Goal: Information Seeking & Learning: Learn about a topic

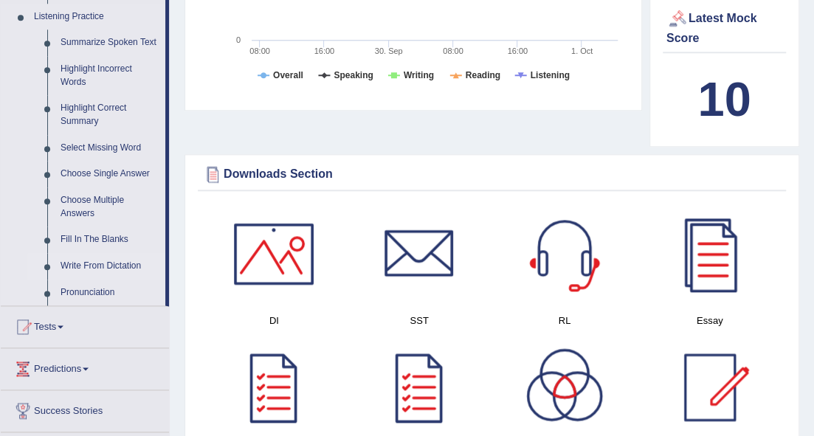
click at [126, 261] on link "Write From Dictation" at bounding box center [109, 266] width 111 height 27
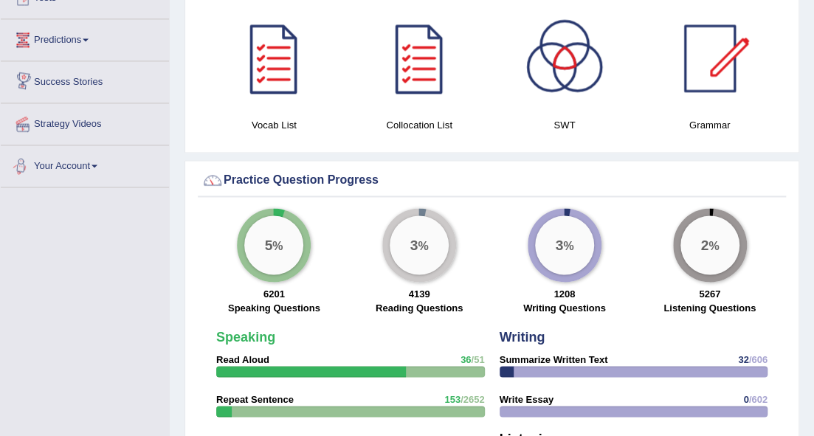
scroll to position [841, 0]
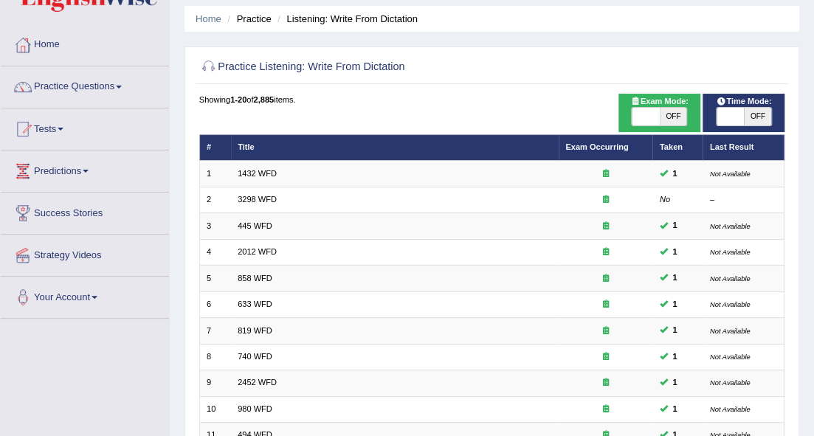
drag, startPoint x: 660, startPoint y: 117, endPoint x: 646, endPoint y: 117, distance: 14.0
click at [661, 117] on span "OFF" at bounding box center [672, 117] width 27 height 18
click at [663, 115] on span "OFF" at bounding box center [672, 117] width 27 height 18
click at [646, 117] on body "Toggle navigation Home Practice Questions Speaking Practice Read Aloud Repeat S…" at bounding box center [407, 169] width 814 height 436
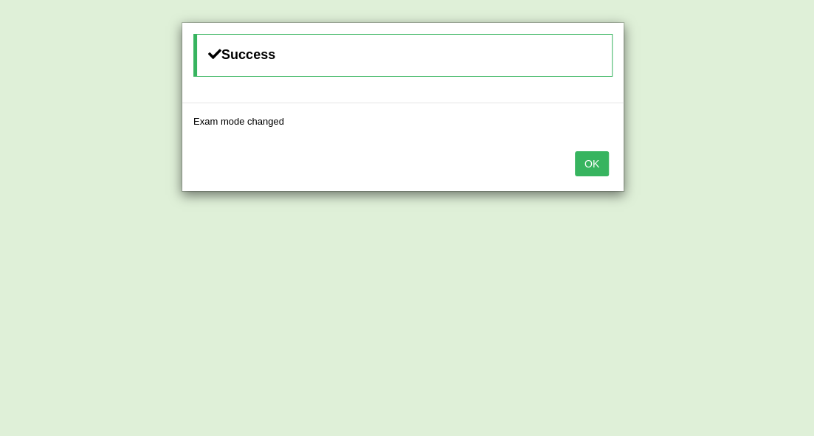
checkbox input "false"
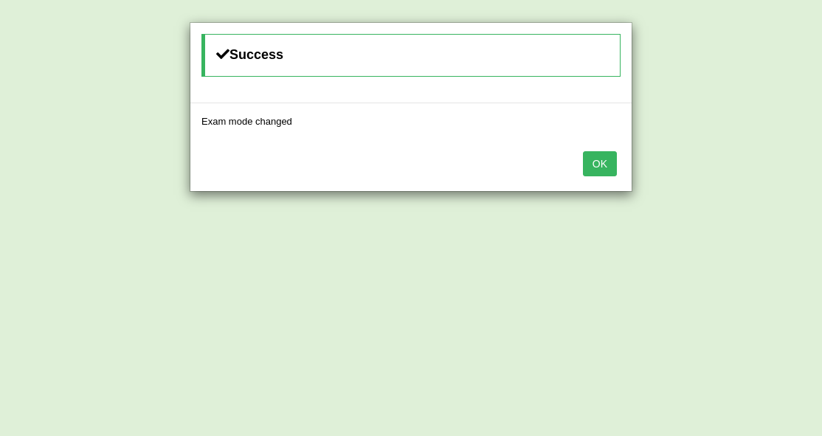
click at [600, 162] on button "OK" at bounding box center [600, 163] width 34 height 25
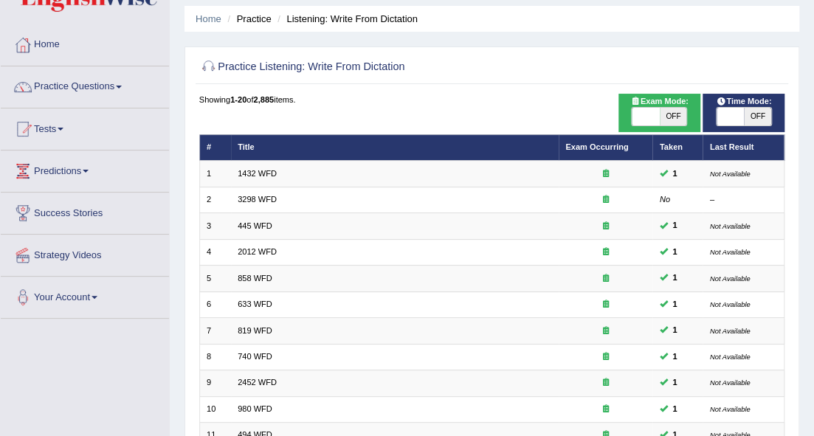
click at [661, 117] on span "OFF" at bounding box center [672, 117] width 27 height 18
checkbox input "true"
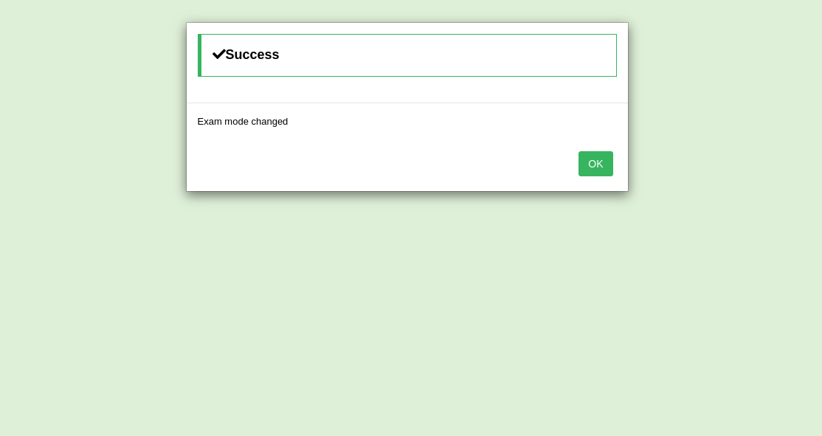
click at [608, 159] on button "OK" at bounding box center [595, 163] width 34 height 25
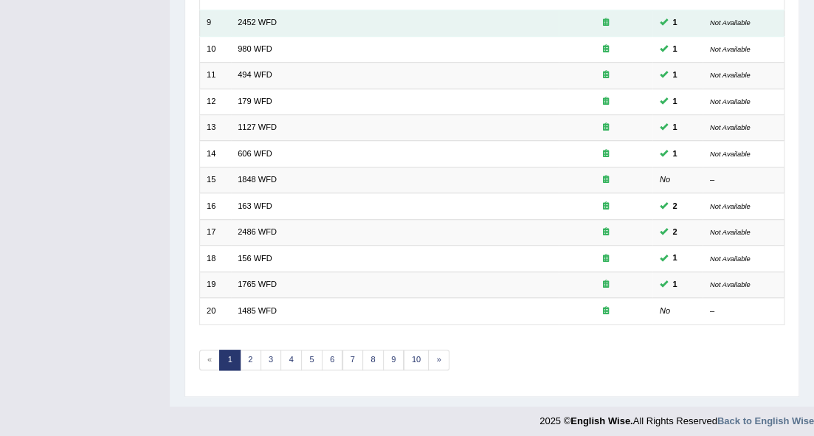
scroll to position [410, 0]
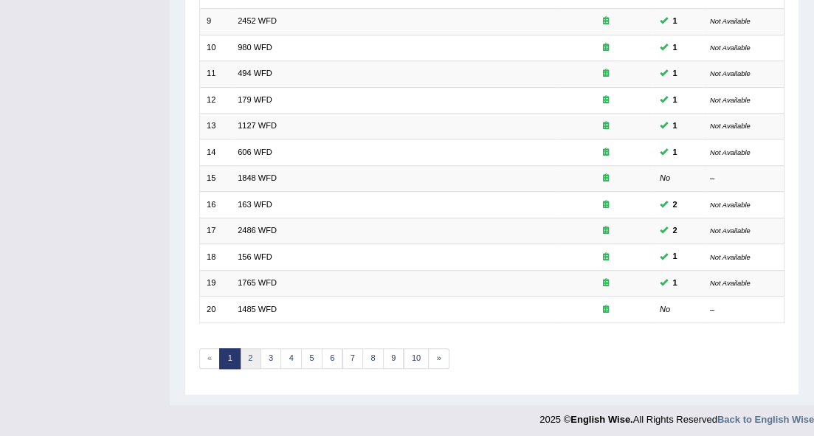
click at [247, 353] on link "2" at bounding box center [250, 358] width 21 height 21
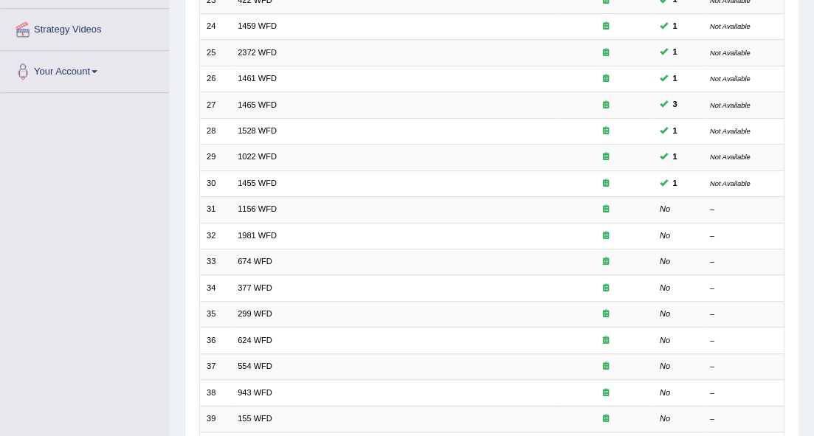
scroll to position [295, 0]
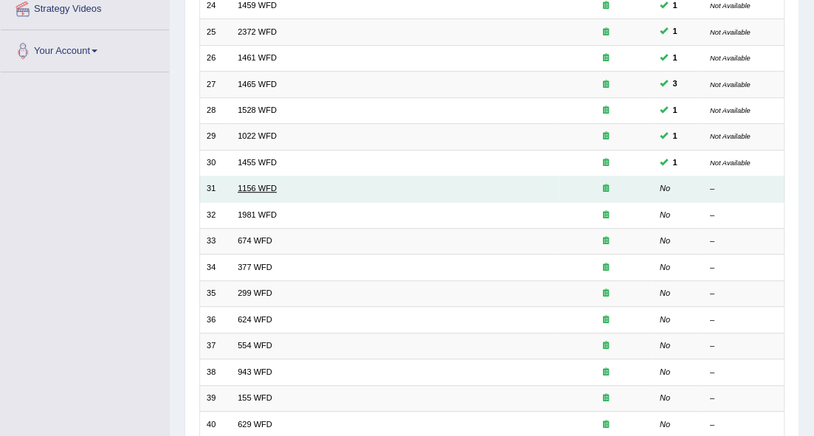
click at [245, 186] on link "1156 WFD" at bounding box center [257, 188] width 39 height 9
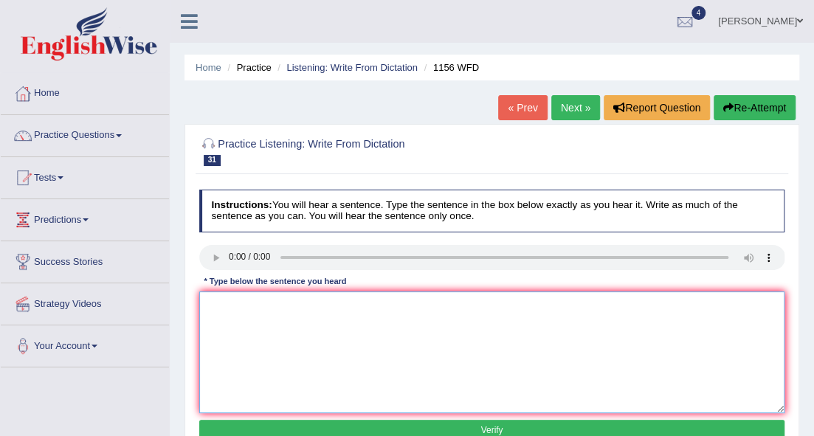
click at [264, 310] on textarea at bounding box center [492, 352] width 586 height 122
type textarea "C"
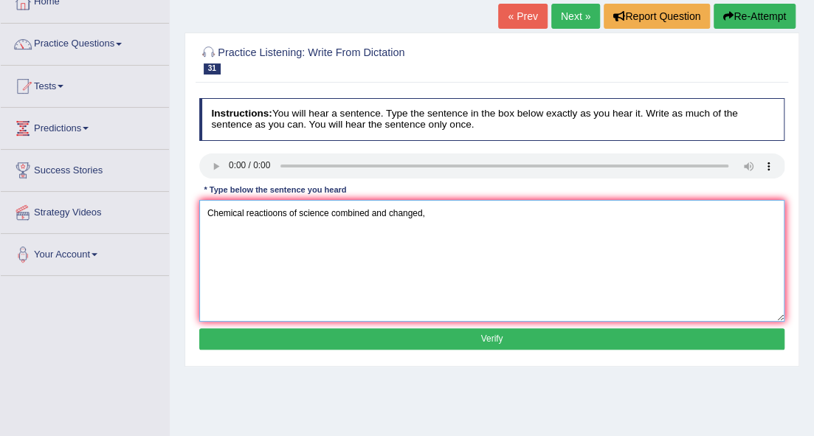
scroll to position [98, 0]
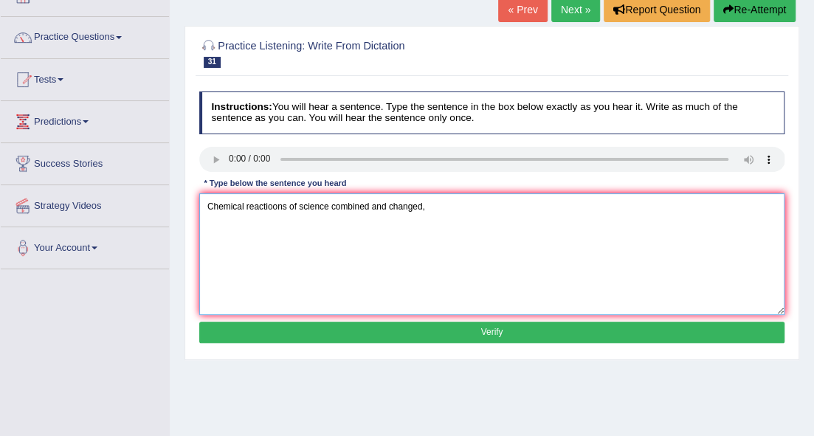
type textarea "Chemical reactioons of science combined and changed,"
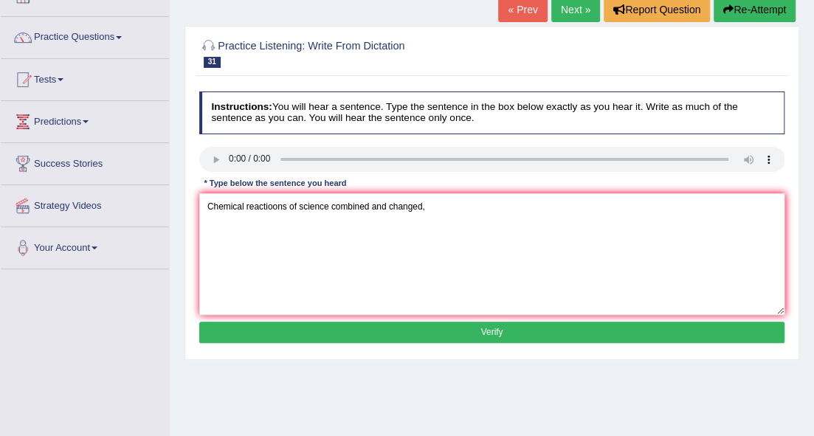
click at [418, 333] on button "Verify" at bounding box center [492, 332] width 586 height 21
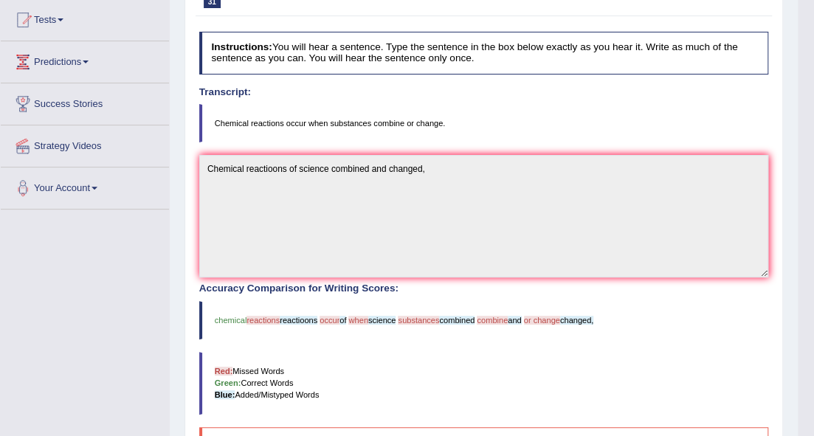
scroll to position [3, 0]
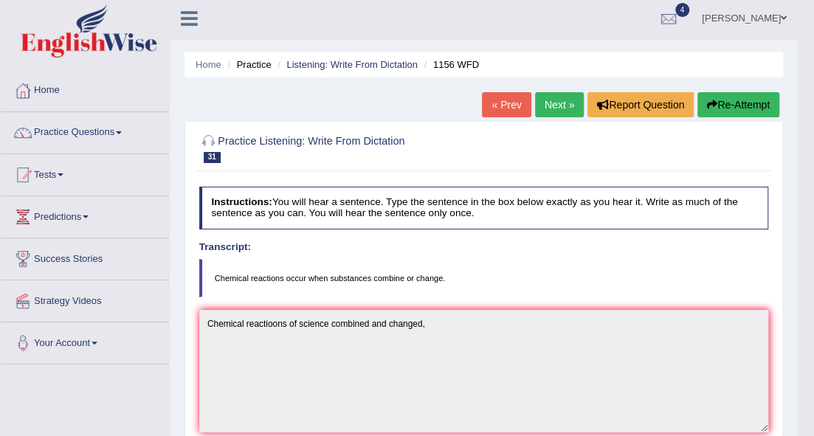
click at [568, 102] on link "Next »" at bounding box center [559, 104] width 49 height 25
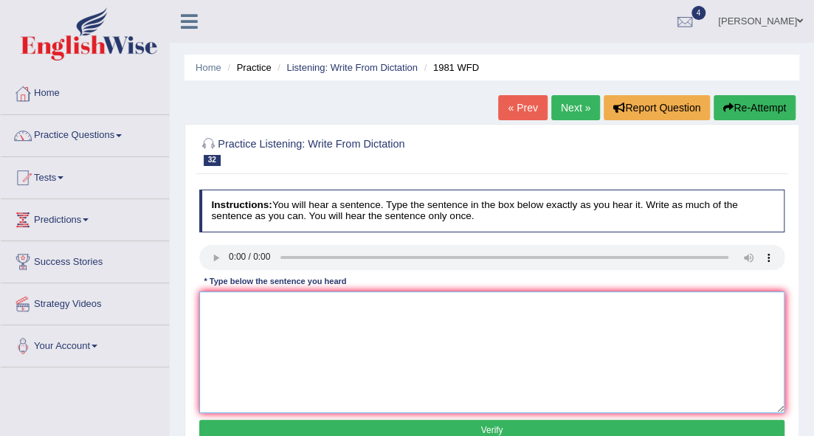
click at [256, 317] on textarea at bounding box center [492, 352] width 586 height 122
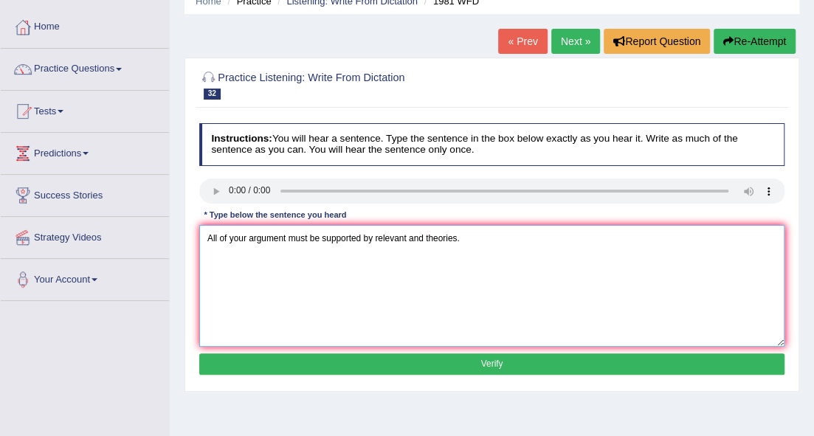
scroll to position [67, 0]
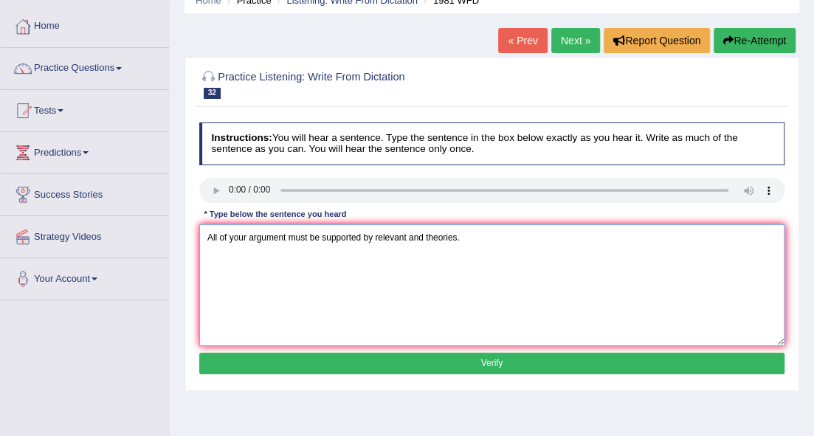
type textarea "All of your argument must be supported by relevant and theories."
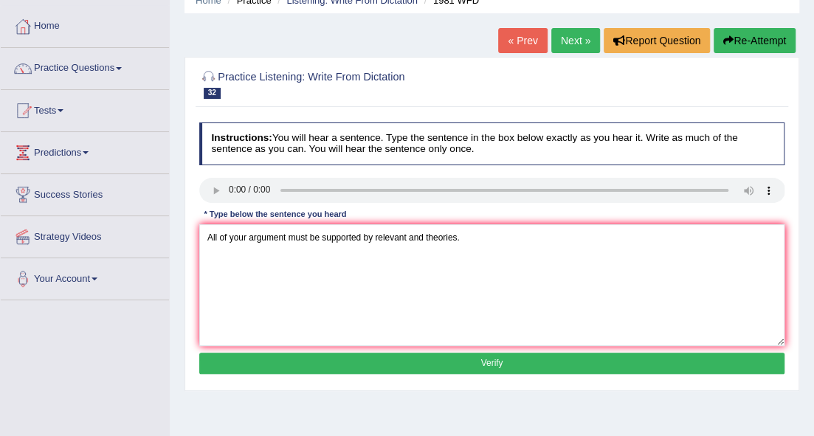
click at [457, 360] on button "Verify" at bounding box center [492, 363] width 586 height 21
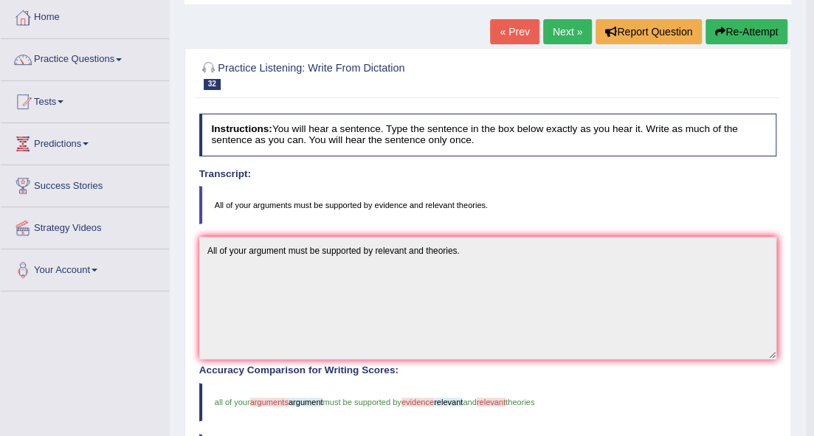
scroll to position [49, 0]
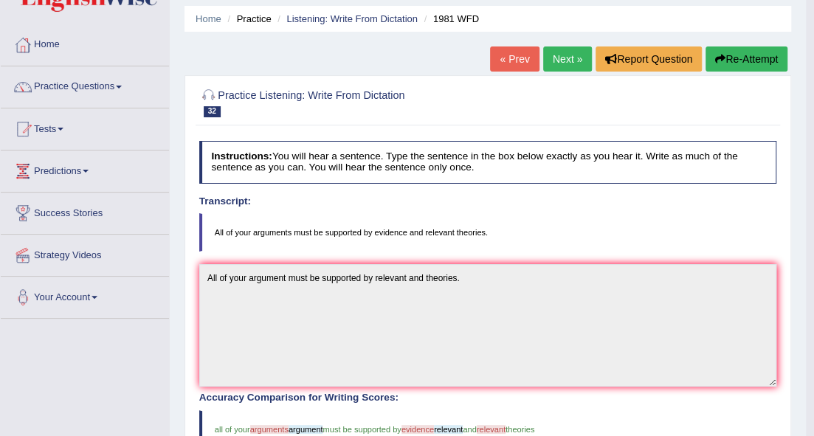
click at [580, 58] on link "Next »" at bounding box center [567, 58] width 49 height 25
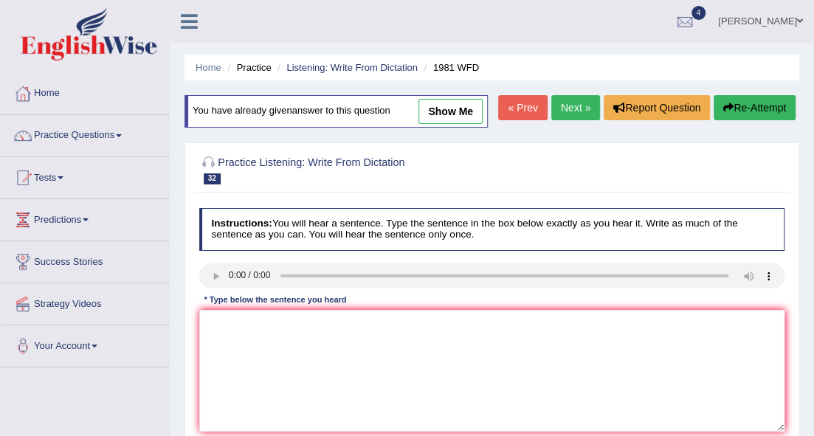
click at [568, 101] on link "Next »" at bounding box center [575, 107] width 49 height 25
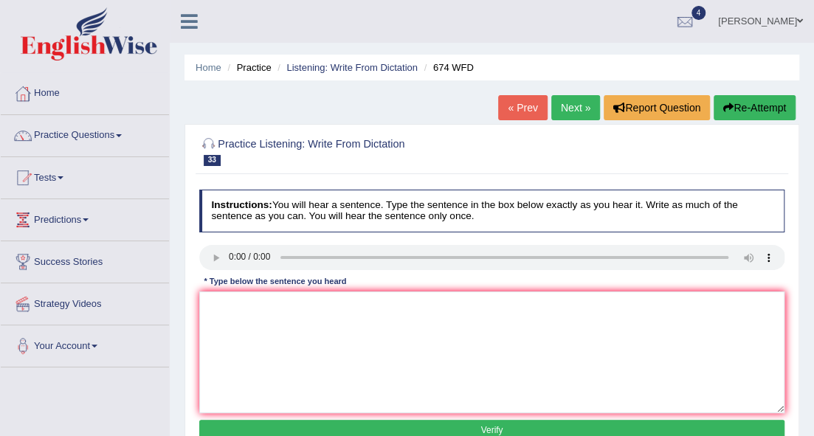
click at [232, 271] on div at bounding box center [492, 259] width 586 height 28
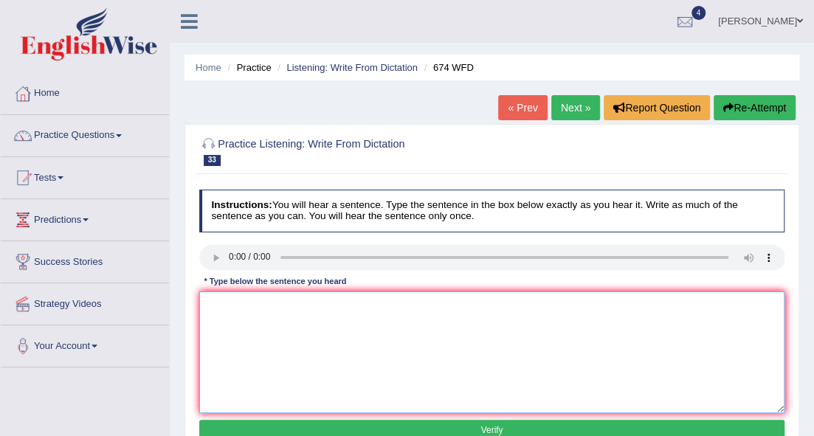
drag, startPoint x: 301, startPoint y: 308, endPoint x: 307, endPoint y: 290, distance: 19.4
click at [301, 308] on textarea at bounding box center [492, 352] width 586 height 122
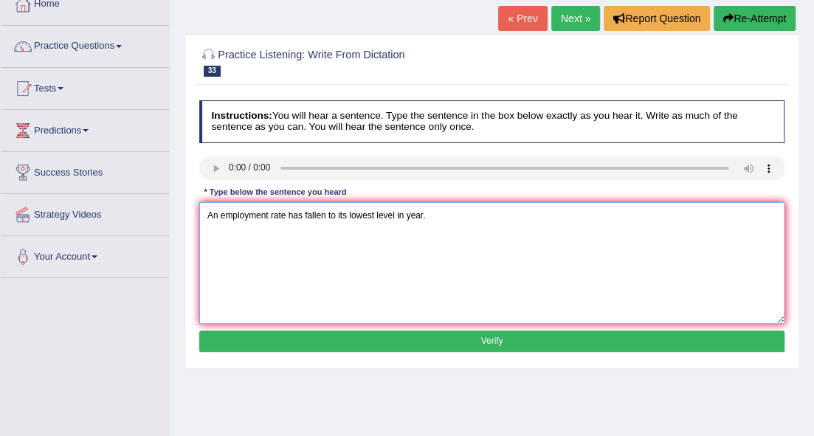
scroll to position [148, 0]
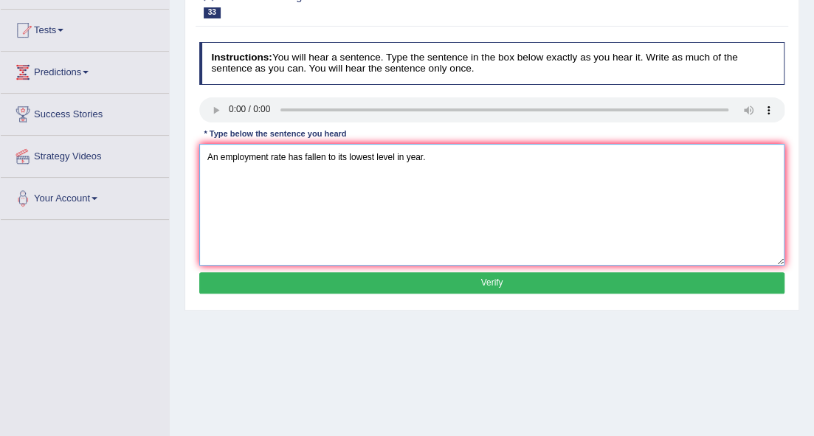
type textarea "An employment rate has fallen to its lowest level in year."
click at [508, 285] on button "Verify" at bounding box center [492, 282] width 586 height 21
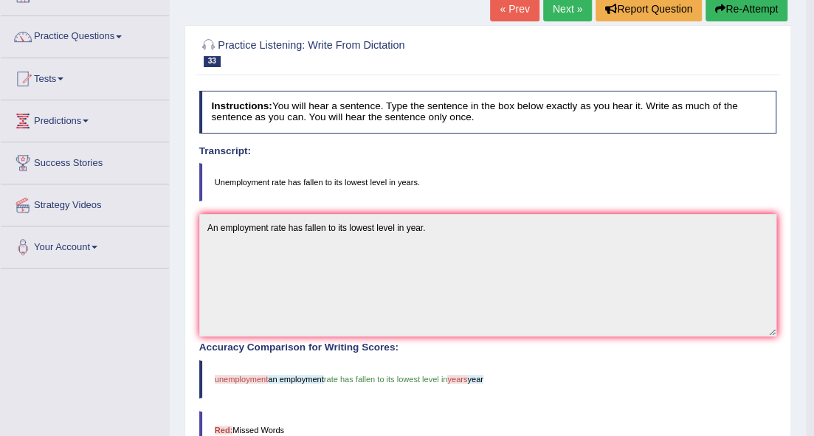
scroll to position [0, 0]
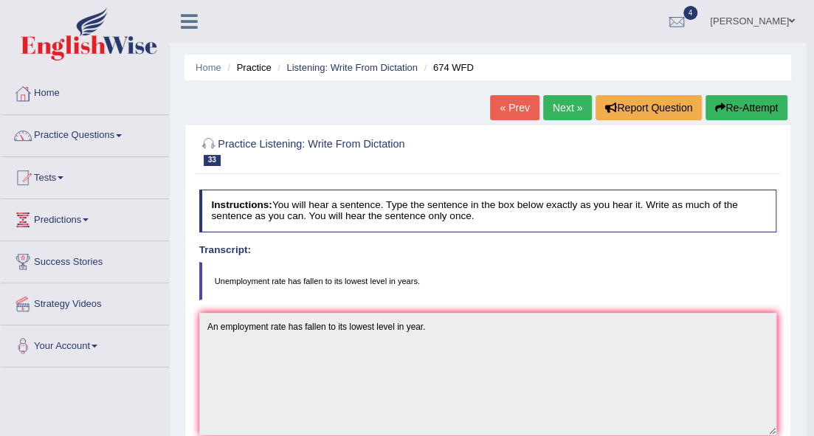
click at [565, 108] on link "Next »" at bounding box center [567, 107] width 49 height 25
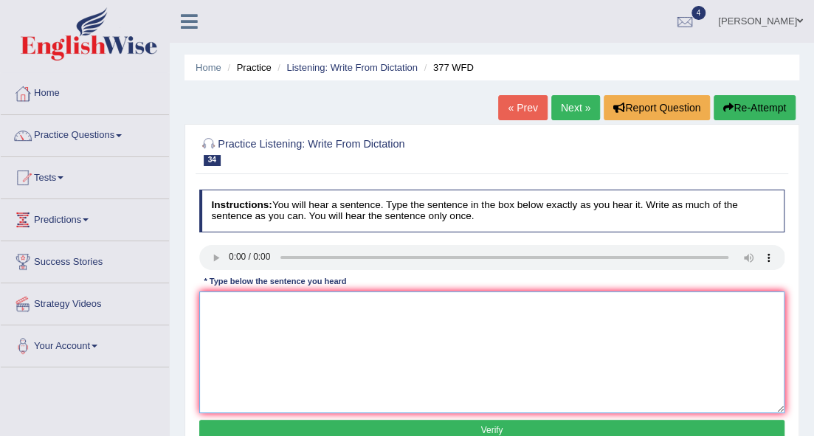
click at [219, 317] on textarea at bounding box center [492, 352] width 586 height 122
click at [345, 303] on textarea "The department has higher position for post graduate students." at bounding box center [492, 352] width 586 height 122
click at [346, 305] on textarea "The department has higher position proportions for post graduate students." at bounding box center [492, 352] width 586 height 122
type textarea "The department has higher positions proportions for post graduate students."
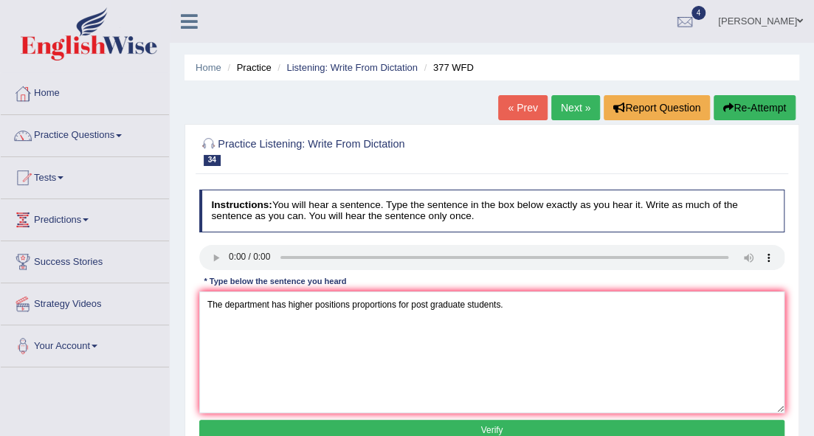
click at [466, 428] on button "Verify" at bounding box center [492, 430] width 586 height 21
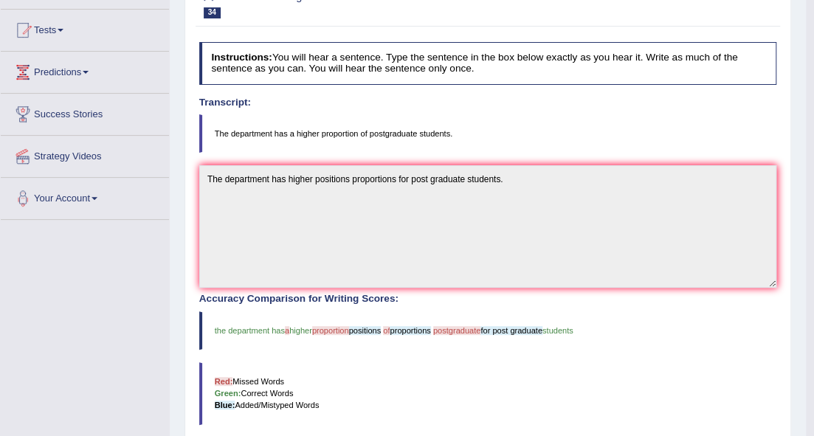
scroll to position [3, 0]
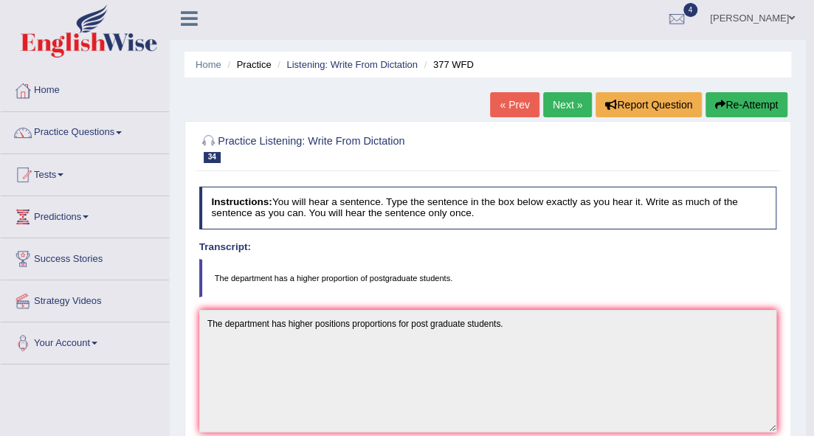
click at [553, 105] on link "Next »" at bounding box center [567, 104] width 49 height 25
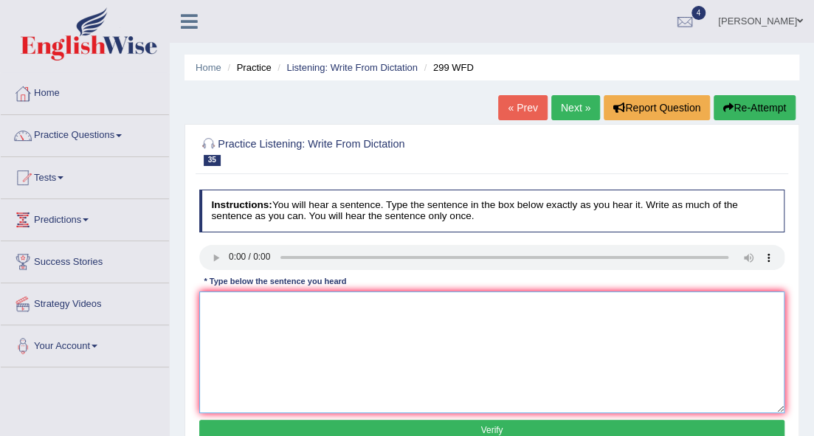
drag, startPoint x: 266, startPoint y: 325, endPoint x: 257, endPoint y: 314, distance: 14.2
click at [268, 325] on textarea at bounding box center [492, 352] width 586 height 122
type textarea "s"
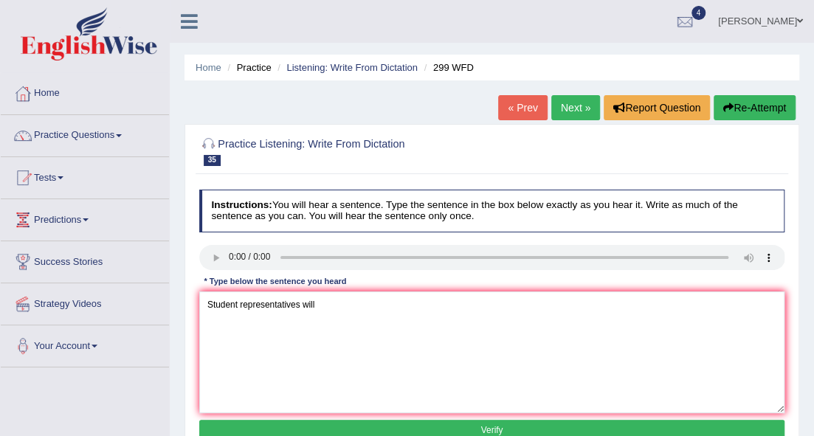
click at [336, 291] on div "Instructions: You will hear a sentence. Type the sentence in the box below exac…" at bounding box center [491, 318] width 592 height 268
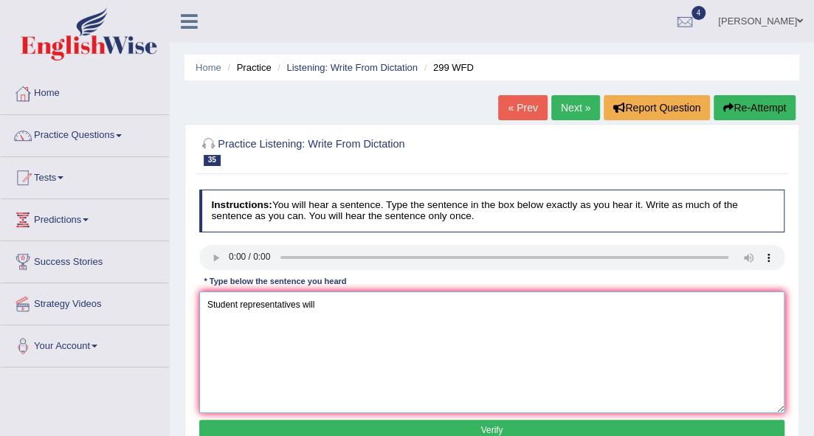
click at [356, 310] on textarea "Student representatives will" at bounding box center [492, 352] width 586 height 122
type textarea "Student representatives will be visiting the classes with boarding forms form."
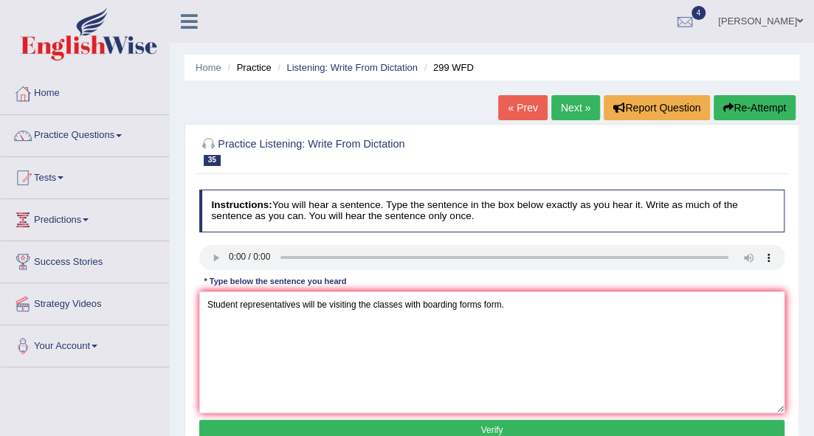
click at [407, 428] on button "Verify" at bounding box center [492, 430] width 586 height 21
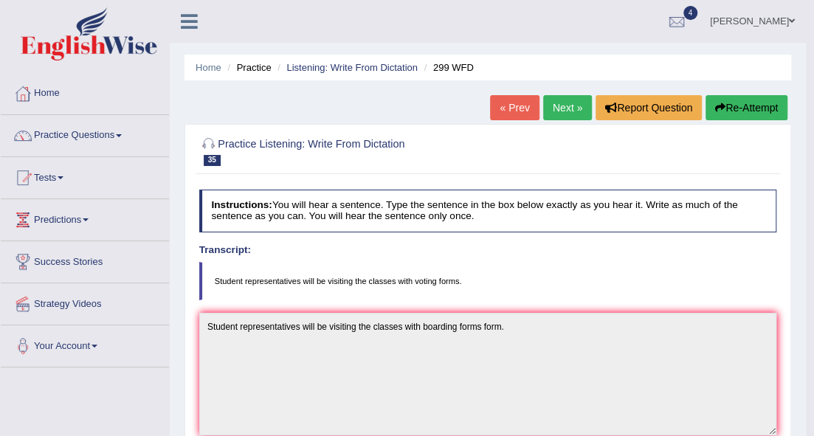
click at [561, 109] on link "Next »" at bounding box center [567, 107] width 49 height 25
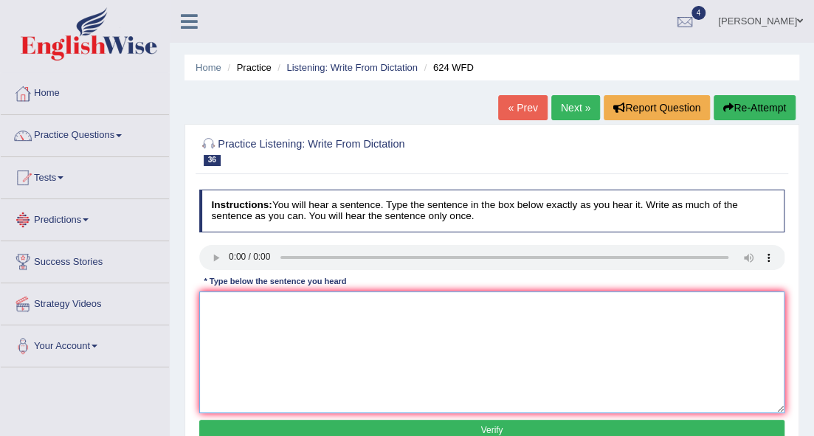
drag, startPoint x: 220, startPoint y: 329, endPoint x: 233, endPoint y: 334, distance: 14.2
click at [230, 331] on textarea at bounding box center [492, 352] width 586 height 122
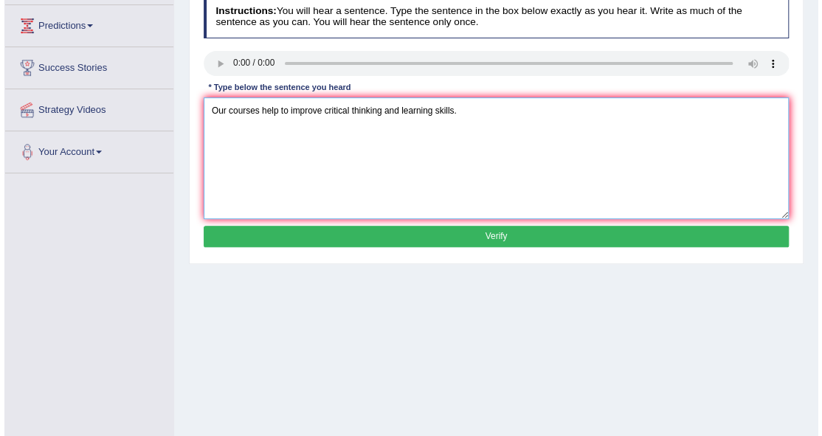
scroll to position [196, 0]
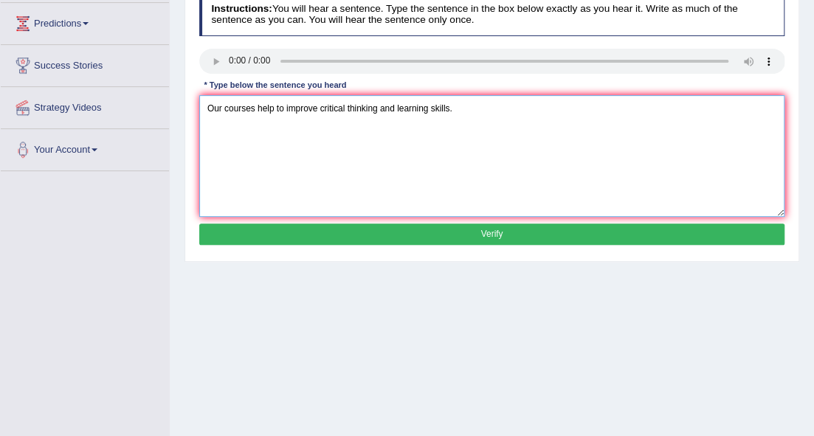
type textarea "Our courses help to improve critical thinking and learning skills."
click at [494, 226] on button "Verify" at bounding box center [492, 234] width 586 height 21
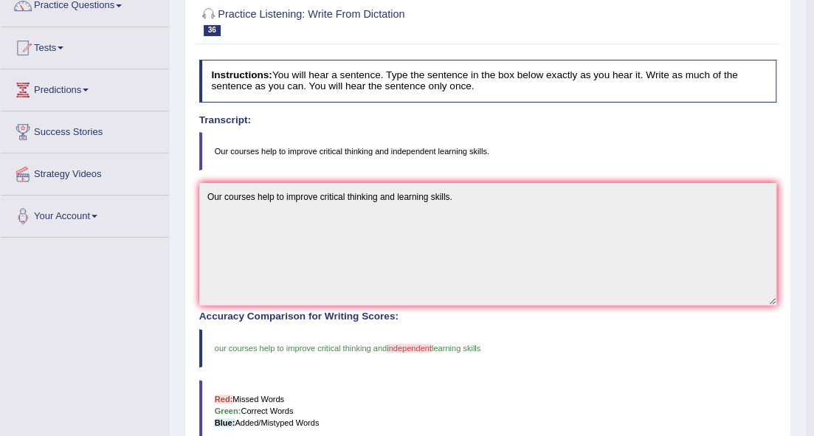
scroll to position [49, 0]
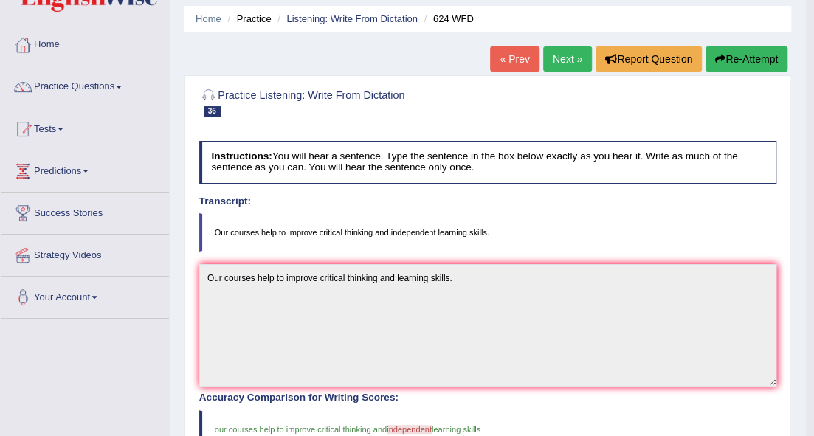
click at [574, 55] on link "Next »" at bounding box center [567, 58] width 49 height 25
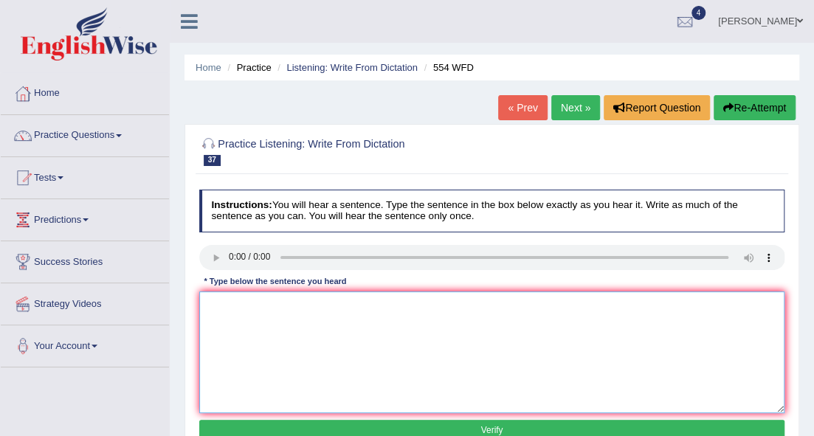
click at [268, 350] on textarea at bounding box center [492, 352] width 586 height 122
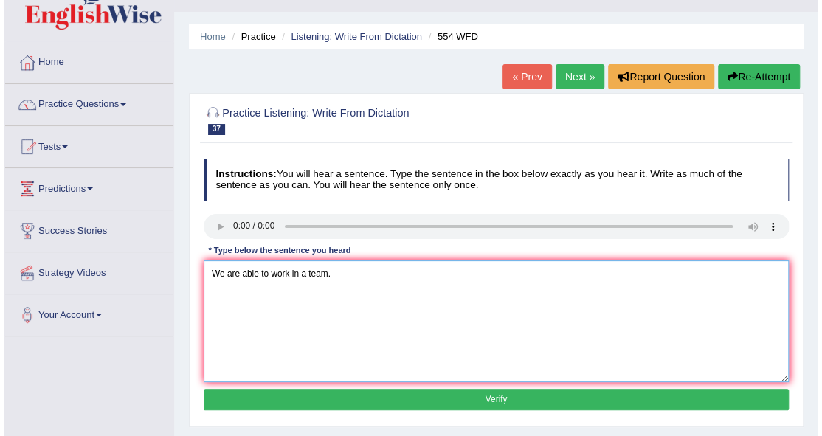
scroll to position [49, 0]
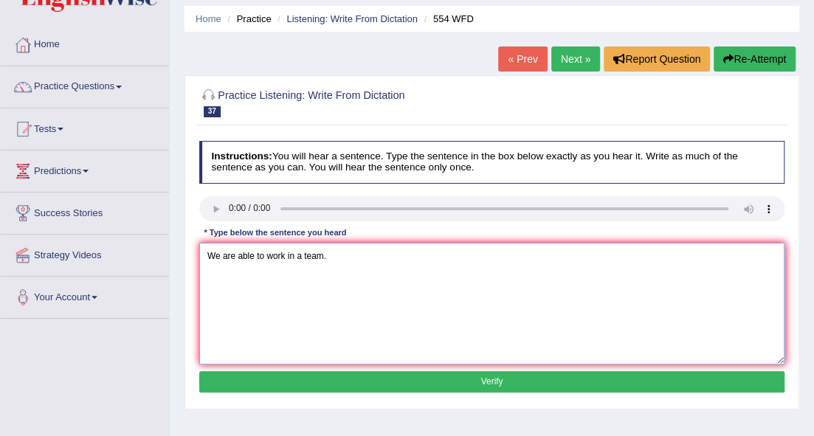
type textarea "We are able to work in a team."
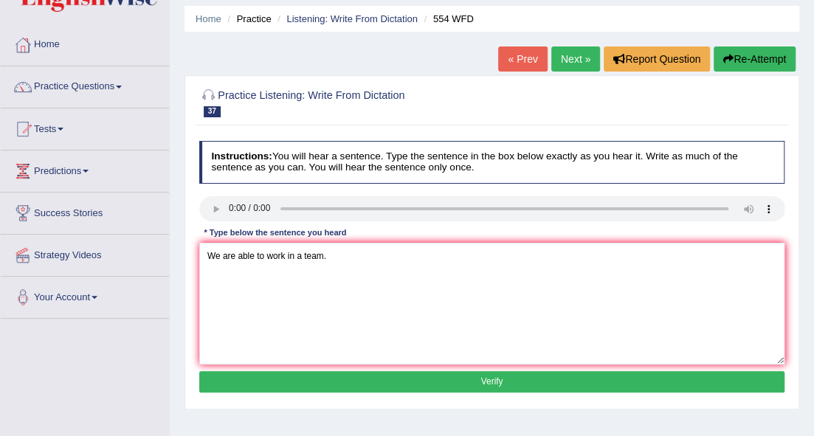
click at [355, 378] on button "Verify" at bounding box center [492, 381] width 586 height 21
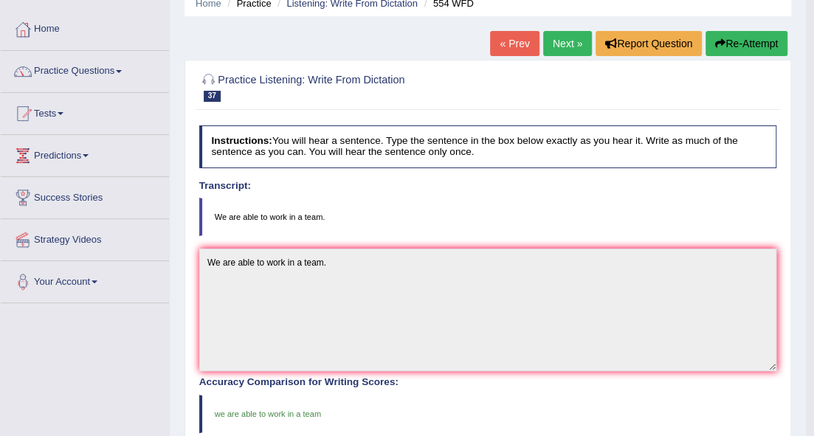
scroll to position [0, 0]
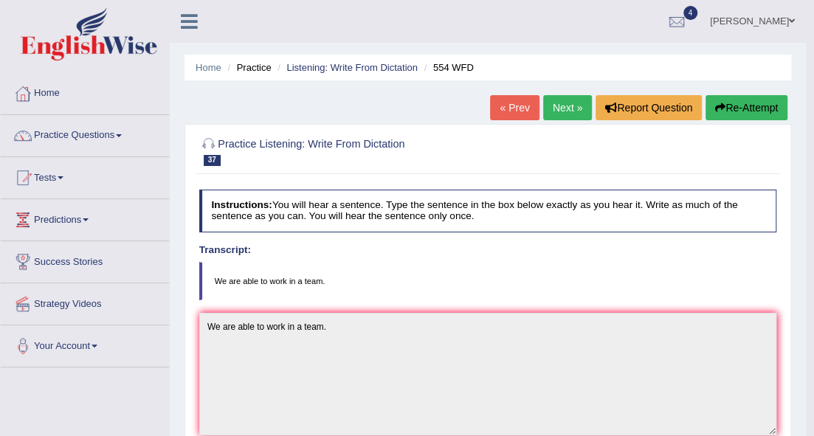
click at [564, 103] on link "Next »" at bounding box center [567, 107] width 49 height 25
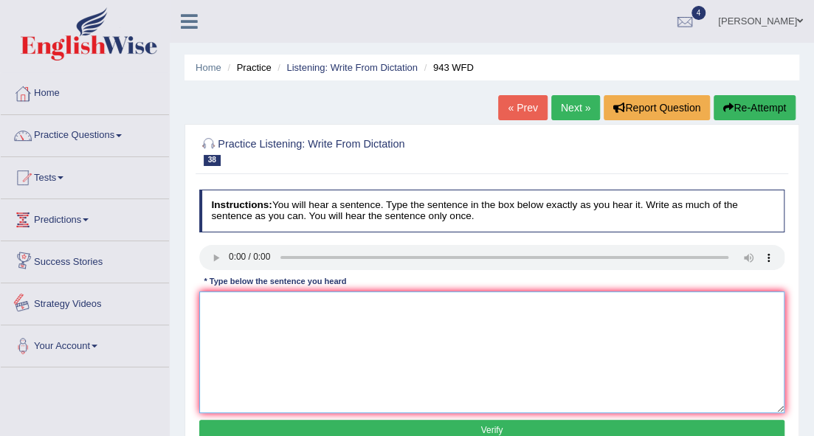
click at [218, 331] on textarea at bounding box center [492, 352] width 586 height 122
type textarea "F"
type textarea "f"
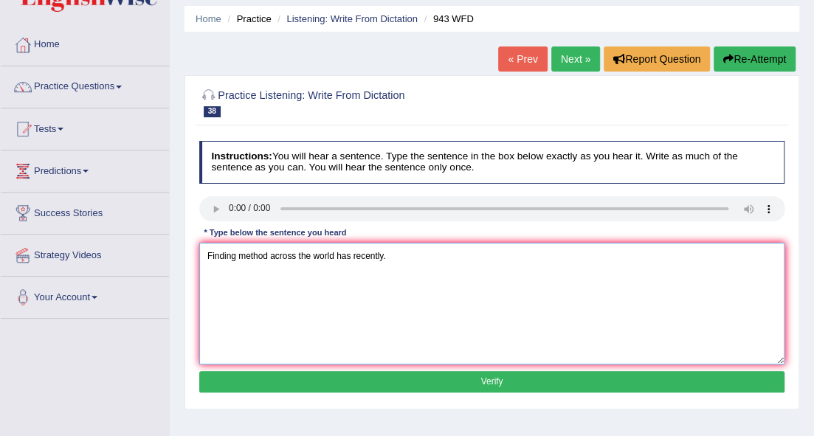
scroll to position [49, 0]
type textarea "Finding method across the world has recently."
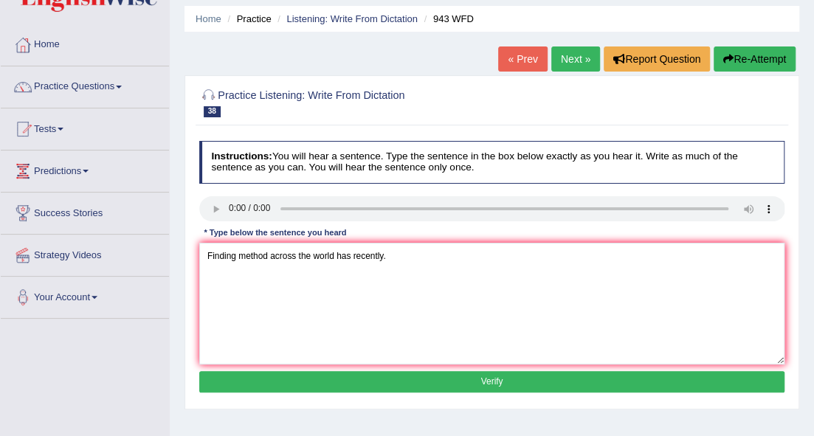
click at [424, 374] on button "Verify" at bounding box center [492, 381] width 586 height 21
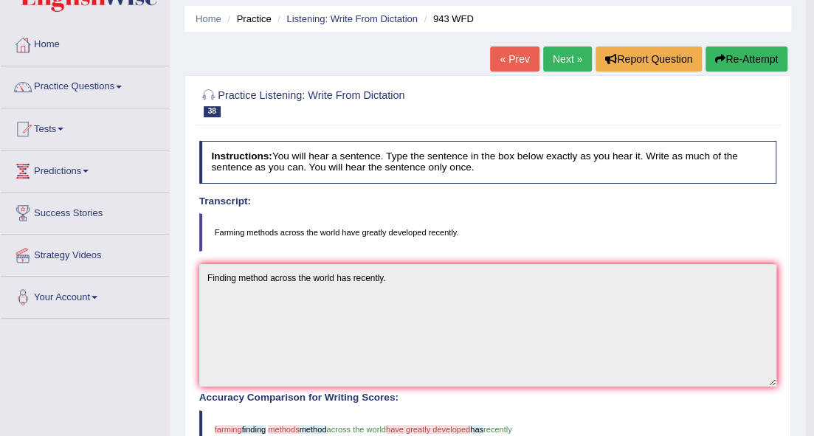
click at [559, 54] on link "Next »" at bounding box center [567, 58] width 49 height 25
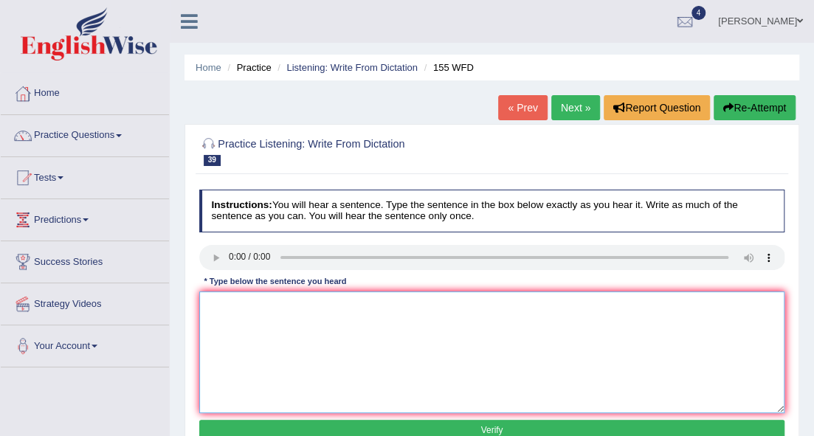
click at [213, 302] on textarea at bounding box center [492, 352] width 586 height 122
type textarea "Important detail from the argument are missing in the summary."
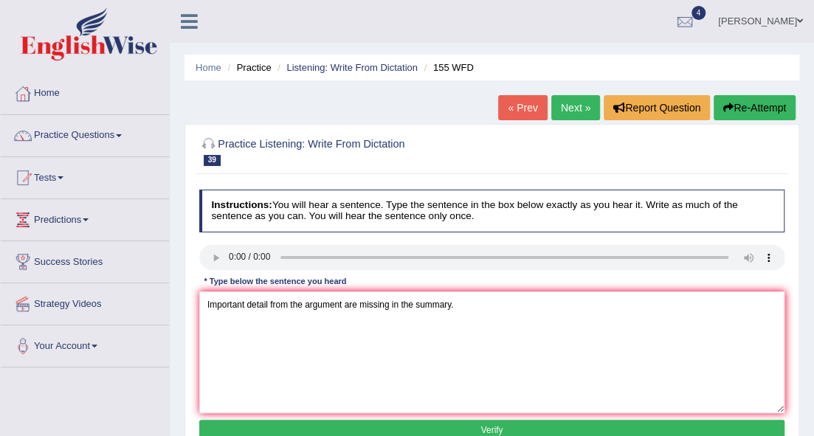
click at [387, 429] on button "Verify" at bounding box center [492, 430] width 586 height 21
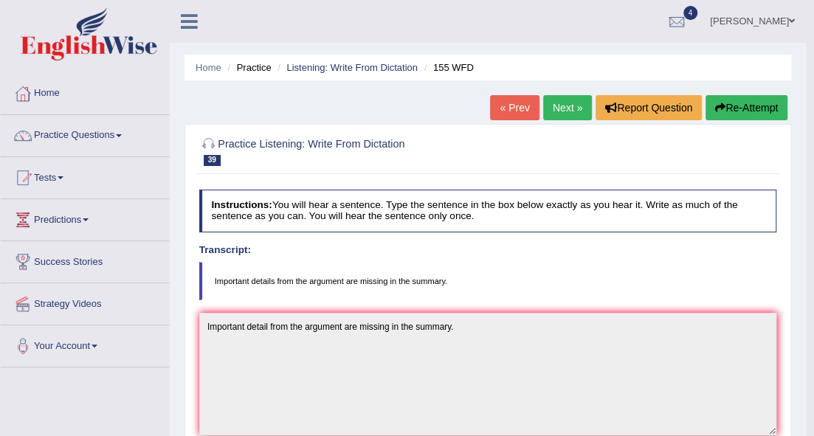
click at [572, 108] on link "Next »" at bounding box center [567, 107] width 49 height 25
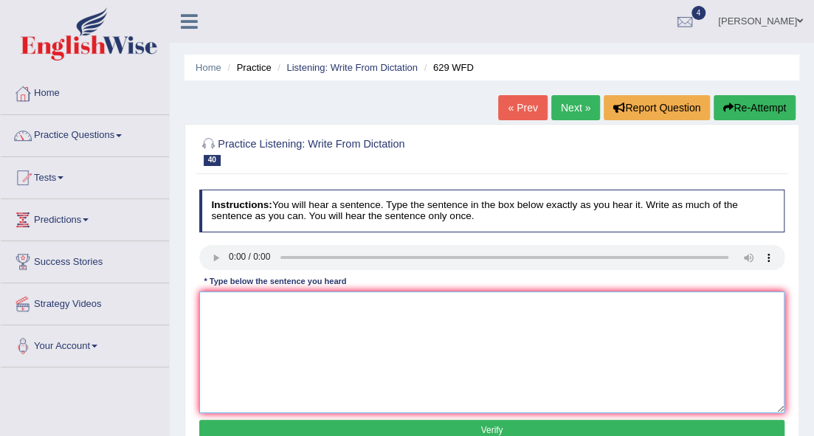
click at [212, 314] on textarea at bounding box center [492, 352] width 586 height 122
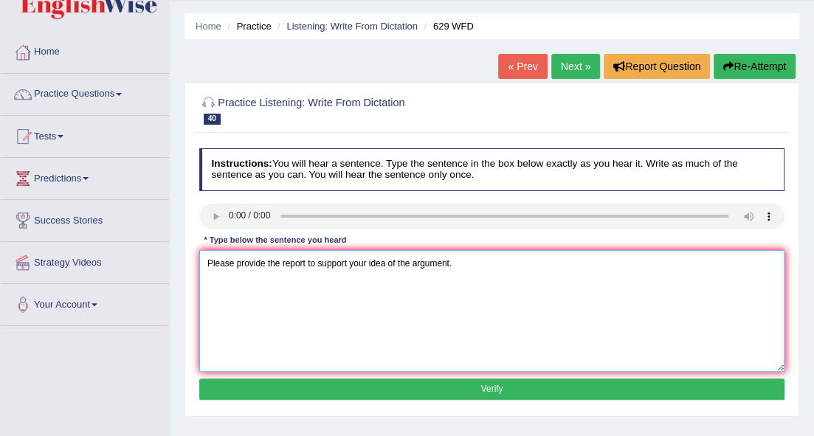
scroll to position [98, 0]
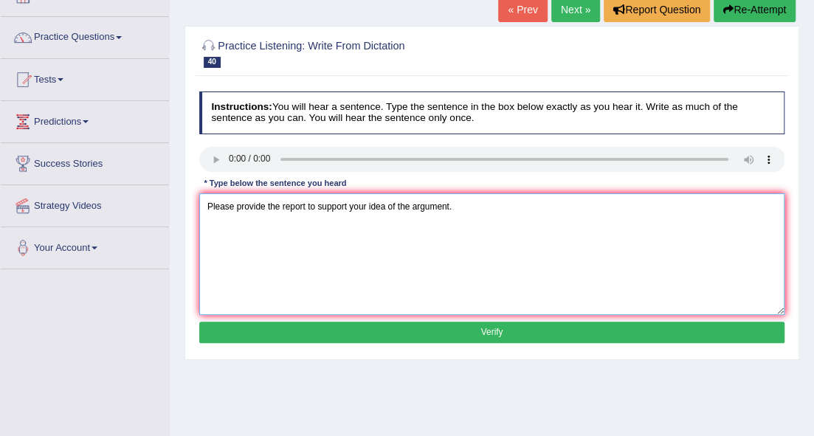
type textarea "Please provide the report to support your idea of the argument."
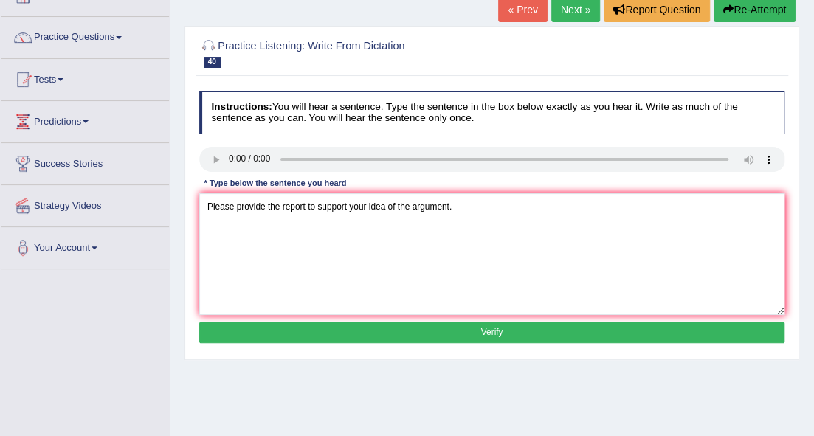
click at [403, 329] on button "Verify" at bounding box center [492, 332] width 586 height 21
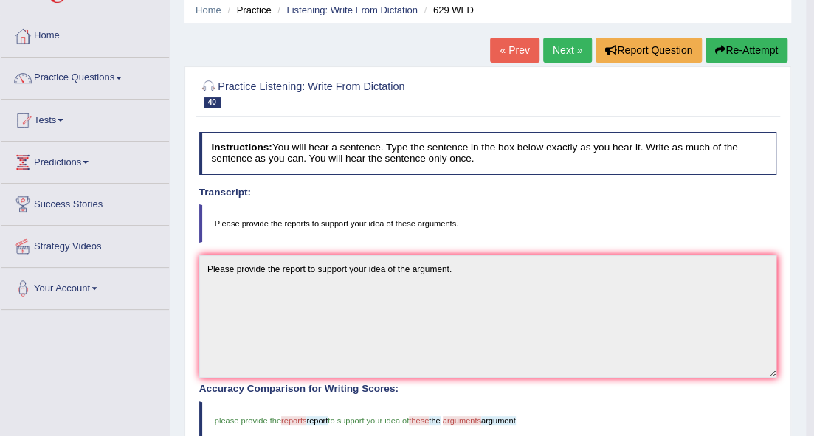
scroll to position [3, 0]
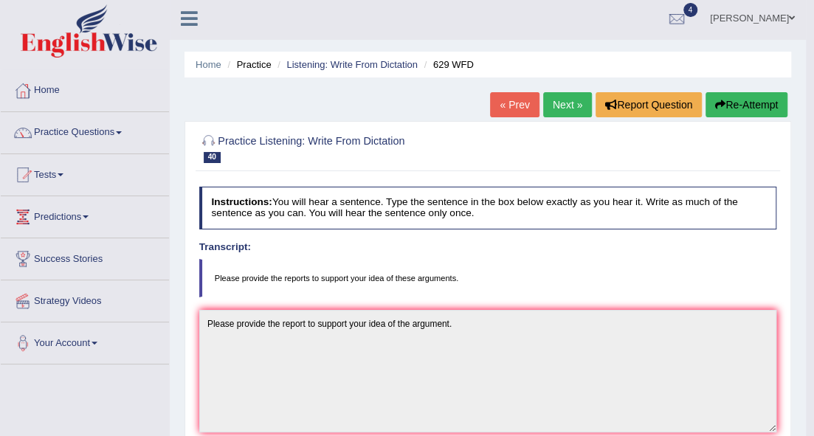
click at [562, 106] on link "Next »" at bounding box center [567, 104] width 49 height 25
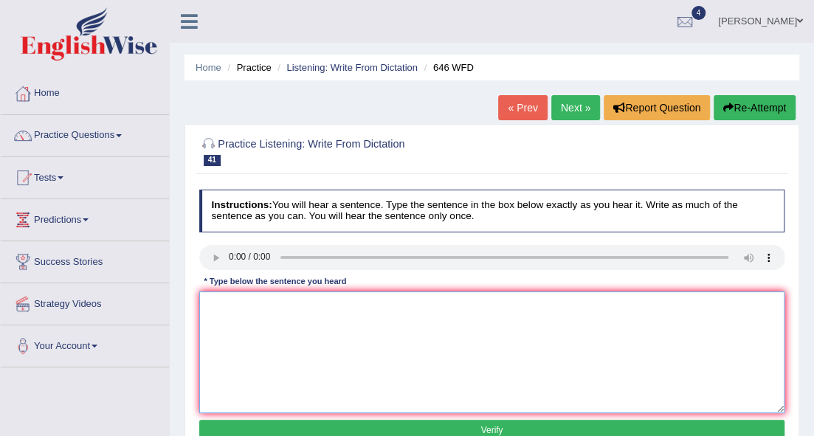
click at [243, 326] on textarea at bounding box center [492, 352] width 586 height 122
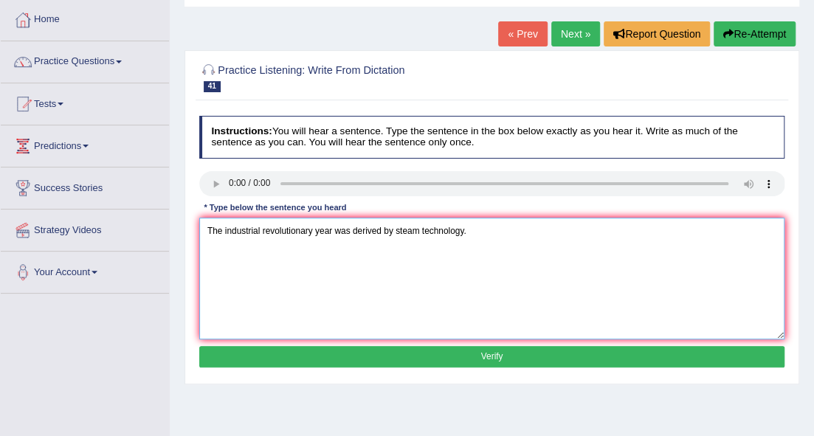
scroll to position [98, 0]
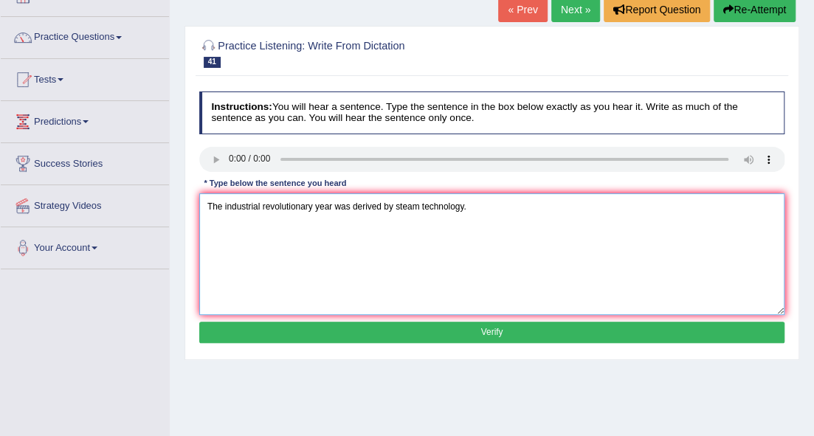
type textarea "The industrial revolutionary year was derived by steam technology."
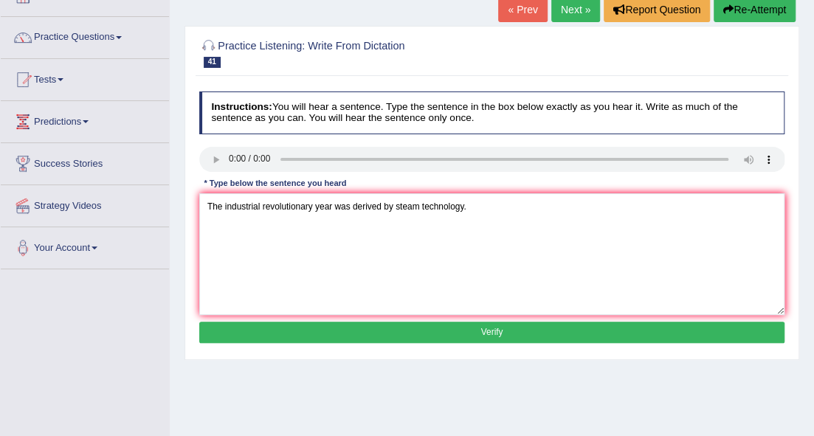
click at [458, 339] on button "Verify" at bounding box center [492, 332] width 586 height 21
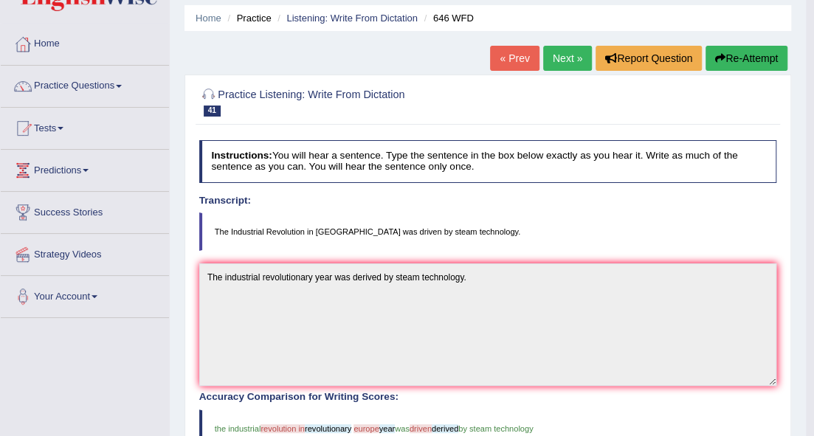
scroll to position [0, 0]
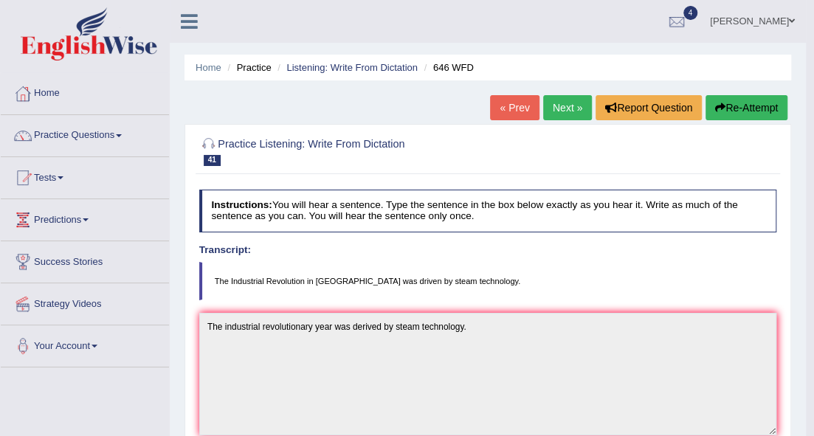
click at [561, 102] on link "Next »" at bounding box center [567, 107] width 49 height 25
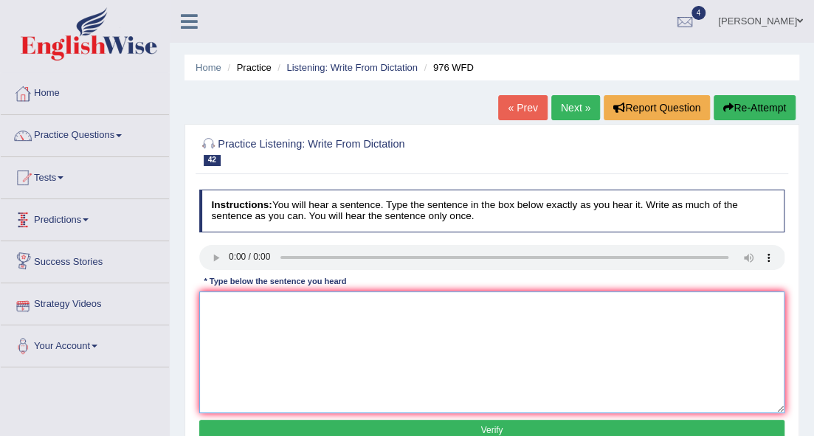
click at [212, 325] on textarea at bounding box center [492, 352] width 586 height 122
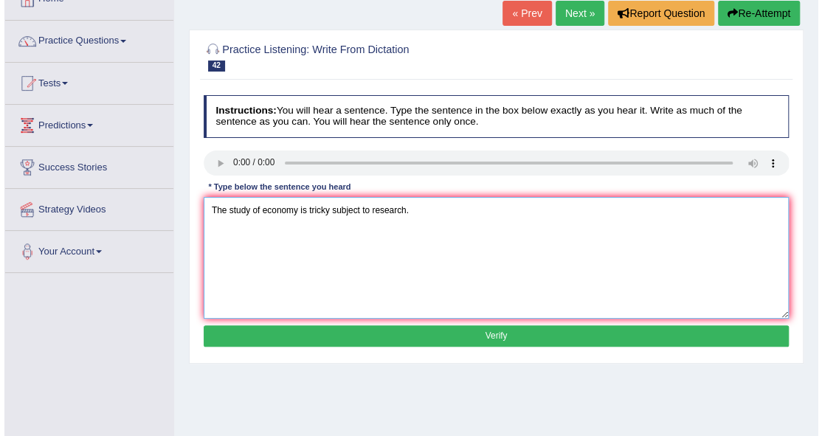
scroll to position [98, 0]
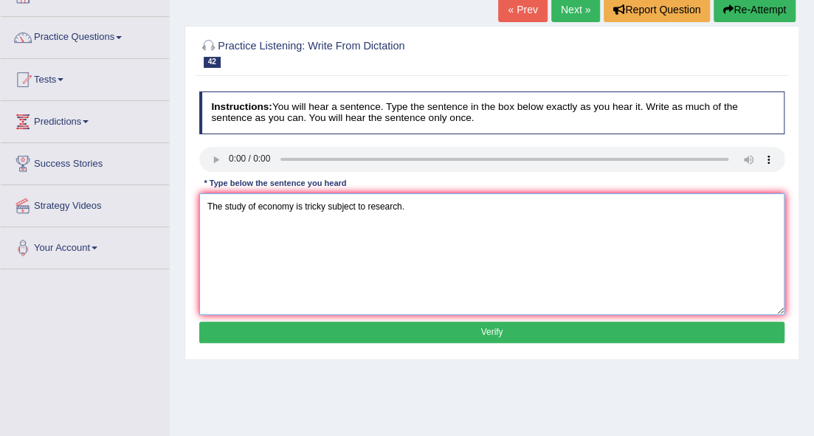
type textarea "The study of economy is tricky subject to research."
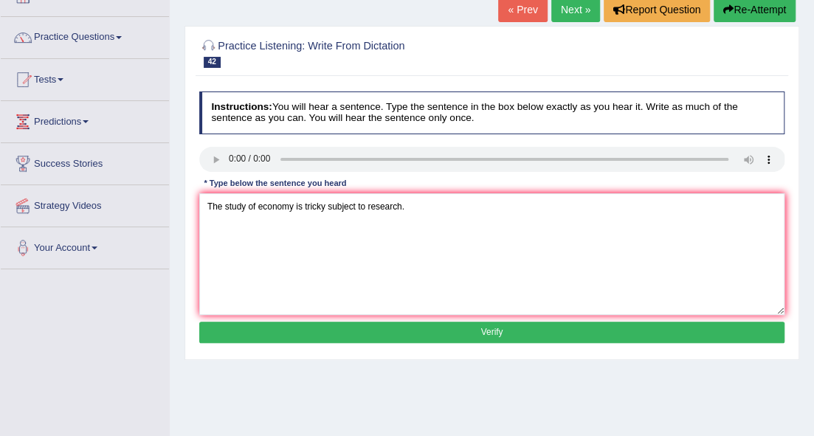
click at [496, 326] on button "Verify" at bounding box center [492, 332] width 586 height 21
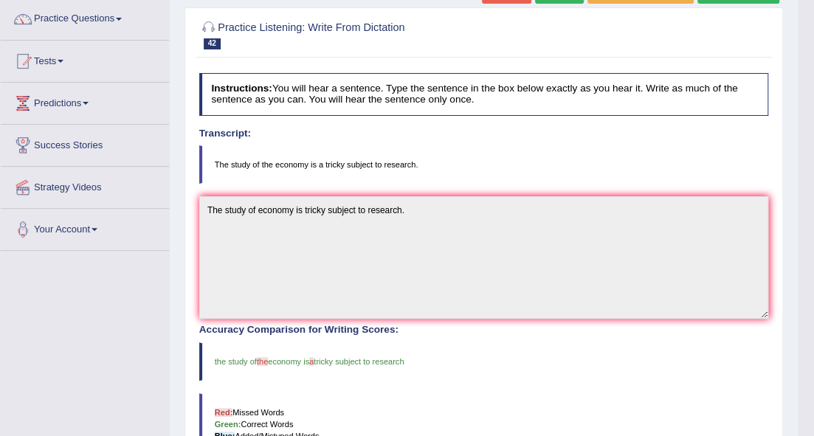
scroll to position [49, 0]
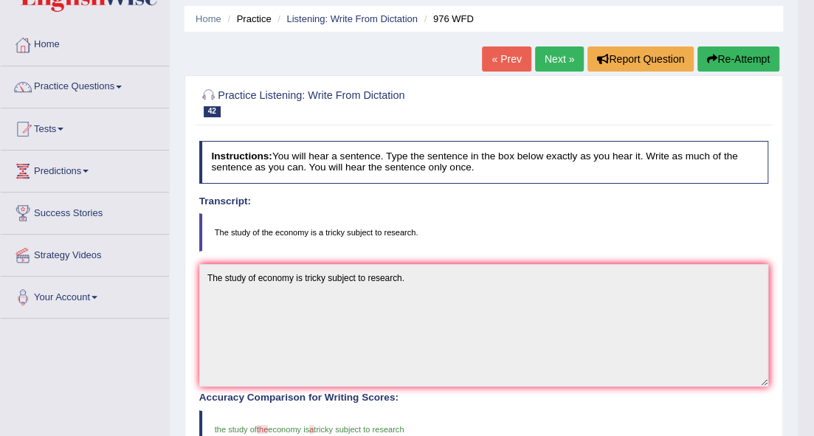
click at [546, 57] on link "Next »" at bounding box center [559, 58] width 49 height 25
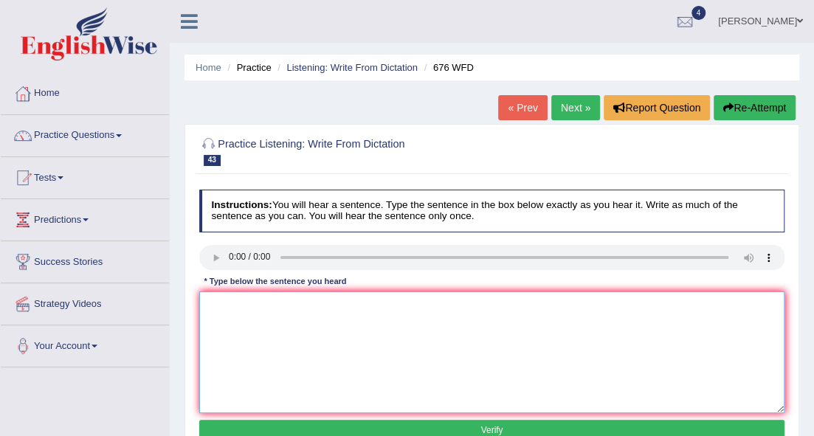
click at [227, 307] on textarea at bounding box center [492, 352] width 586 height 122
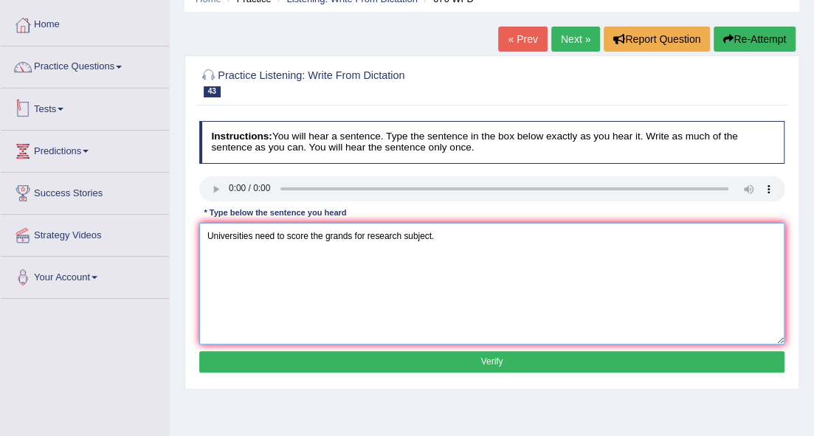
scroll to position [148, 0]
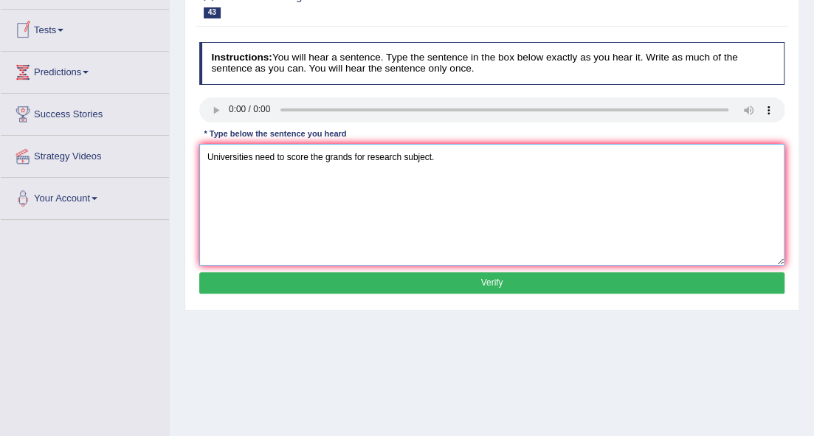
type textarea "Universities need to score the grands for research subject."
click at [398, 275] on button "Verify" at bounding box center [492, 282] width 586 height 21
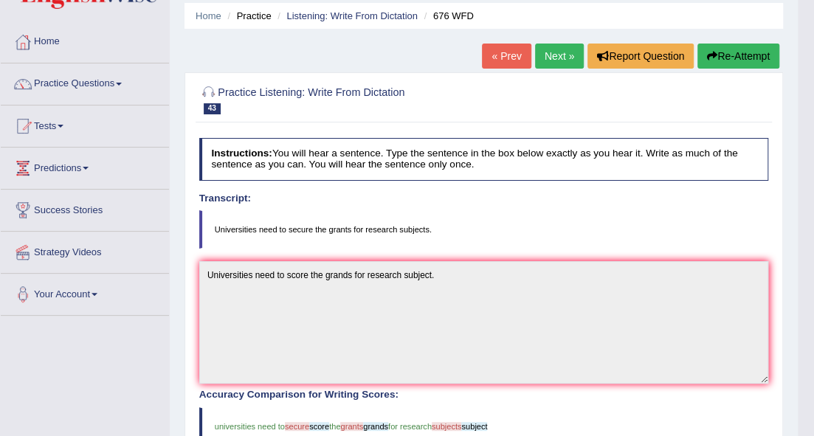
scroll to position [49, 0]
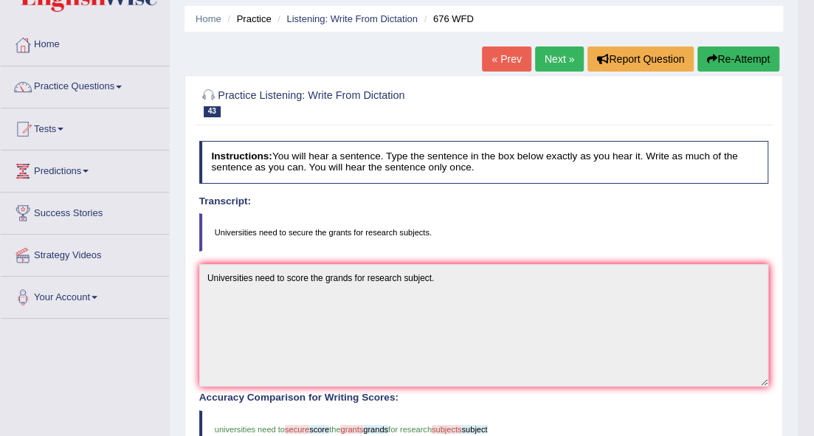
click at [550, 59] on link "Next »" at bounding box center [559, 58] width 49 height 25
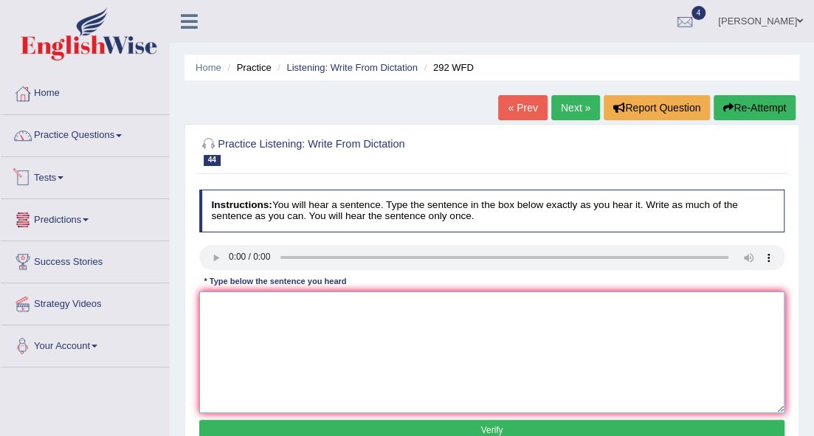
click at [205, 350] on textarea at bounding box center [492, 352] width 586 height 122
type textarea "Some people argue that education is not that important."
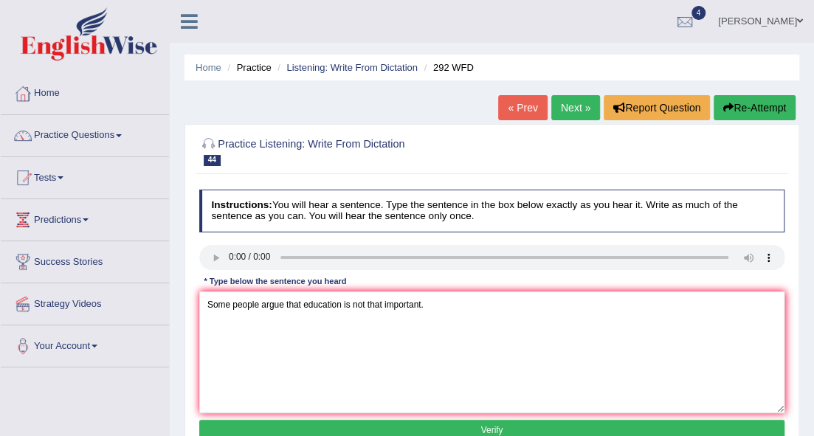
click at [370, 428] on button "Verify" at bounding box center [492, 430] width 586 height 21
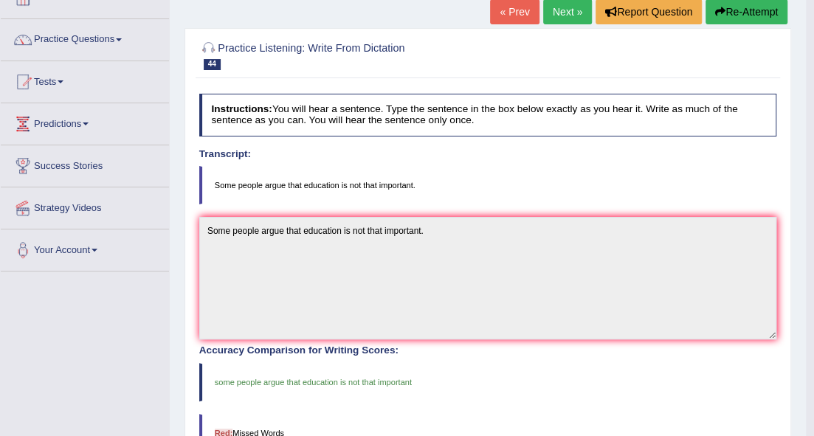
scroll to position [98, 0]
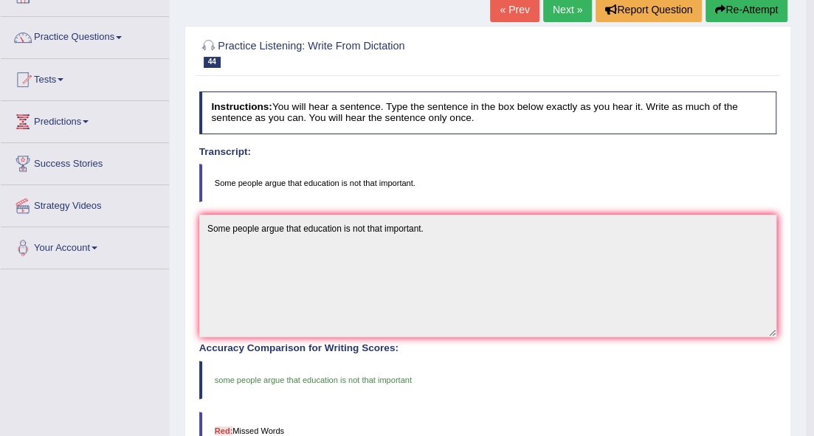
click at [567, 9] on link "Next »" at bounding box center [567, 9] width 49 height 25
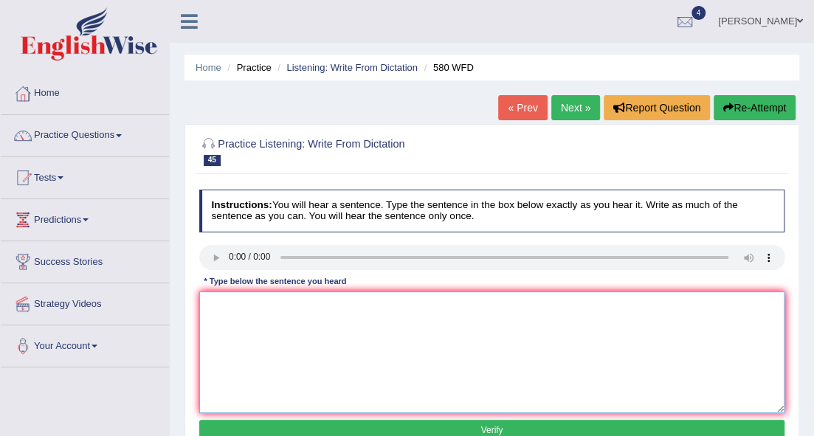
drag, startPoint x: 217, startPoint y: 336, endPoint x: 203, endPoint y: 323, distance: 19.3
click at [218, 338] on textarea at bounding box center [492, 352] width 586 height 122
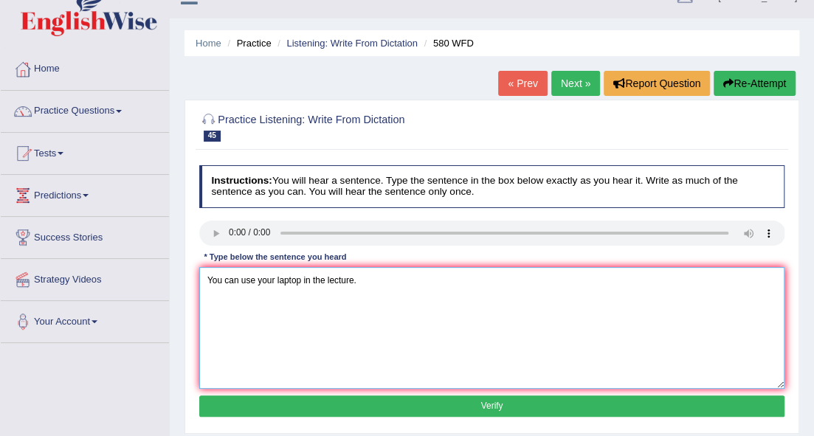
scroll to position [49, 0]
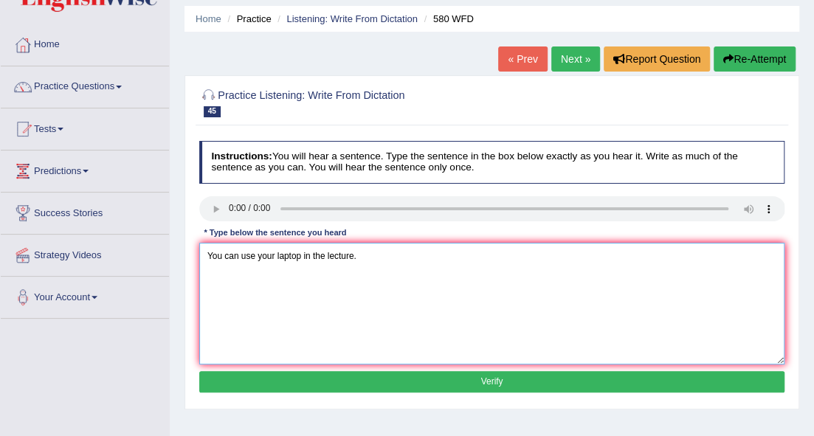
type textarea "You can use your laptop in the lecture."
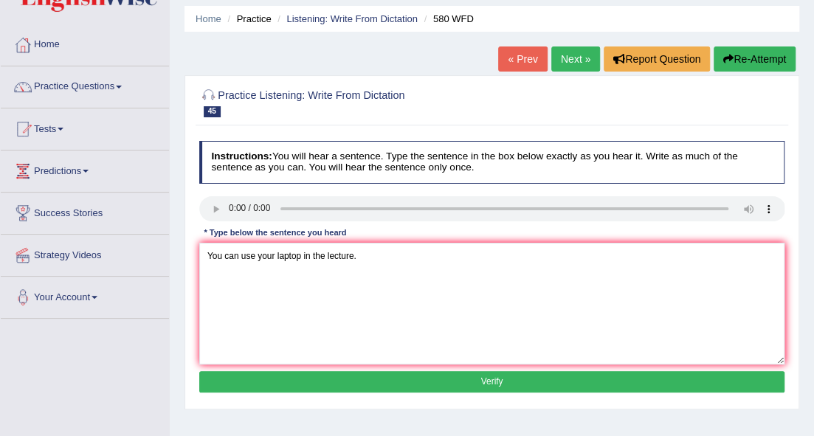
click at [376, 371] on button "Verify" at bounding box center [492, 381] width 586 height 21
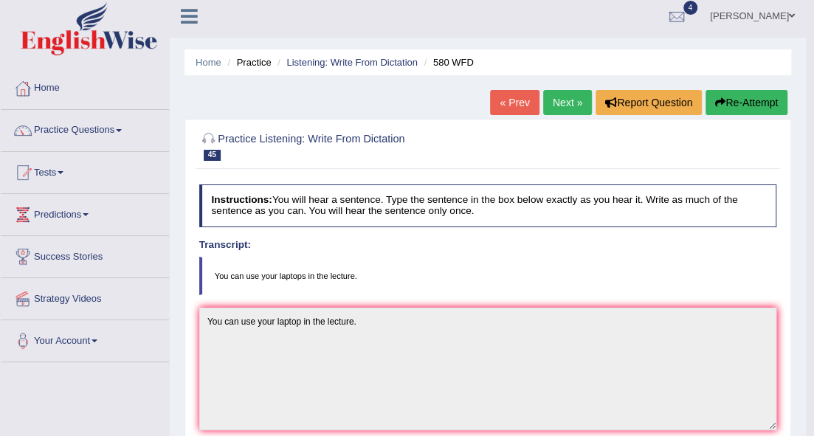
scroll to position [0, 0]
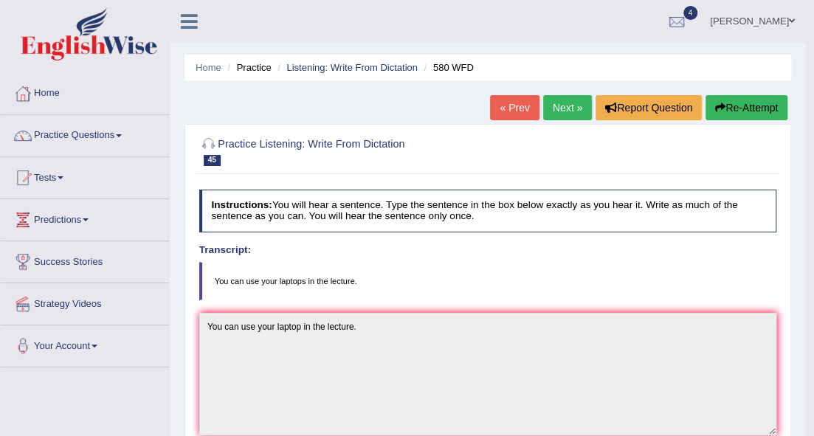
click at [550, 105] on link "Next »" at bounding box center [567, 107] width 49 height 25
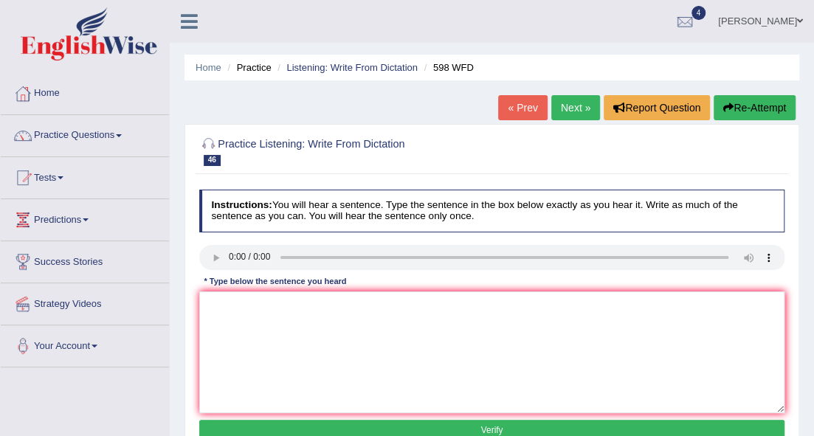
click at [575, 108] on link "Next »" at bounding box center [575, 107] width 49 height 25
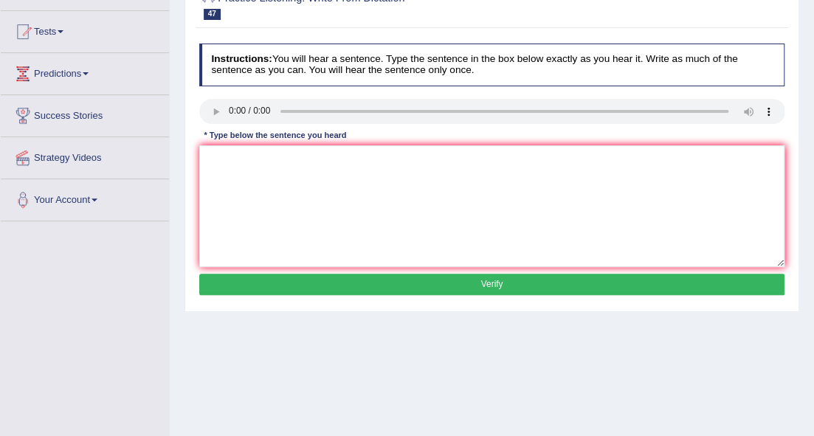
scroll to position [148, 0]
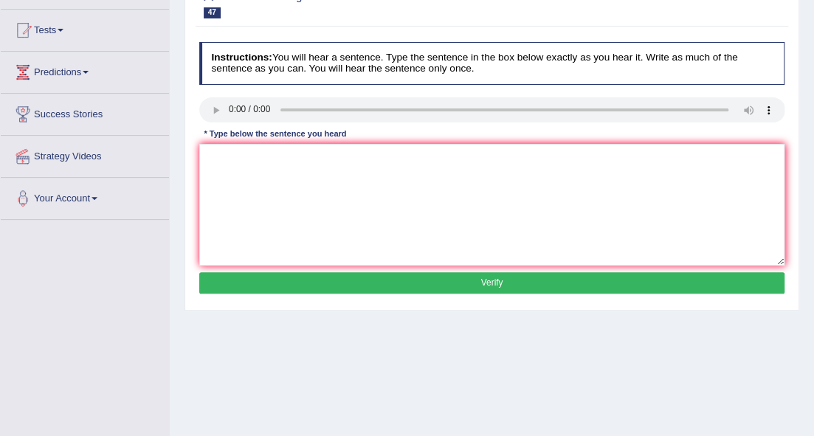
click at [507, 285] on button "Verify" at bounding box center [492, 282] width 586 height 21
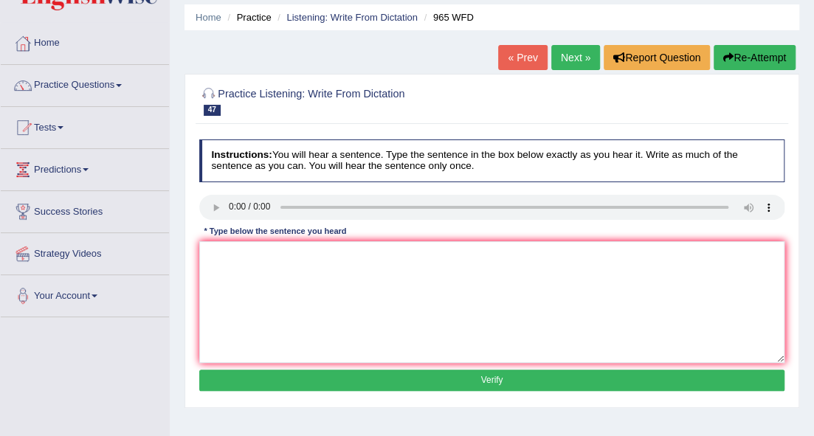
scroll to position [49, 0]
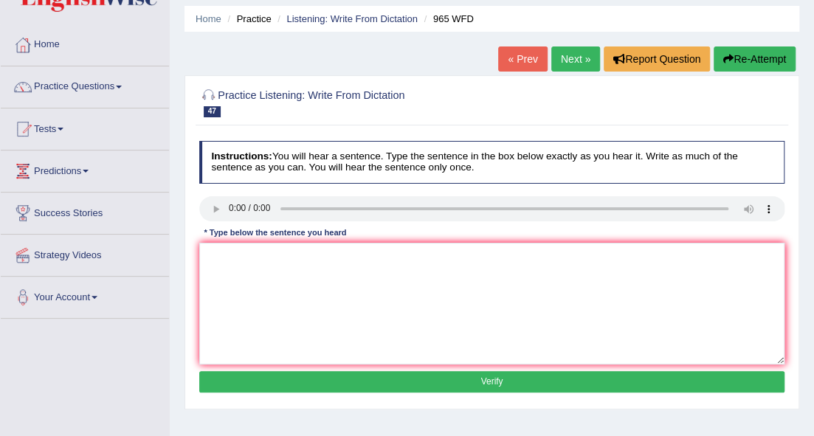
click at [584, 48] on link "Next »" at bounding box center [575, 58] width 49 height 25
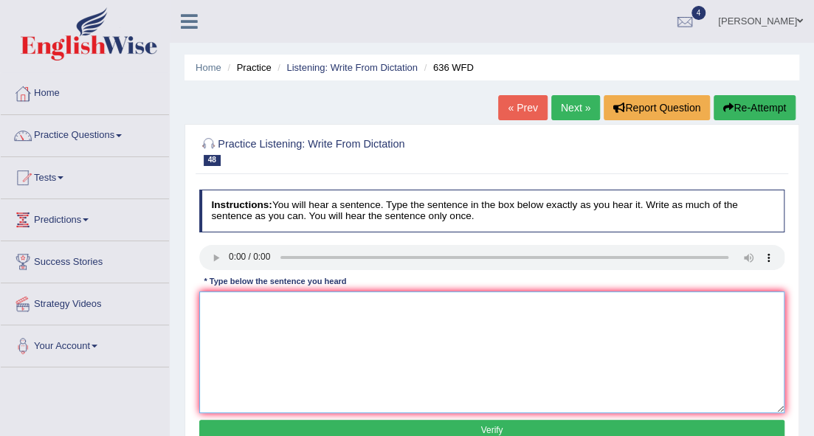
click at [229, 320] on textarea at bounding box center [492, 352] width 586 height 122
type textarea "s"
type textarea "Several candidates will be qualified as a great scientists of all times."
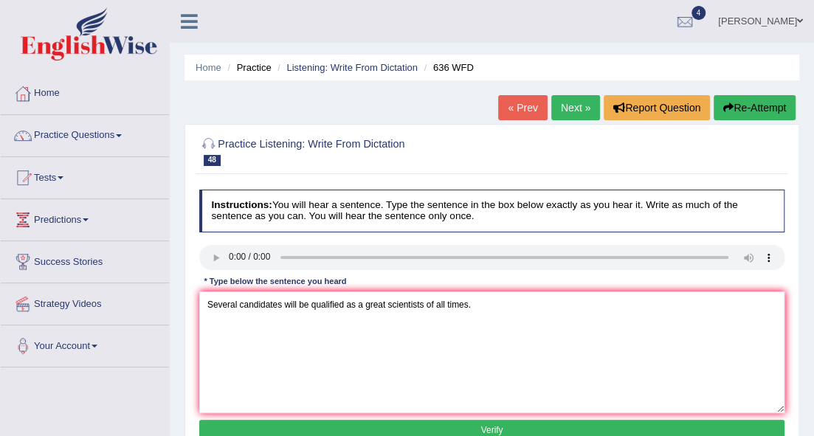
click at [333, 425] on button "Verify" at bounding box center [492, 430] width 586 height 21
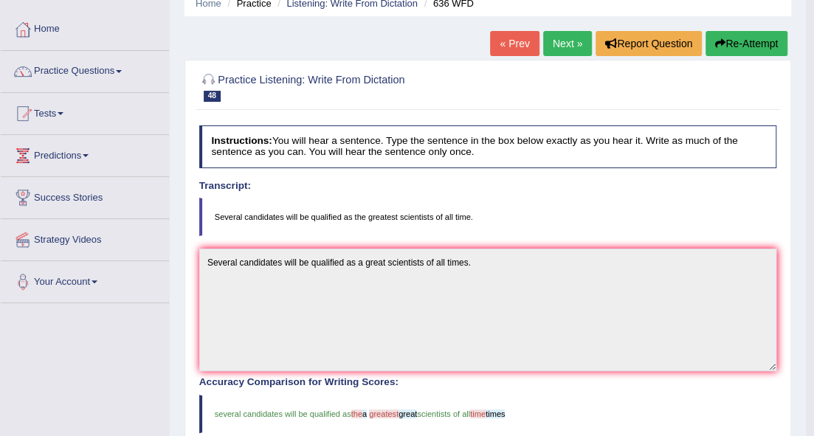
scroll to position [49, 0]
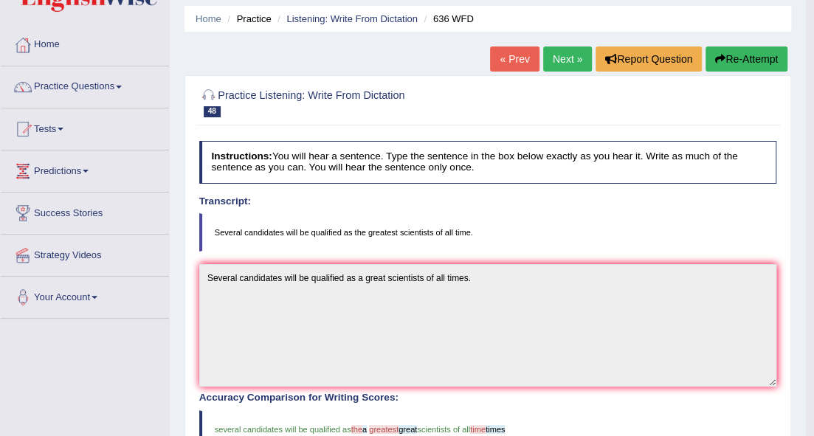
click at [555, 65] on link "Next »" at bounding box center [567, 58] width 49 height 25
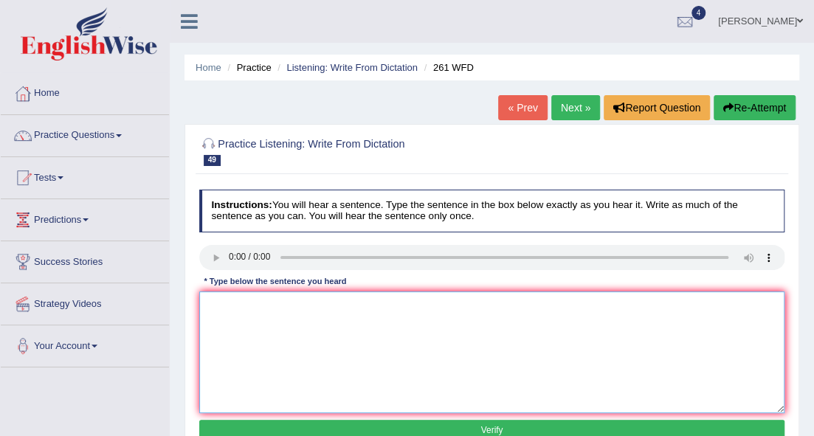
click at [248, 351] on textarea at bounding box center [492, 352] width 586 height 122
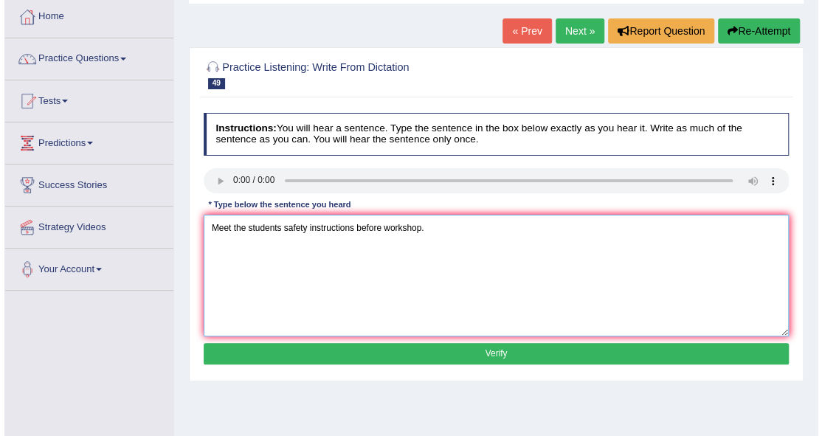
scroll to position [98, 0]
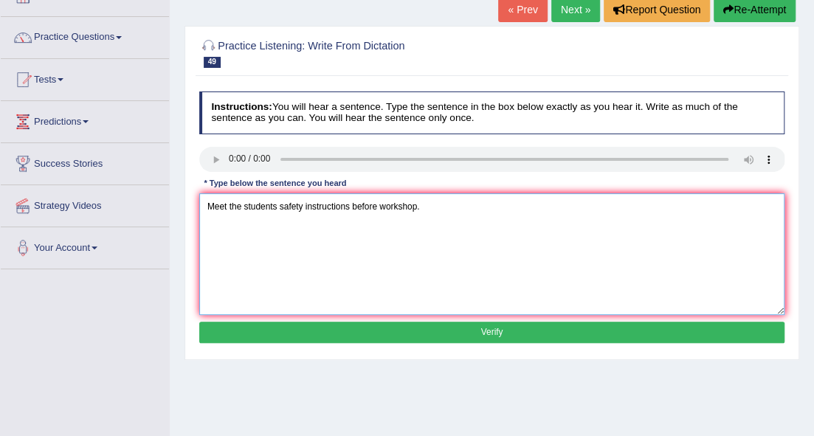
type textarea "Meet the students safety instructions before workshop."
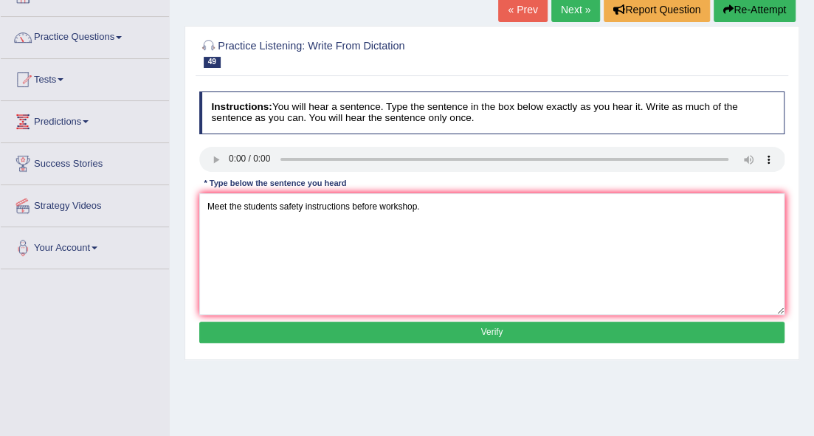
click at [305, 329] on button "Verify" at bounding box center [492, 332] width 586 height 21
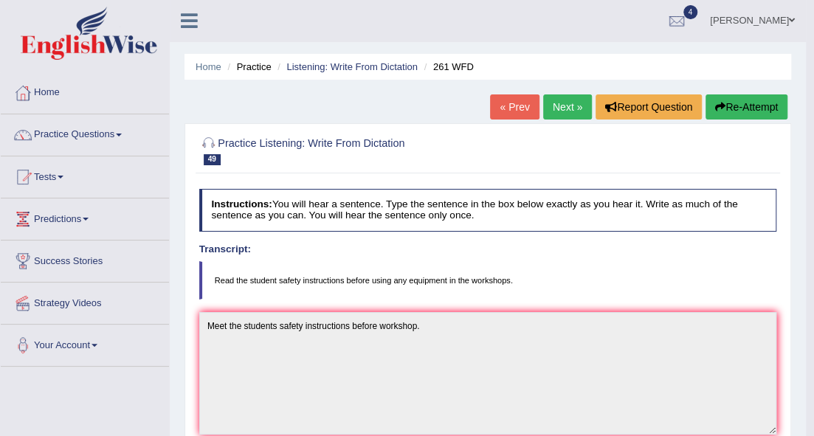
scroll to position [0, 0]
click at [578, 108] on link "Next »" at bounding box center [567, 107] width 49 height 25
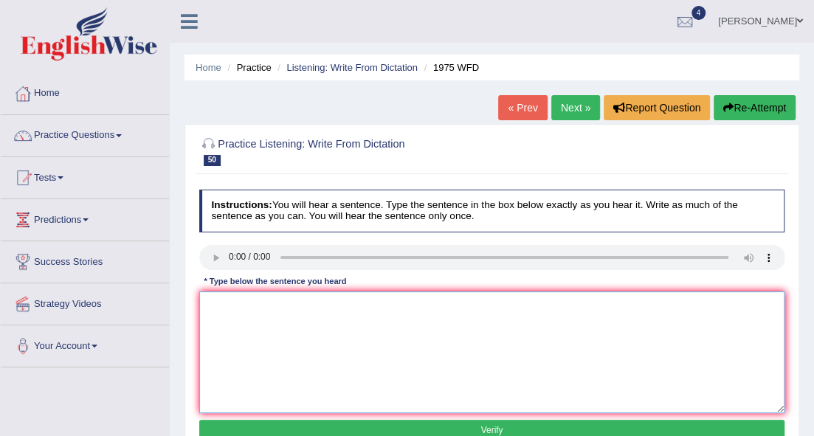
drag, startPoint x: 229, startPoint y: 310, endPoint x: 218, endPoint y: 311, distance: 11.1
click at [229, 310] on textarea at bounding box center [492, 352] width 586 height 122
type textarea "h"
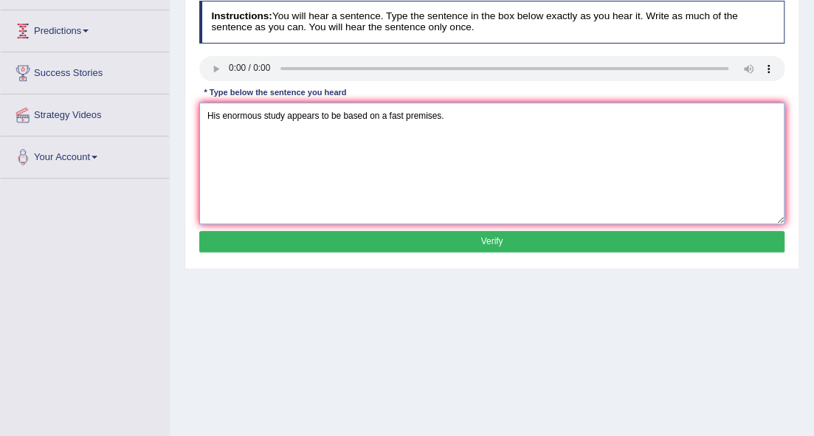
scroll to position [196, 0]
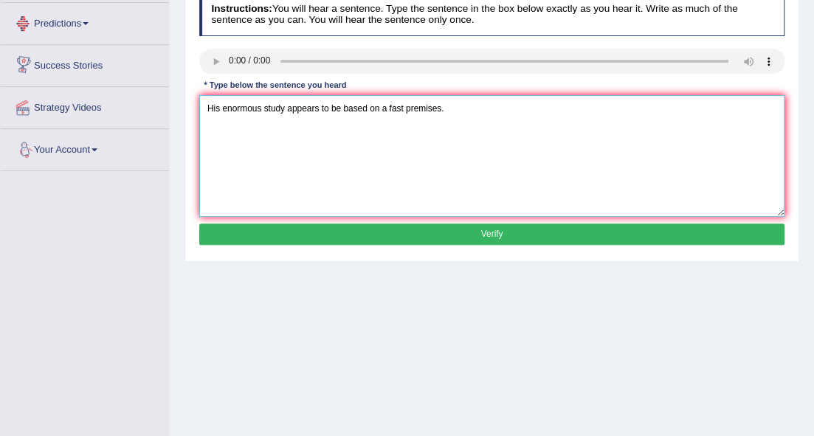
type textarea "His enormous study appears to be based on a fast premises."
click at [313, 232] on button "Verify" at bounding box center [492, 234] width 586 height 21
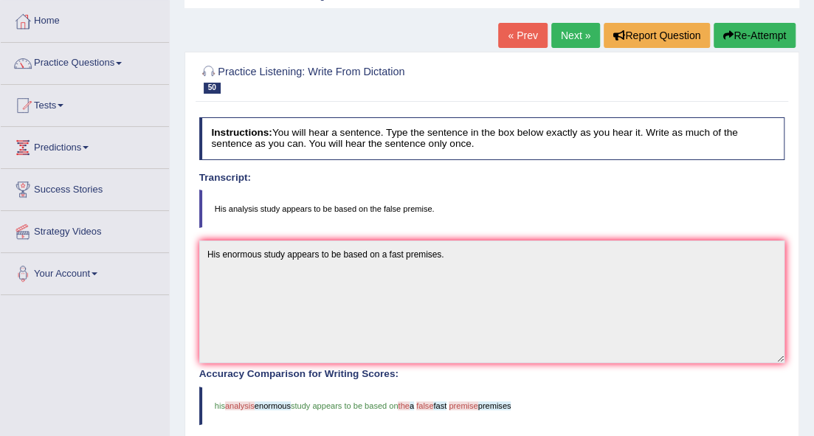
scroll to position [49, 0]
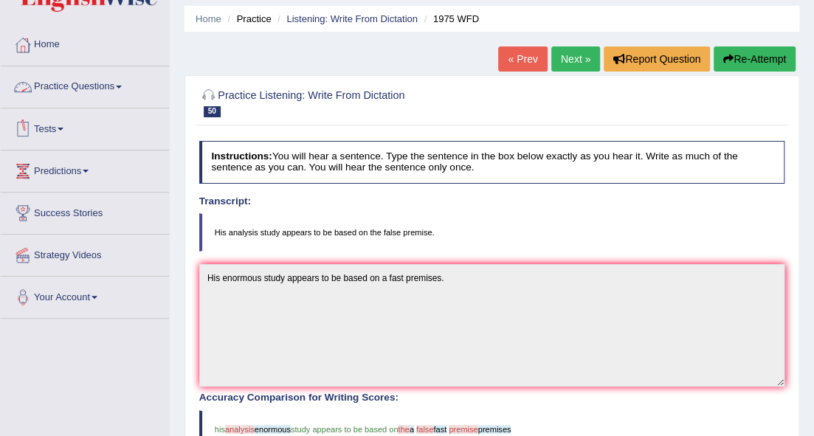
click at [105, 85] on link "Practice Questions" at bounding box center [85, 84] width 168 height 37
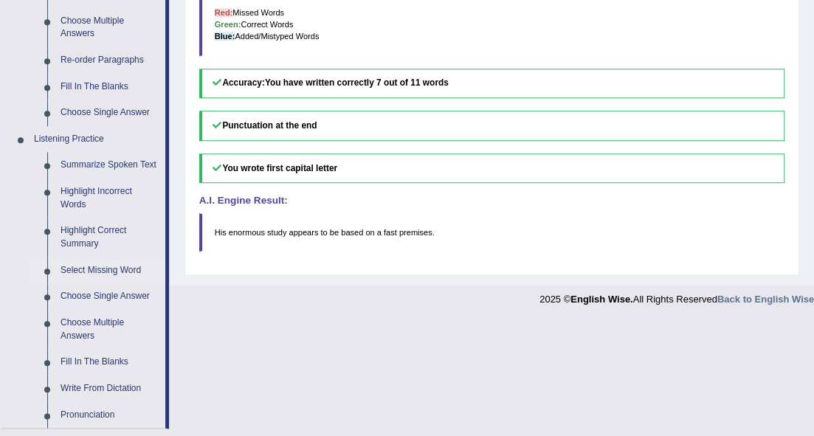
scroll to position [541, 0]
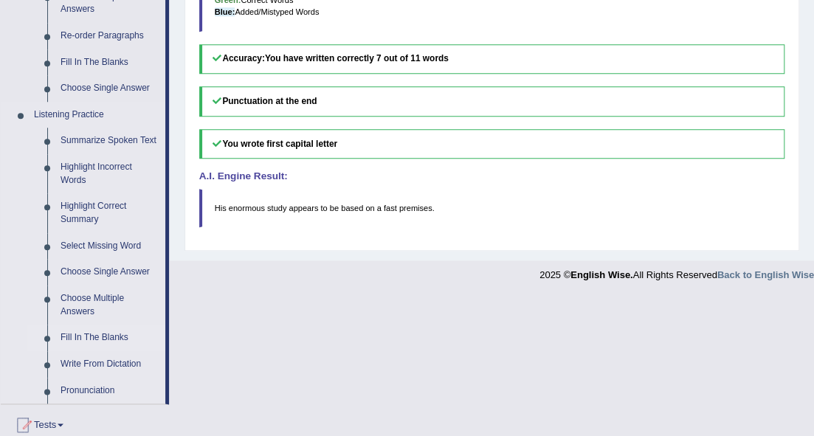
click at [111, 335] on link "Fill In The Blanks" at bounding box center [109, 338] width 111 height 27
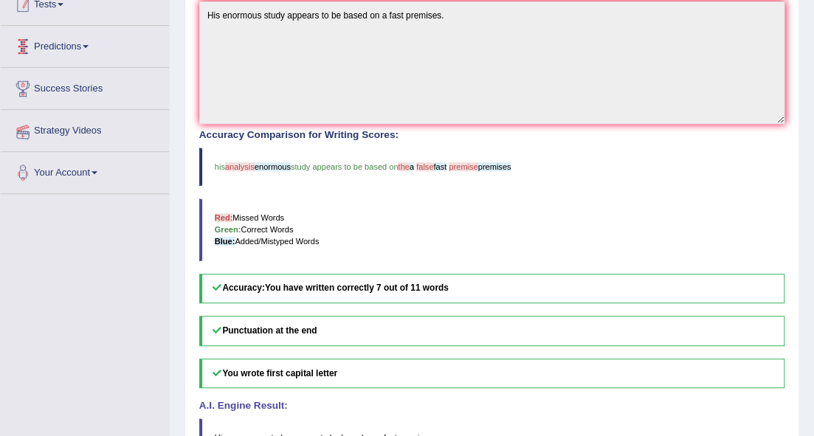
scroll to position [187, 0]
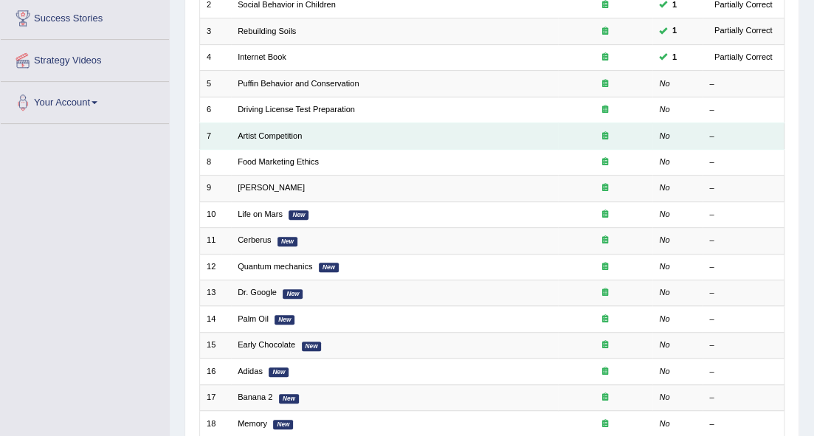
scroll to position [148, 0]
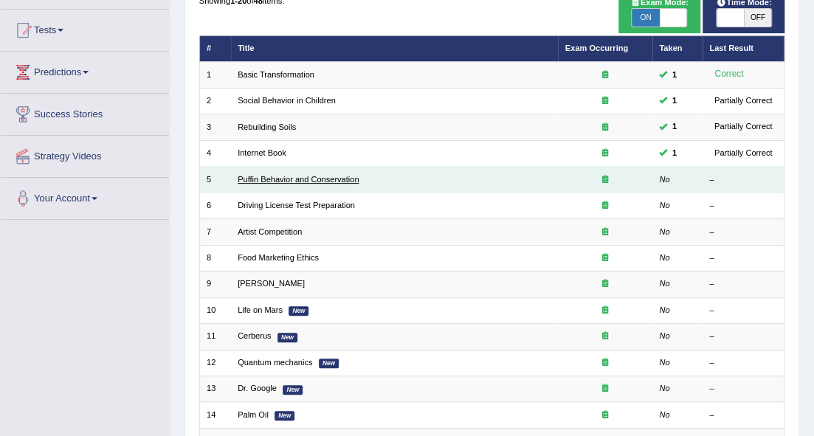
click at [284, 178] on link "Puffin Behavior and Conservation" at bounding box center [298, 179] width 121 height 9
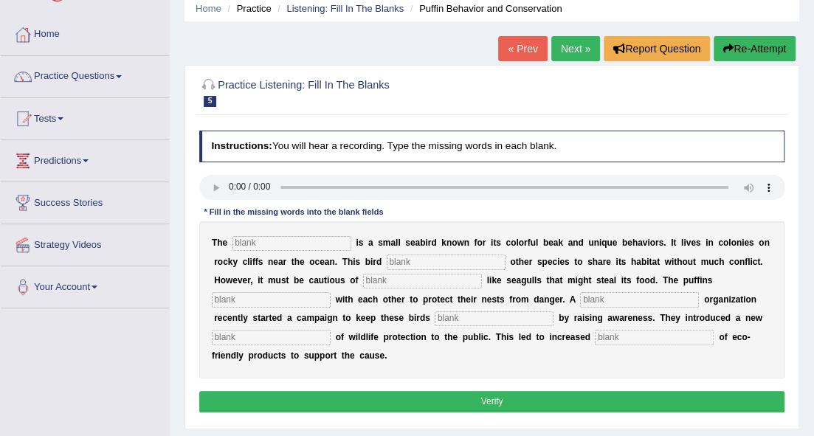
scroll to position [148, 0]
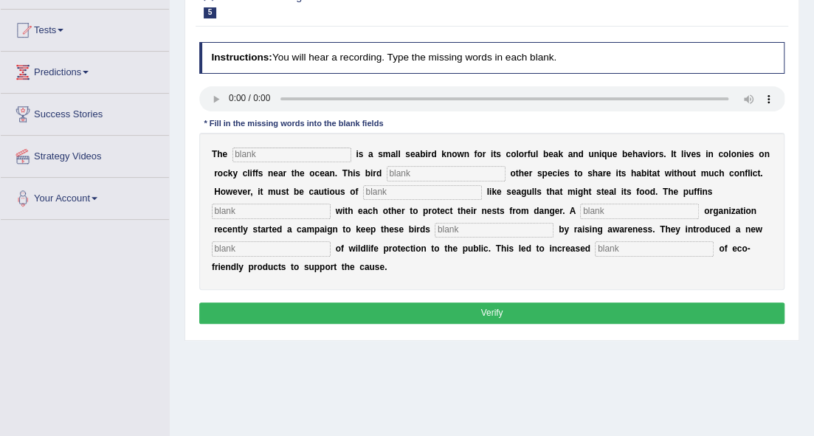
click at [293, 155] on input "text" at bounding box center [291, 155] width 119 height 15
click at [325, 155] on input "text" at bounding box center [291, 155] width 119 height 15
drag, startPoint x: 305, startPoint y: 155, endPoint x: 279, endPoint y: 153, distance: 26.6
click at [305, 156] on input "text" at bounding box center [291, 155] width 119 height 15
type input "puffin"
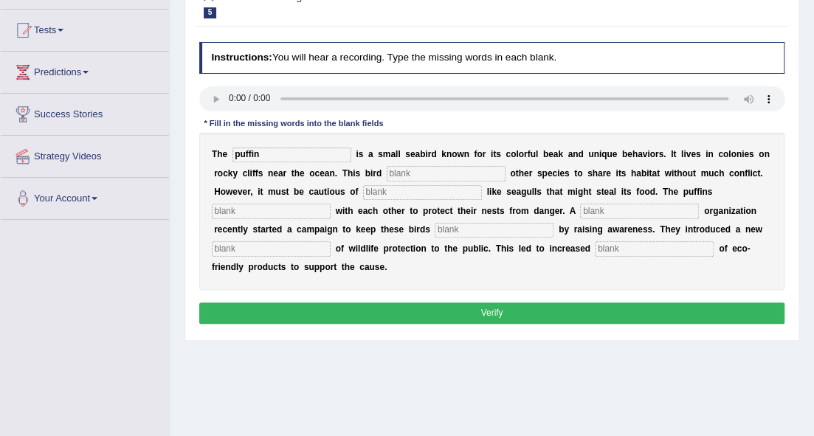
click at [421, 170] on input "text" at bounding box center [446, 173] width 119 height 15
type input "allows"
click at [423, 189] on input "text" at bounding box center [422, 192] width 119 height 15
type input "predators"
click at [305, 209] on input "text" at bounding box center [271, 211] width 119 height 15
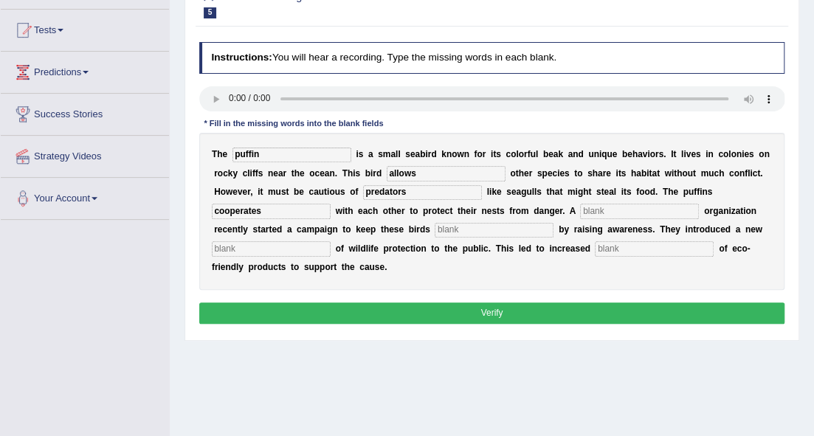
type input "cooperates"
click at [606, 208] on input "text" at bounding box center [639, 211] width 119 height 15
click at [503, 232] on input "text" at bounding box center [493, 230] width 119 height 15
click at [639, 207] on input "corporates" at bounding box center [639, 211] width 119 height 15
type input "corporate"
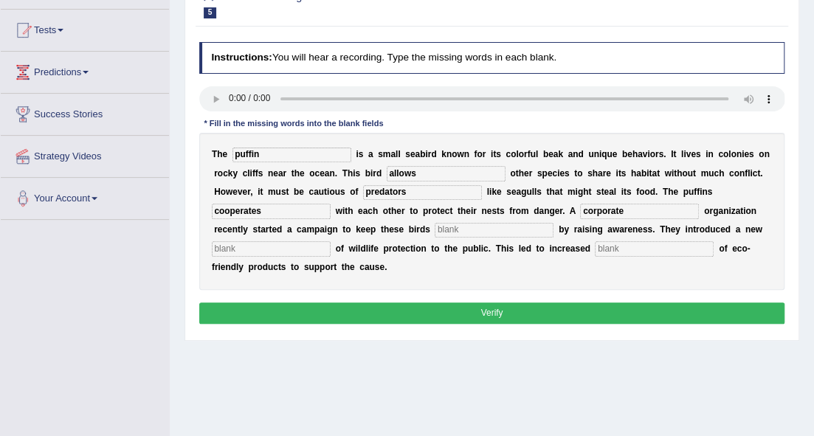
click at [495, 224] on input "text" at bounding box center [493, 230] width 119 height 15
type input "safe"
click at [316, 252] on input "text" at bounding box center [271, 248] width 119 height 15
click at [305, 248] on input "text" at bounding box center [271, 248] width 119 height 15
type input "conception"
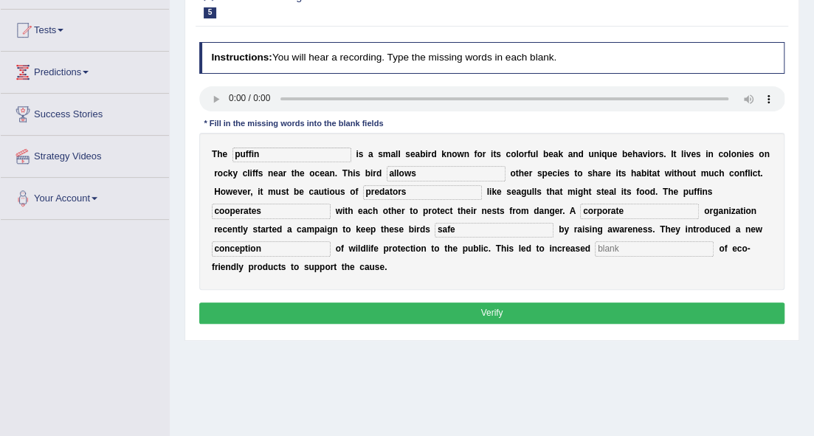
click at [622, 248] on input "text" at bounding box center [654, 248] width 119 height 15
type input "consumption"
click at [571, 307] on button "Verify" at bounding box center [492, 312] width 586 height 21
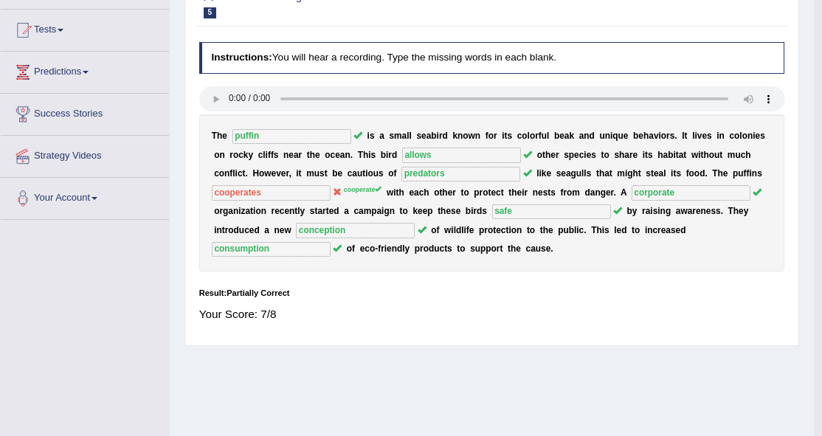
click at [571, 288] on body "Toggle navigation Home Practice Questions Speaking Practice Read Aloud Repeat S…" at bounding box center [411, 70] width 822 height 436
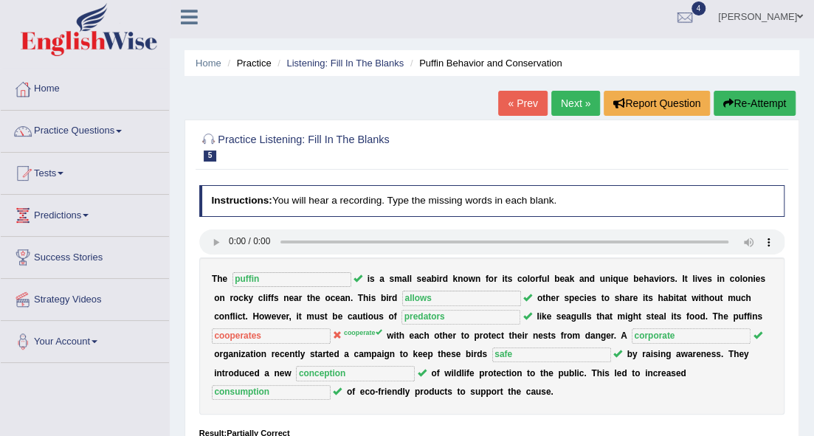
scroll to position [0, 0]
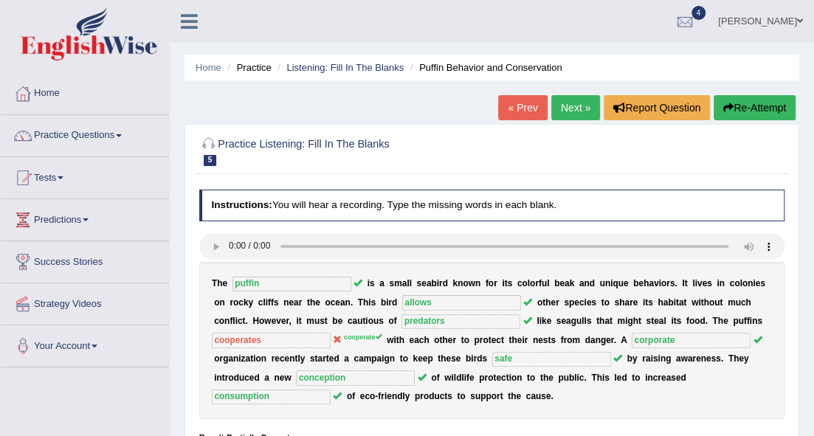
click at [556, 110] on link "Next »" at bounding box center [575, 107] width 49 height 25
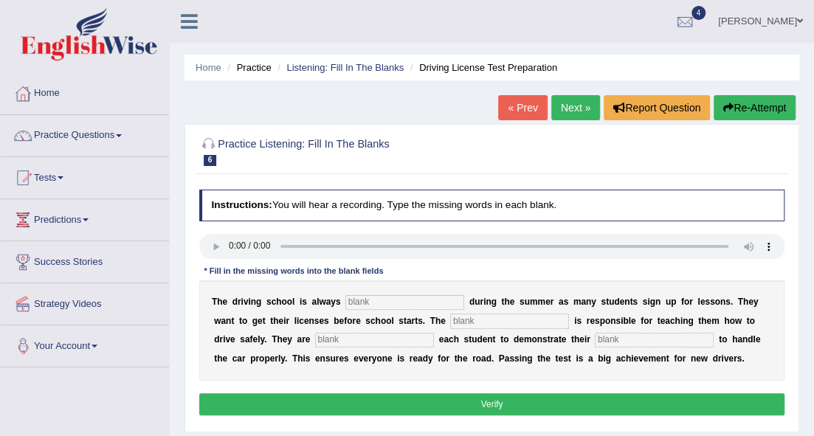
click at [367, 305] on input "text" at bounding box center [404, 302] width 119 height 15
type input "busy"
click at [466, 320] on input "text" at bounding box center [509, 321] width 119 height 15
type input "instructor"
click at [391, 338] on input "text" at bounding box center [374, 340] width 119 height 15
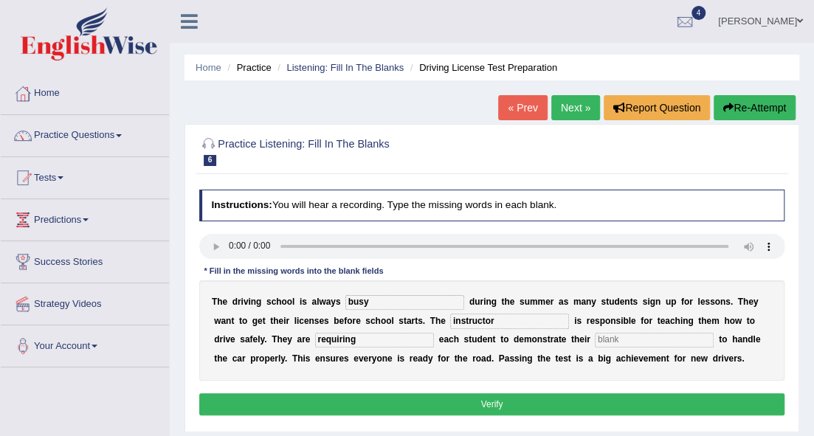
type input "requiring"
click at [629, 338] on input "text" at bounding box center [654, 340] width 119 height 15
type input "ability"
click at [615, 398] on button "Verify" at bounding box center [492, 403] width 586 height 21
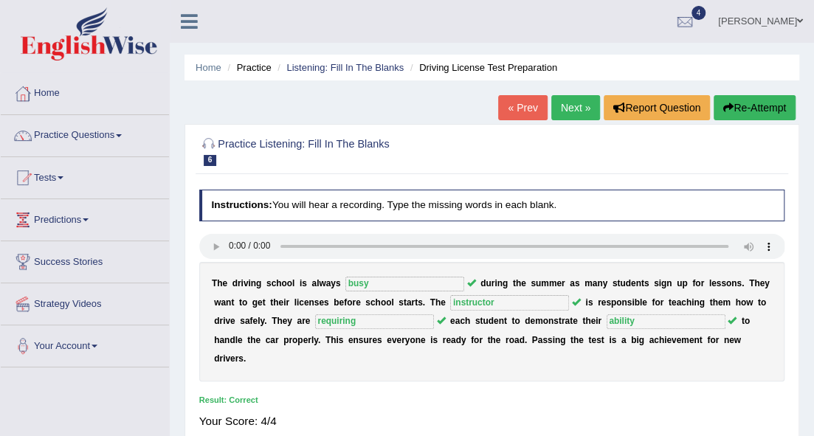
click at [569, 110] on link "Next »" at bounding box center [575, 107] width 49 height 25
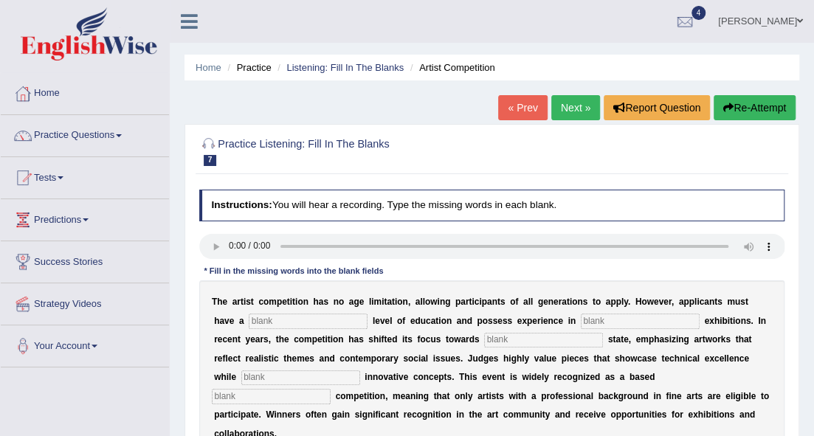
click at [332, 301] on div "T h e a r t i s t c o m p e t i t i o n h a s n o a g e l i m i t a t i o n , a…" at bounding box center [492, 368] width 586 height 176
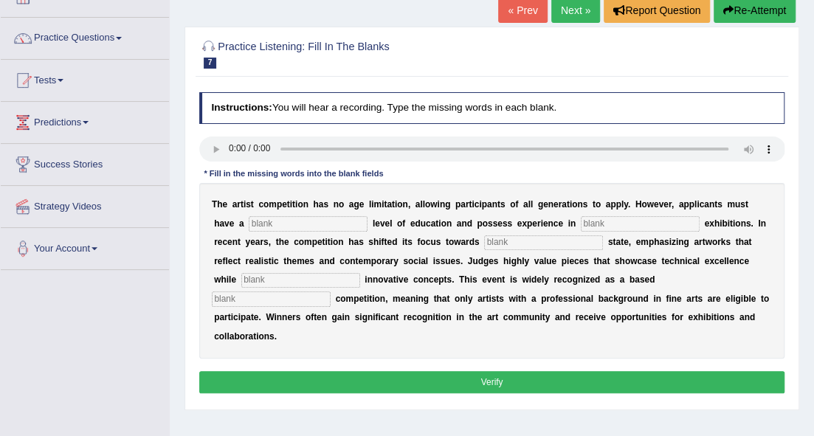
scroll to position [98, 0]
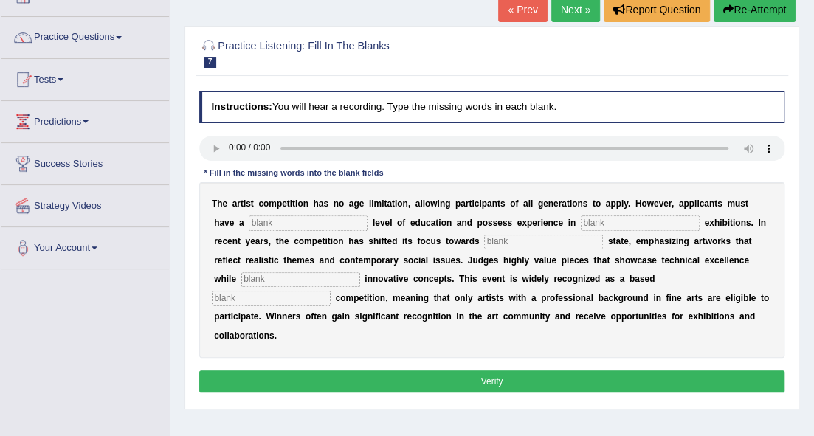
click at [258, 225] on input "text" at bounding box center [308, 222] width 119 height 15
click at [603, 219] on input "text" at bounding box center [640, 222] width 119 height 15
click at [274, 221] on input "busy" at bounding box center [308, 222] width 119 height 15
type input "b"
type input "graduate"
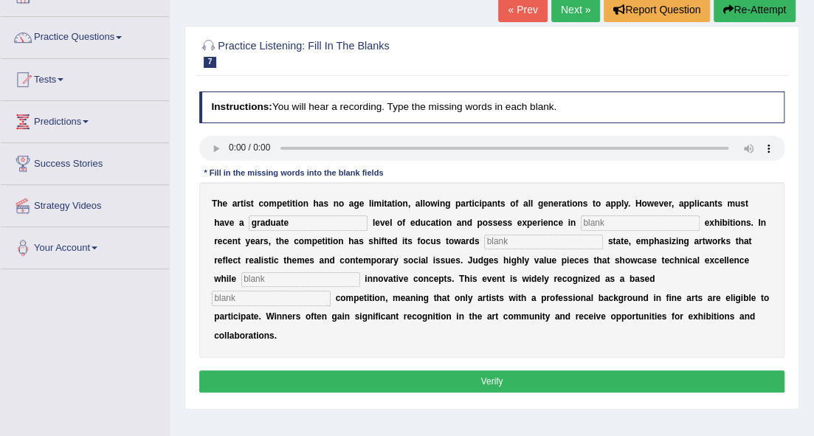
click at [622, 221] on input "text" at bounding box center [640, 222] width 119 height 15
type input "sculpture"
click at [552, 243] on input "text" at bounding box center [543, 242] width 119 height 15
type input "real"
click at [301, 277] on input "text" at bounding box center [300, 279] width 119 height 15
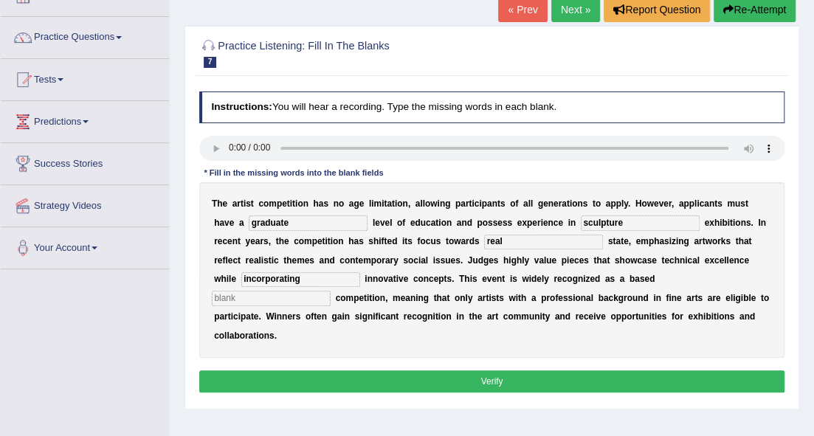
type input "incorporating"
click at [274, 295] on input "text" at bounding box center [271, 298] width 119 height 15
type input "profession"
click at [376, 373] on button "Verify" at bounding box center [492, 380] width 586 height 21
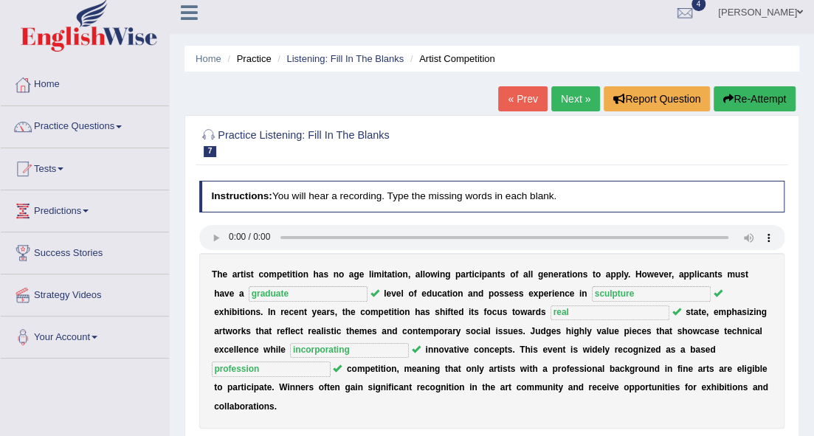
scroll to position [0, 0]
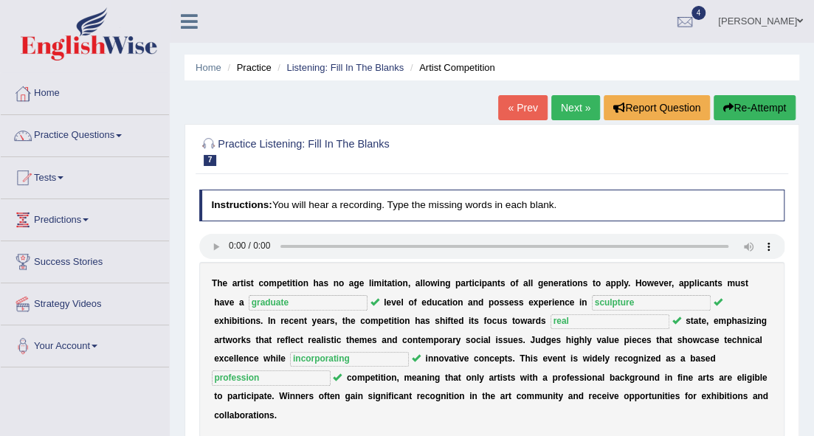
click at [575, 107] on link "Next »" at bounding box center [575, 107] width 49 height 25
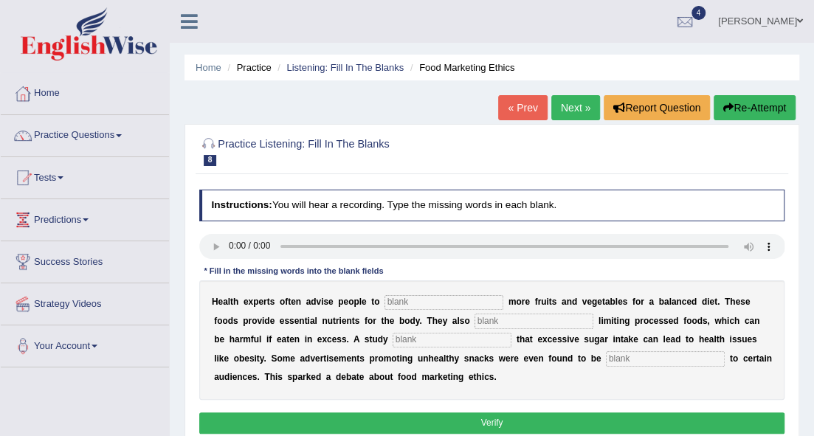
click at [408, 302] on input "text" at bounding box center [443, 302] width 119 height 15
type input "consume"
click at [488, 325] on input "text" at bounding box center [533, 321] width 119 height 15
type input "recommending"
click at [426, 341] on input "text" at bounding box center [451, 340] width 119 height 15
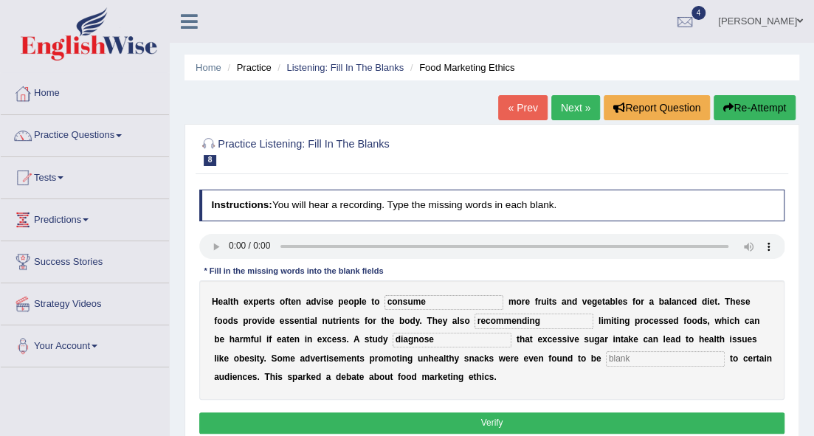
type input "diagnose"
click at [645, 358] on input "text" at bounding box center [665, 358] width 119 height 15
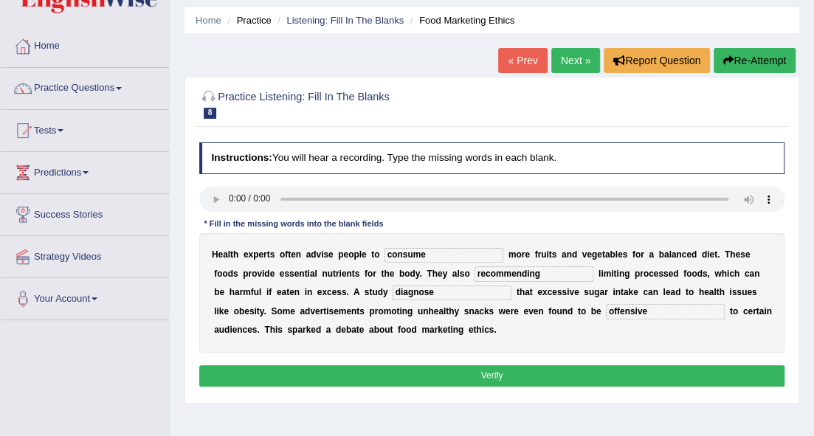
scroll to position [98, 0]
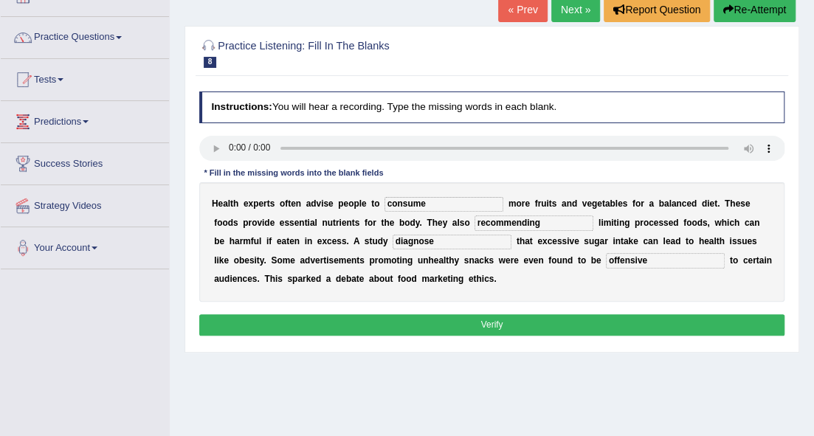
type input "offensive"
click at [535, 319] on button "Verify" at bounding box center [492, 324] width 586 height 21
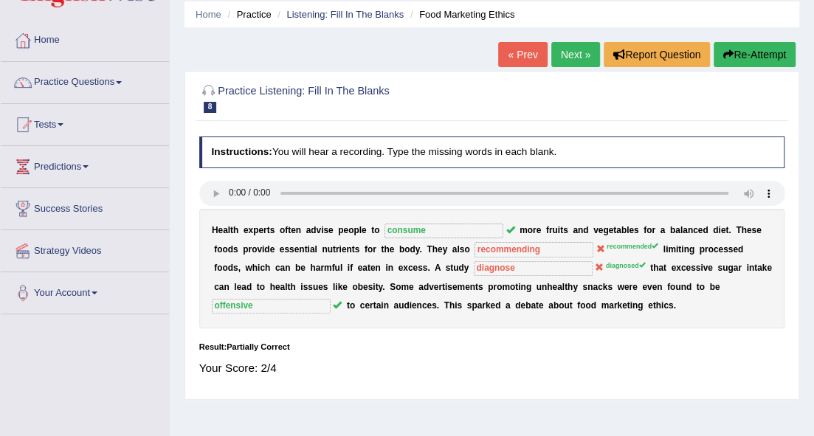
scroll to position [0, 0]
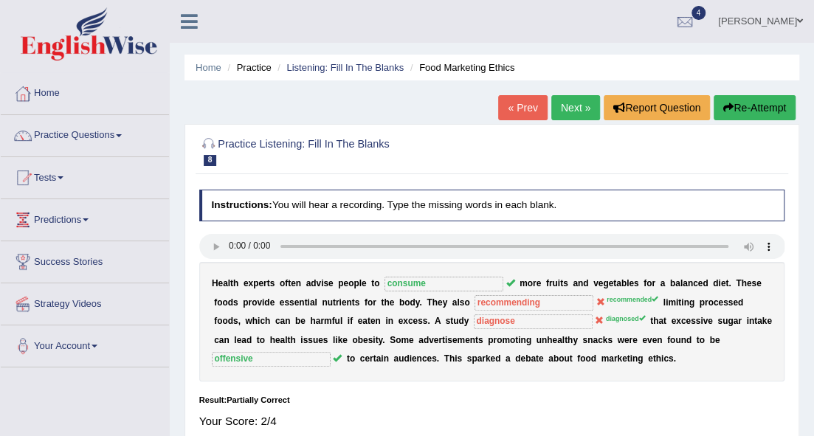
click at [583, 109] on link "Next »" at bounding box center [575, 107] width 49 height 25
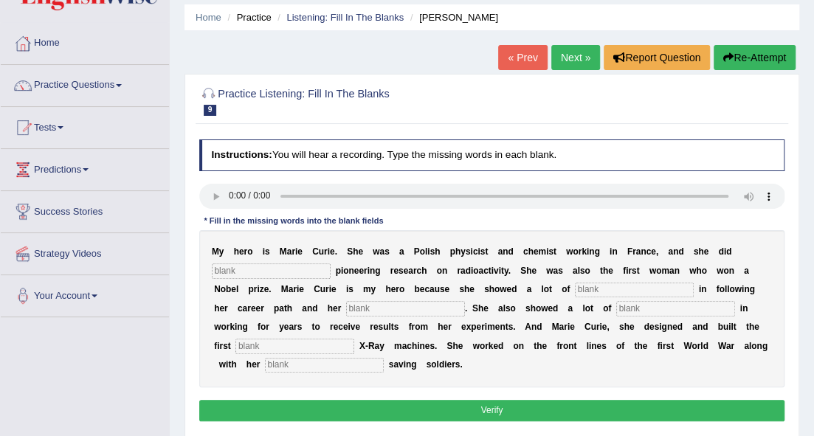
scroll to position [98, 0]
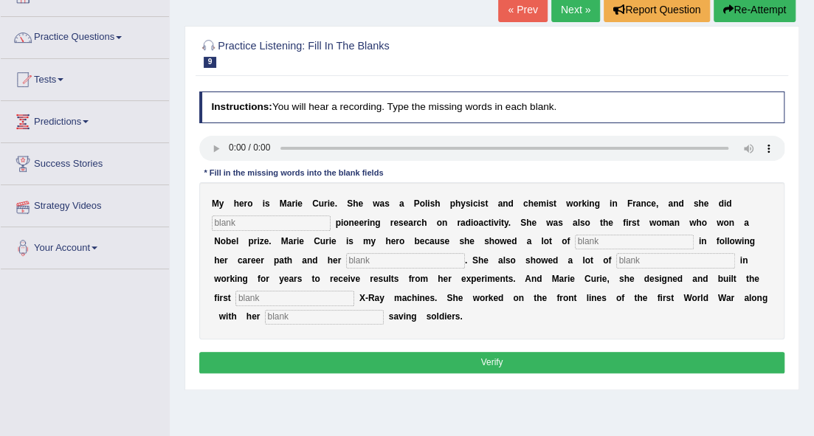
click at [260, 226] on input "text" at bounding box center [271, 222] width 119 height 15
type input "conducted"
click at [586, 240] on input "text" at bounding box center [634, 242] width 119 height 15
type input "determination"
click at [392, 263] on input "text" at bounding box center [405, 260] width 119 height 15
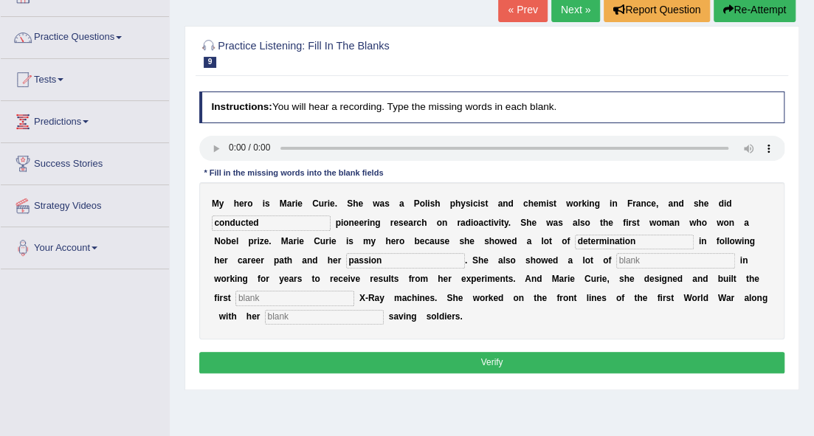
type input "passion"
click at [652, 257] on input "text" at bounding box center [675, 260] width 119 height 15
type input "patience"
click at [305, 299] on input "text" at bounding box center [294, 298] width 119 height 15
type input "mobile"
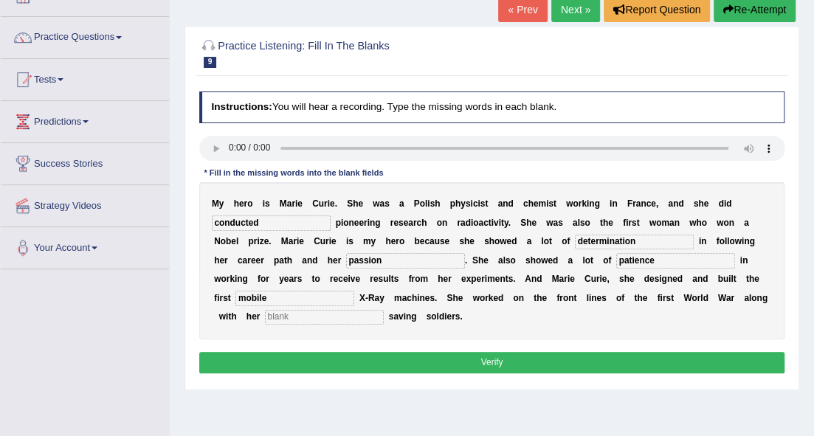
click at [320, 316] on input "text" at bounding box center [324, 317] width 119 height 15
type input "daughter"
click at [527, 359] on button "Verify" at bounding box center [492, 362] width 586 height 21
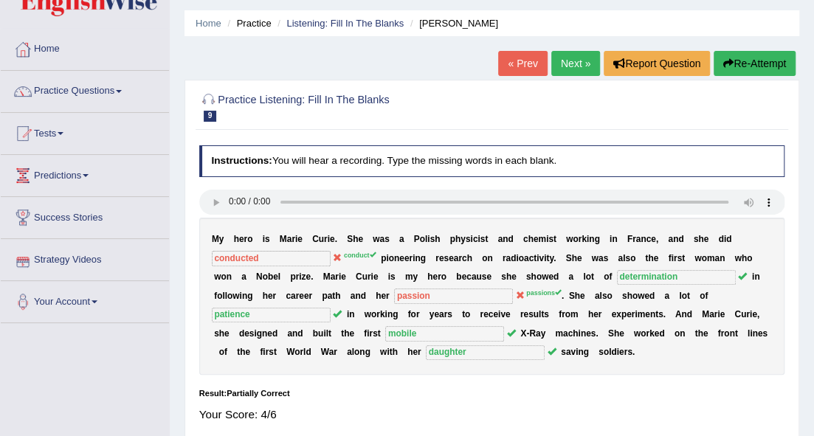
scroll to position [0, 0]
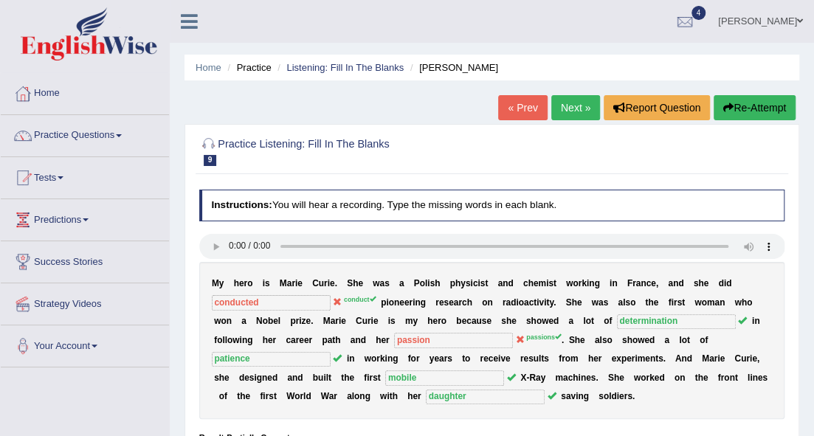
click at [562, 100] on link "Next »" at bounding box center [575, 107] width 49 height 25
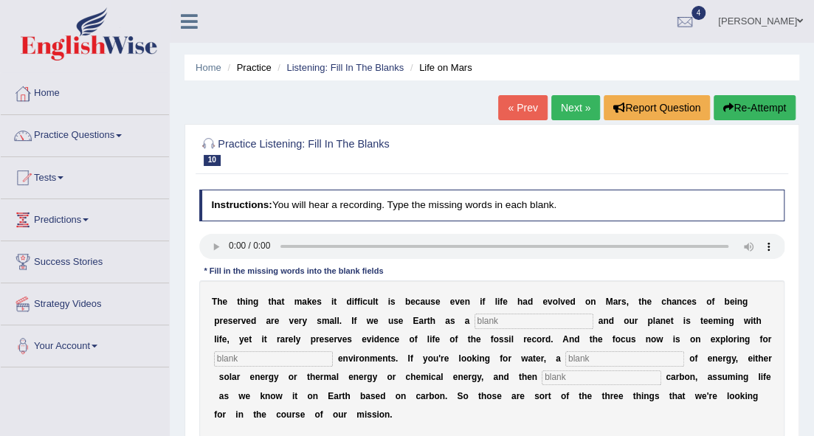
scroll to position [49, 0]
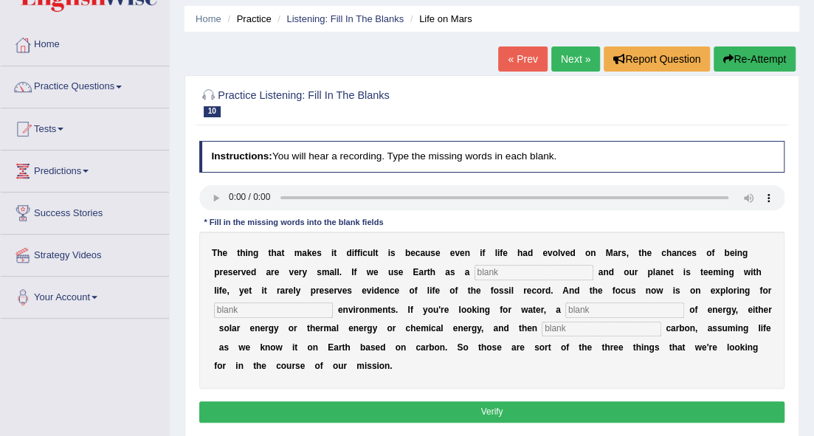
click at [481, 266] on input "text" at bounding box center [533, 272] width 119 height 15
type input "reference"
click at [273, 311] on input "text" at bounding box center [273, 309] width 119 height 15
type input "favourable"
drag, startPoint x: 620, startPoint y: 310, endPoint x: 610, endPoint y: 333, distance: 25.5
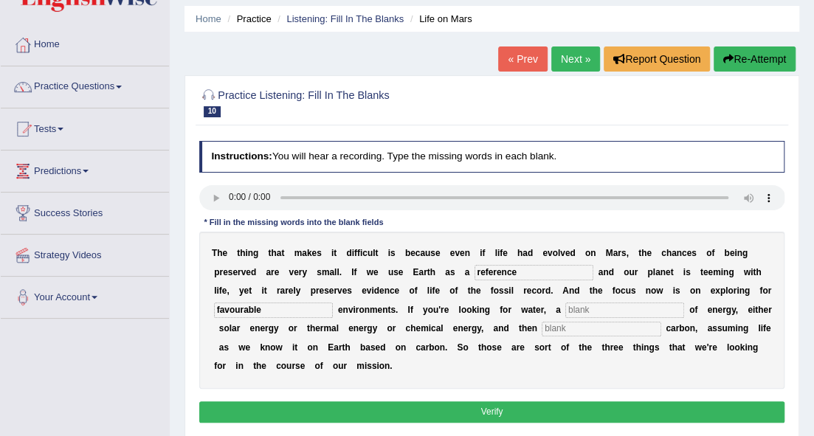
click at [623, 320] on div "T h e t h i n g t h a t m a k e s i t d i f f i c u l t i s b e c a u s e e v e…" at bounding box center [492, 310] width 586 height 157
type input "source"
drag, startPoint x: 586, startPoint y: 326, endPoint x: 523, endPoint y: 320, distance: 63.7
click at [590, 328] on input "text" at bounding box center [600, 329] width 119 height 15
type input "organic"
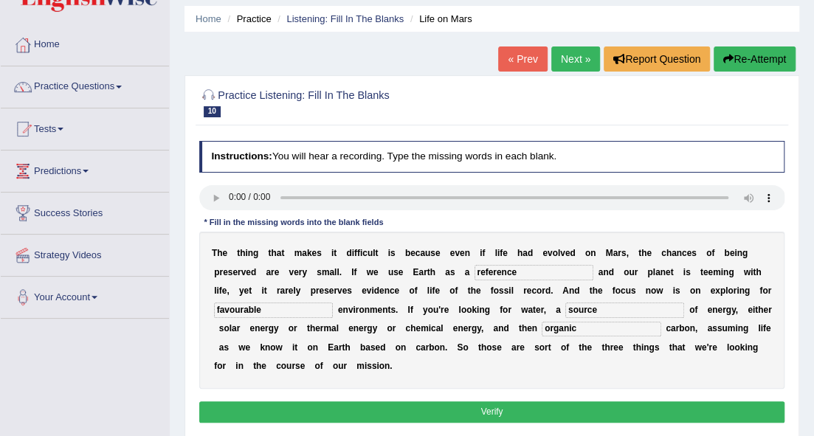
click at [558, 407] on button "Verify" at bounding box center [492, 411] width 586 height 21
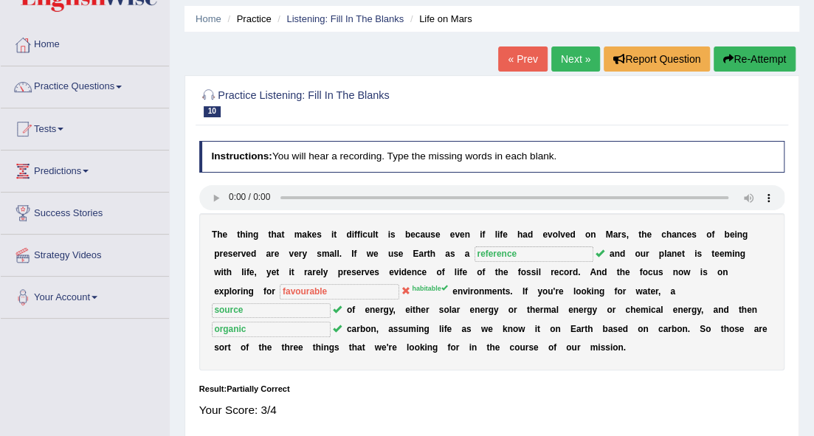
click at [569, 60] on link "Next »" at bounding box center [575, 58] width 49 height 25
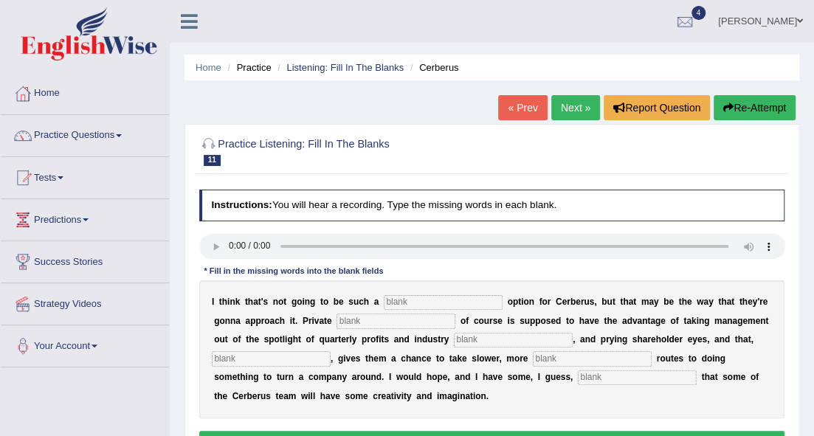
click at [399, 302] on input "text" at bounding box center [443, 302] width 119 height 15
type input "available"
drag, startPoint x: 425, startPoint y: 322, endPoint x: 434, endPoint y: 347, distance: 27.5
click at [428, 324] on input "text" at bounding box center [395, 321] width 119 height 15
type input "accredit"
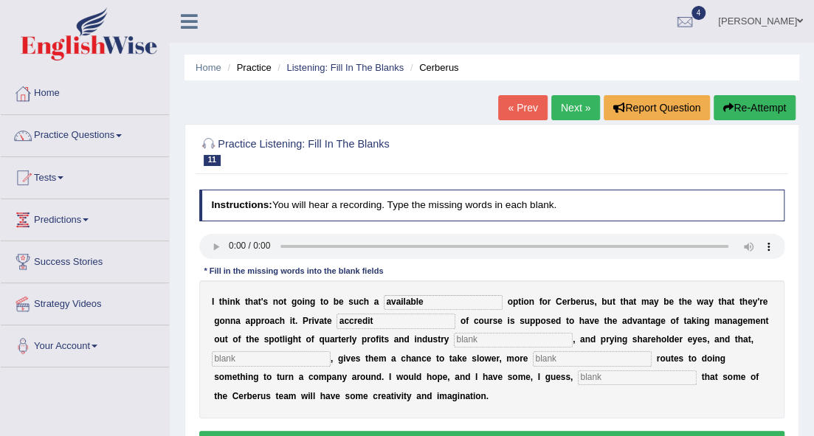
click at [496, 338] on input "text" at bounding box center [513, 340] width 119 height 15
type input "analyst"
click at [328, 364] on input "text" at bounding box center [271, 358] width 119 height 15
type input "hypothetical"
click at [612, 378] on input "text" at bounding box center [637, 377] width 119 height 15
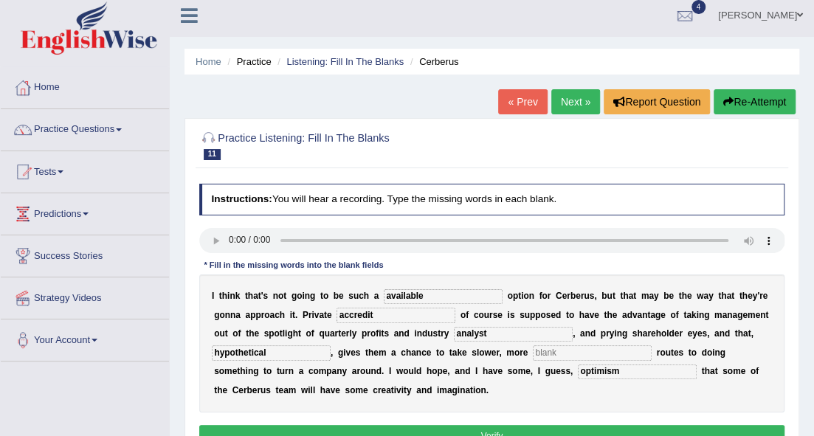
scroll to position [49, 0]
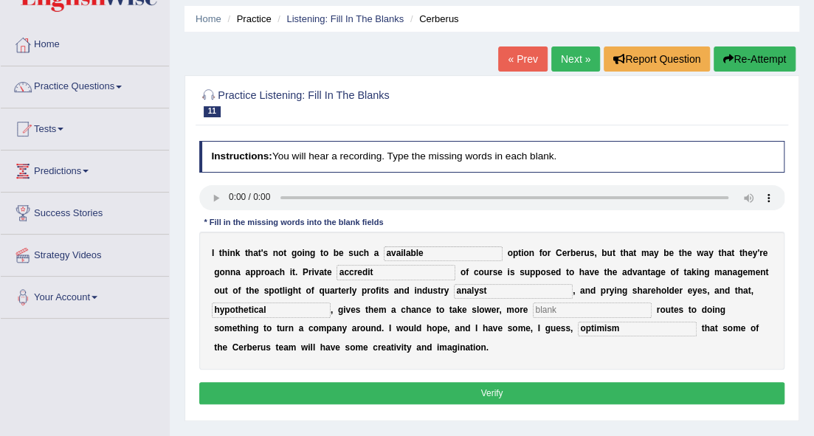
type input "optimism"
click at [593, 384] on div "Instructions: You will hear a recording. Type the missing words in each blank. …" at bounding box center [491, 274] width 592 height 279
click at [597, 389] on button "Verify" at bounding box center [492, 392] width 586 height 21
drag, startPoint x: 577, startPoint y: 395, endPoint x: 564, endPoint y: 392, distance: 13.8
click at [574, 397] on button "Verify" at bounding box center [492, 392] width 586 height 21
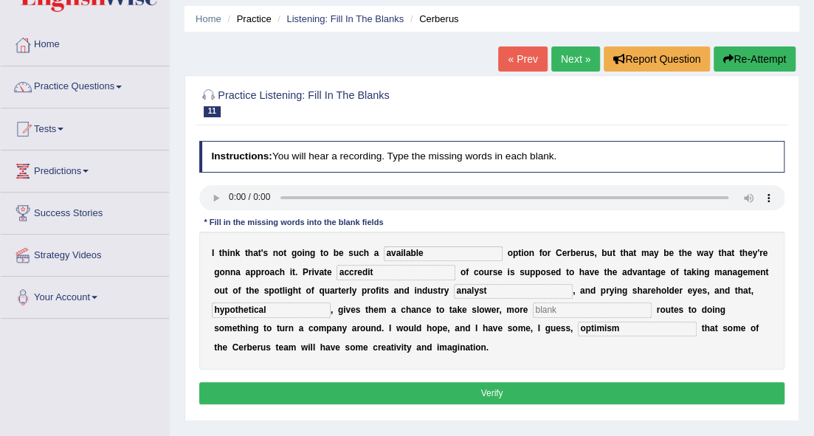
click at [544, 387] on button "Verify" at bounding box center [492, 392] width 586 height 21
click at [560, 309] on input "text" at bounding box center [592, 309] width 119 height 15
type input "l"
click at [633, 400] on button "Verify" at bounding box center [492, 392] width 586 height 21
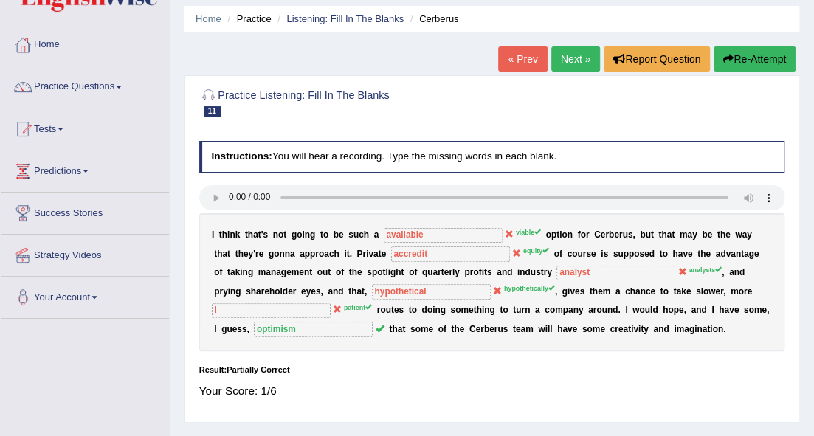
click at [574, 53] on link "Next »" at bounding box center [575, 58] width 49 height 25
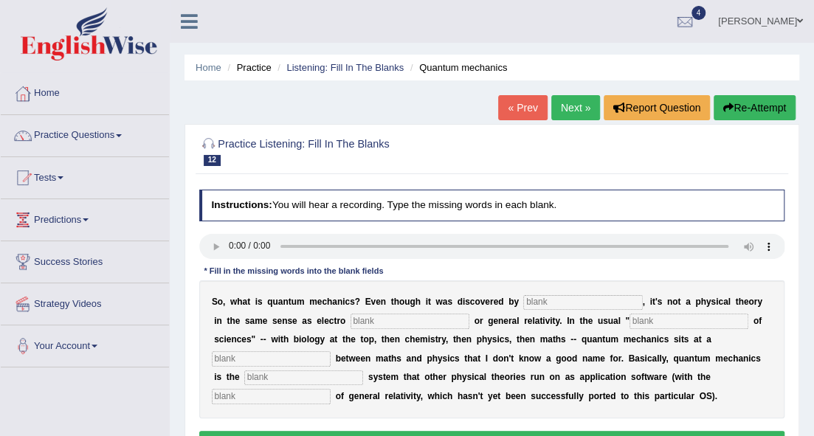
click at [573, 300] on input "text" at bounding box center [582, 302] width 119 height 15
type input "physicist"
click at [435, 322] on input "text" at bounding box center [409, 321] width 119 height 15
type input "magnetism"
click at [668, 317] on input "text" at bounding box center [688, 321] width 119 height 15
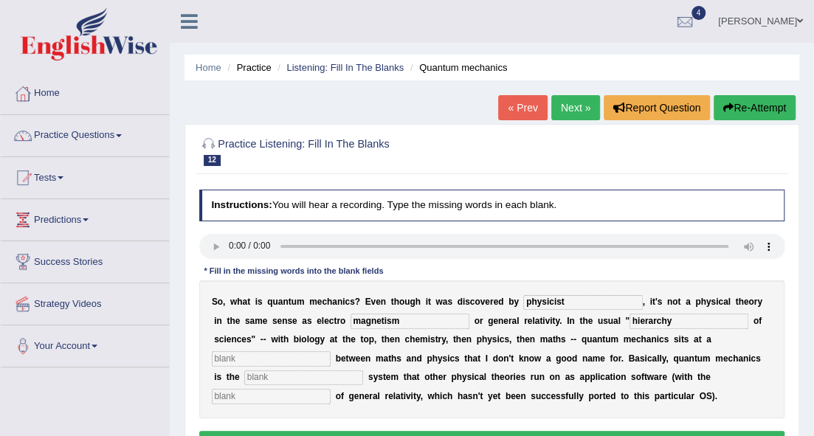
type input "hierarchy"
click at [305, 361] on input "text" at bounding box center [271, 358] width 119 height 15
type input "level"
click at [341, 376] on input "text" at bounding box center [303, 377] width 119 height 15
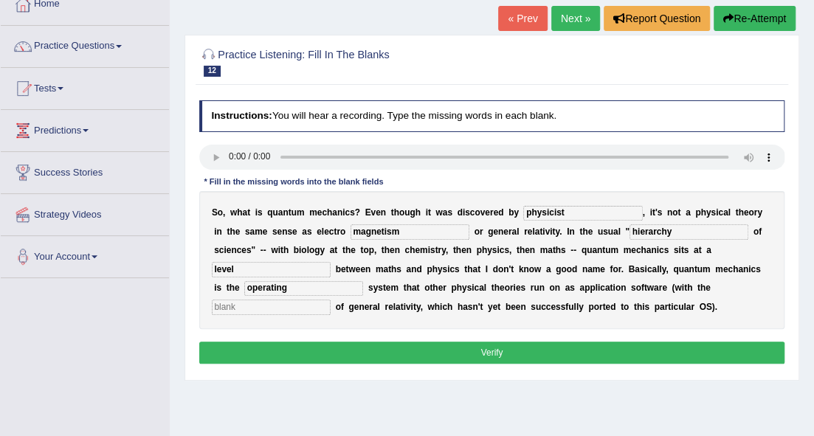
scroll to position [98, 0]
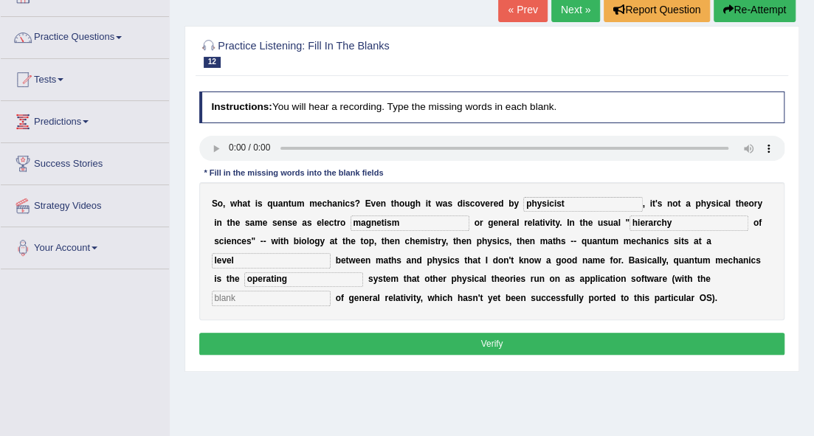
type input "operating"
click at [302, 299] on input "text" at bounding box center [271, 298] width 119 height 15
type input "exception"
click at [530, 339] on button "Verify" at bounding box center [492, 343] width 586 height 21
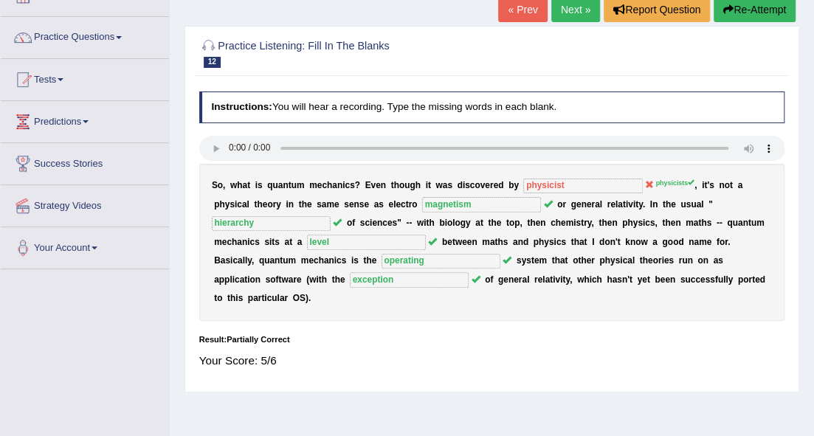
click at [581, 13] on link "Next »" at bounding box center [575, 9] width 49 height 25
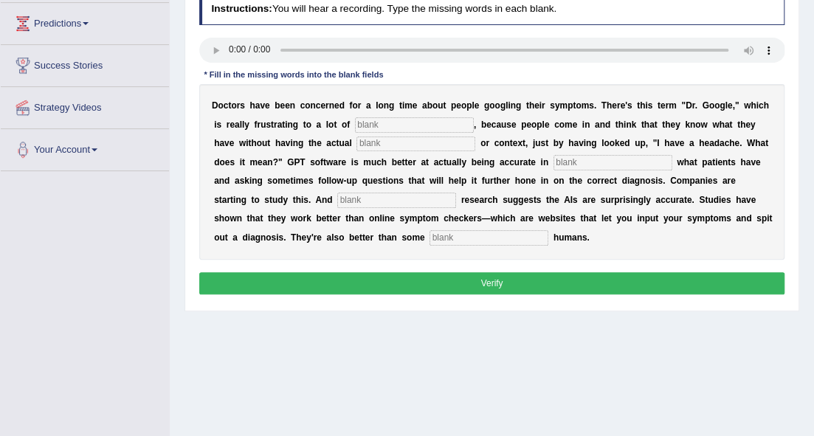
scroll to position [148, 0]
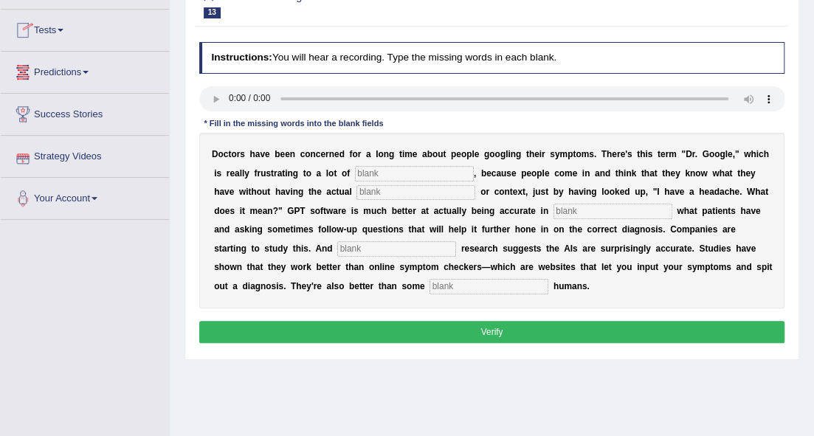
click at [363, 176] on input "text" at bounding box center [414, 173] width 119 height 15
type input "physicians"
click at [388, 192] on input "text" at bounding box center [415, 192] width 119 height 15
type input "expertise"
click at [562, 211] on input "text" at bounding box center [612, 211] width 119 height 15
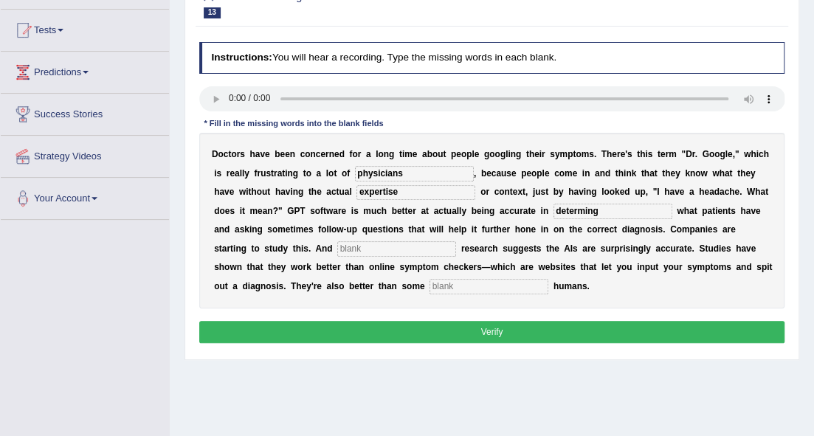
type input "determing"
click at [373, 247] on input "text" at bounding box center [396, 248] width 119 height 15
click at [369, 249] on input "text" at bounding box center [396, 248] width 119 height 15
type input "preliminary"
click at [429, 289] on input "text" at bounding box center [488, 286] width 119 height 15
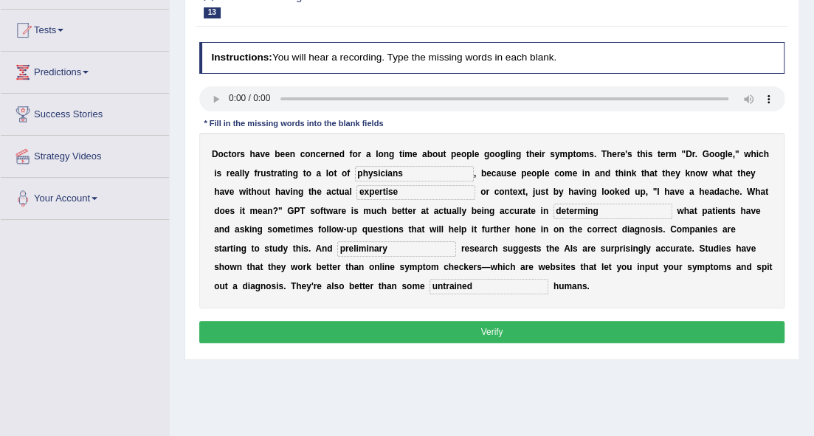
type input "untrained"
click at [451, 328] on button "Verify" at bounding box center [492, 331] width 586 height 21
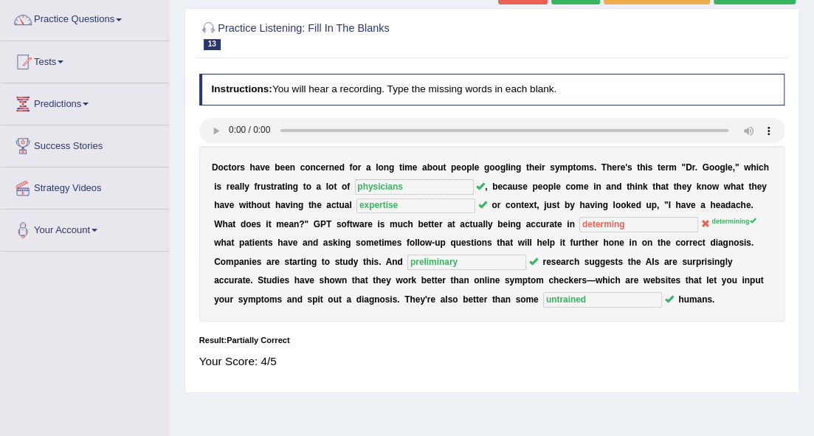
scroll to position [98, 0]
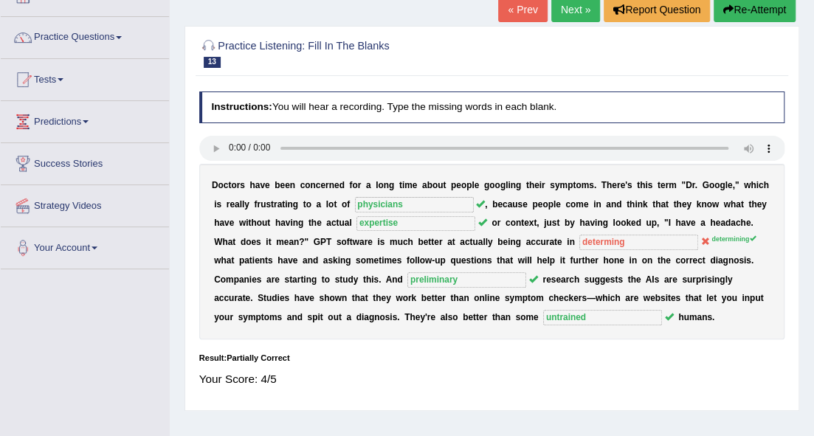
click at [578, 9] on link "Next »" at bounding box center [575, 9] width 49 height 25
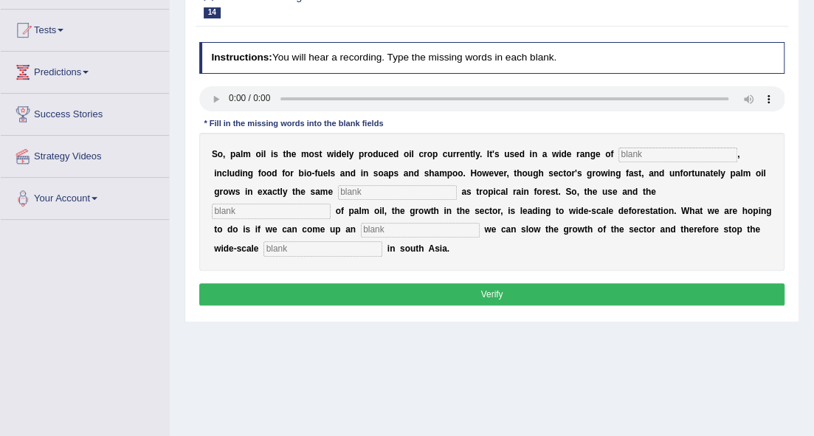
click at [637, 150] on input "text" at bounding box center [677, 155] width 119 height 15
type input "industries"
click at [401, 195] on input "text" at bounding box center [397, 192] width 119 height 15
type input "environment"
click at [302, 209] on input "text" at bounding box center [271, 211] width 119 height 15
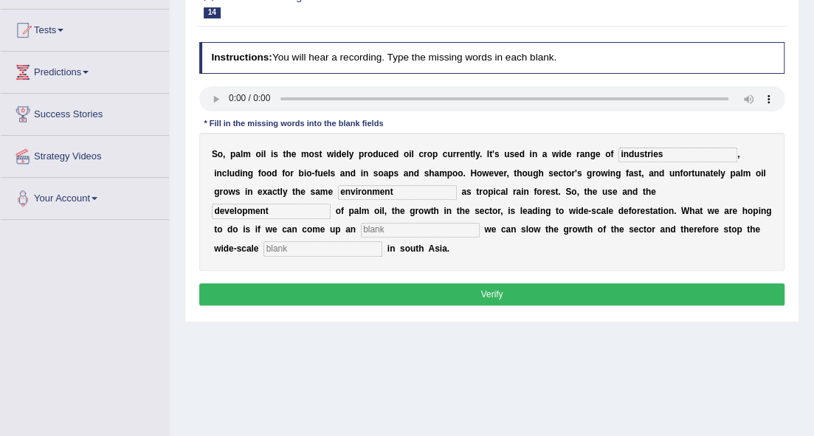
type input "development"
click at [446, 230] on input "text" at bounding box center [420, 230] width 119 height 15
type input "alternative"
click at [378, 248] on input "text" at bounding box center [322, 248] width 119 height 15
type input "deforestation"
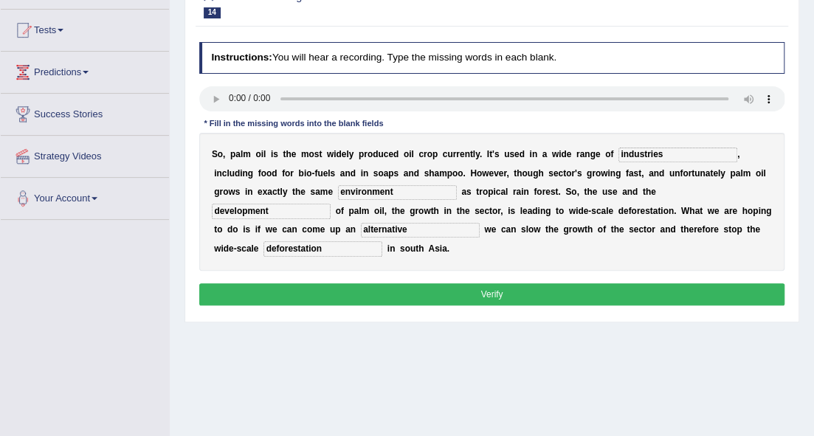
click at [410, 289] on button "Verify" at bounding box center [492, 293] width 586 height 21
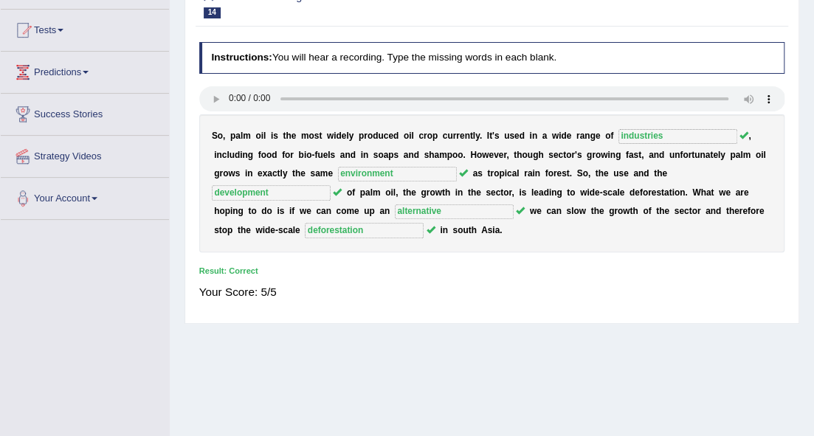
click at [615, 63] on h4 "Instructions: You will hear a recording. Type the missing words in each blank." at bounding box center [492, 57] width 586 height 31
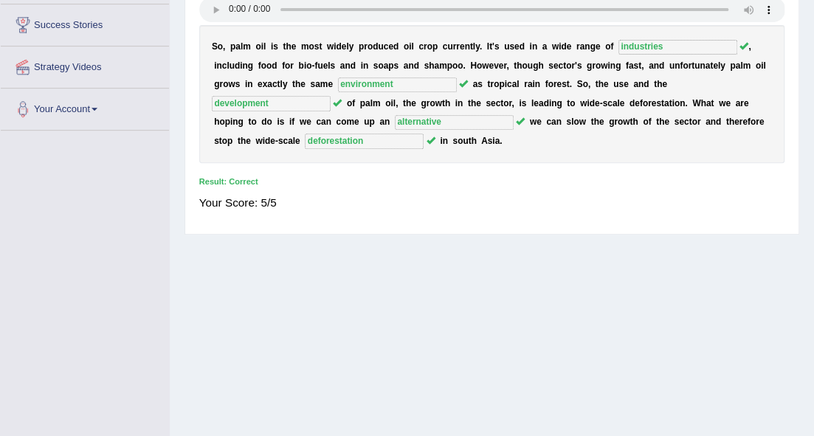
scroll to position [43, 0]
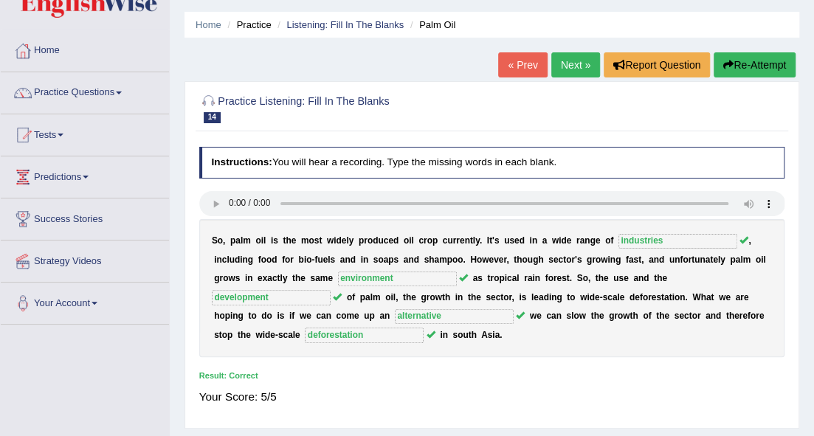
click at [584, 66] on link "Next »" at bounding box center [575, 64] width 49 height 25
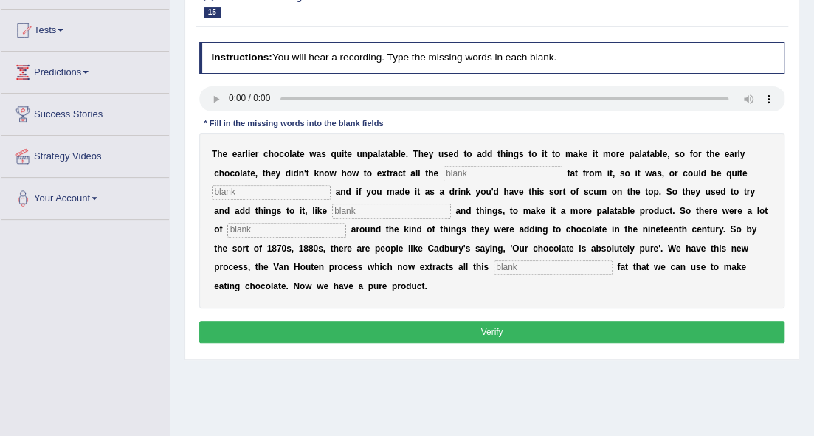
scroll to position [148, 0]
click at [453, 176] on input "text" at bounding box center [502, 173] width 119 height 15
type input "coco"
click at [311, 193] on input "text" at bounding box center [271, 192] width 119 height 15
type input "greasy"
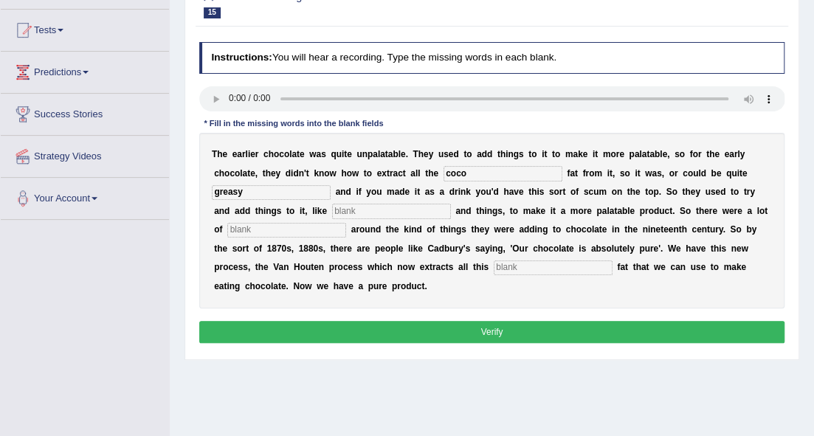
click at [356, 212] on input "text" at bounding box center [391, 211] width 119 height 15
type input "starch"
click at [308, 235] on input "text" at bounding box center [286, 230] width 119 height 15
type input "scandals"
click at [505, 268] on input "text" at bounding box center [553, 267] width 119 height 15
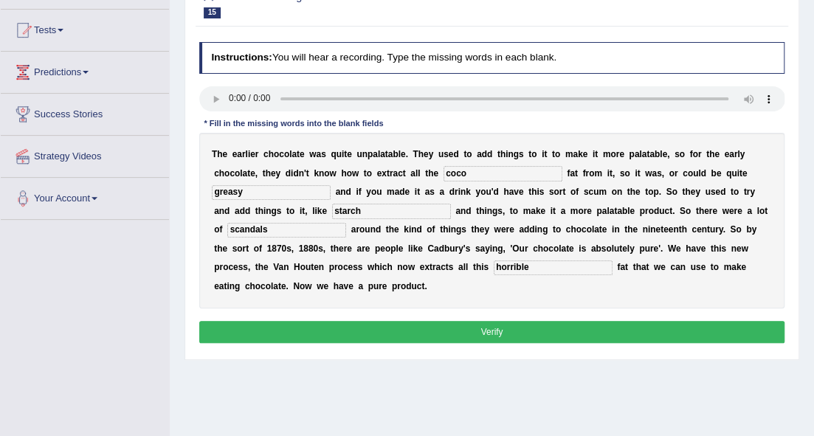
type input "horrible"
click at [494, 339] on button "Verify" at bounding box center [492, 331] width 586 height 21
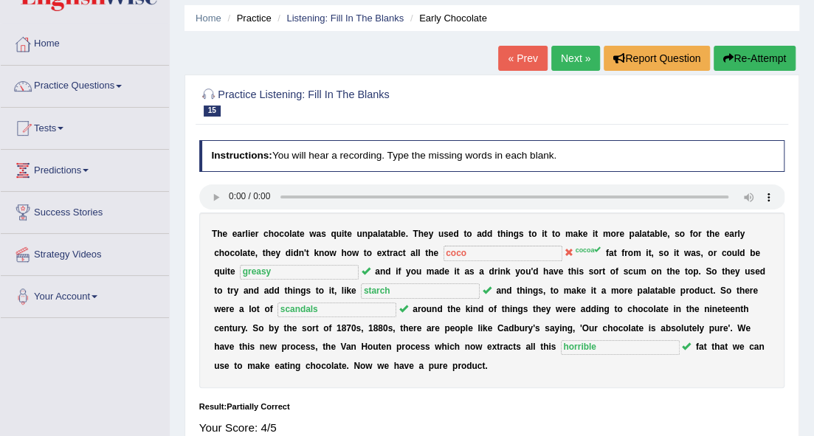
scroll to position [49, 0]
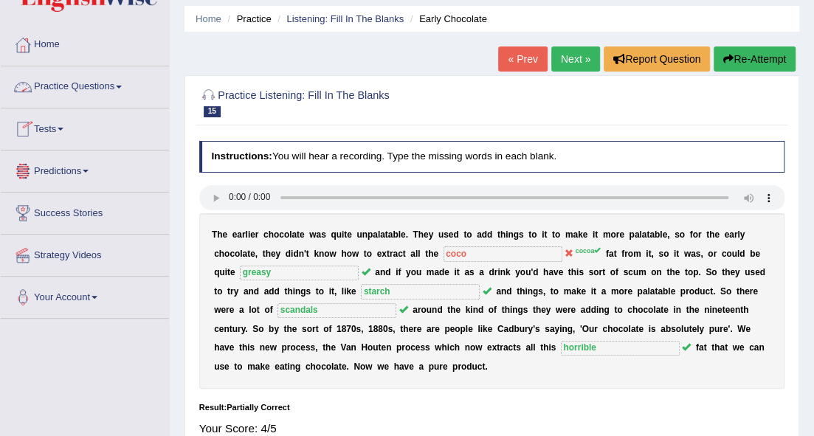
click at [120, 86] on link "Practice Questions" at bounding box center [85, 84] width 168 height 37
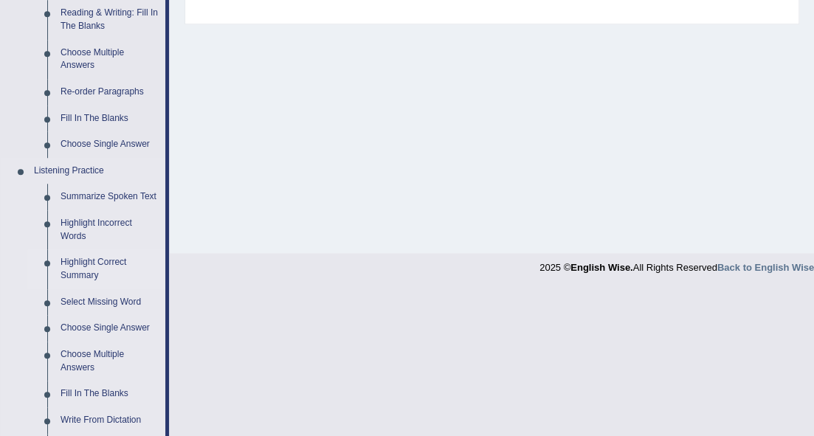
scroll to position [491, 0]
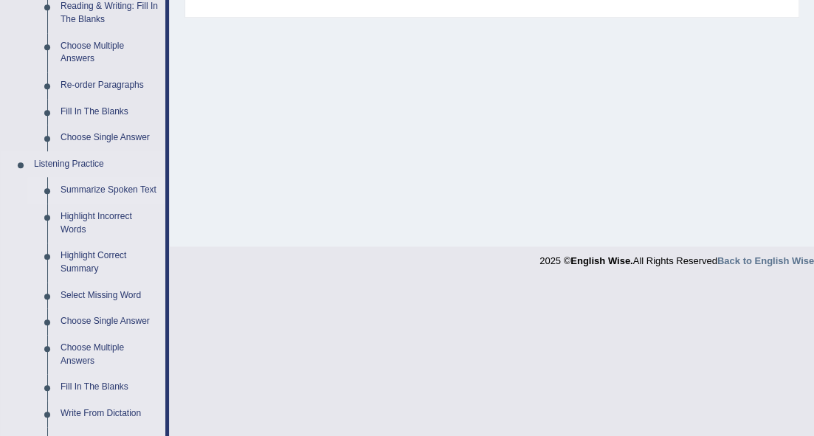
click at [132, 189] on link "Summarize Spoken Text" at bounding box center [109, 190] width 111 height 27
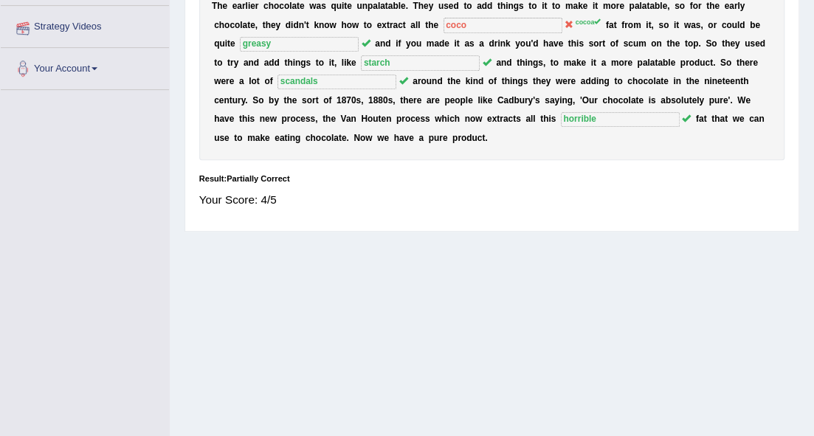
scroll to position [187, 0]
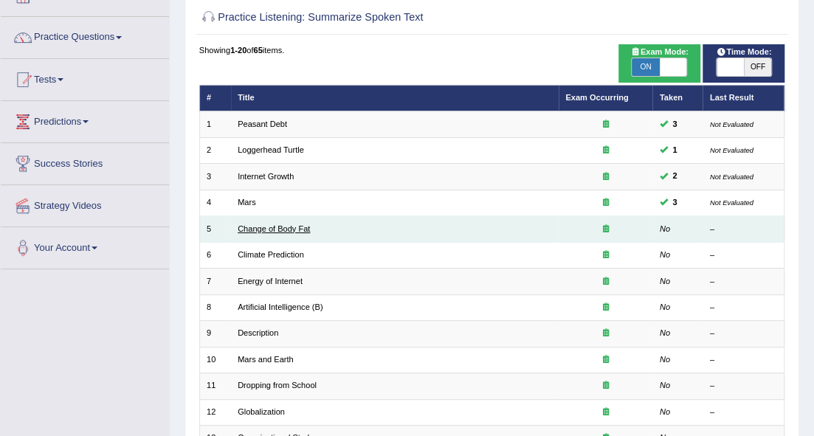
click at [249, 224] on link "Change of Body Fat" at bounding box center [274, 228] width 72 height 9
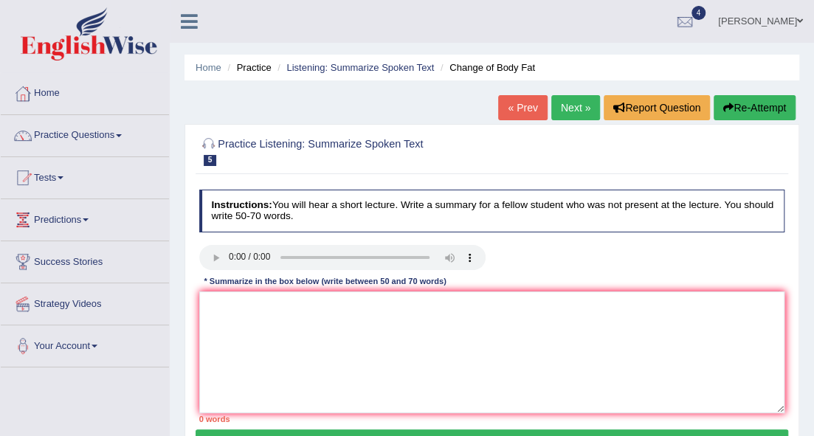
click at [567, 105] on link "Next »" at bounding box center [575, 107] width 49 height 25
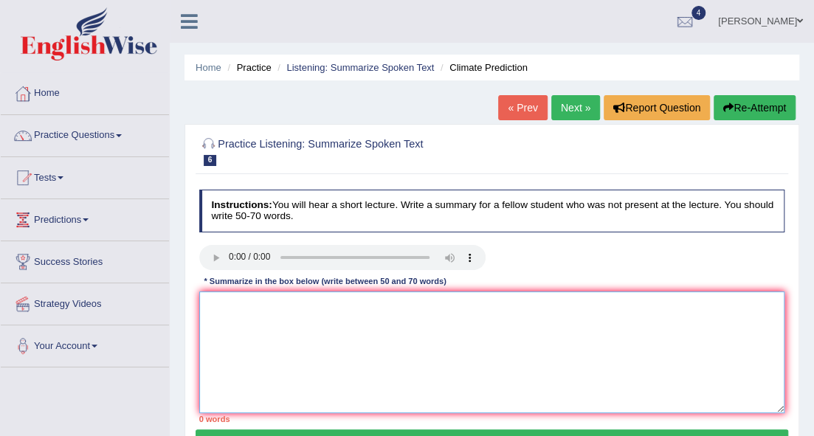
click at [210, 311] on textarea at bounding box center [492, 352] width 586 height 122
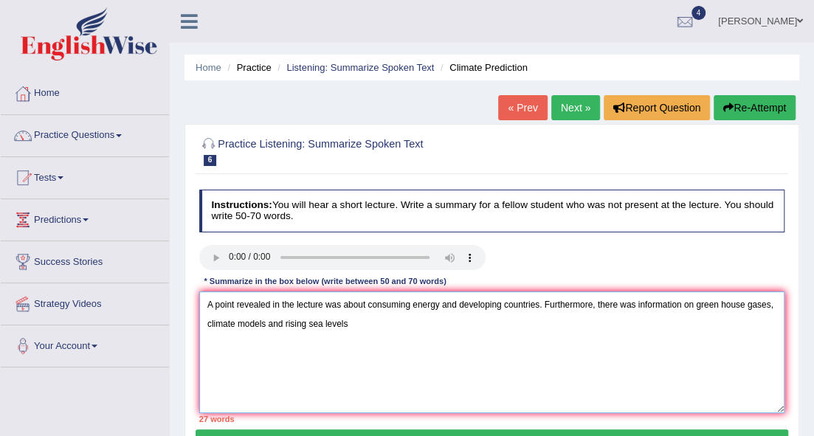
click at [282, 325] on textarea "A point revealed in the lecture was about consuming energy and developing count…" at bounding box center [492, 352] width 586 height 122
click at [350, 323] on textarea "A point revealed in the lecture was about consuming energy and developing count…" at bounding box center [492, 352] width 586 height 122
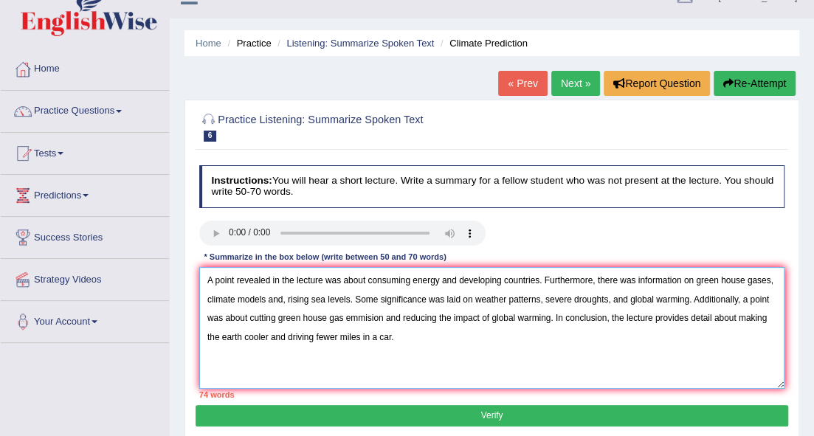
scroll to position [49, 0]
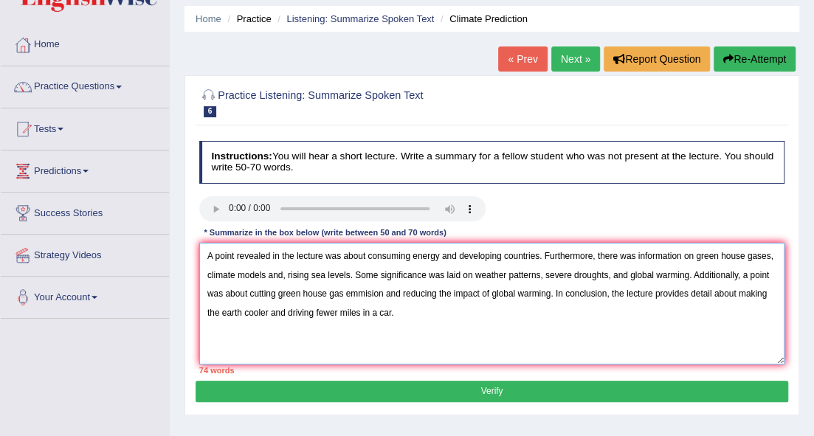
type textarea "A point revealed in the lecture was about consuming energy and developing count…"
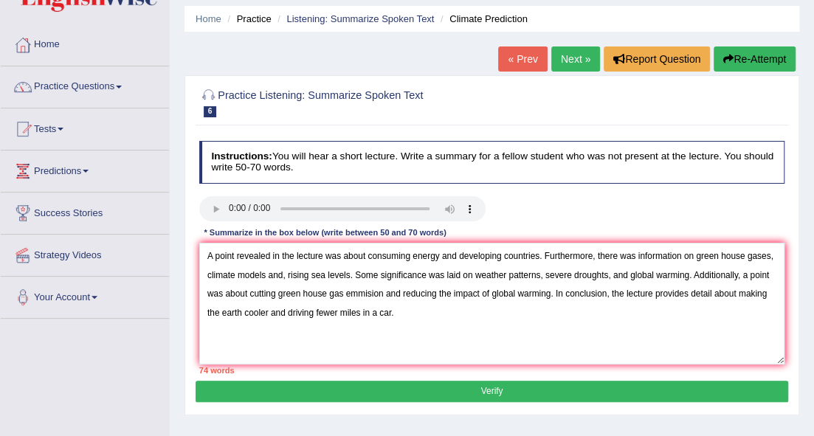
click at [468, 395] on button "Verify" at bounding box center [491, 391] width 592 height 21
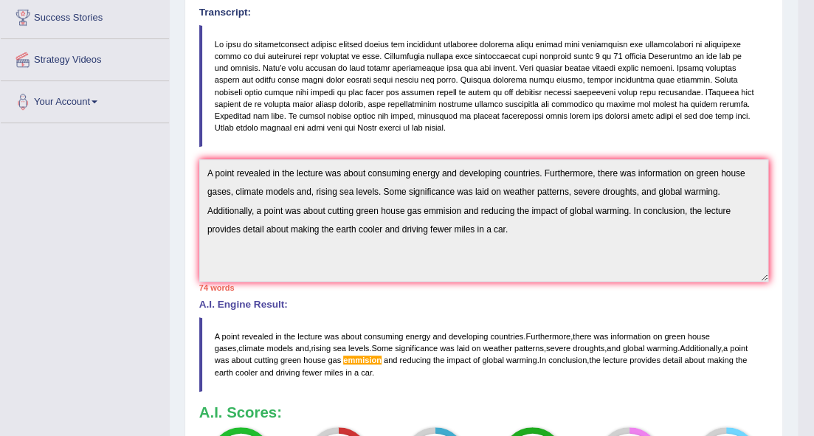
scroll to position [243, 0]
click at [697, 284] on div "Instructions: You will hear a short lecture. Write a summary for a fellow stude…" at bounding box center [482, 226] width 575 height 572
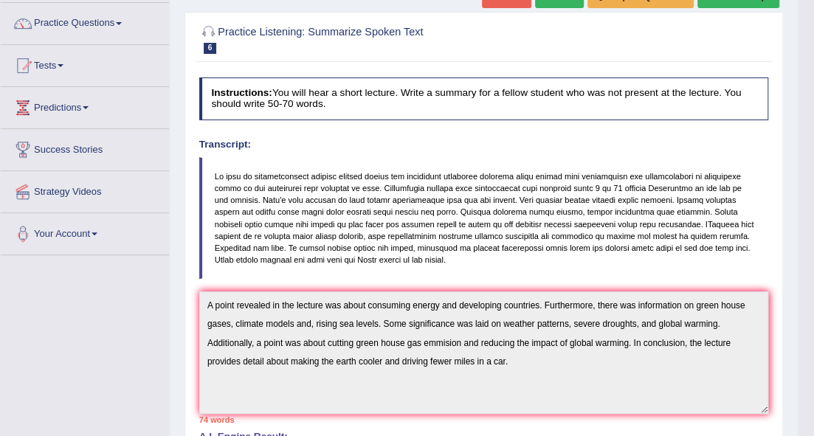
scroll to position [80, 0]
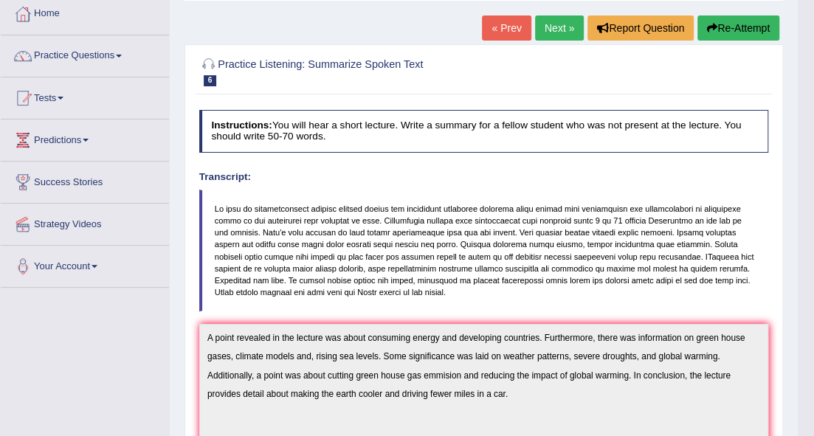
drag, startPoint x: 637, startPoint y: 305, endPoint x: 645, endPoint y: 308, distance: 8.4
drag, startPoint x: 738, startPoint y: 22, endPoint x: 729, endPoint y: 40, distance: 19.8
click at [738, 22] on button "Re-Attempt" at bounding box center [738, 27] width 82 height 25
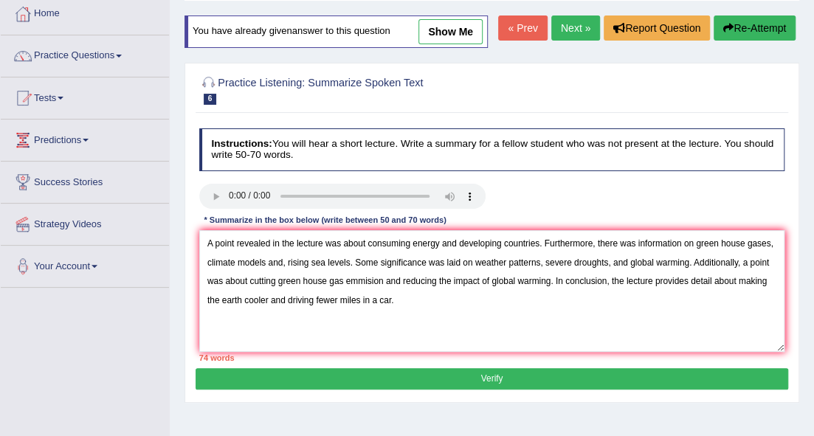
click at [367, 279] on textarea "A point revealed in the lecture was about consuming energy and developing count…" at bounding box center [492, 291] width 586 height 122
click at [381, 276] on textarea "A point revealed in the lecture was about consuming energy and developing count…" at bounding box center [492, 291] width 586 height 122
click at [381, 279] on textarea "A point revealed in the lecture was about consuming energy and developing count…" at bounding box center [492, 291] width 586 height 122
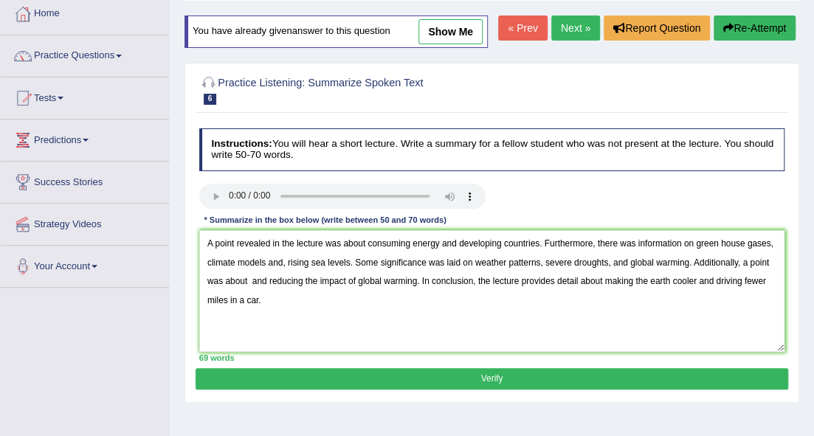
click at [267, 279] on textarea "A point revealed in the lecture was about consuming energy and developing count…" at bounding box center [492, 291] width 586 height 122
type textarea "A point revealed in the lecture was about consuming energy and developing count…"
click at [344, 377] on button "Verify" at bounding box center [491, 378] width 592 height 21
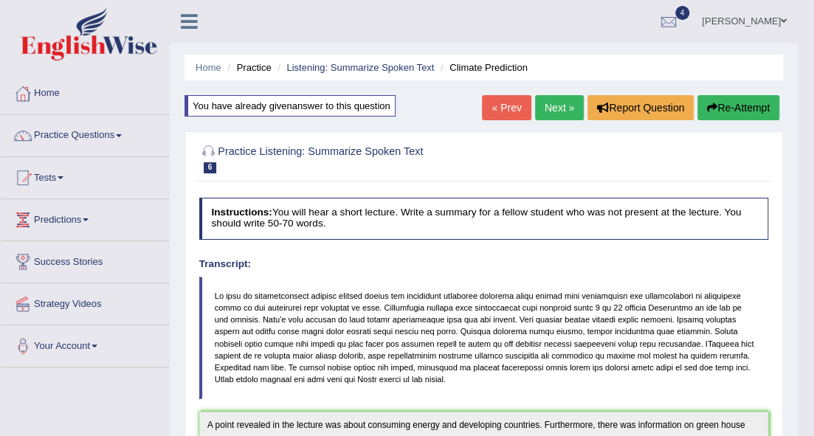
click at [545, 97] on link "Next »" at bounding box center [559, 107] width 49 height 25
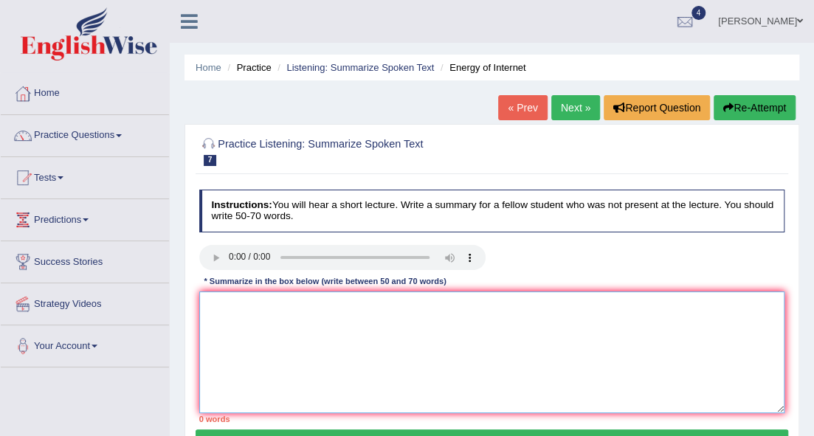
click at [269, 330] on textarea at bounding box center [492, 352] width 586 height 122
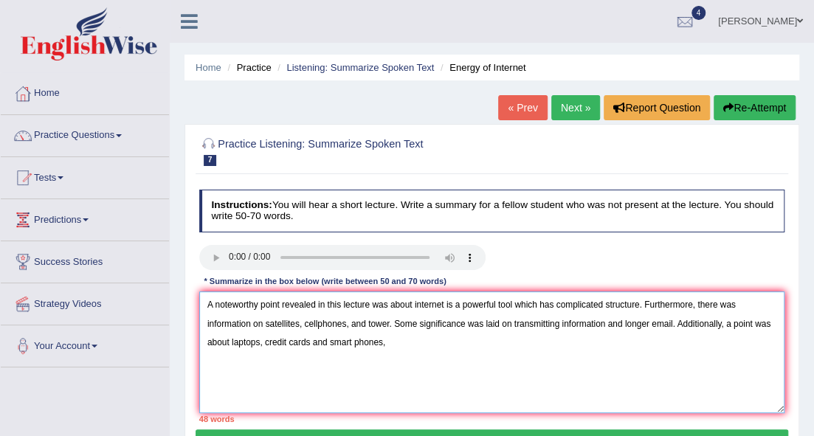
click at [326, 343] on textarea "A noteworthy point revealed in this lecture was about internet is a powerful to…" at bounding box center [492, 352] width 586 height 122
click at [389, 344] on textarea "A noteworthy point revealed in this lecture was about internet is a powerful to…" at bounding box center [492, 352] width 586 height 122
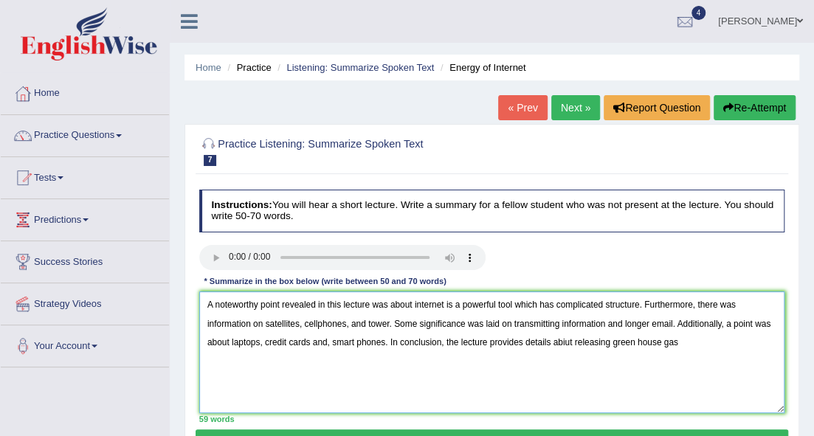
click at [364, 324] on textarea "A noteworthy point revealed in this lecture was about internet is a powerful to…" at bounding box center [492, 352] width 586 height 122
click at [561, 322] on textarea "A noteworthy point revealed in this lecture was about internet is a powerful to…" at bounding box center [492, 352] width 586 height 122
click at [688, 322] on textarea "A noteworthy point revealed in this lecture was about internet is a powerful to…" at bounding box center [492, 352] width 586 height 122
click at [690, 325] on textarea "A noteworthy point revealed in this lecture was about internet is a powerful to…" at bounding box center [492, 352] width 586 height 122
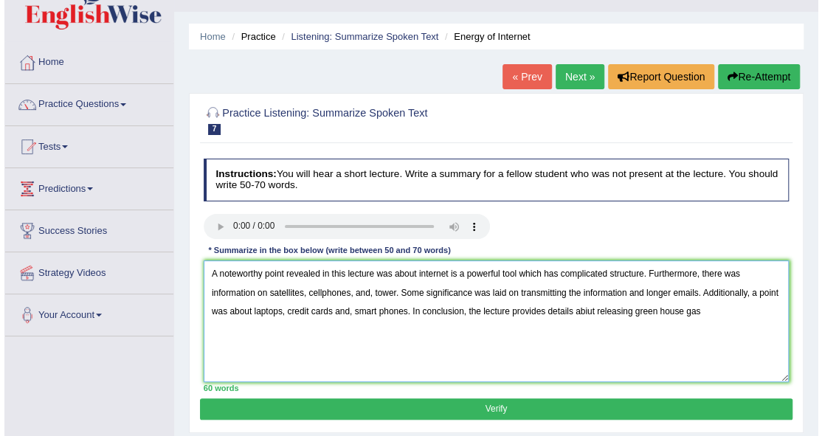
scroll to position [49, 0]
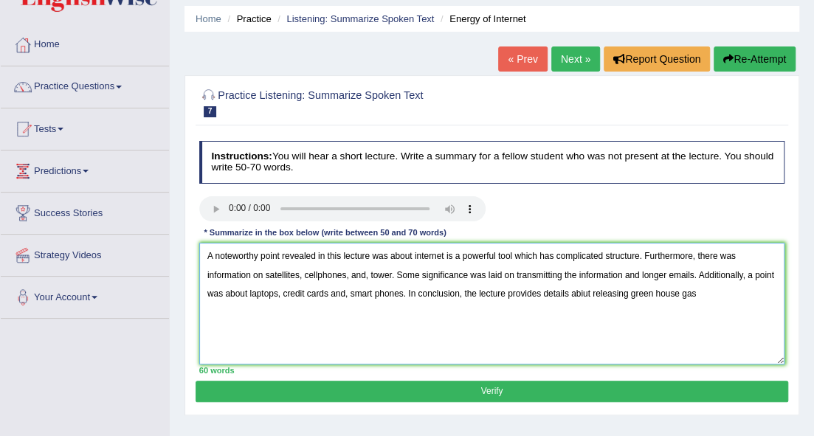
type textarea "A noteworthy point revealed in this lecture was about internet is a powerful to…"
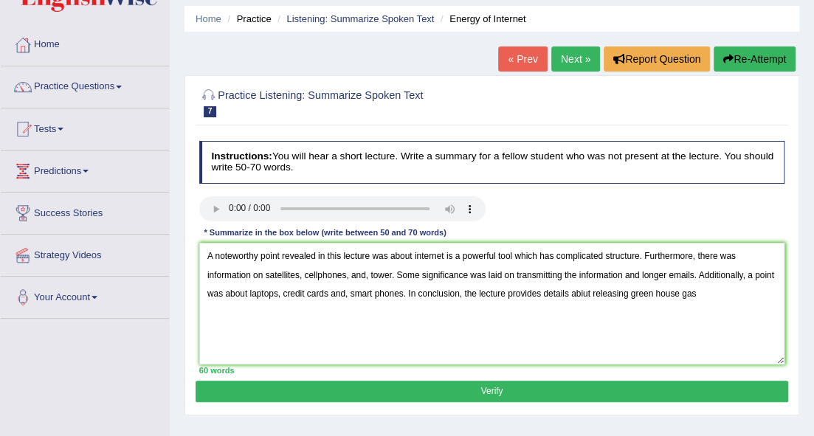
click at [404, 384] on button "Verify" at bounding box center [491, 391] width 592 height 21
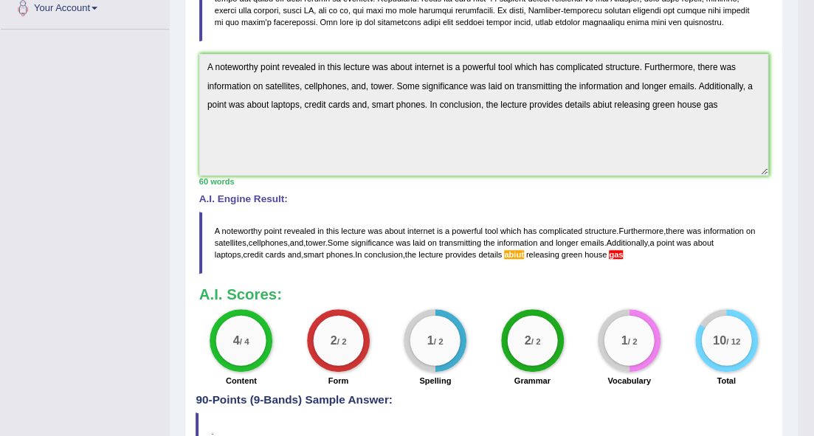
scroll to position [289, 0]
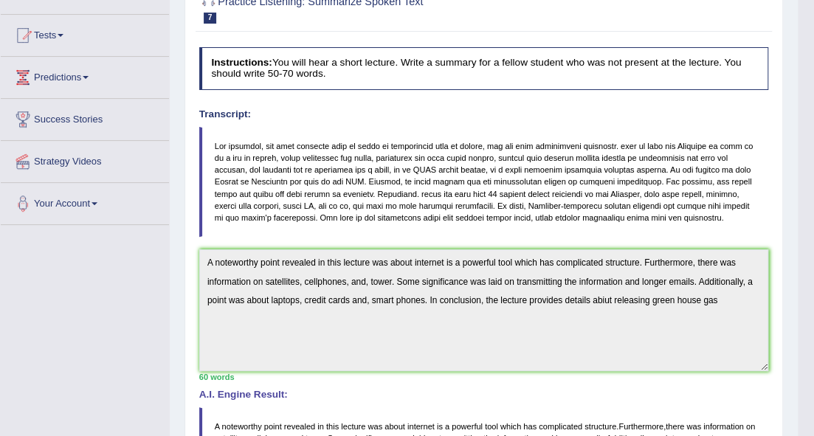
scroll to position [0, 0]
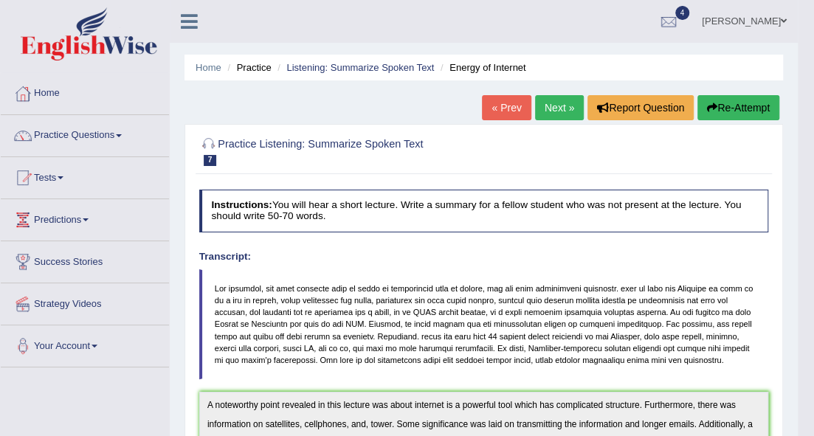
click at [727, 114] on button "Re-Attempt" at bounding box center [738, 107] width 82 height 25
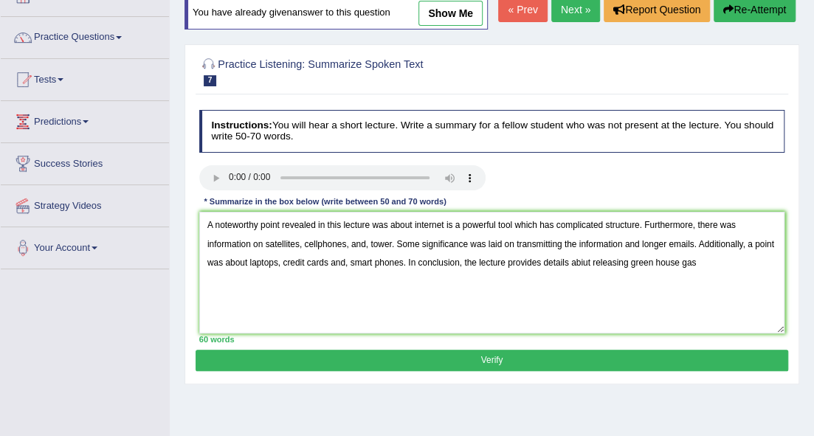
click at [696, 261] on textarea "A noteworthy point revealed in this lecture was about internet is a powerful to…" at bounding box center [492, 273] width 586 height 122
click at [584, 261] on textarea "A noteworthy point revealed in this lecture was about internet is a powerful to…" at bounding box center [492, 273] width 586 height 122
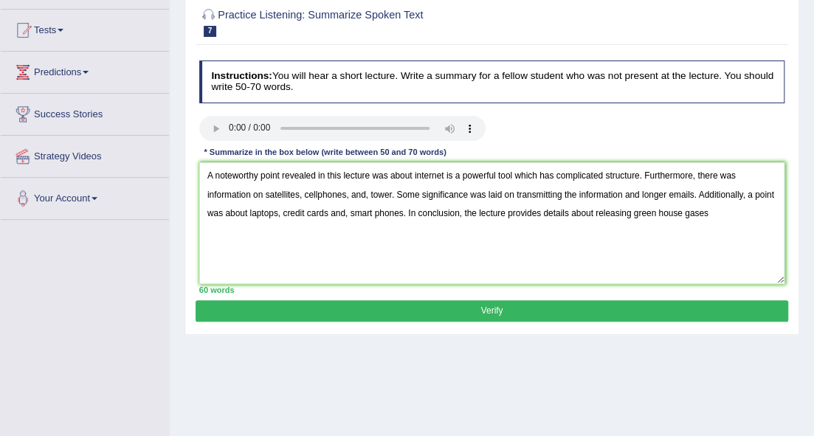
click at [705, 212] on textarea "A noteworthy point revealed in this lecture was about internet is a powerful to…" at bounding box center [492, 223] width 586 height 122
type textarea "A noteworthy point revealed in this lecture was about internet is a powerful to…"
click at [670, 301] on button "Verify" at bounding box center [491, 310] width 592 height 21
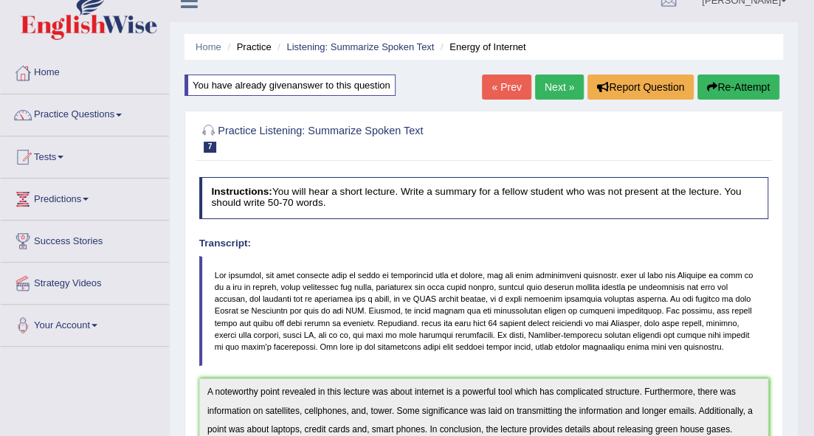
scroll to position [0, 0]
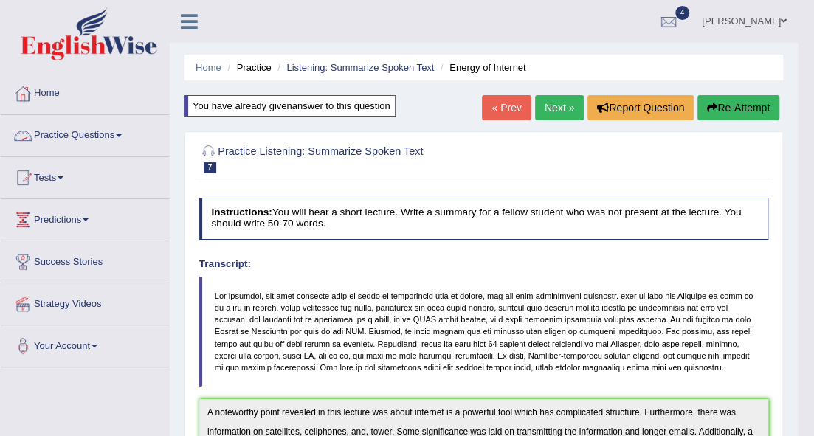
click at [122, 134] on span at bounding box center [119, 135] width 6 height 3
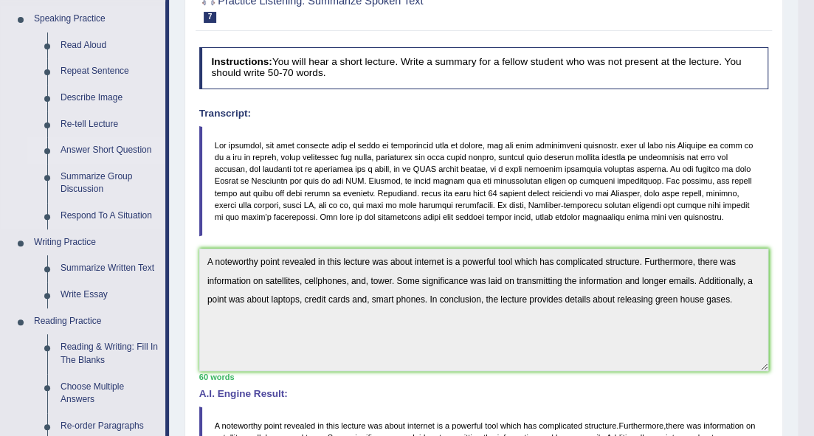
scroll to position [148, 0]
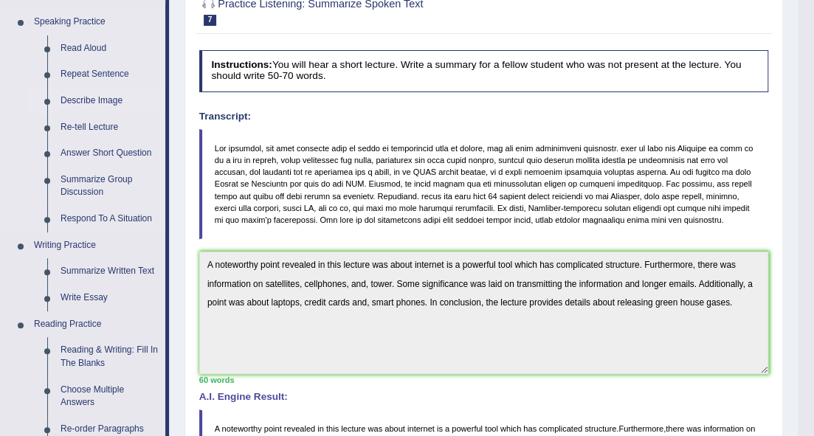
click at [94, 101] on link "Describe Image" at bounding box center [109, 101] width 111 height 27
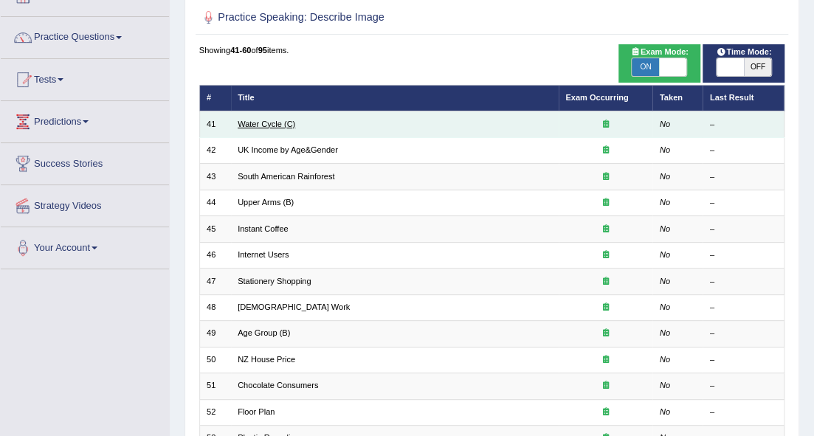
click at [257, 124] on link "Water Cycle (C)" at bounding box center [267, 124] width 58 height 9
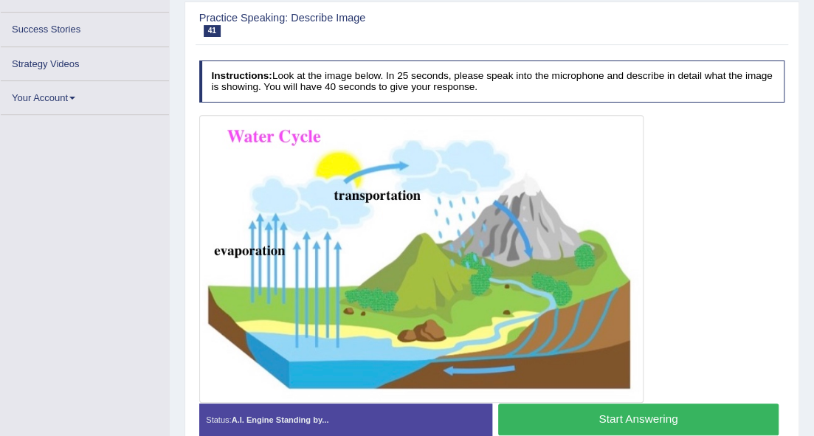
scroll to position [221, 0]
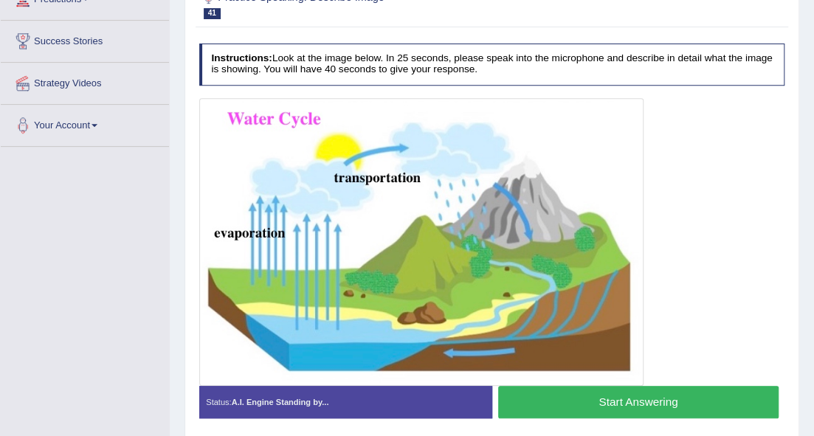
click at [624, 407] on button "Start Answering" at bounding box center [638, 402] width 280 height 32
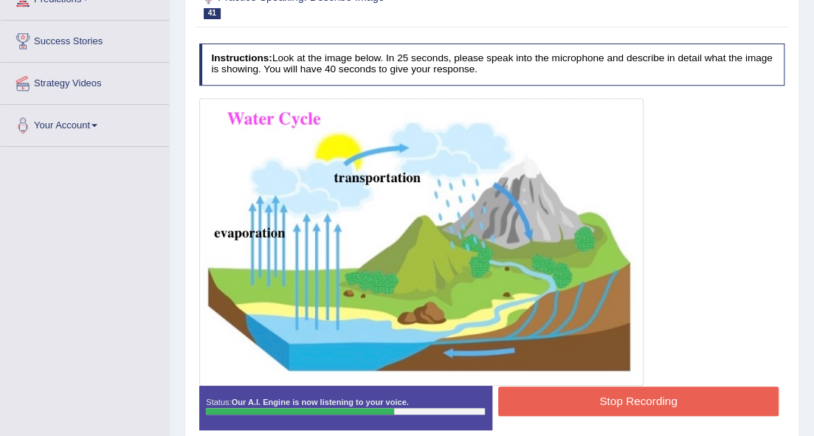
click at [600, 398] on button "Stop Recording" at bounding box center [638, 401] width 280 height 29
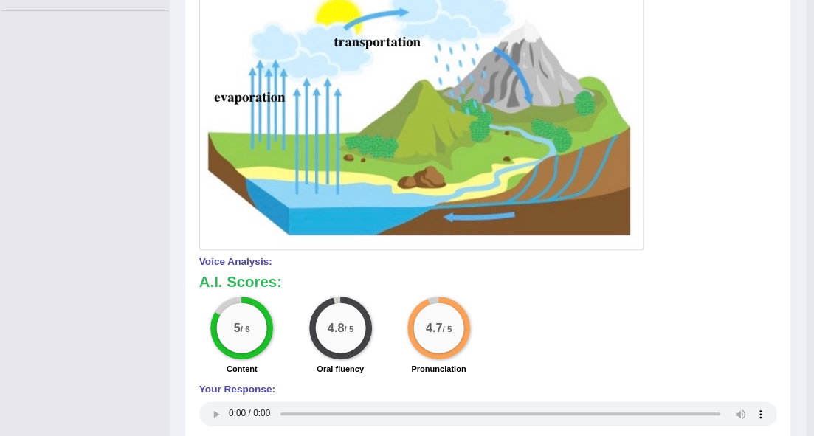
scroll to position [111, 0]
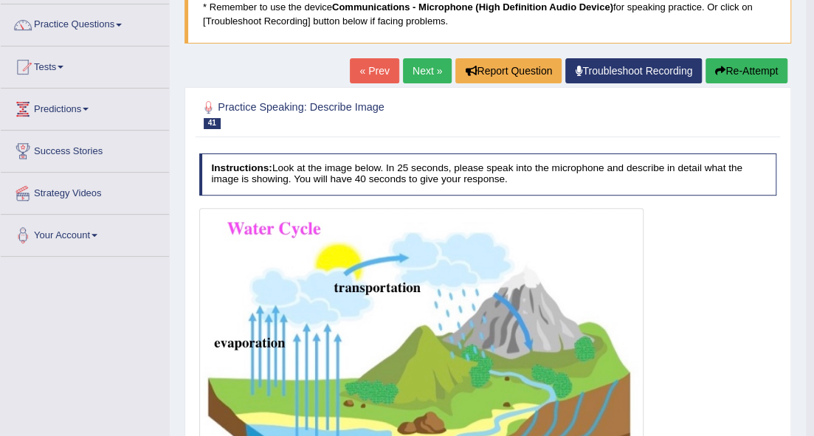
click at [758, 63] on button "Re-Attempt" at bounding box center [746, 70] width 82 height 25
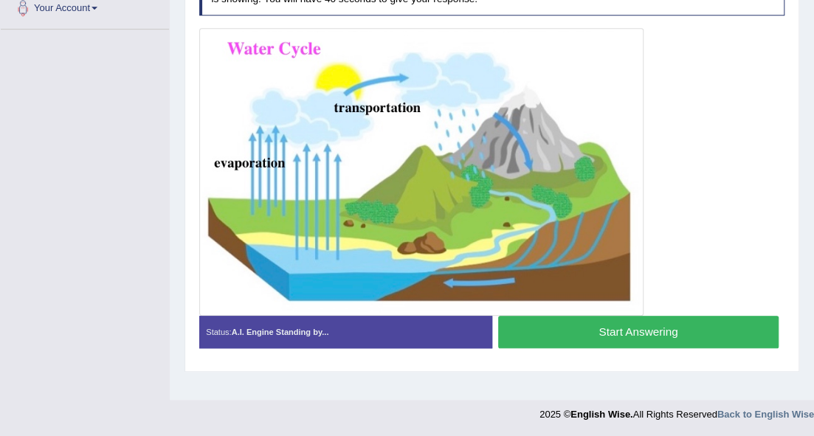
click at [655, 333] on button "Start Answering" at bounding box center [638, 332] width 280 height 32
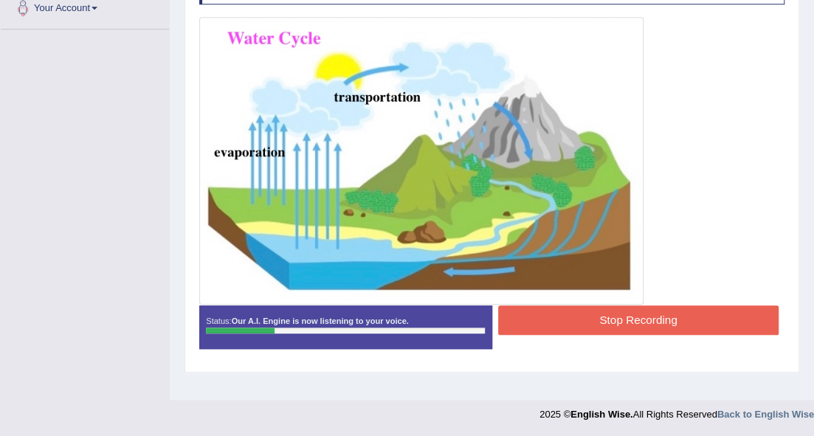
click at [657, 325] on button "Stop Recording" at bounding box center [638, 319] width 280 height 29
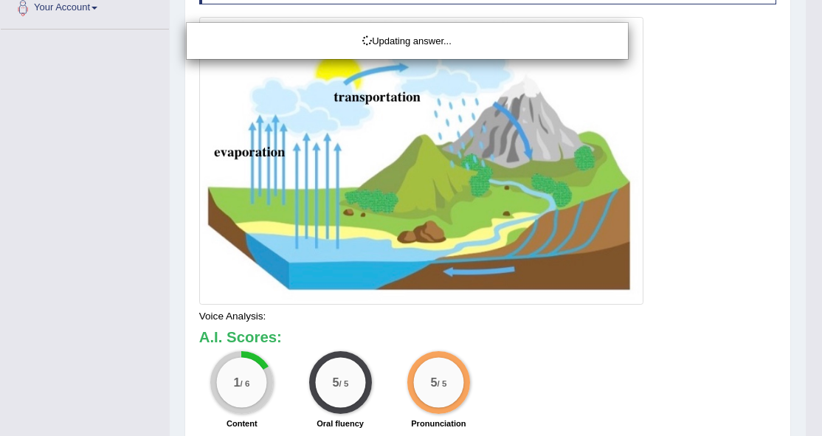
drag, startPoint x: 744, startPoint y: 317, endPoint x: 726, endPoint y: 350, distance: 37.3
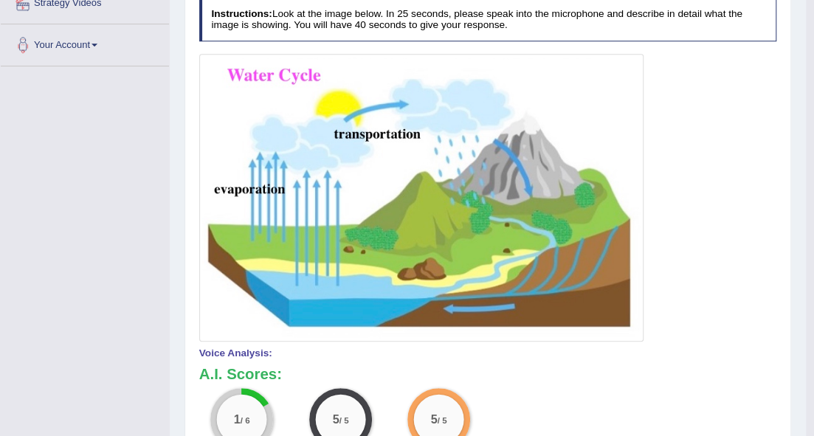
scroll to position [190, 0]
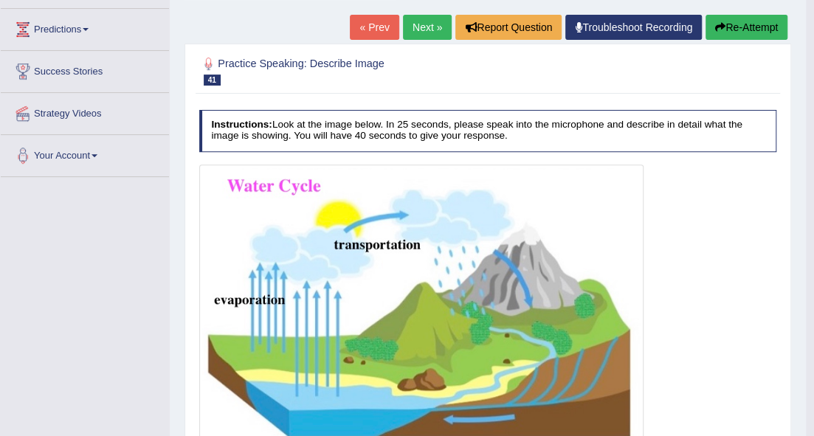
click at [745, 32] on button "Re-Attempt" at bounding box center [746, 27] width 82 height 25
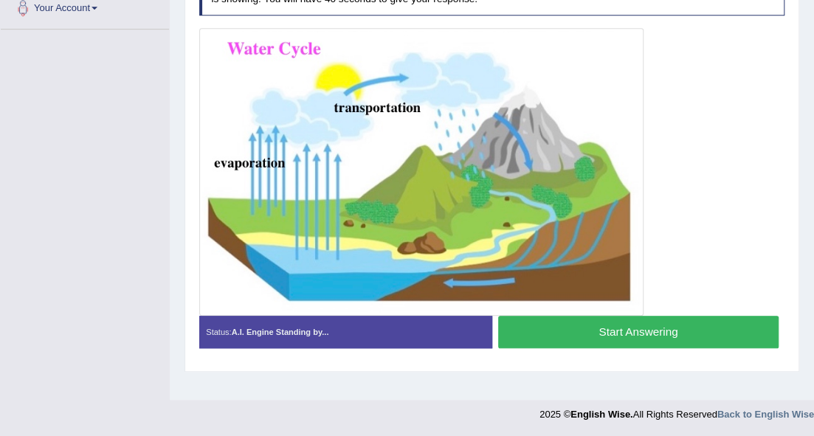
click at [612, 322] on button "Start Answering" at bounding box center [638, 332] width 280 height 32
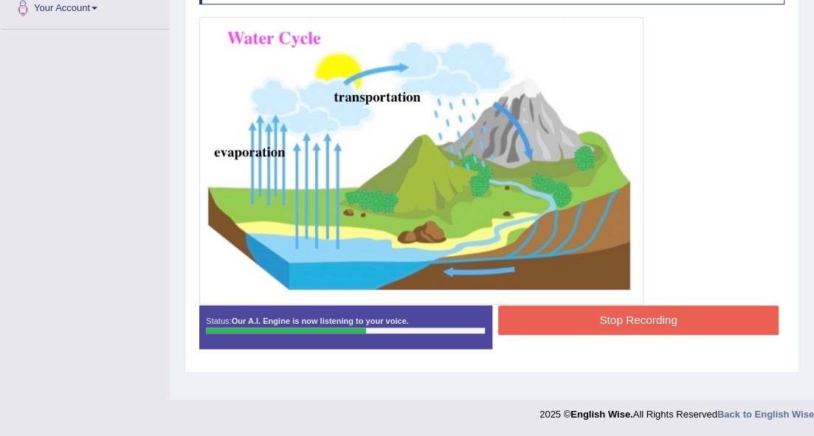
click at [562, 311] on button "Stop Recording" at bounding box center [638, 319] width 280 height 29
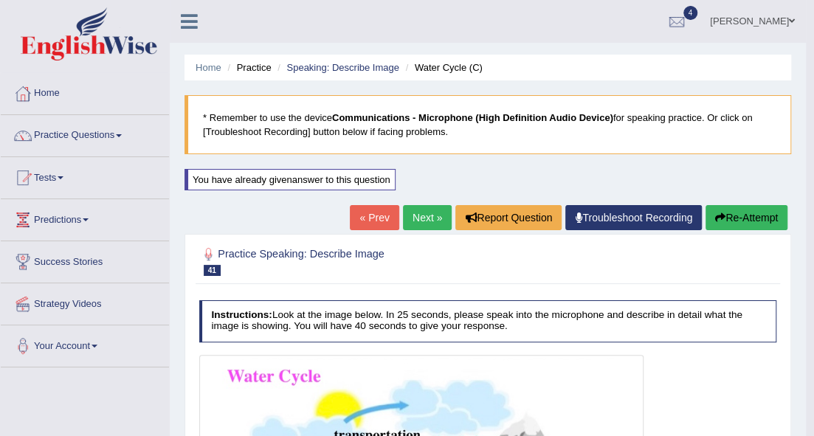
click at [432, 221] on link "Next »" at bounding box center [427, 217] width 49 height 25
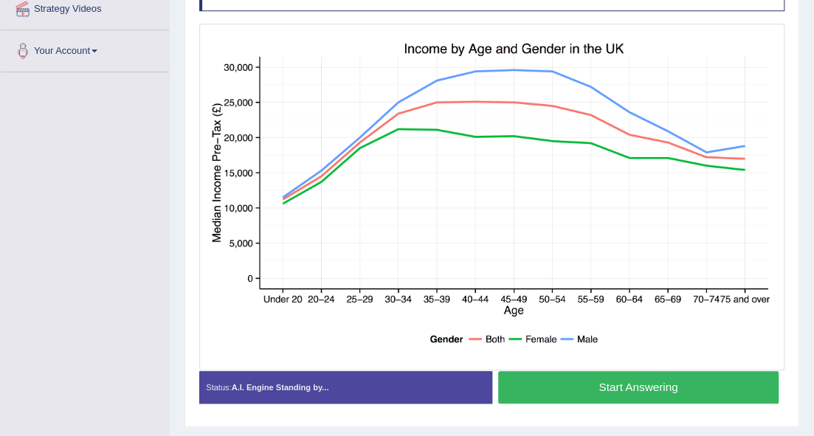
click at [598, 396] on button "Start Answering" at bounding box center [638, 387] width 280 height 32
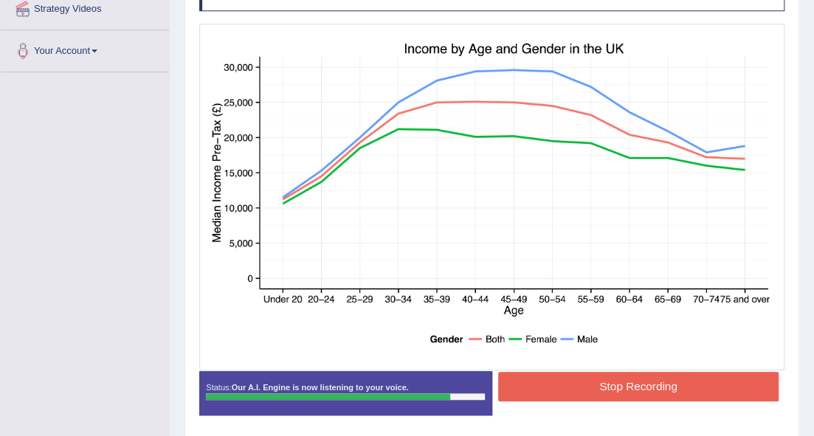
click at [553, 387] on button "Stop Recording" at bounding box center [638, 386] width 280 height 29
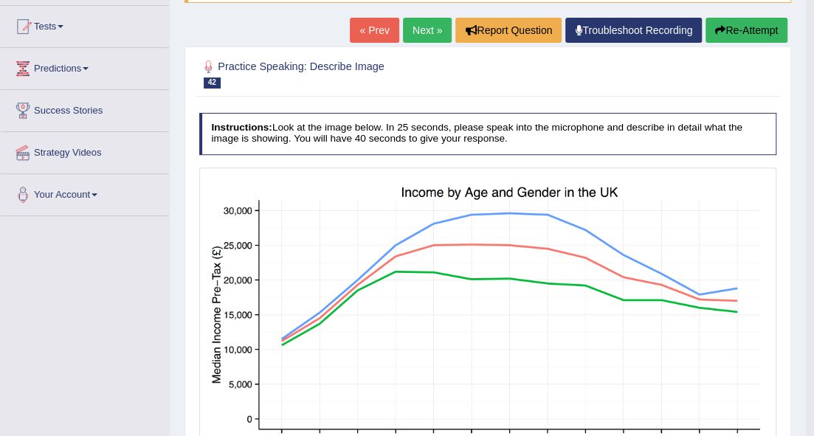
scroll to position [148, 0]
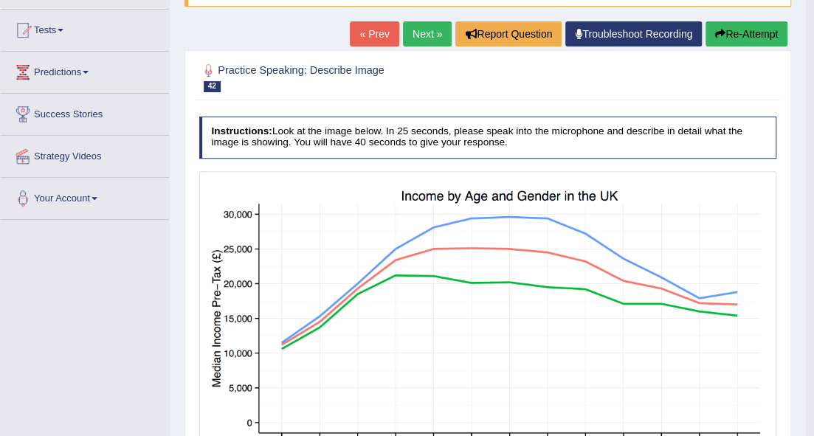
click at [418, 34] on link "Next »" at bounding box center [427, 33] width 49 height 25
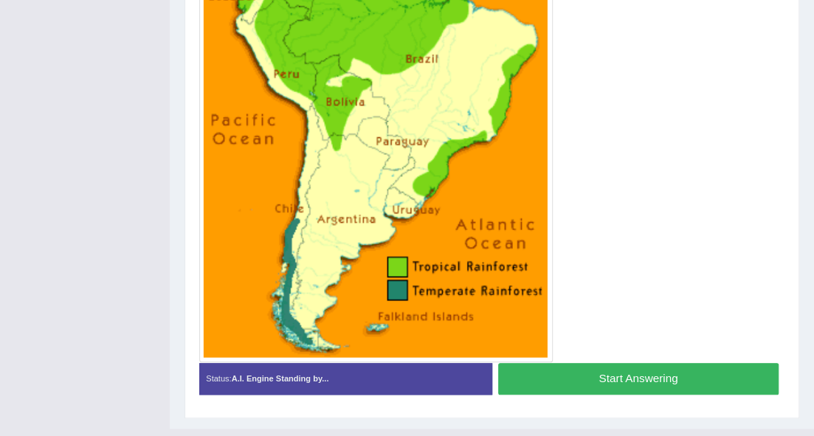
scroll to position [418, 0]
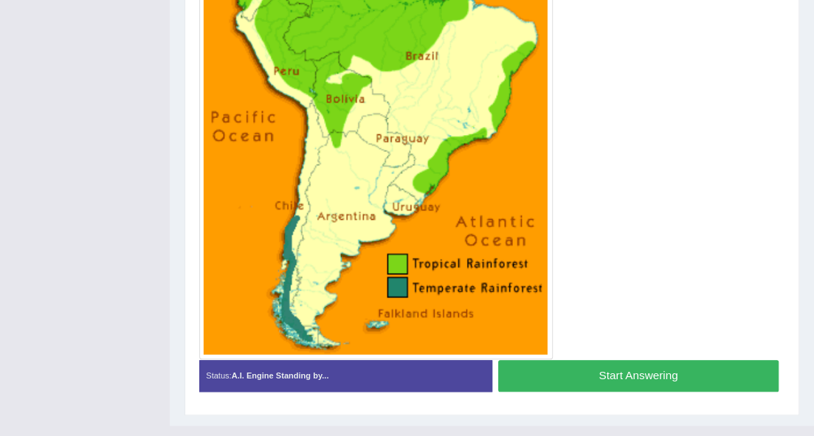
click at [575, 379] on button "Start Answering" at bounding box center [638, 376] width 280 height 32
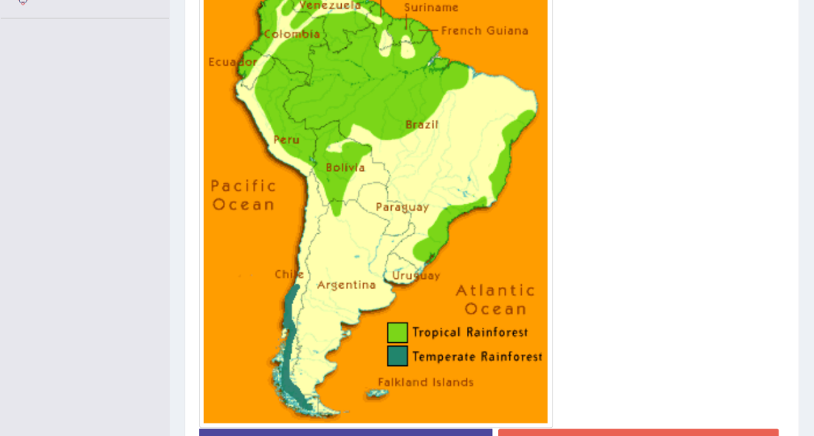
scroll to position [453, 0]
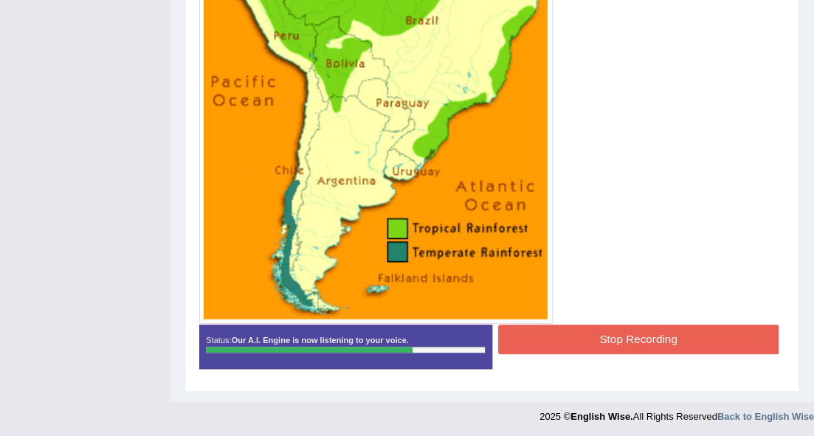
click at [557, 328] on button "Stop Recording" at bounding box center [638, 339] width 280 height 29
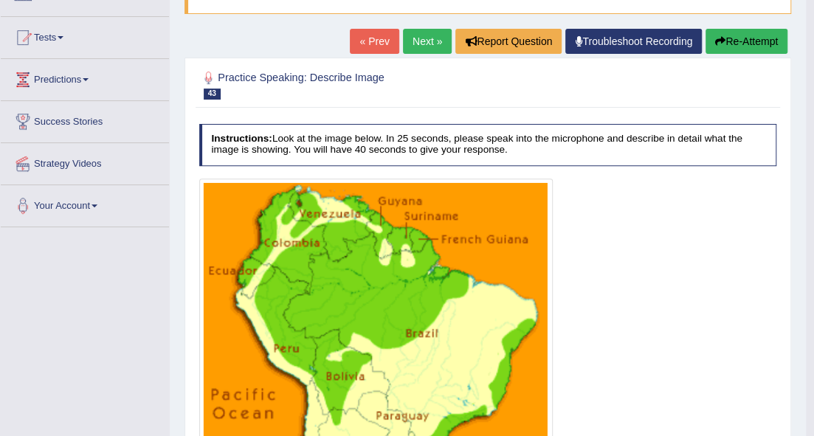
scroll to position [0, 0]
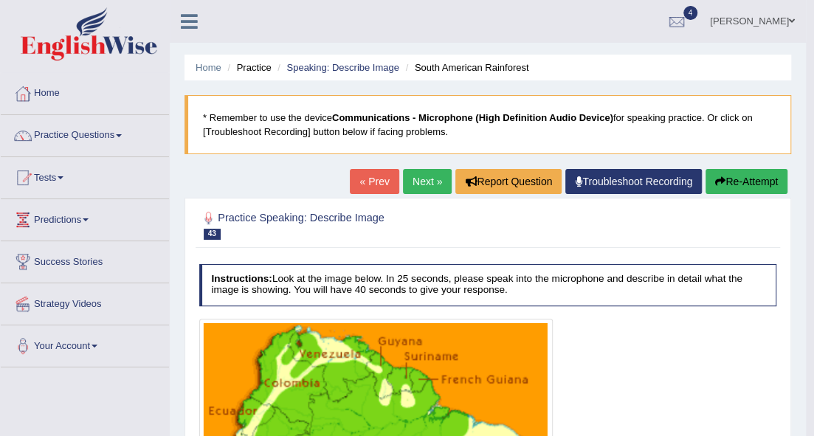
click at [710, 178] on button "Re-Attempt" at bounding box center [746, 181] width 82 height 25
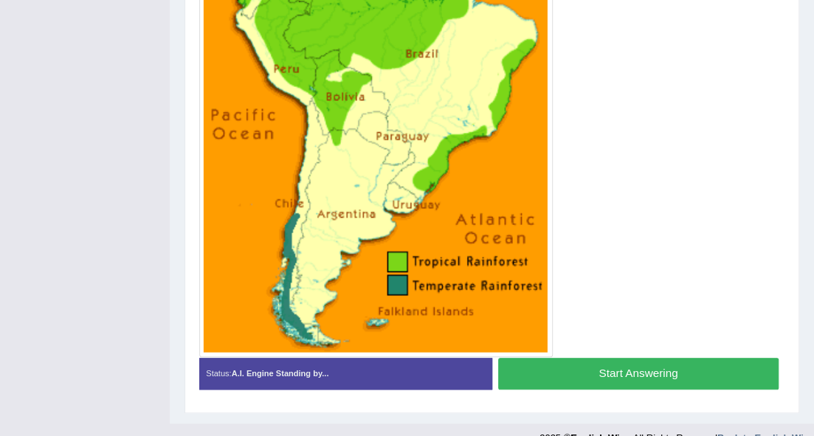
scroll to position [487, 0]
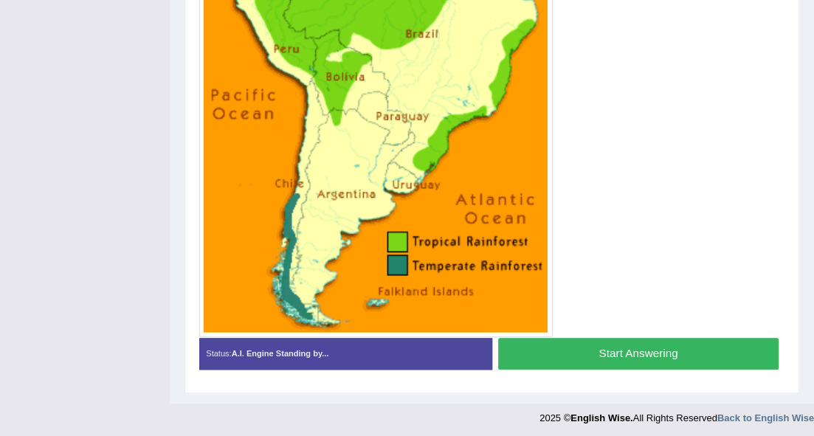
click at [570, 347] on button "Start Answering" at bounding box center [638, 354] width 280 height 32
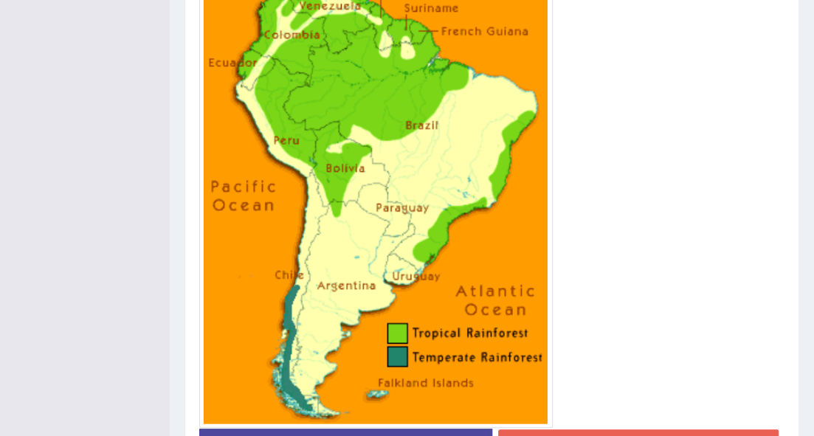
scroll to position [477, 0]
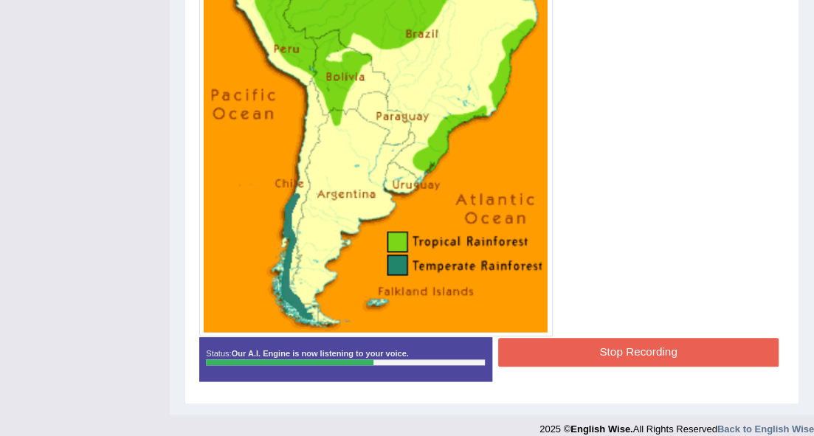
click at [574, 347] on button "Stop Recording" at bounding box center [638, 352] width 280 height 29
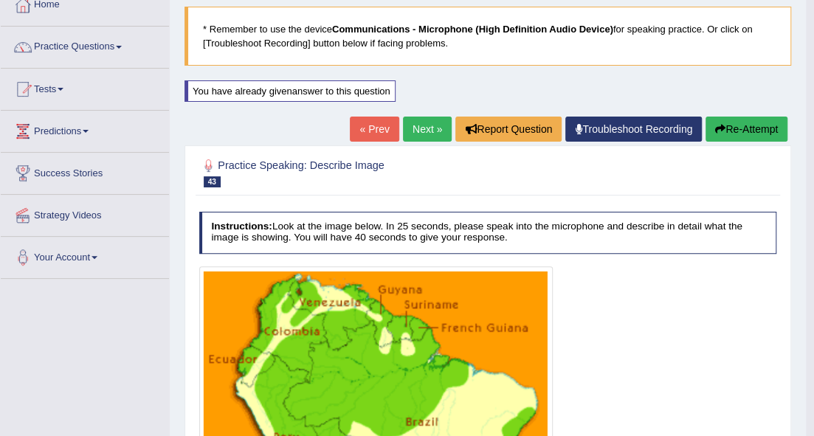
scroll to position [83, 0]
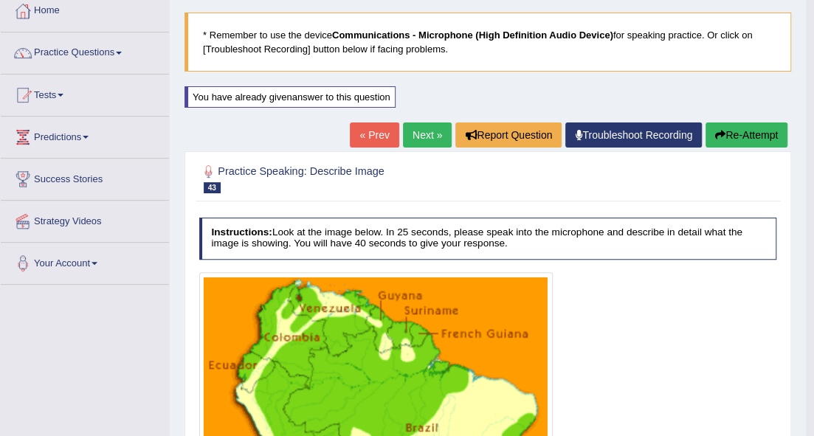
click at [723, 132] on button "Re-Attempt" at bounding box center [746, 134] width 82 height 25
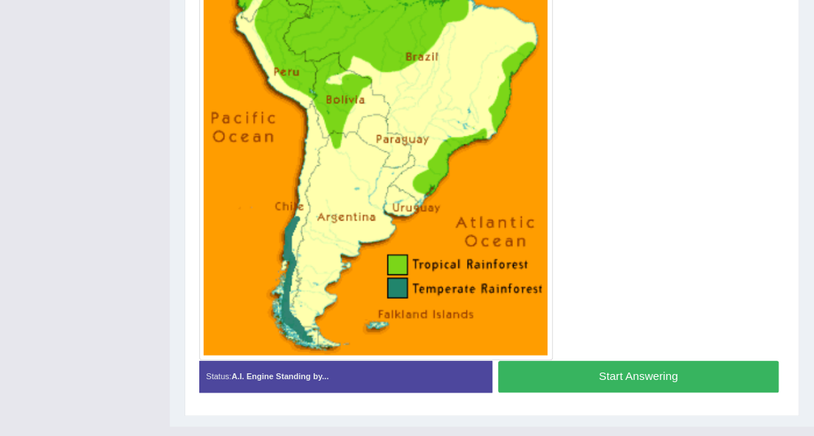
scroll to position [477, 0]
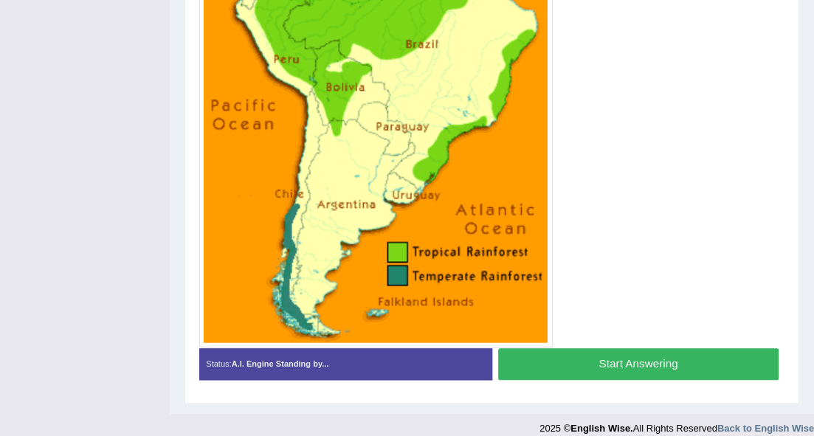
click at [558, 361] on button "Start Answering" at bounding box center [638, 364] width 280 height 32
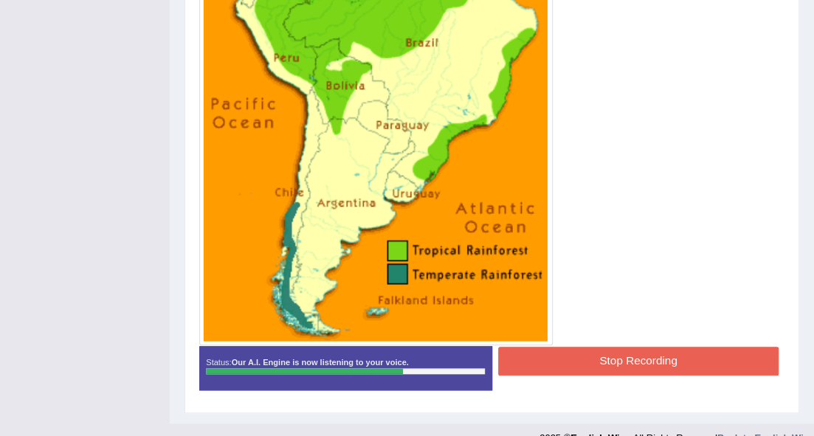
scroll to position [488, 0]
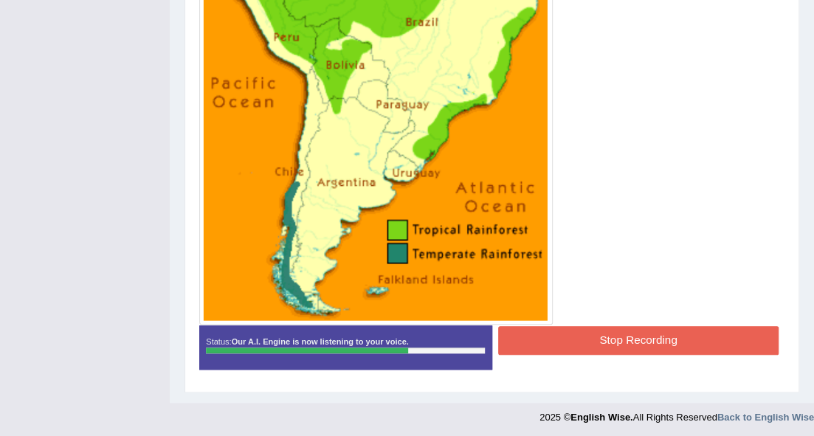
click at [509, 328] on button "Stop Recording" at bounding box center [638, 340] width 280 height 29
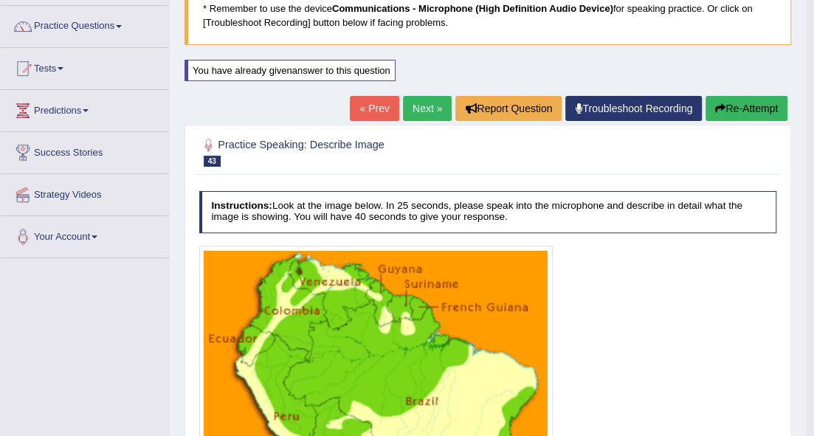
scroll to position [94, 0]
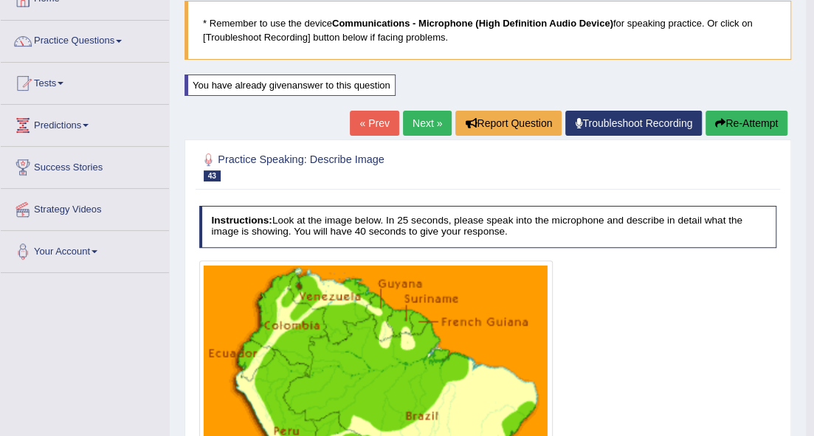
click at [723, 117] on button "Re-Attempt" at bounding box center [746, 123] width 82 height 25
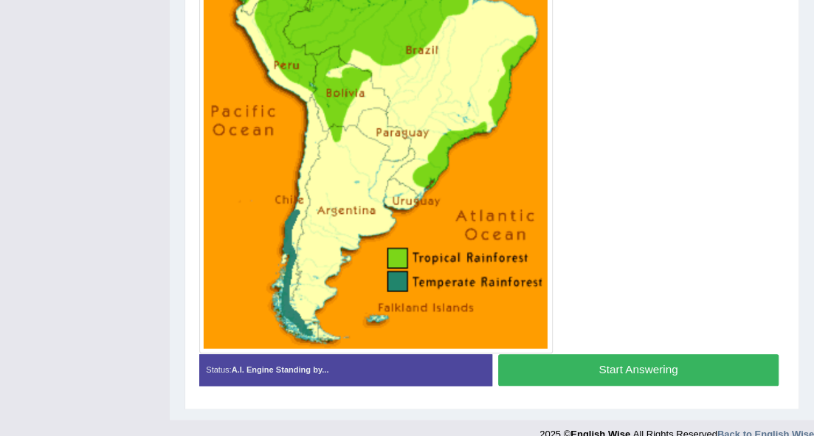
scroll to position [471, 0]
click at [557, 357] on button "Start Answering" at bounding box center [638, 370] width 280 height 32
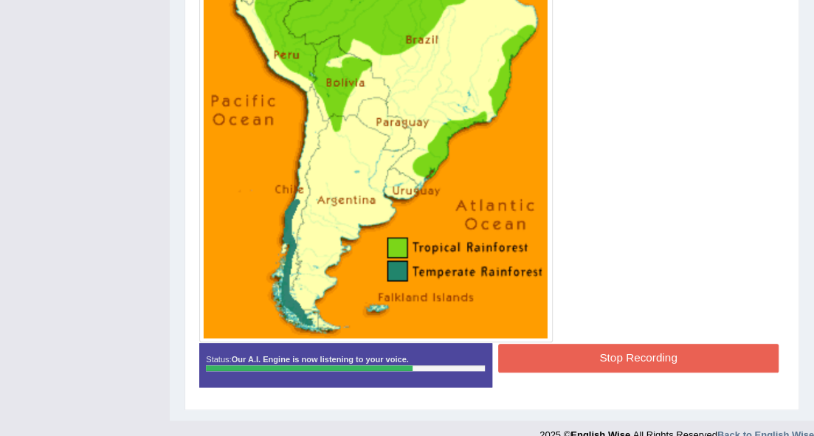
scroll to position [488, 0]
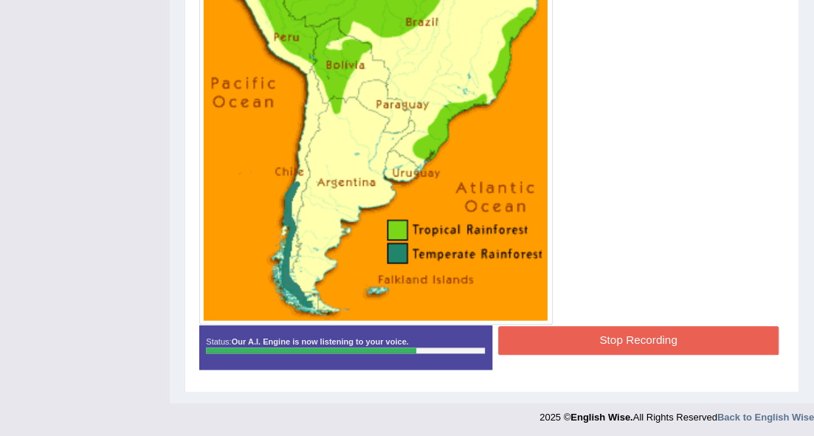
click at [504, 332] on button "Stop Recording" at bounding box center [638, 340] width 280 height 29
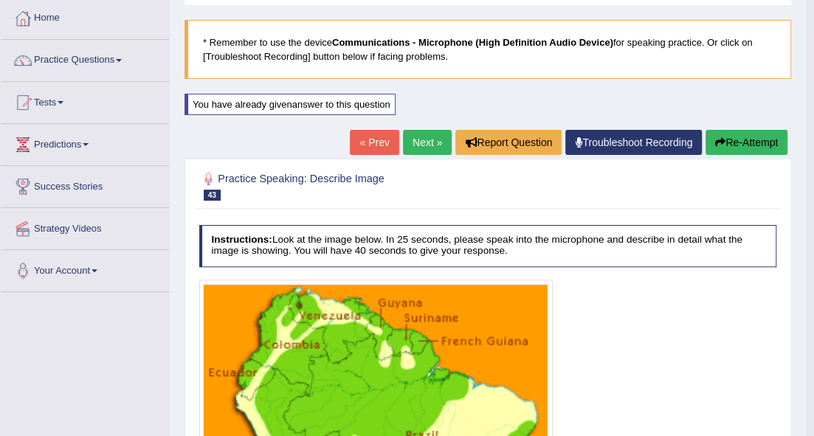
scroll to position [71, 0]
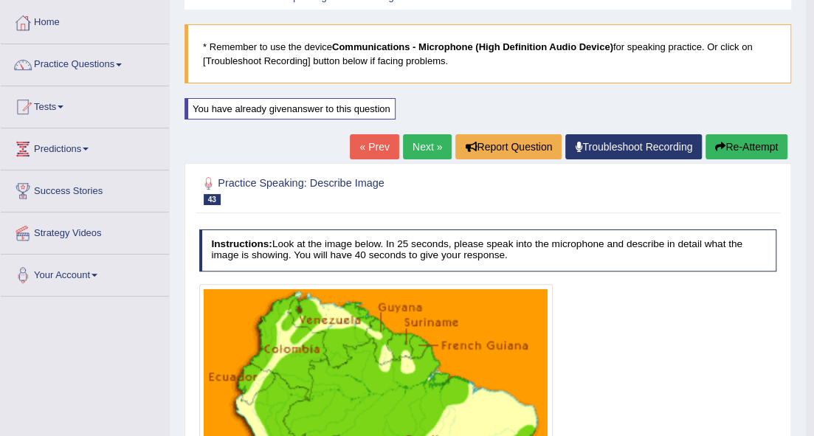
click at [416, 146] on link "Next »" at bounding box center [427, 146] width 49 height 25
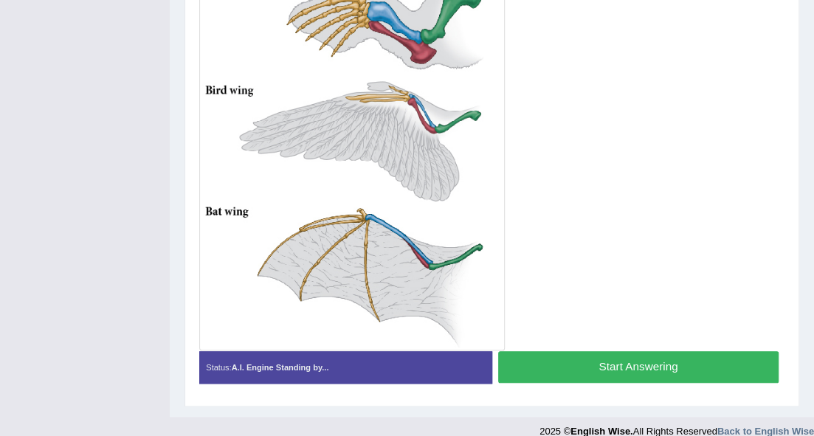
scroll to position [485, 0]
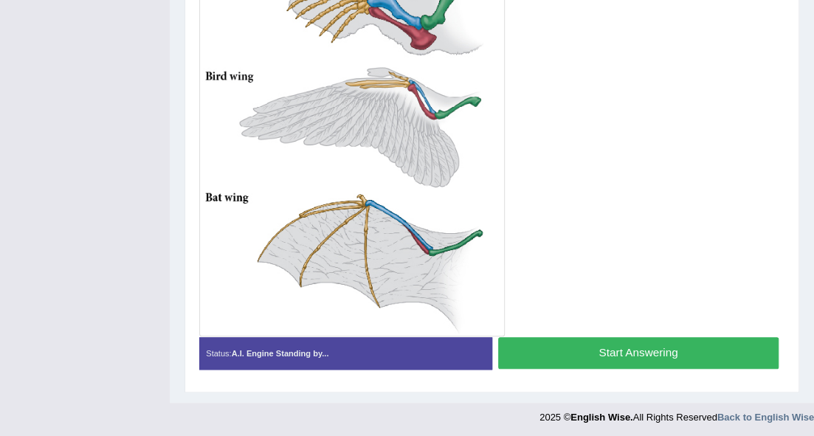
click at [578, 351] on button "Start Answering" at bounding box center [638, 353] width 280 height 32
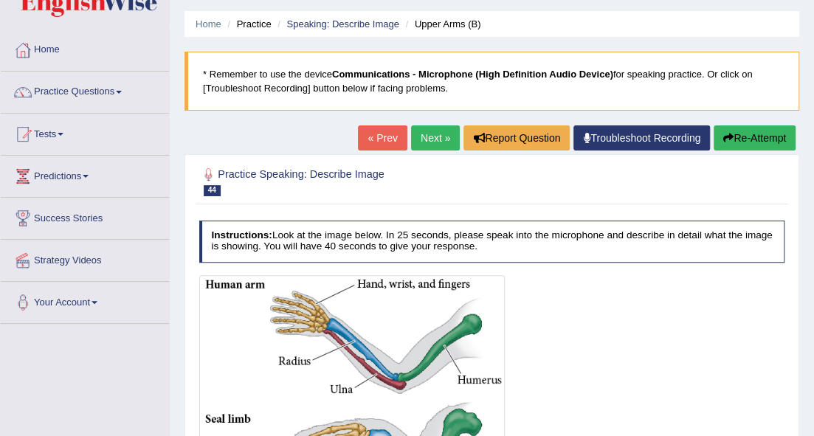
scroll to position [43, 0]
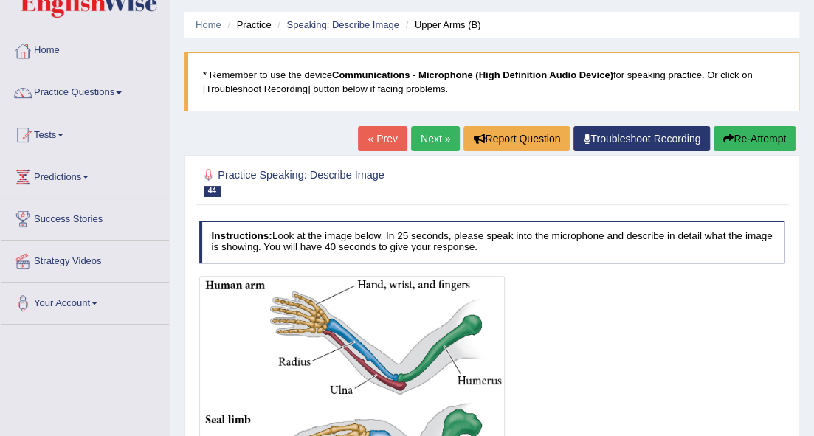
click at [786, 136] on button "Re-Attempt" at bounding box center [754, 138] width 82 height 25
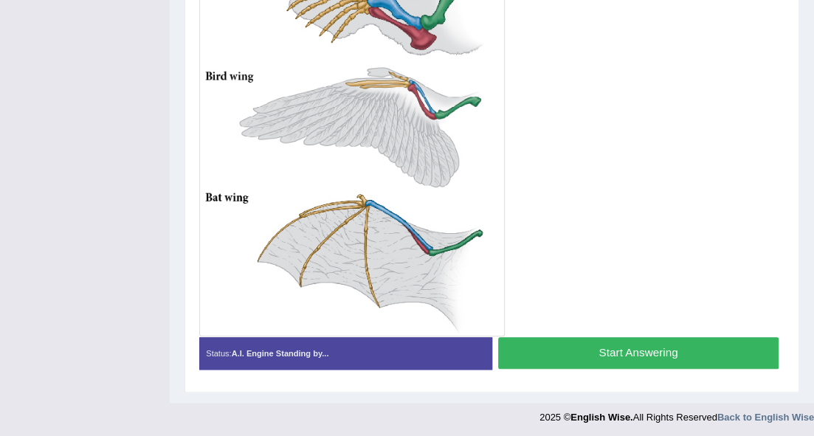
drag, startPoint x: 547, startPoint y: 350, endPoint x: 532, endPoint y: 313, distance: 40.0
click at [547, 348] on button "Start Answering" at bounding box center [638, 353] width 280 height 32
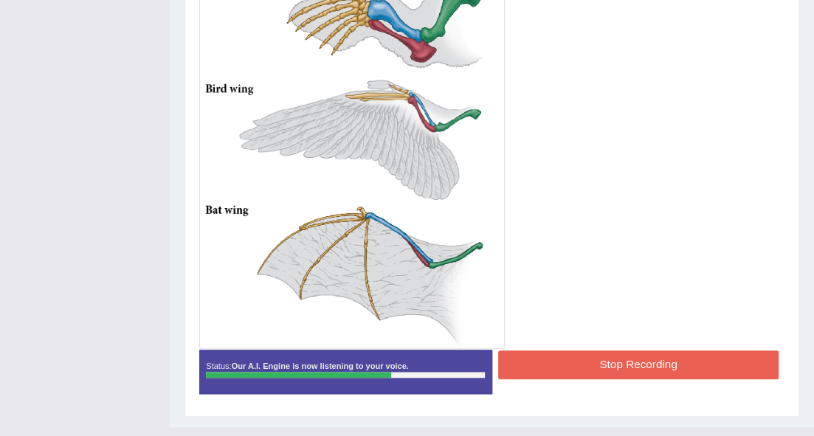
scroll to position [497, 0]
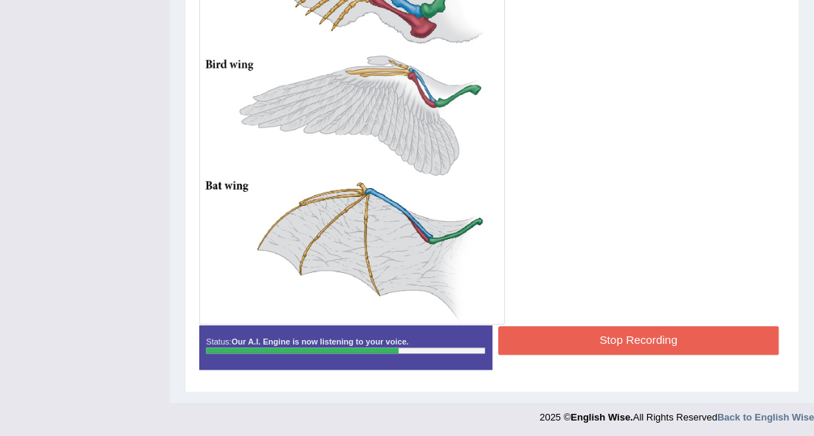
click at [509, 321] on div at bounding box center [492, 72] width 586 height 503
click at [510, 326] on button "Stop Recording" at bounding box center [638, 340] width 280 height 29
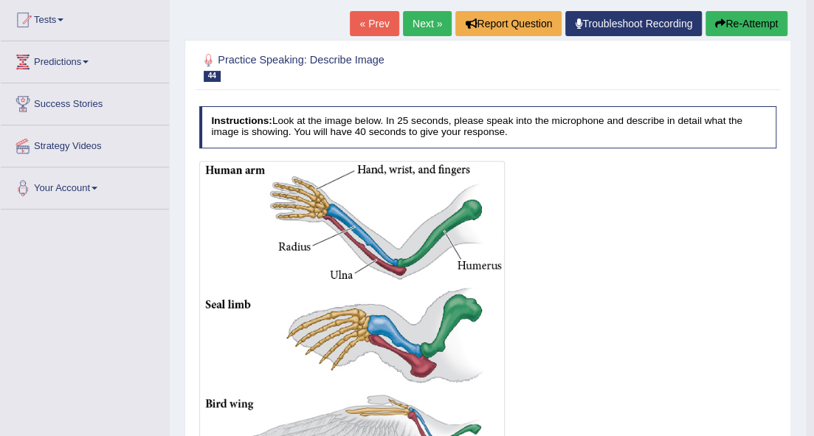
scroll to position [153, 0]
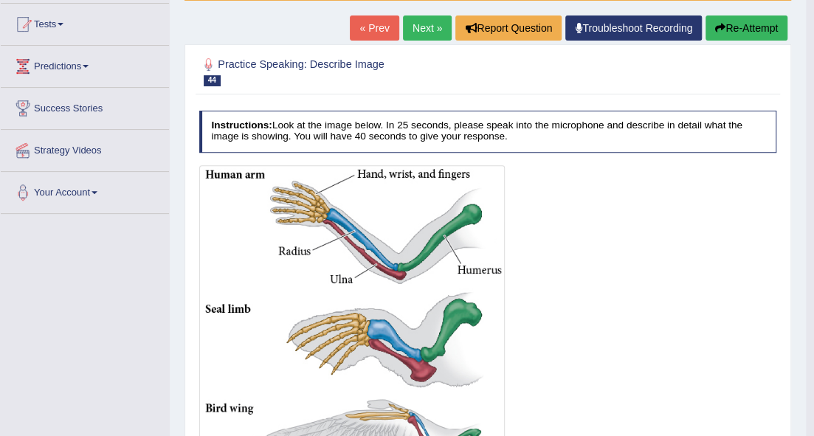
click at [431, 31] on link "Next »" at bounding box center [427, 27] width 49 height 25
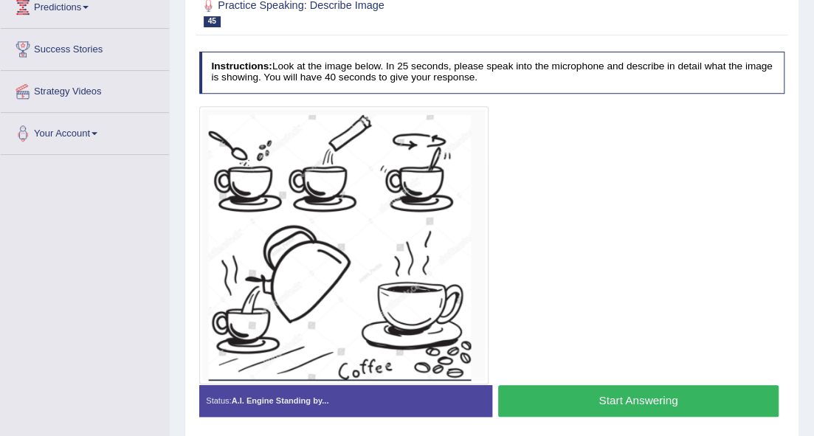
scroll to position [224, 0]
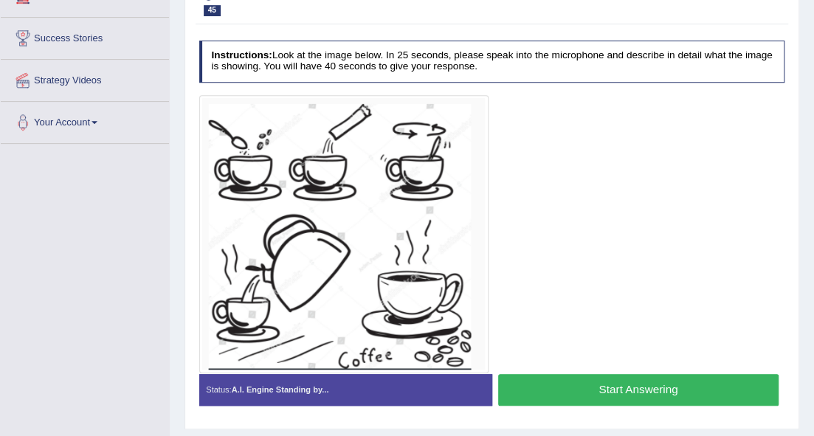
click at [621, 387] on button "Start Answering" at bounding box center [638, 390] width 280 height 32
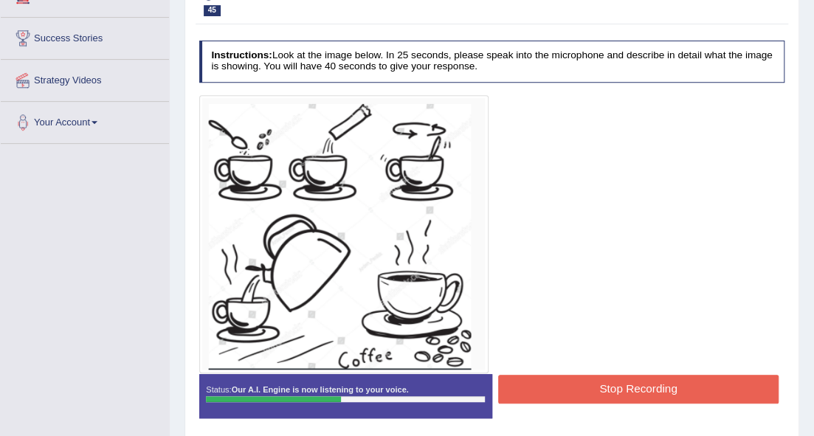
click at [549, 384] on button "Stop Recording" at bounding box center [638, 389] width 280 height 29
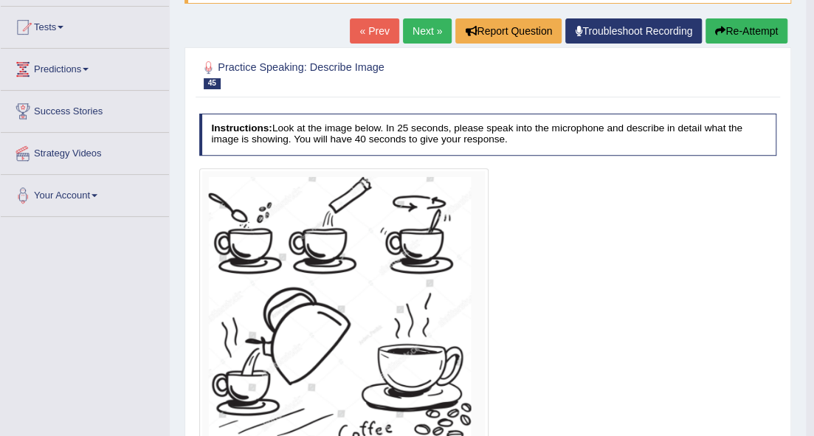
scroll to position [52, 0]
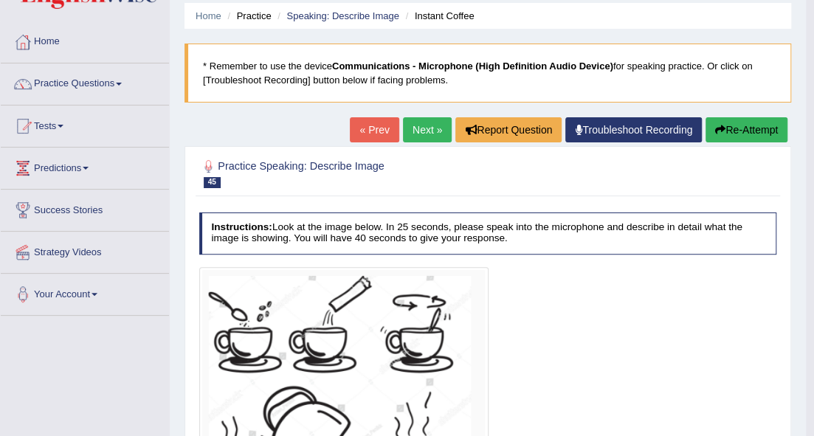
click at [759, 125] on button "Re-Attempt" at bounding box center [746, 129] width 82 height 25
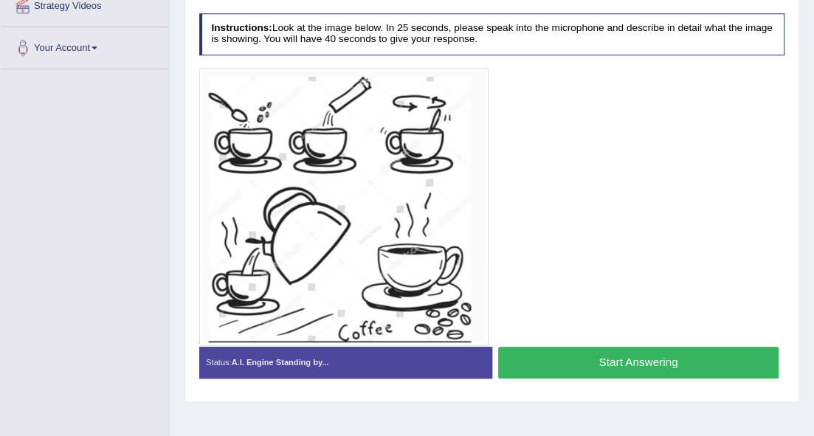
click at [627, 361] on button "Start Answering" at bounding box center [638, 363] width 280 height 32
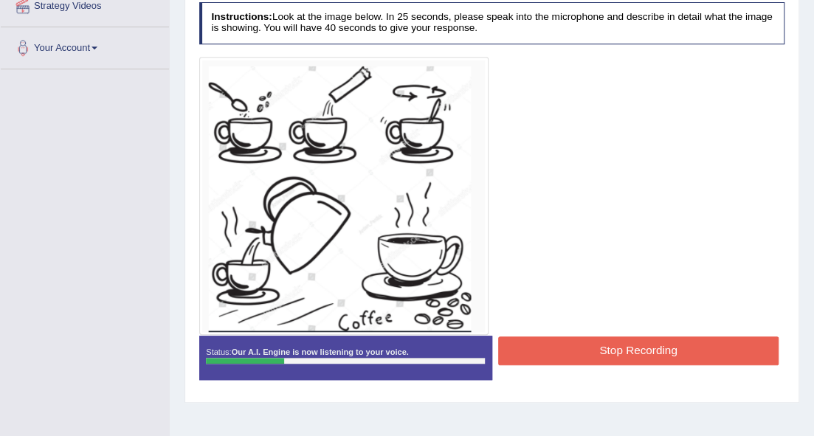
click at [611, 353] on button "Stop Recording" at bounding box center [638, 350] width 280 height 29
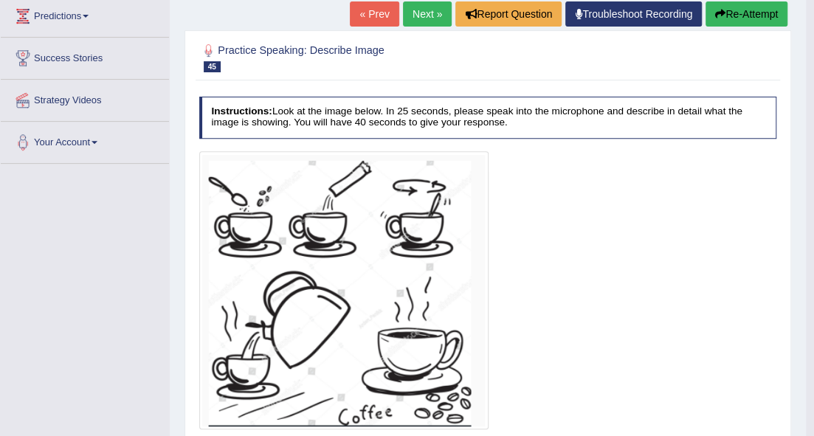
scroll to position [199, 0]
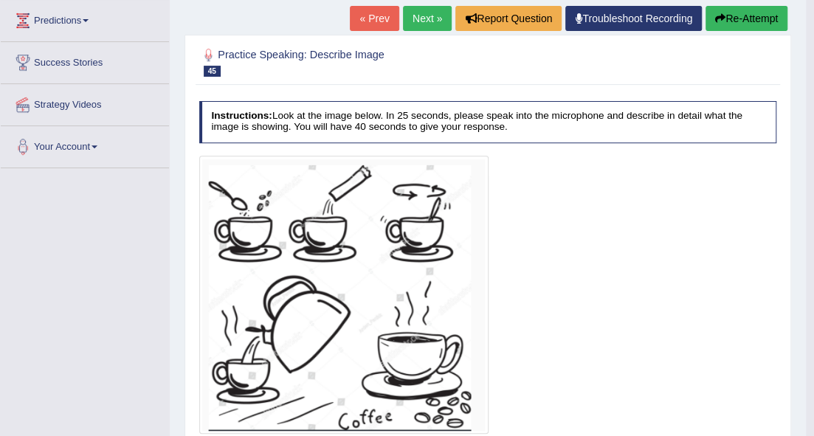
click at [740, 18] on button "Re-Attempt" at bounding box center [746, 18] width 82 height 25
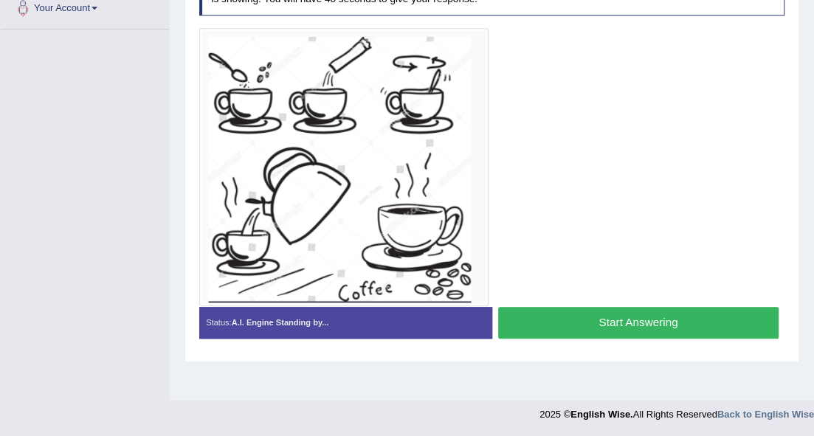
click at [614, 312] on button "Start Answering" at bounding box center [638, 323] width 280 height 32
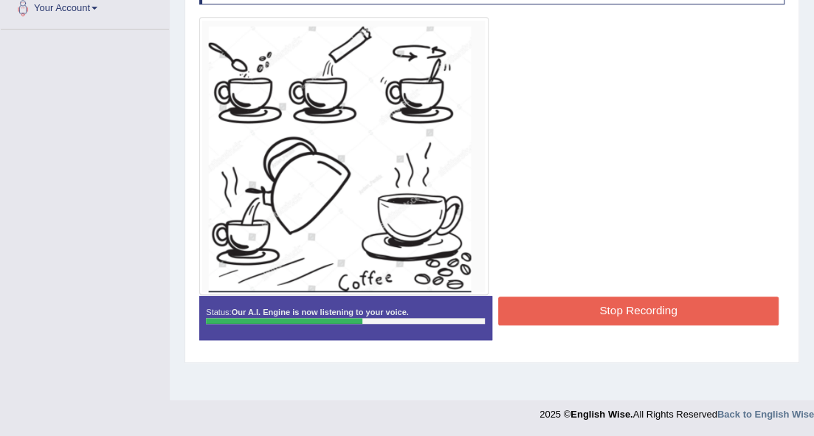
drag, startPoint x: 610, startPoint y: 313, endPoint x: 610, endPoint y: 328, distance: 15.5
click at [609, 319] on button "Stop Recording" at bounding box center [638, 311] width 280 height 29
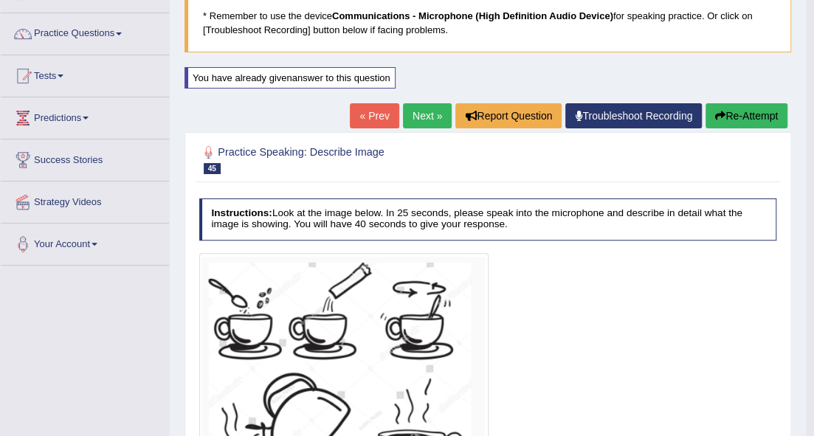
scroll to position [87, 0]
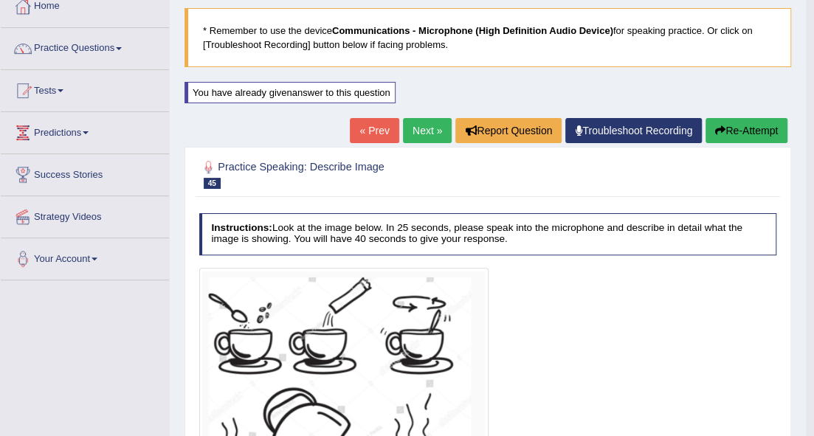
click at [432, 134] on link "Next »" at bounding box center [427, 130] width 49 height 25
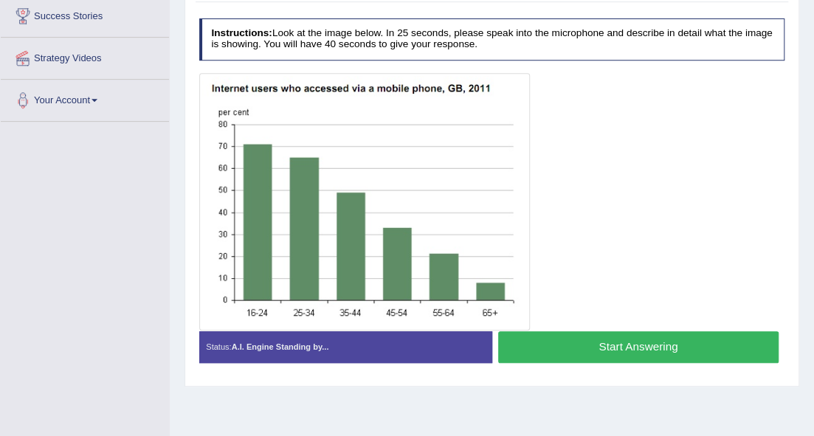
click at [557, 341] on button "Start Answering" at bounding box center [638, 347] width 280 height 32
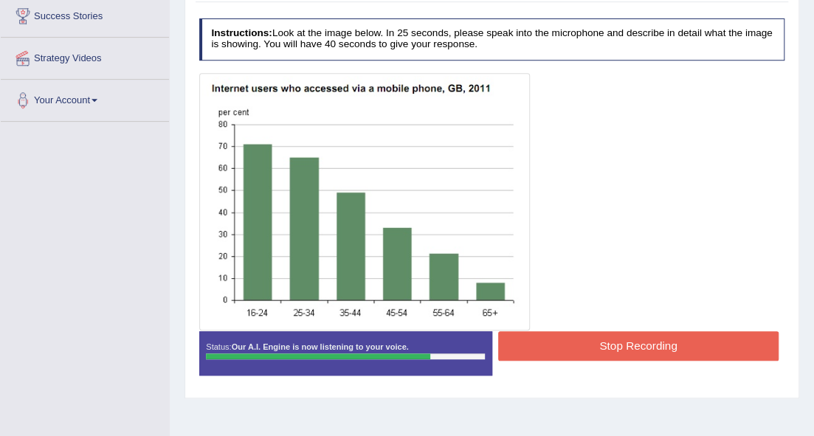
click at [558, 341] on button "Stop Recording" at bounding box center [638, 345] width 280 height 29
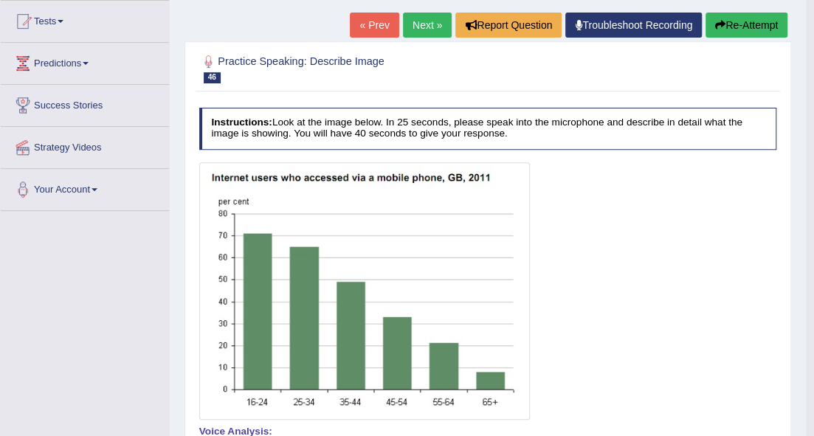
scroll to position [148, 0]
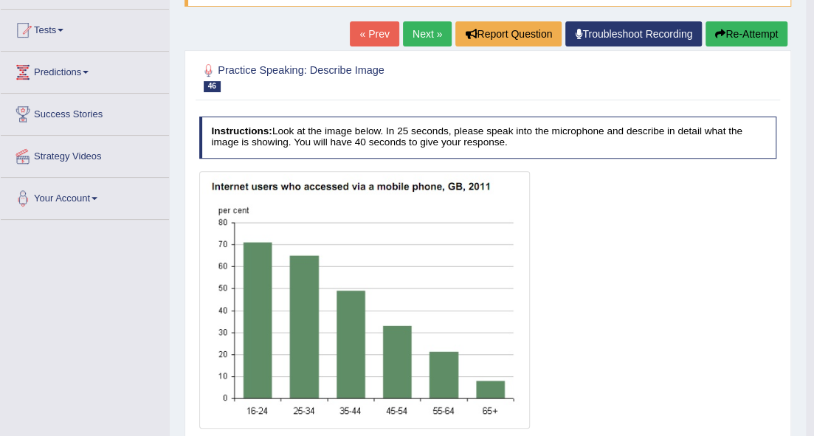
click at [426, 40] on link "Next »" at bounding box center [427, 33] width 49 height 25
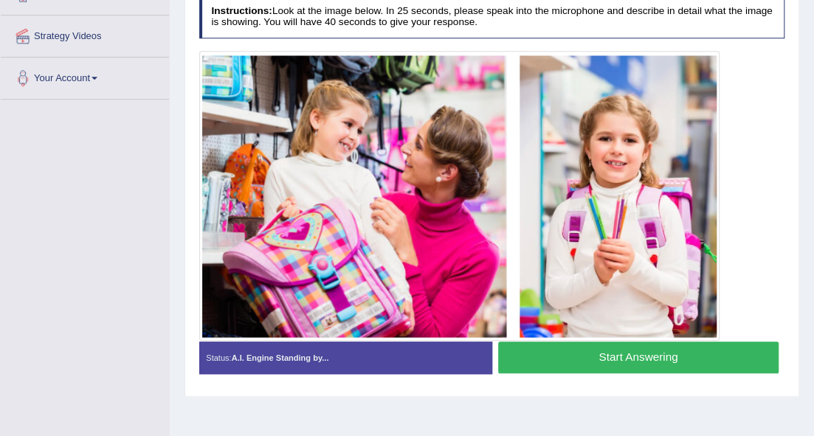
scroll to position [240, 0]
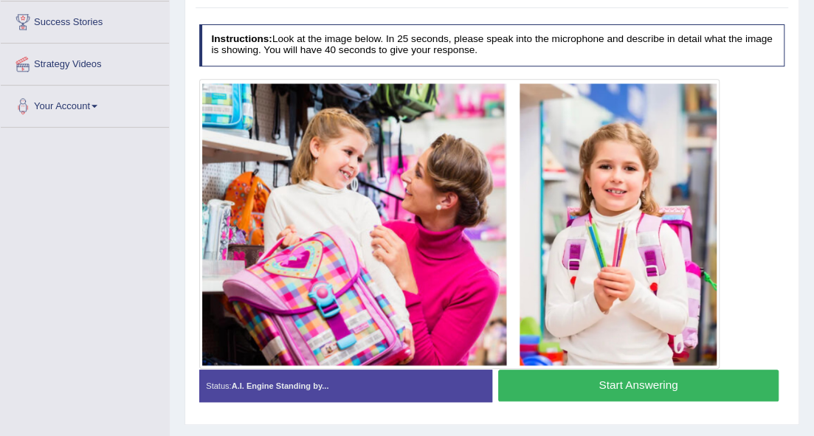
click at [598, 384] on button "Start Answering" at bounding box center [638, 386] width 280 height 32
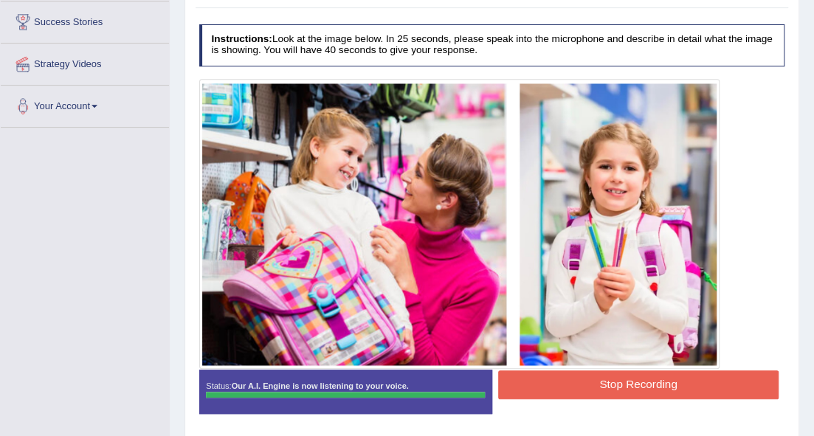
click at [589, 377] on button "Stop Recording" at bounding box center [638, 384] width 280 height 29
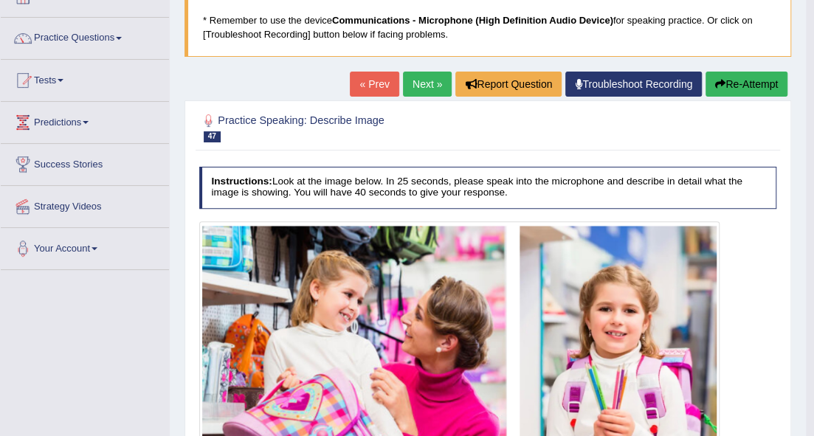
scroll to position [92, 0]
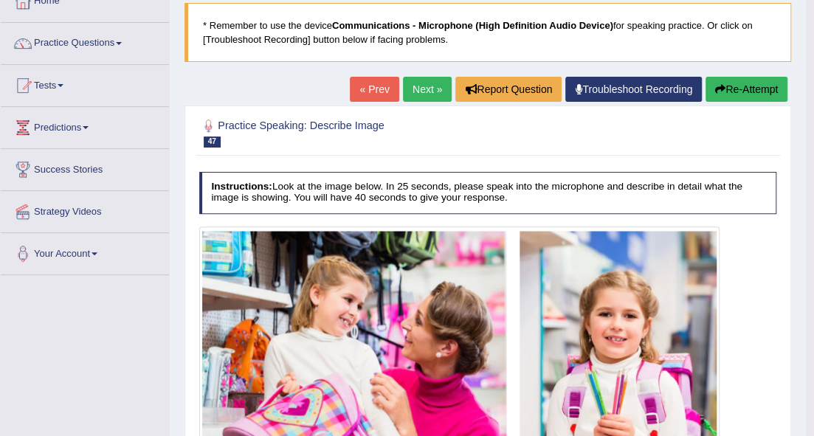
click at [437, 96] on link "Next »" at bounding box center [427, 89] width 49 height 25
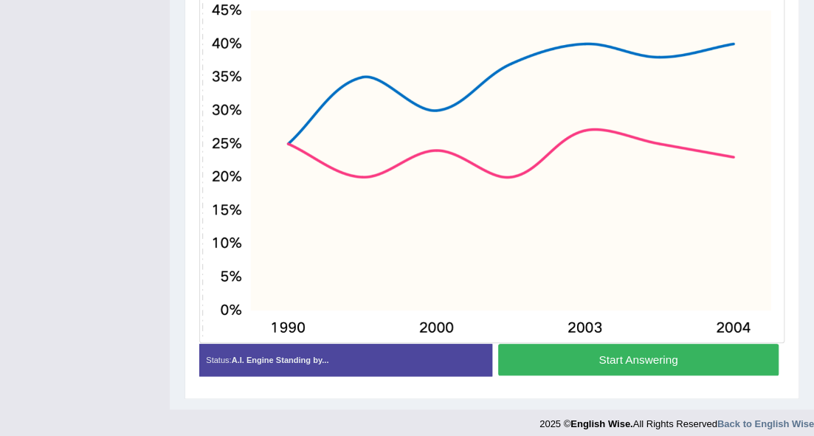
scroll to position [409, 0]
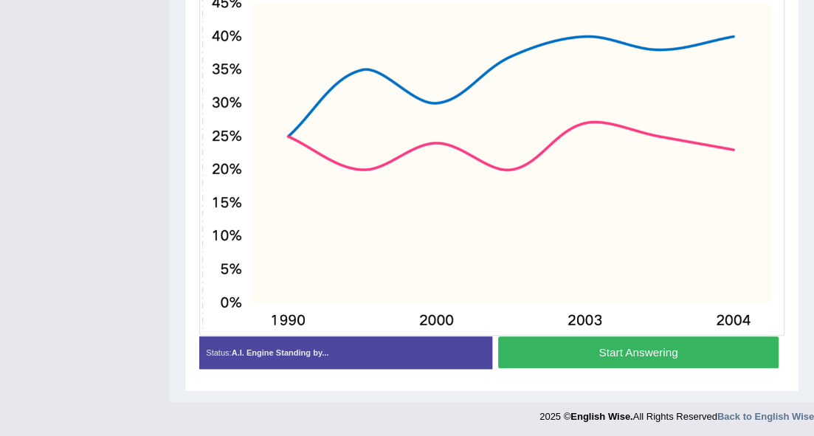
click at [608, 356] on button "Start Answering" at bounding box center [638, 352] width 280 height 32
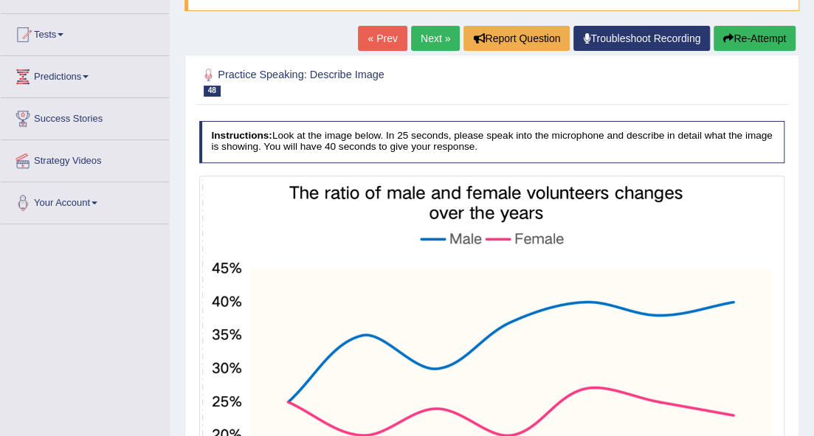
scroll to position [125, 0]
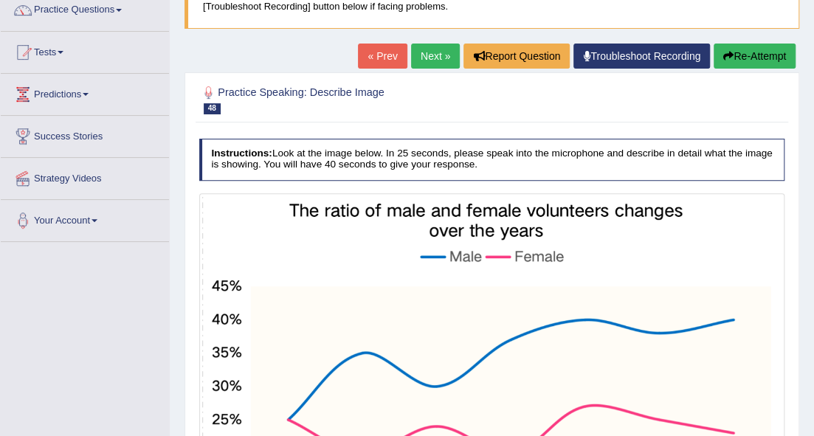
click at [739, 55] on button "Re-Attempt" at bounding box center [754, 56] width 82 height 25
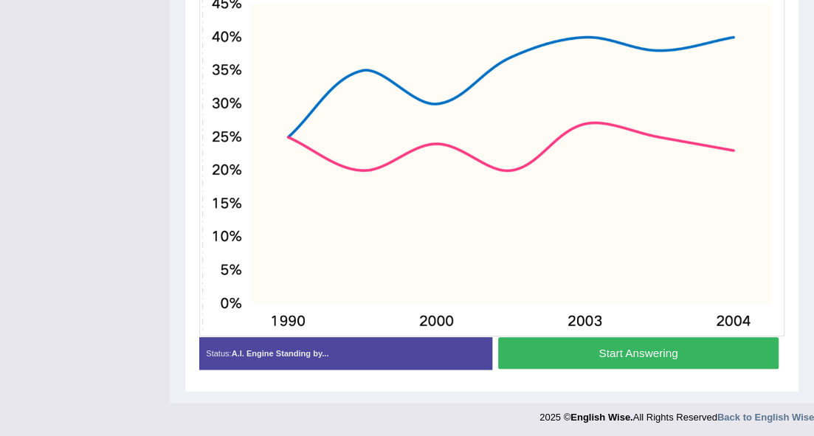
scroll to position [409, 0]
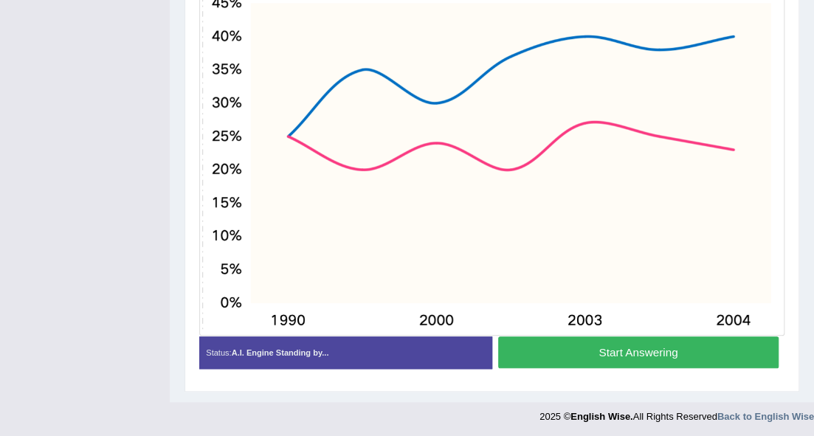
click at [653, 353] on button "Start Answering" at bounding box center [638, 352] width 280 height 32
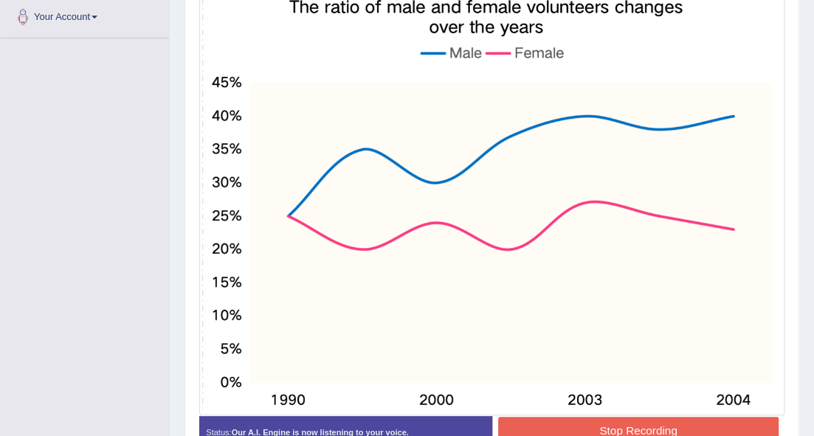
scroll to position [420, 0]
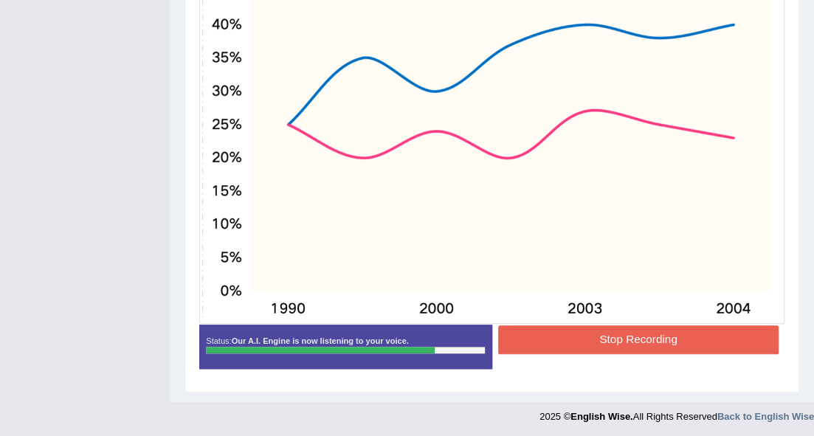
click at [560, 338] on button "Stop Recording" at bounding box center [638, 339] width 280 height 29
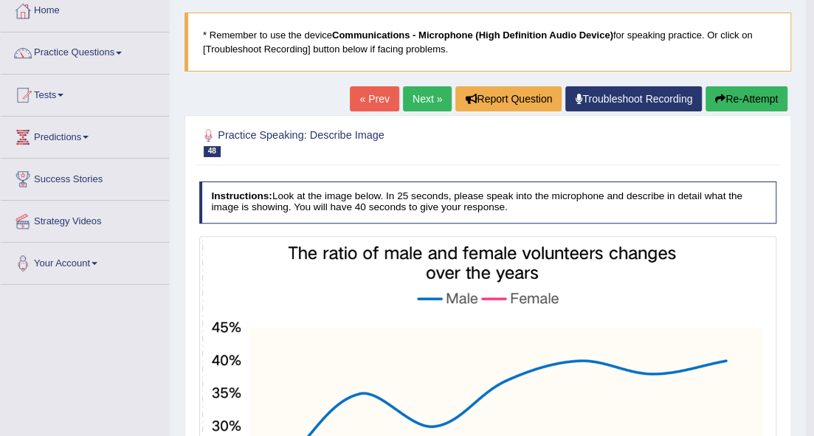
scroll to position [77, 0]
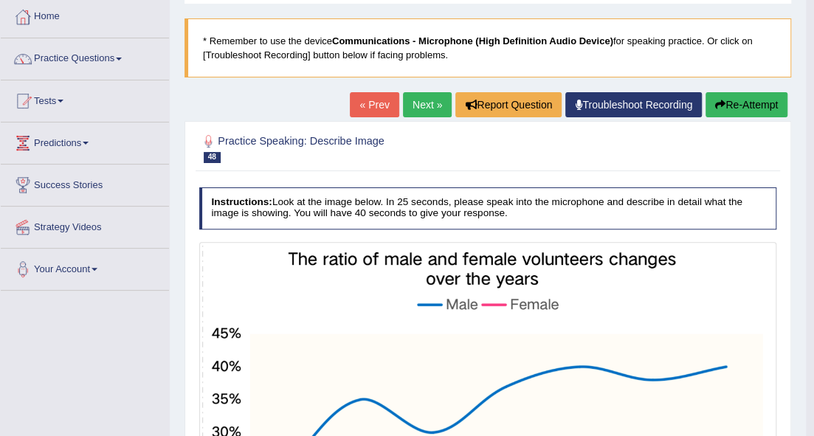
click at [426, 98] on link "Next »" at bounding box center [427, 104] width 49 height 25
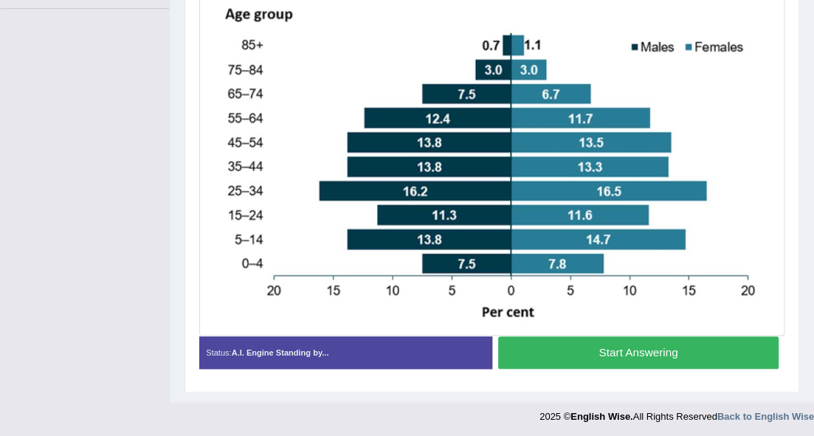
scroll to position [310, 0]
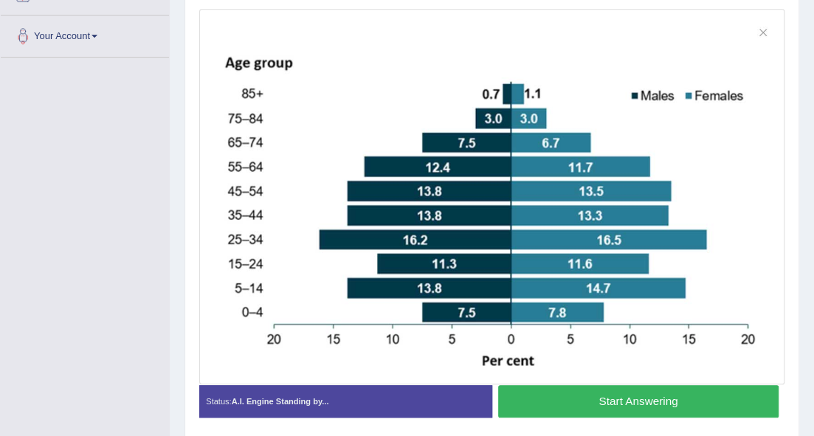
click at [586, 401] on button "Start Answering" at bounding box center [638, 401] width 280 height 32
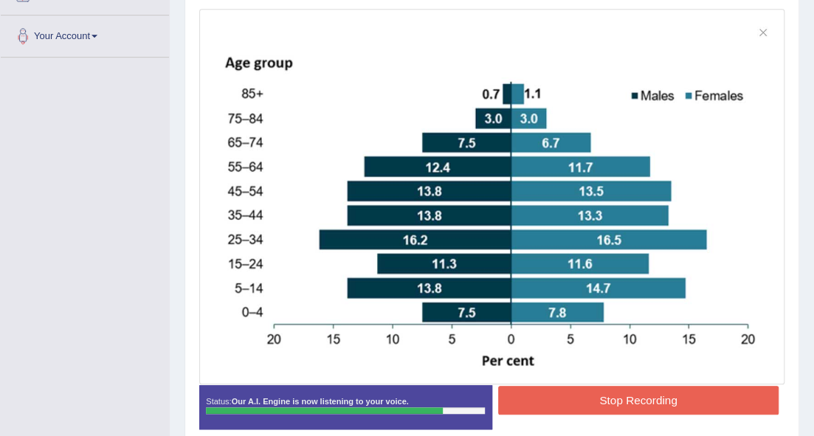
click at [621, 394] on button "Stop Recording" at bounding box center [638, 400] width 280 height 29
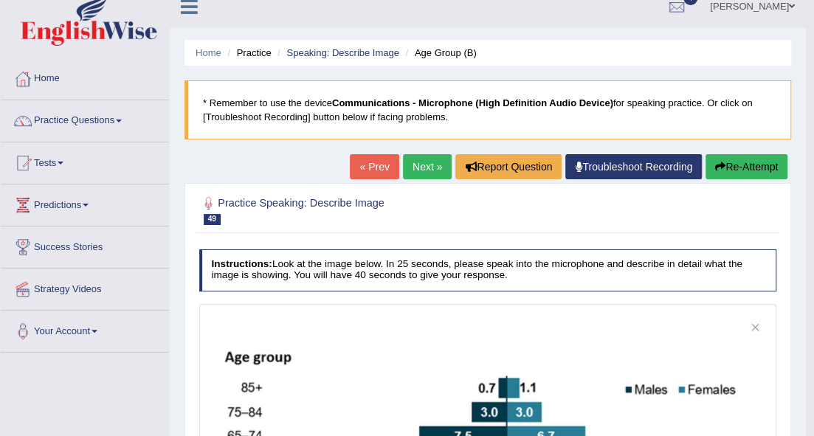
scroll to position [15, 0]
click at [434, 169] on link "Next »" at bounding box center [427, 166] width 49 height 25
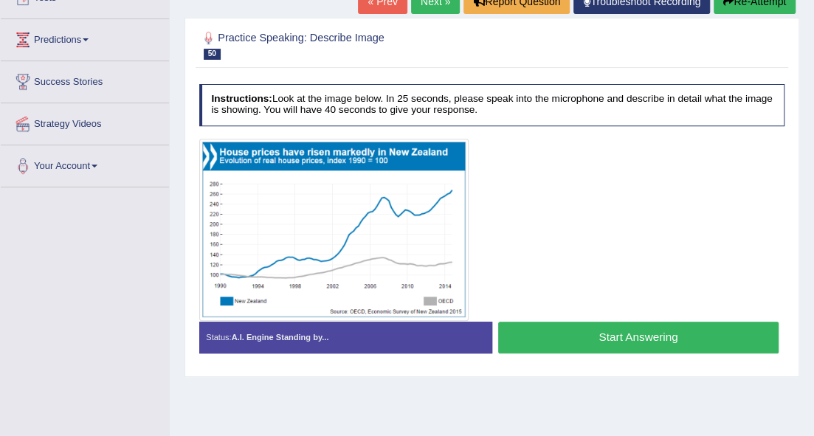
scroll to position [295, 0]
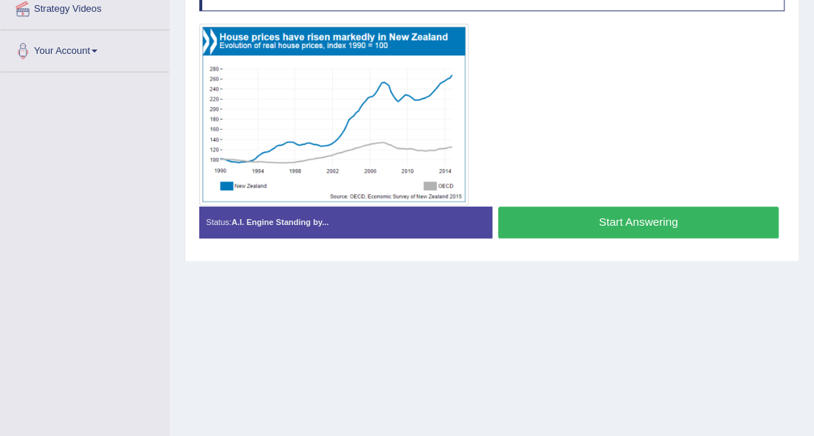
click at [606, 218] on button "Start Answering" at bounding box center [638, 223] width 280 height 32
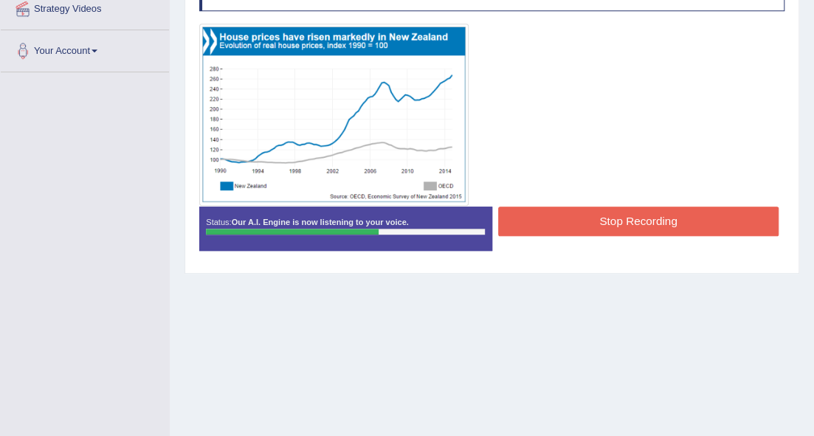
click at [552, 218] on button "Stop Recording" at bounding box center [638, 221] width 280 height 29
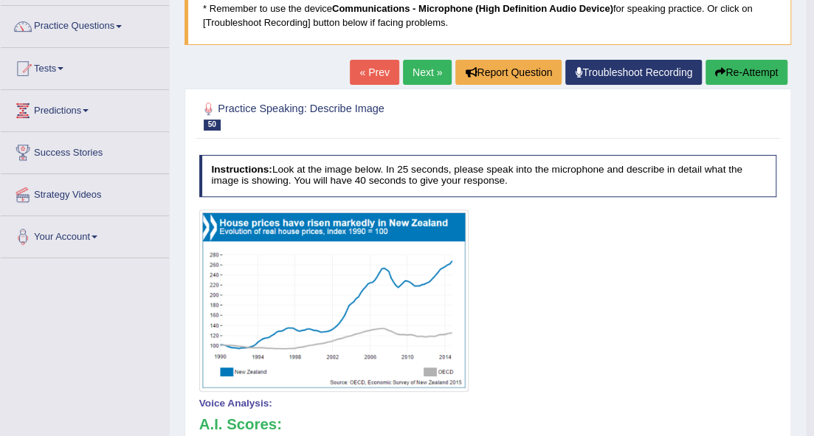
scroll to position [98, 0]
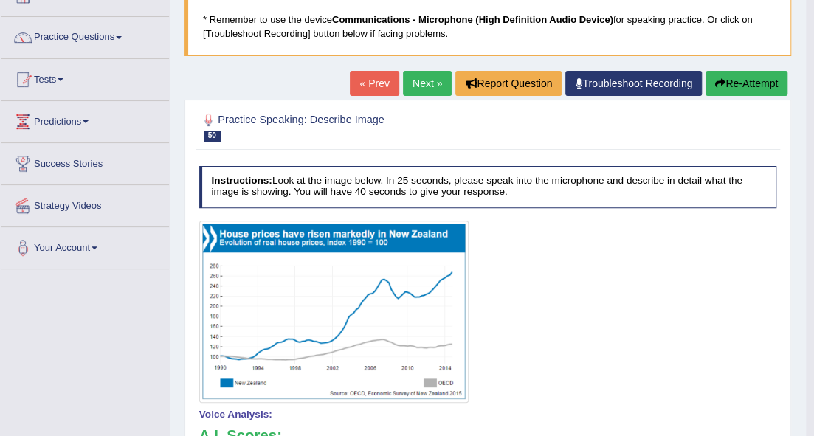
click at [421, 80] on link "Next »" at bounding box center [427, 83] width 49 height 25
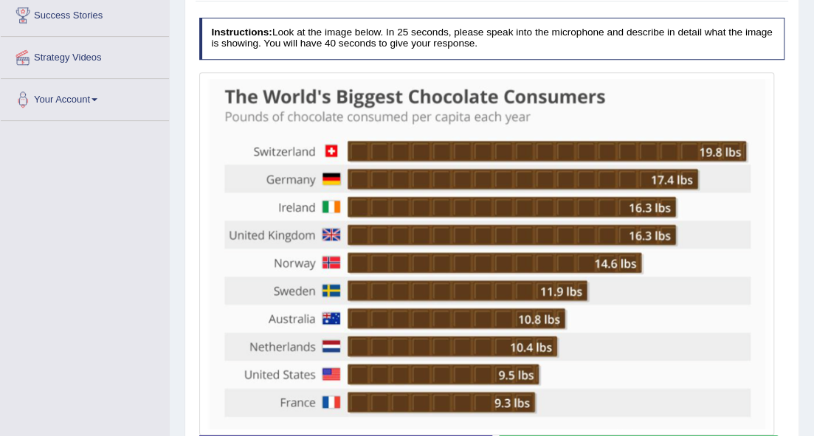
scroll to position [295, 0]
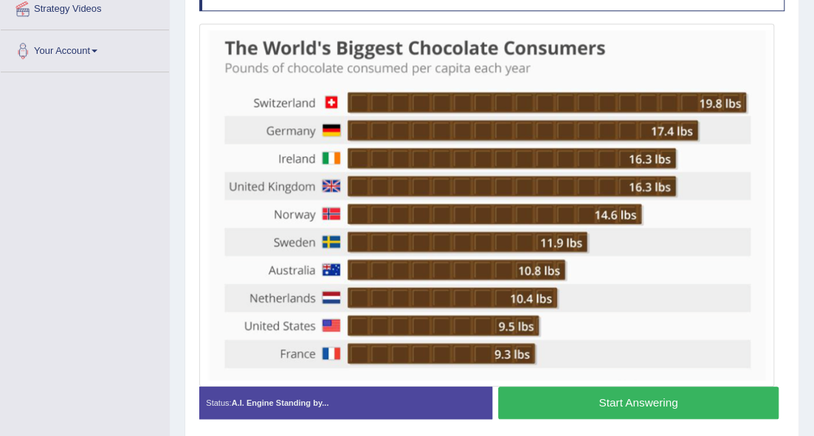
click at [596, 389] on button "Start Answering" at bounding box center [638, 403] width 280 height 32
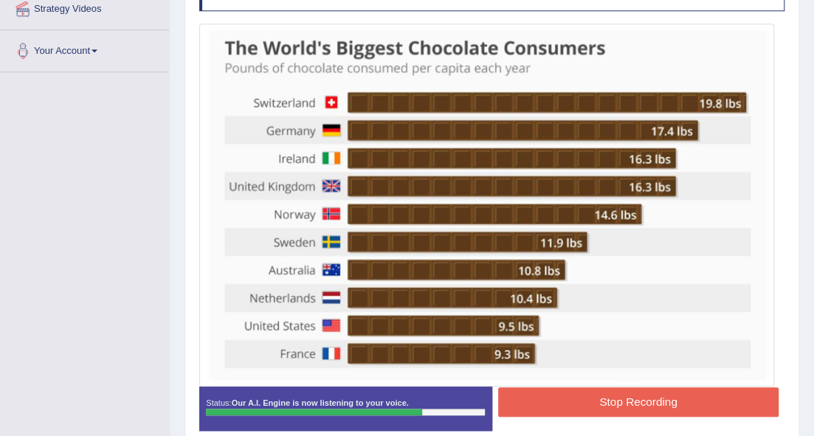
click at [606, 401] on button "Stop Recording" at bounding box center [638, 401] width 280 height 29
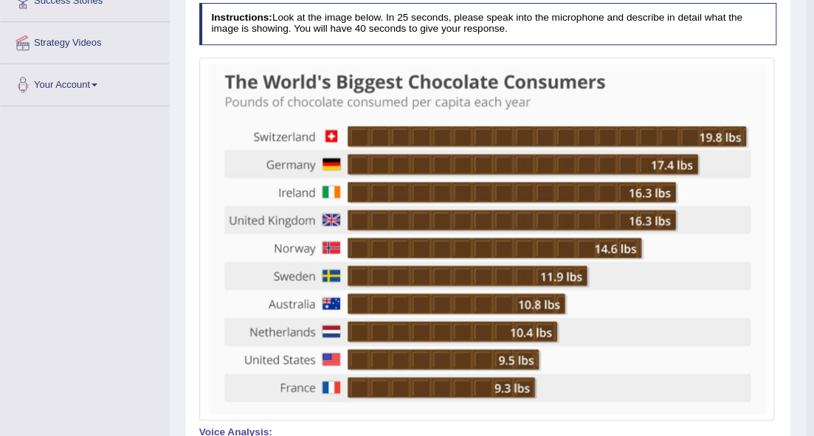
scroll to position [148, 0]
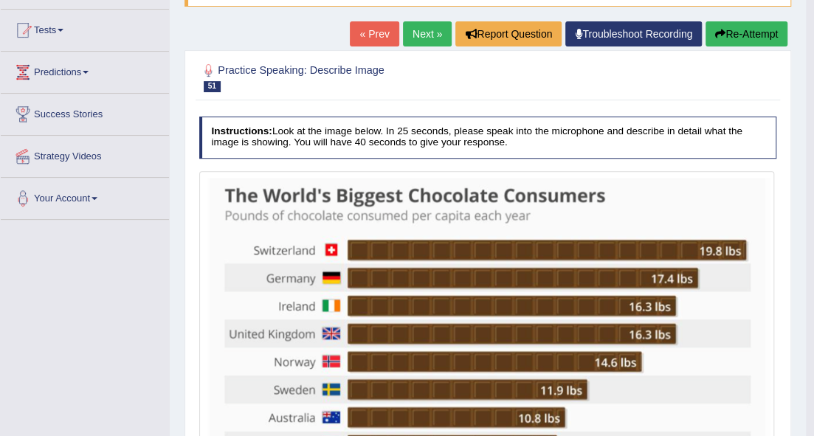
click at [742, 35] on button "Re-Attempt" at bounding box center [746, 33] width 82 height 25
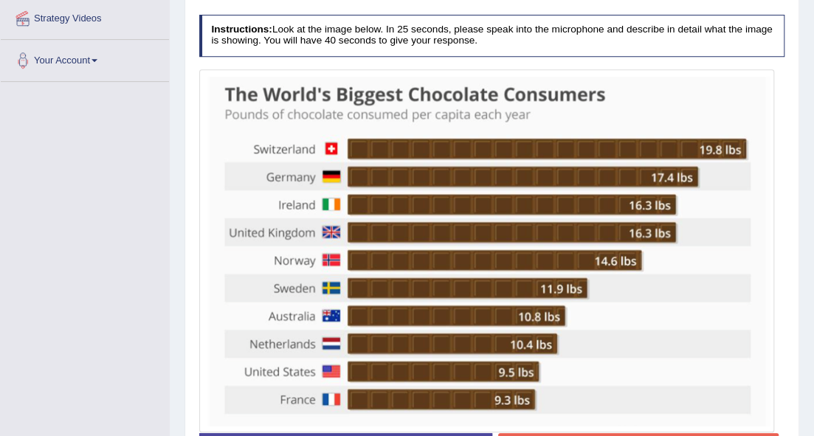
scroll to position [332, 0]
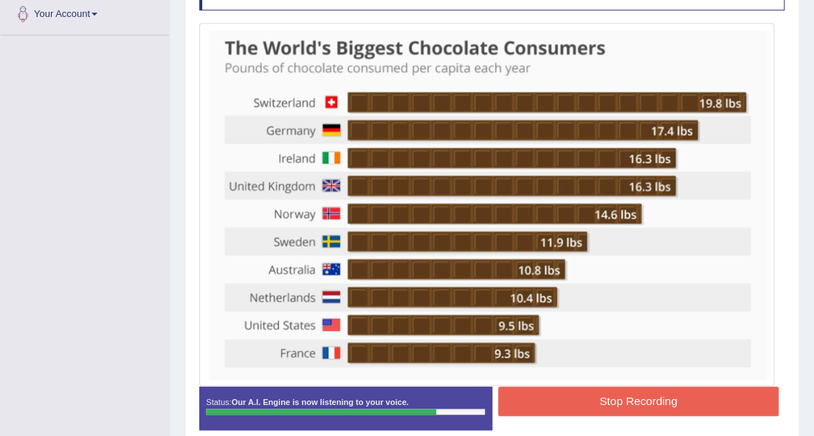
click at [612, 398] on button "Stop Recording" at bounding box center [638, 401] width 280 height 29
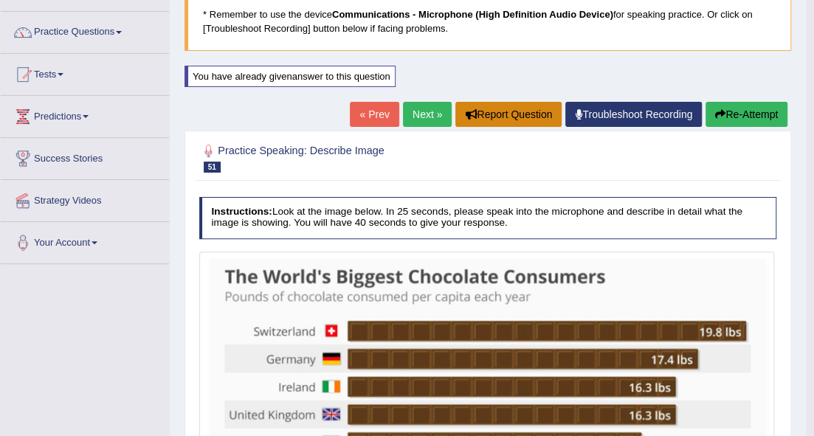
scroll to position [86, 0]
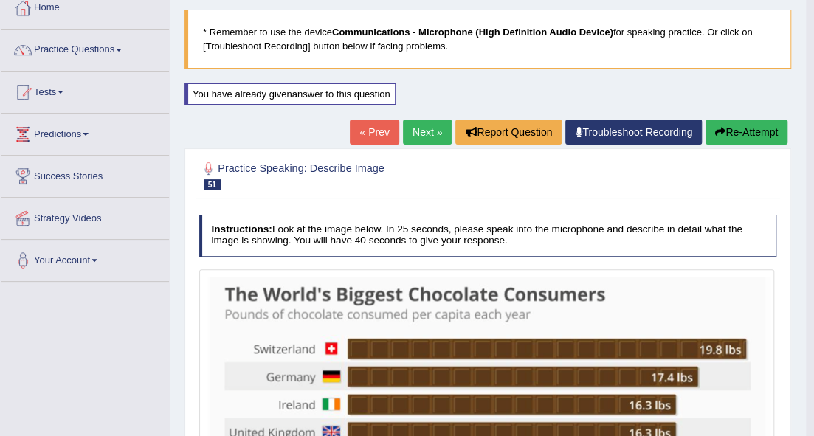
click at [419, 125] on link "Next »" at bounding box center [427, 132] width 49 height 25
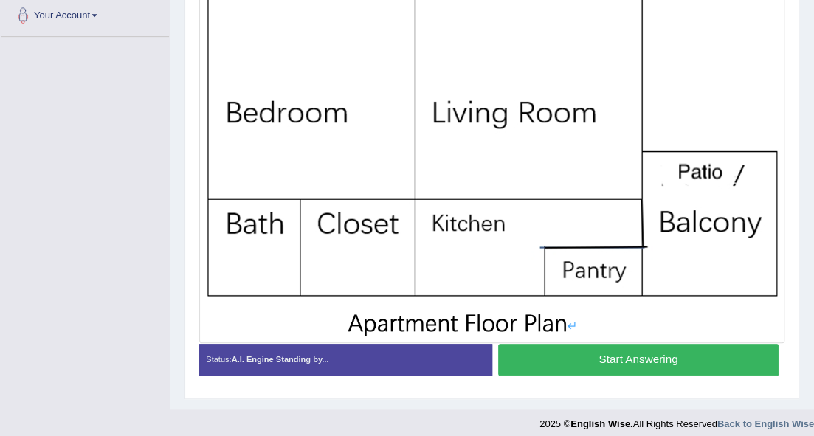
scroll to position [281, 0]
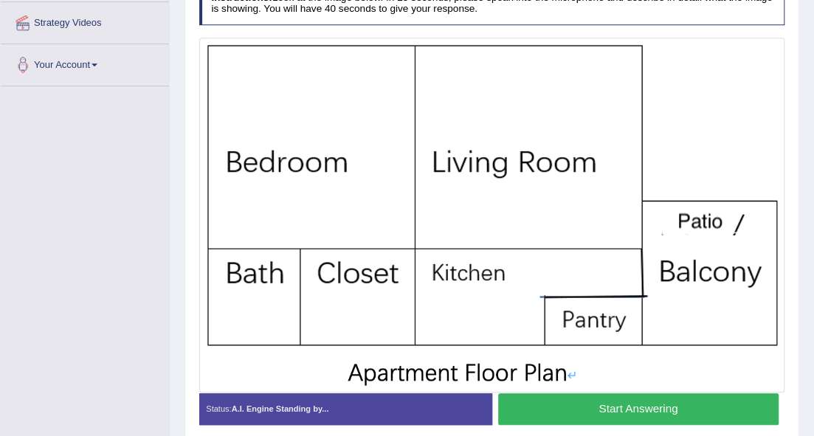
click at [589, 404] on button "Start Answering" at bounding box center [638, 409] width 280 height 32
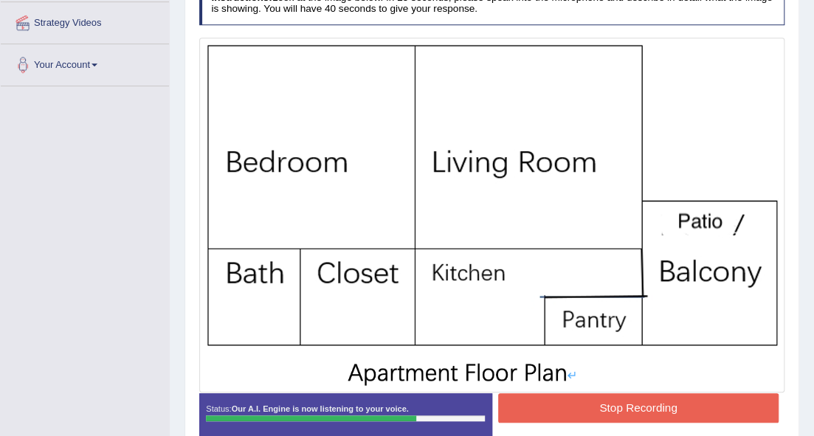
click at [586, 403] on button "Stop Recording" at bounding box center [638, 407] width 280 height 29
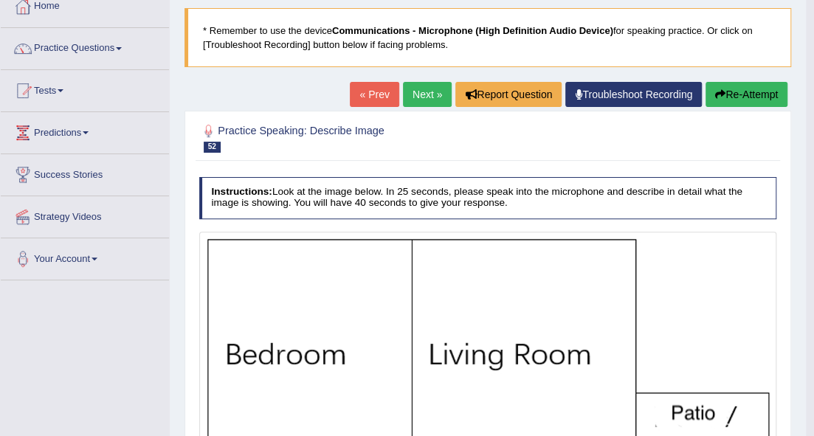
scroll to position [25, 0]
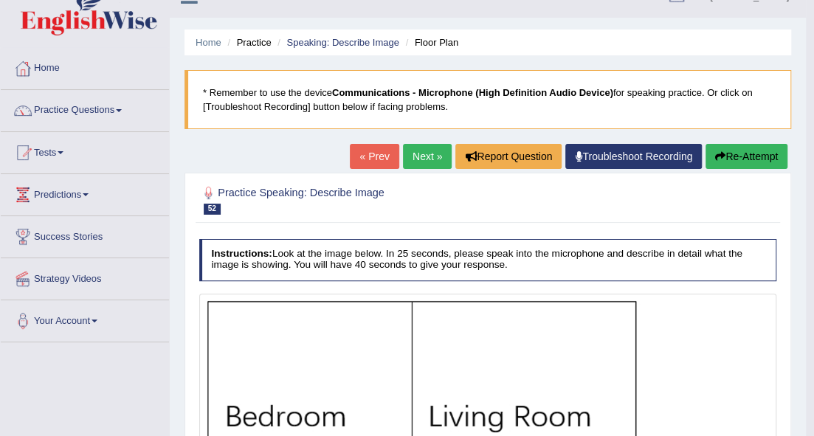
click at [436, 153] on link "Next »" at bounding box center [427, 156] width 49 height 25
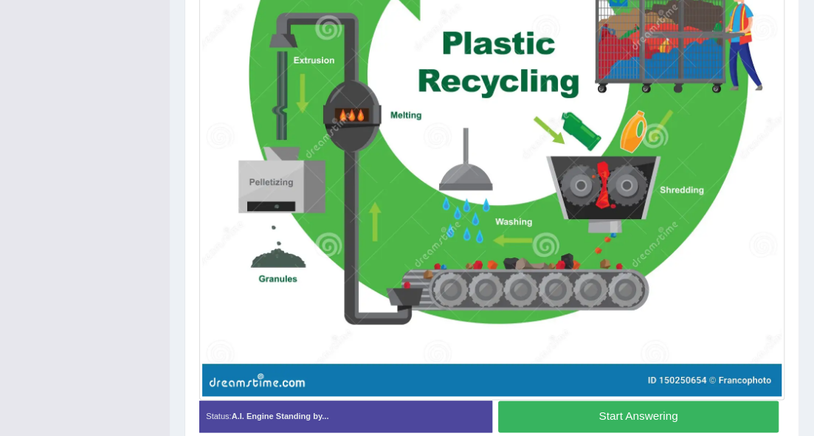
scroll to position [565, 0]
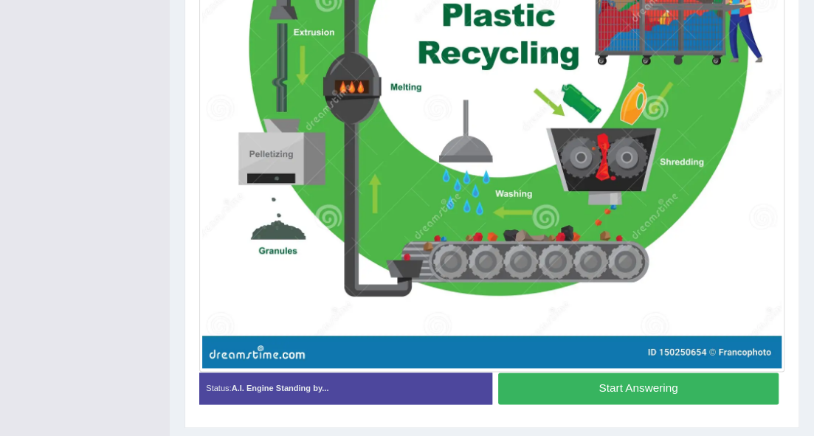
click at [600, 392] on button "Start Answering" at bounding box center [638, 389] width 280 height 32
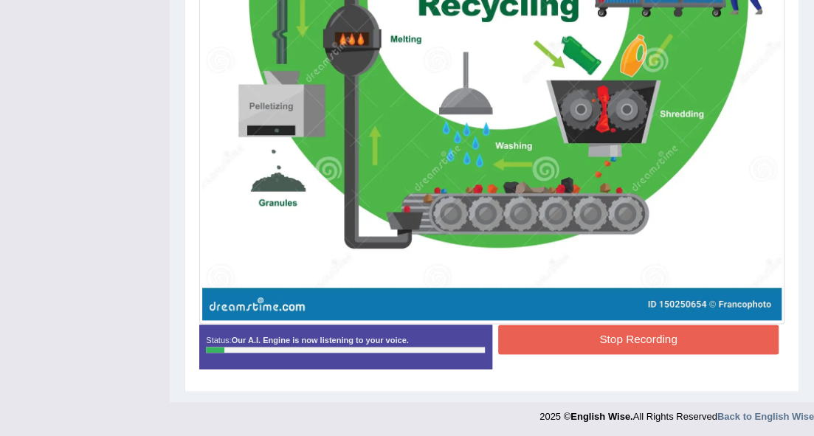
scroll to position [614, 0]
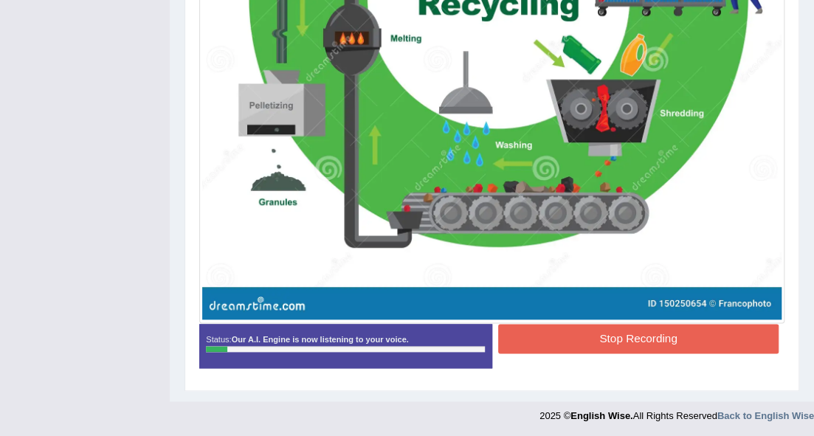
click at [644, 330] on button "Stop Recording" at bounding box center [638, 338] width 280 height 29
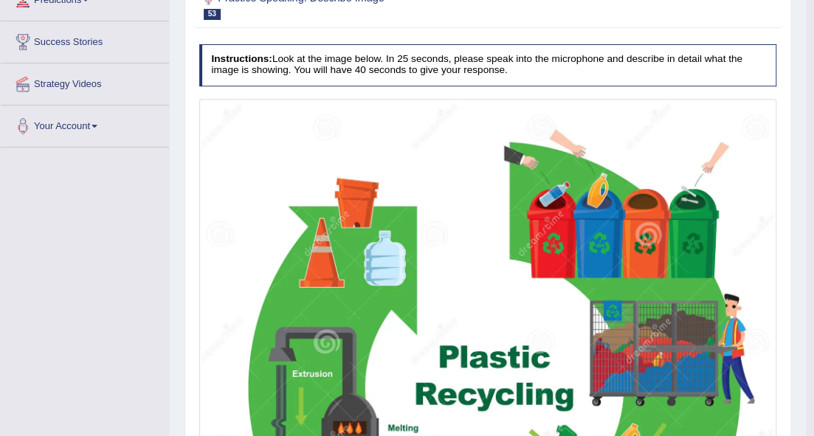
scroll to position [72, 0]
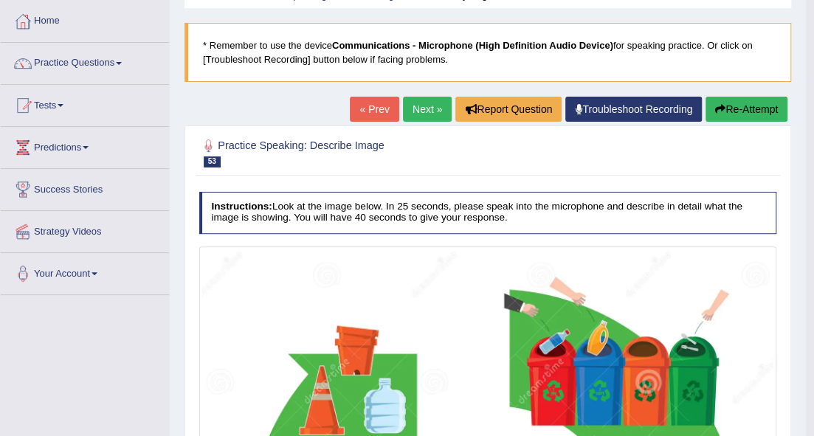
click at [742, 108] on button "Re-Attempt" at bounding box center [746, 109] width 82 height 25
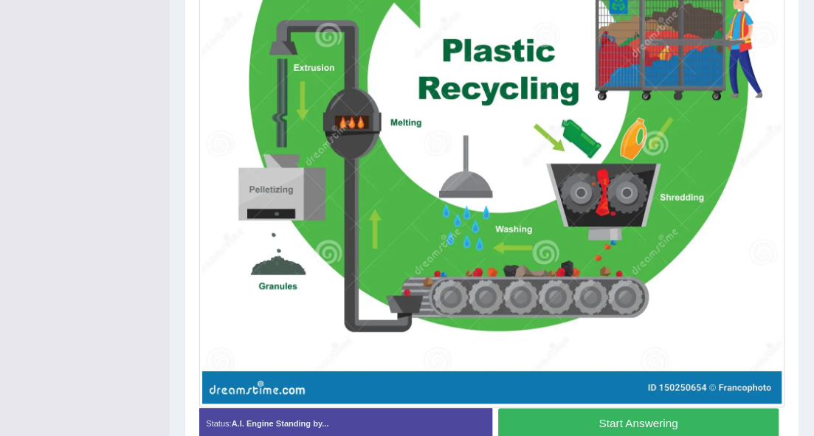
scroll to position [584, 0]
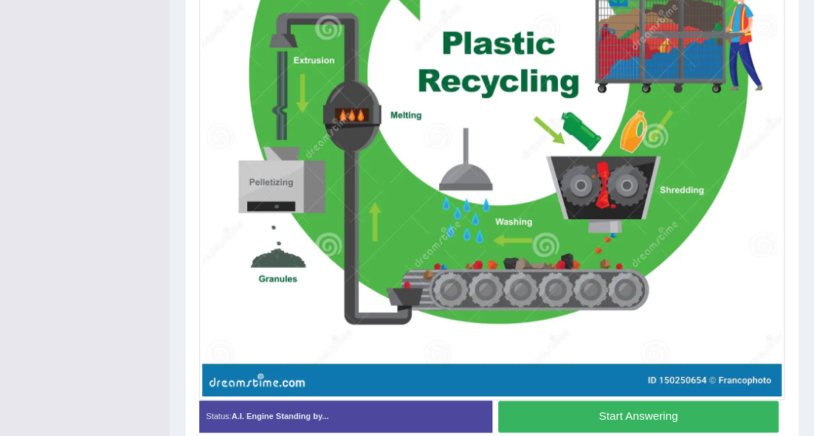
click at [600, 411] on button "Start Answering" at bounding box center [638, 417] width 280 height 32
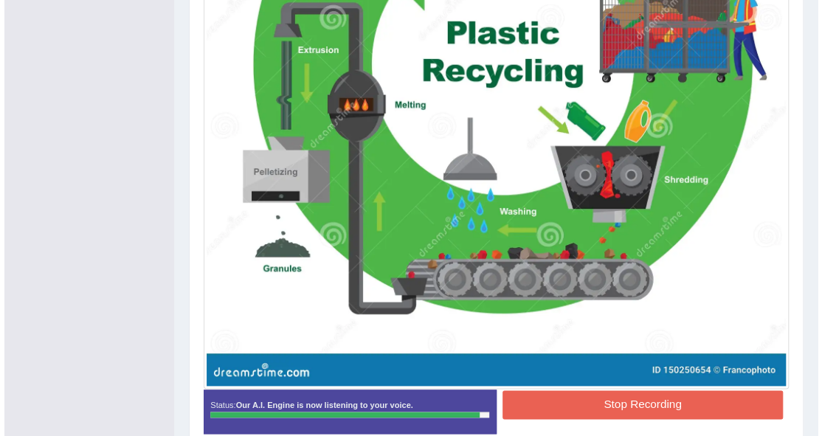
scroll to position [649, 0]
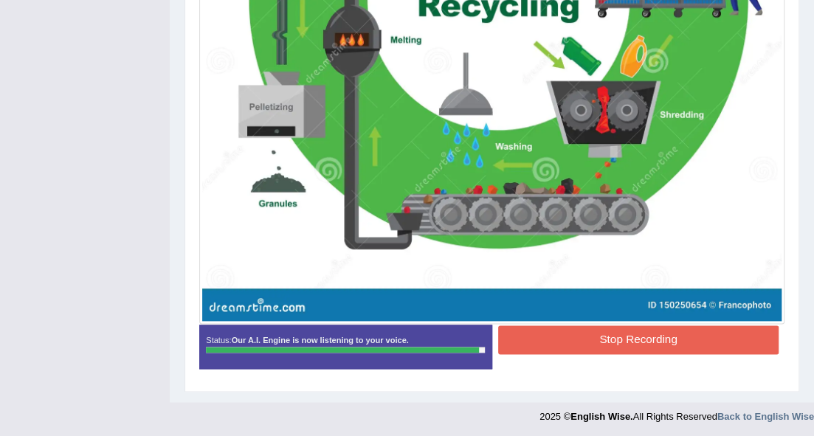
click at [651, 340] on button "Stop Recording" at bounding box center [638, 339] width 280 height 29
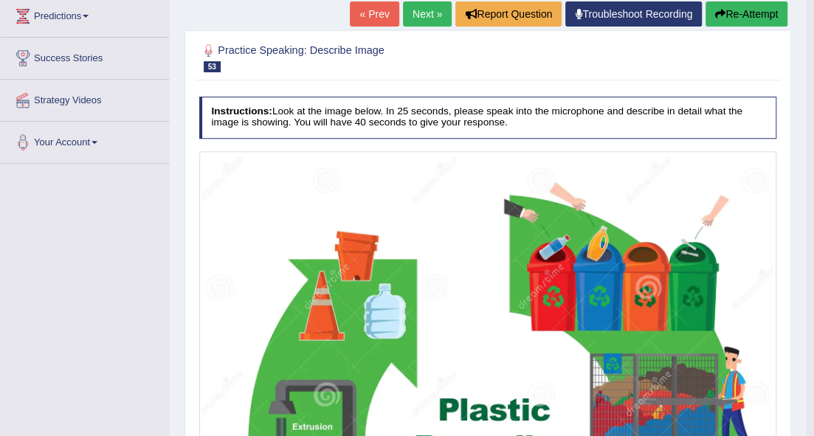
scroll to position [0, 0]
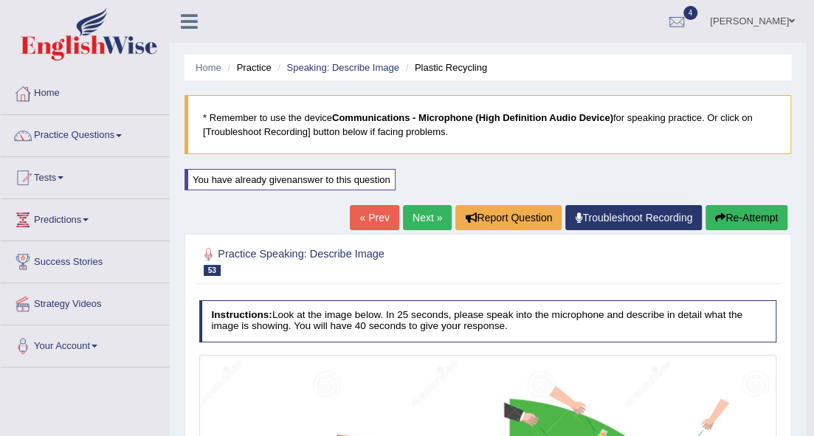
click at [429, 223] on link "Next »" at bounding box center [427, 217] width 49 height 25
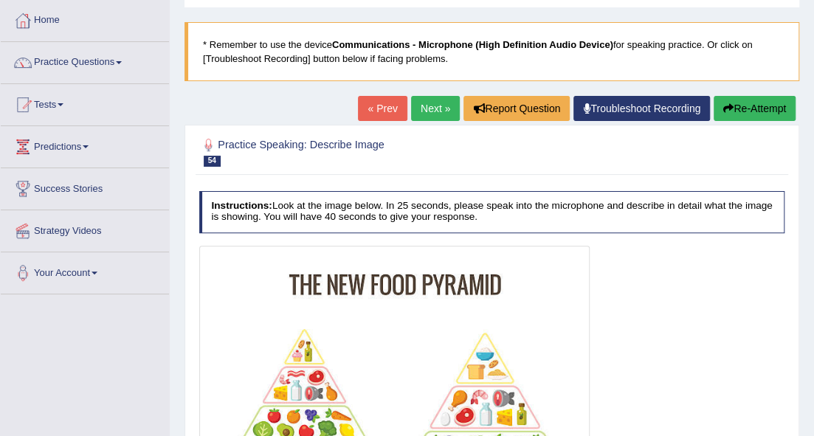
scroll to position [43, 0]
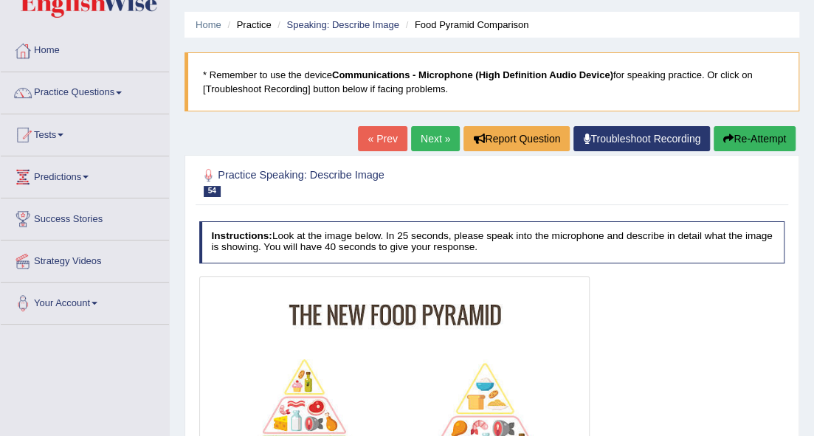
click at [432, 133] on link "Next »" at bounding box center [435, 138] width 49 height 25
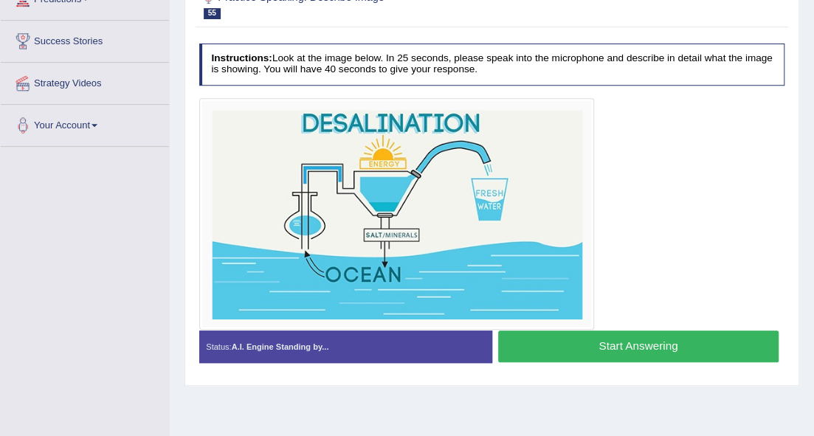
scroll to position [221, 0]
click at [570, 330] on button "Start Answering" at bounding box center [638, 346] width 280 height 32
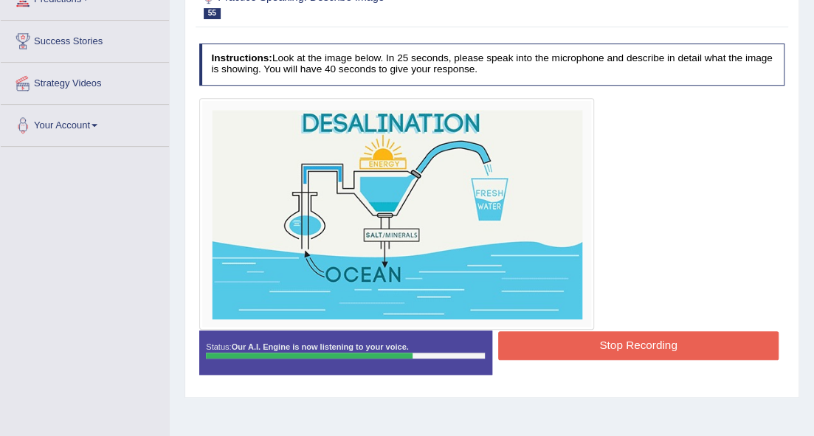
click at [573, 336] on button "Stop Recording" at bounding box center [638, 345] width 280 height 29
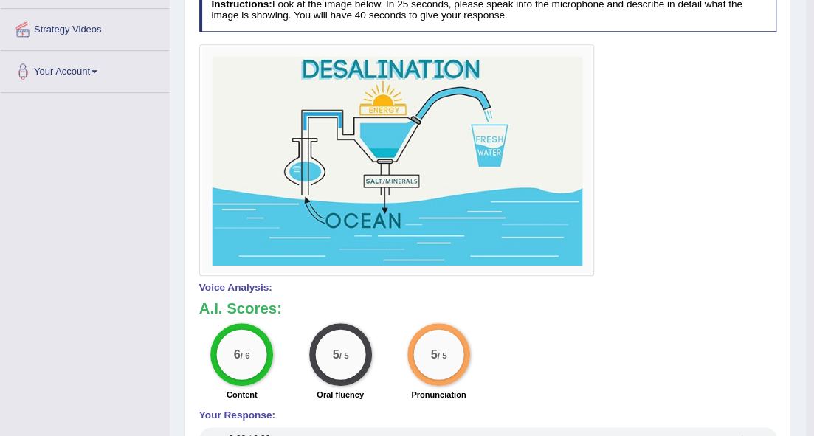
scroll to position [159, 0]
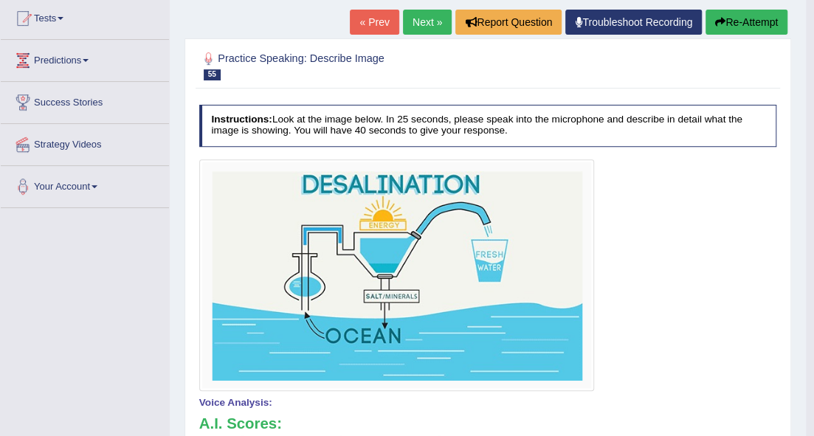
click at [364, 17] on link "« Prev" at bounding box center [374, 22] width 49 height 25
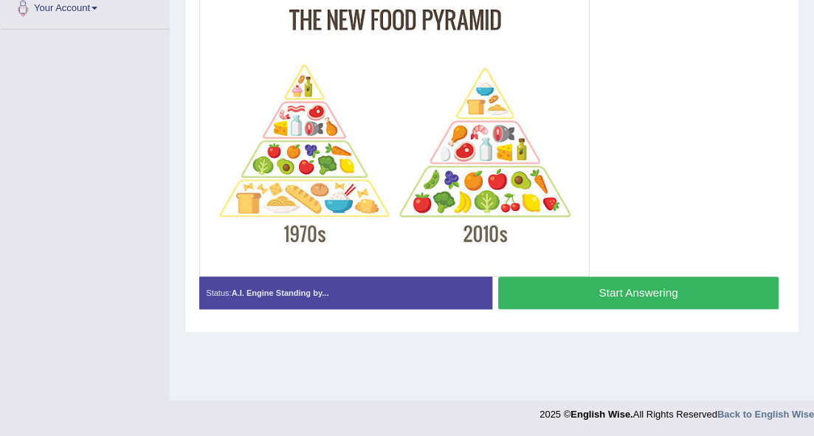
click at [537, 292] on button "Start Answering" at bounding box center [638, 293] width 280 height 32
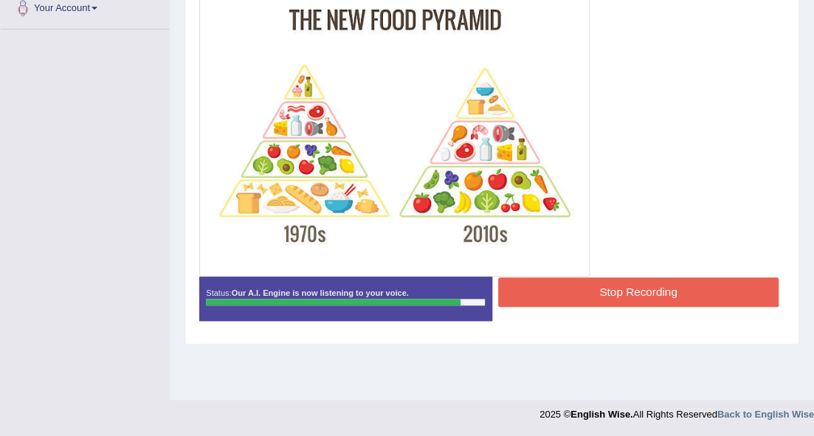
click at [662, 300] on button "Stop Recording" at bounding box center [638, 291] width 280 height 29
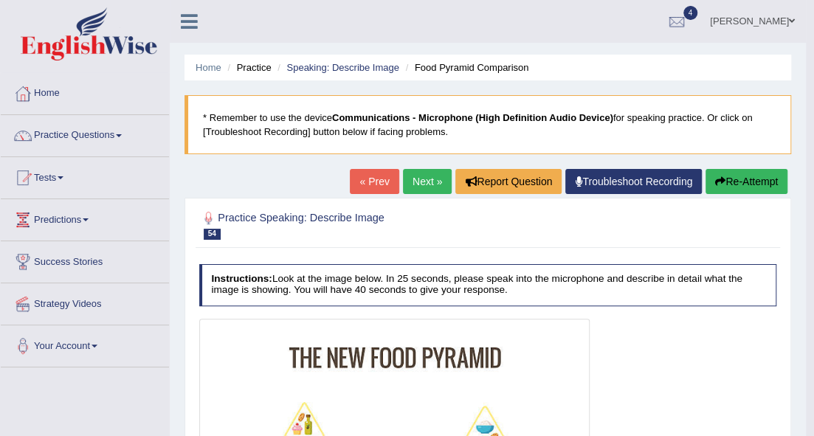
click at [426, 176] on link "Next »" at bounding box center [427, 181] width 49 height 25
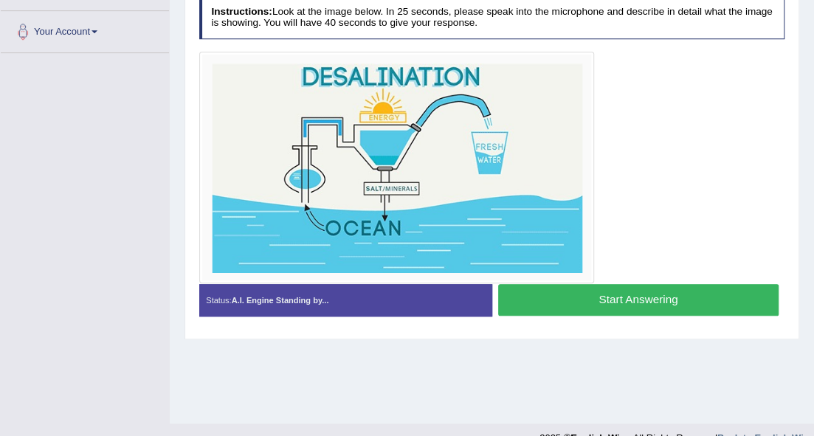
click at [547, 288] on button "Start Answering" at bounding box center [638, 300] width 280 height 32
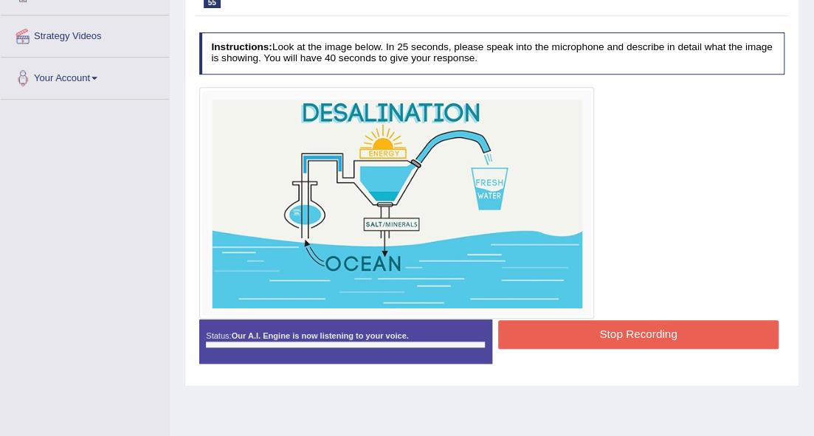
scroll to position [265, 0]
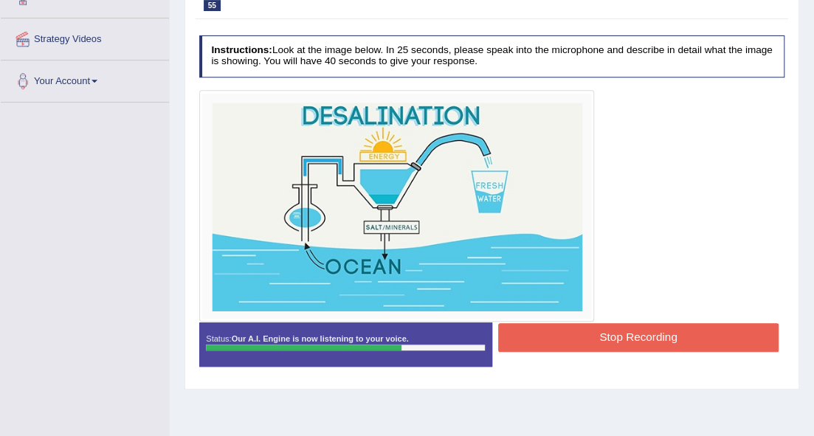
click at [612, 335] on button "Stop Recording" at bounding box center [638, 337] width 280 height 29
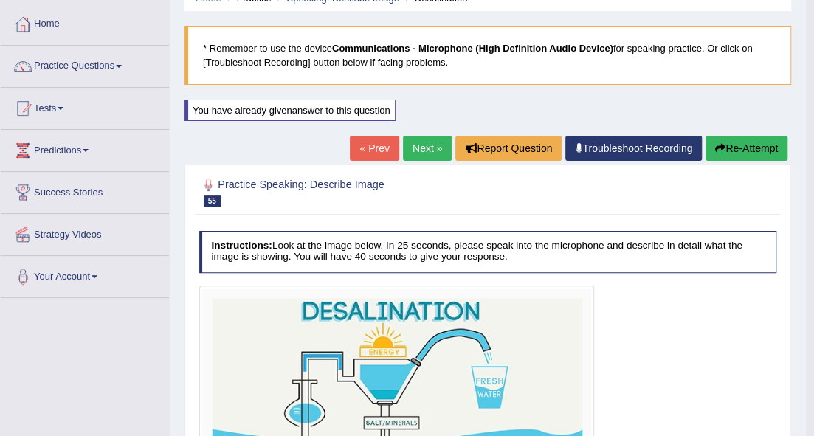
scroll to position [63, 0]
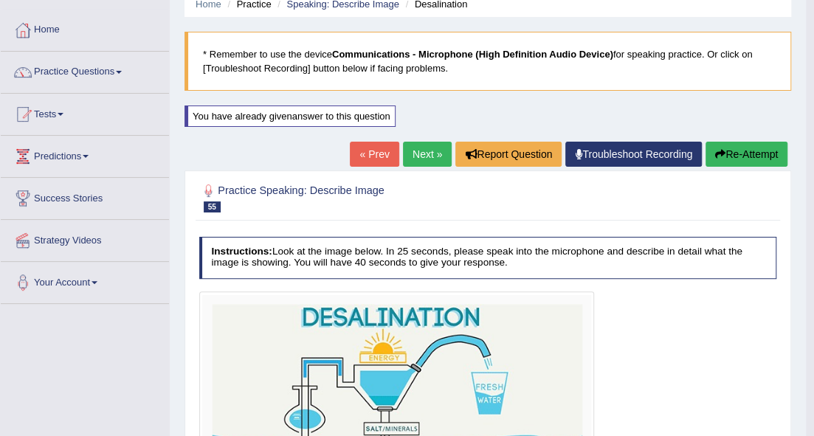
click at [428, 156] on link "Next »" at bounding box center [427, 154] width 49 height 25
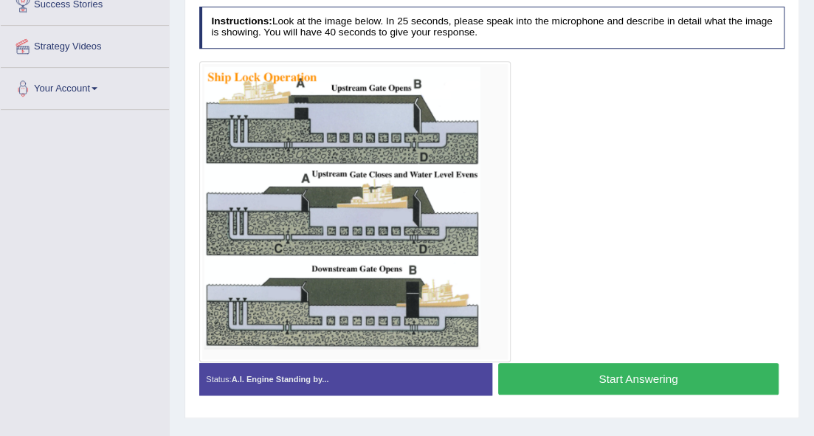
scroll to position [240, 0]
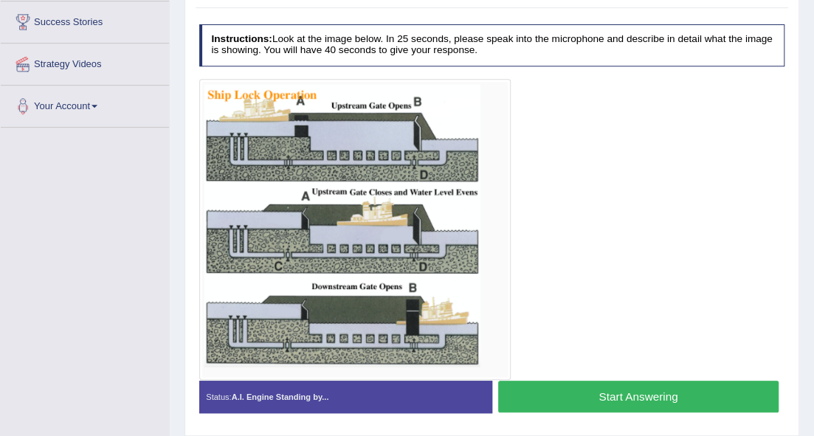
click at [609, 399] on button "Start Answering" at bounding box center [638, 397] width 280 height 32
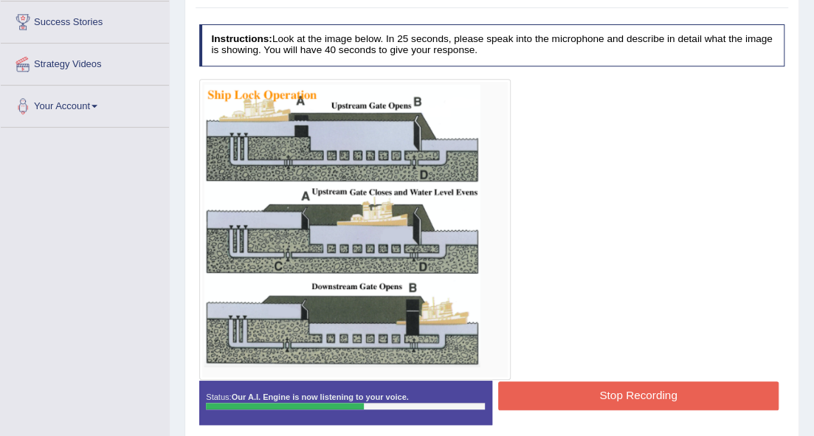
click at [541, 384] on button "Stop Recording" at bounding box center [638, 395] width 280 height 29
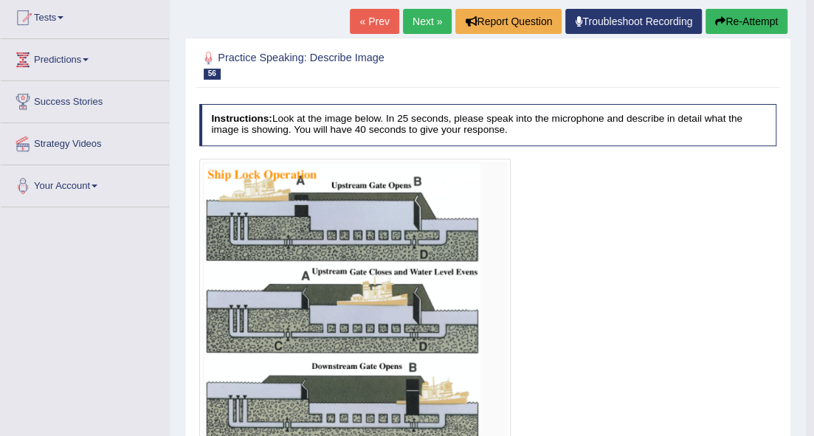
scroll to position [20, 0]
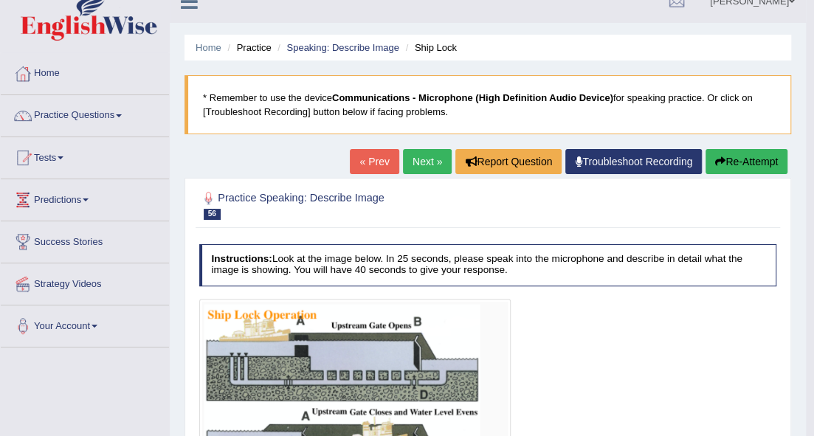
click at [420, 156] on link "Next »" at bounding box center [427, 161] width 49 height 25
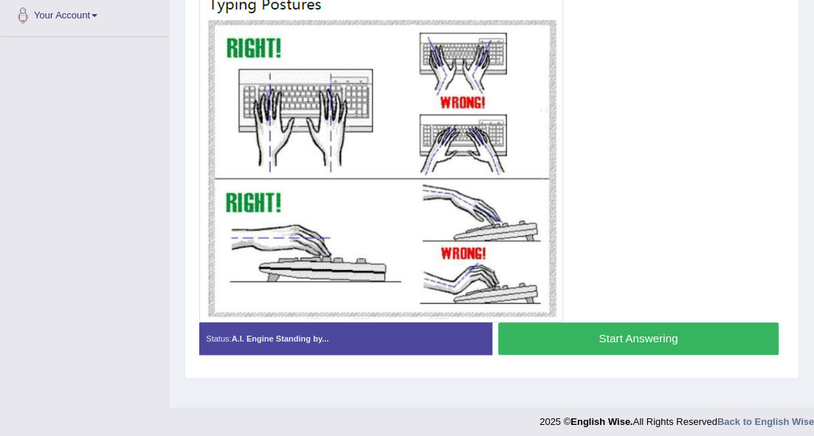
scroll to position [338, 0]
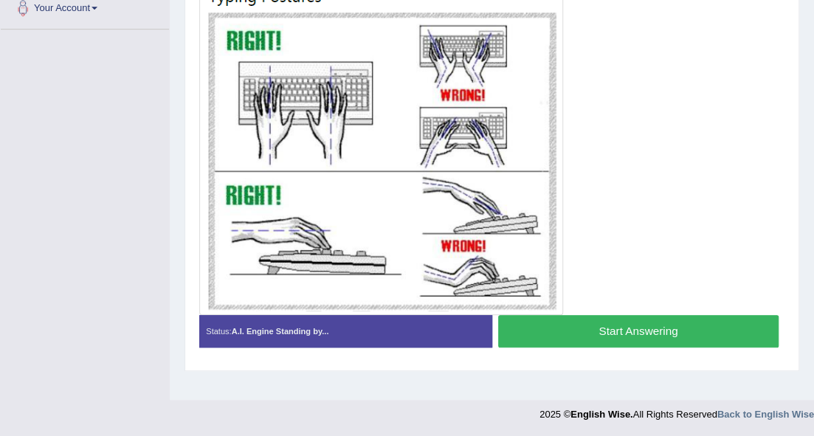
click at [586, 316] on button "Start Answering" at bounding box center [638, 331] width 280 height 32
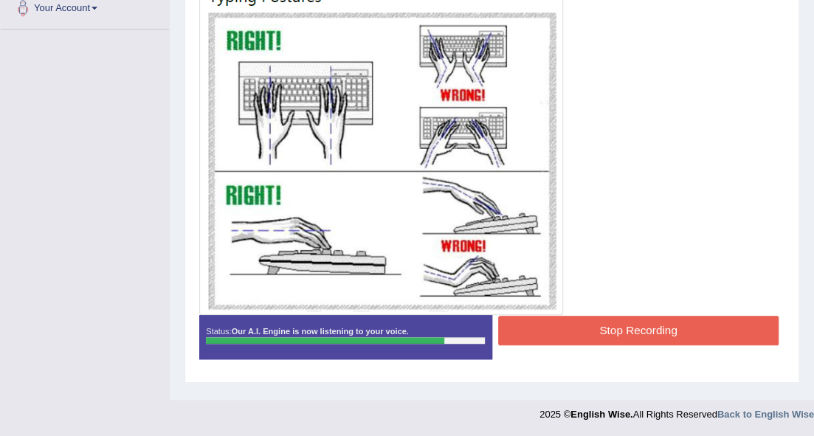
click at [582, 332] on button "Stop Recording" at bounding box center [638, 330] width 280 height 29
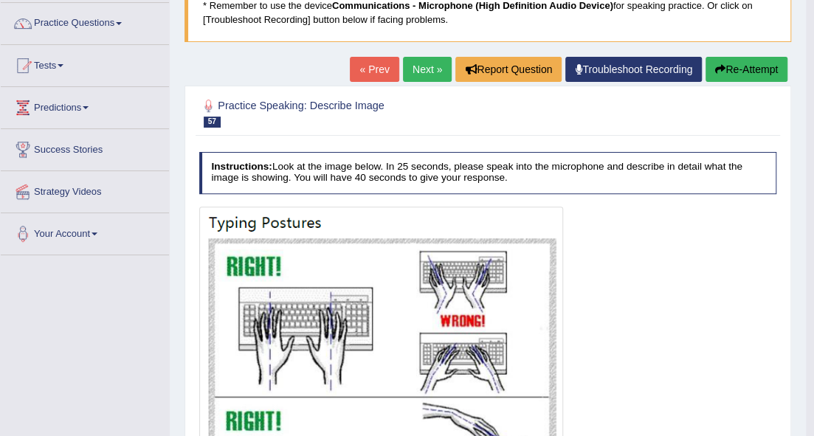
scroll to position [108, 0]
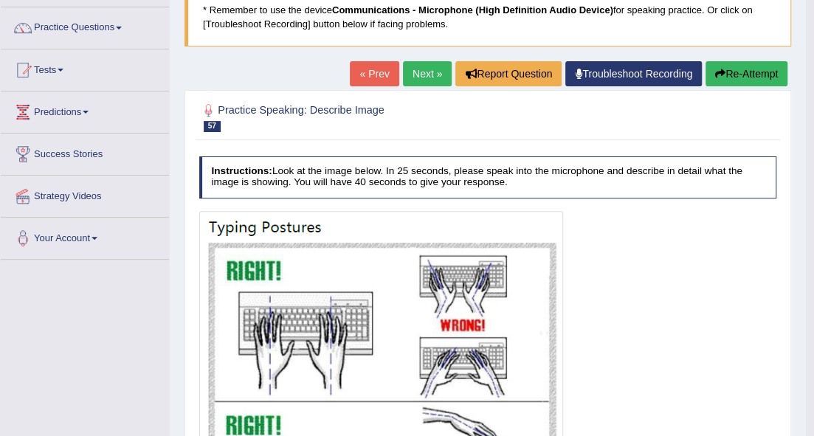
click at [424, 76] on link "Next »" at bounding box center [427, 73] width 49 height 25
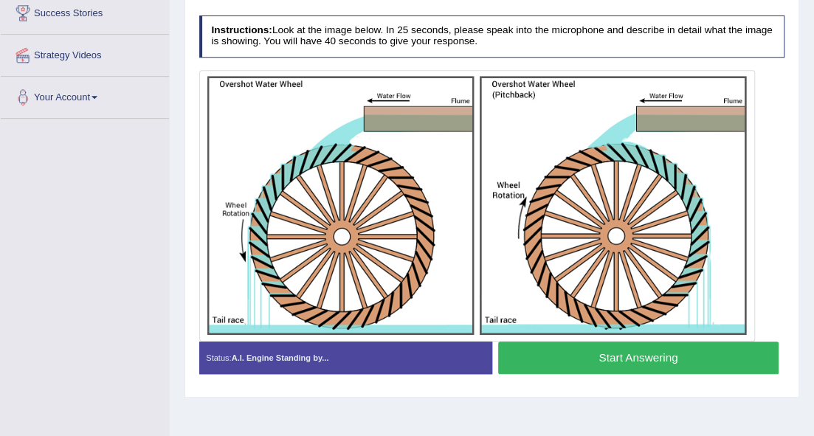
scroll to position [240, 0]
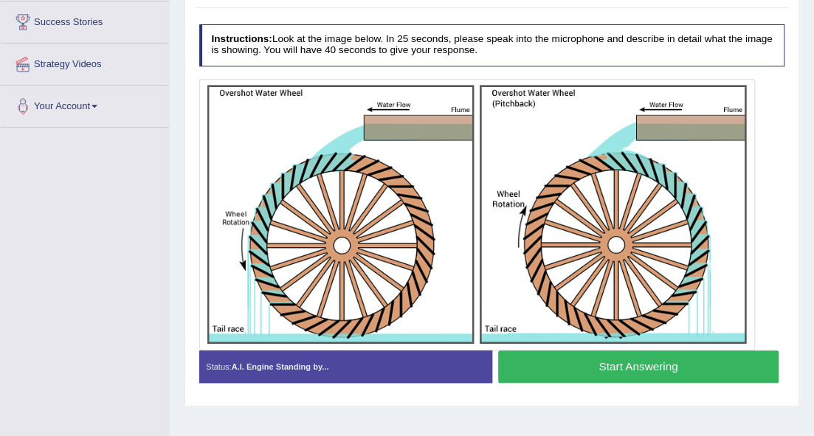
drag, startPoint x: 546, startPoint y: 361, endPoint x: 540, endPoint y: 356, distance: 7.8
click at [546, 361] on button "Start Answering" at bounding box center [638, 366] width 280 height 32
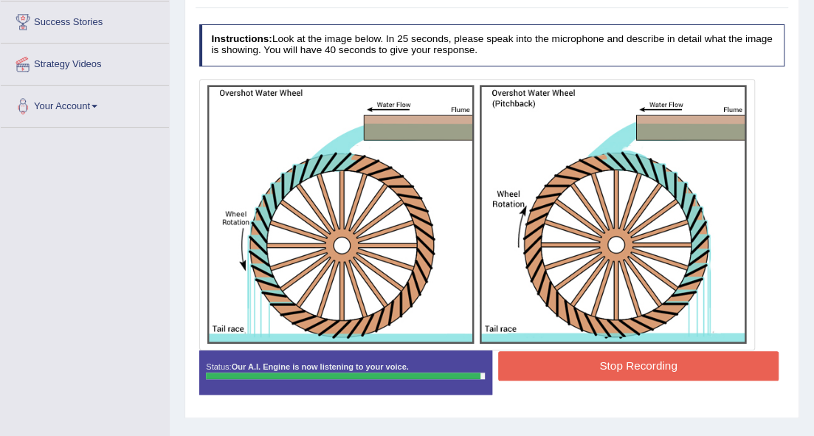
click at [578, 370] on button "Stop Recording" at bounding box center [638, 365] width 280 height 29
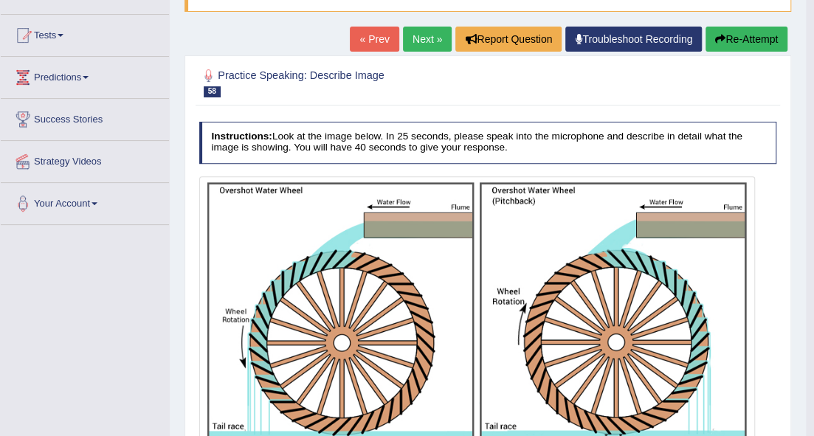
scroll to position [142, 0]
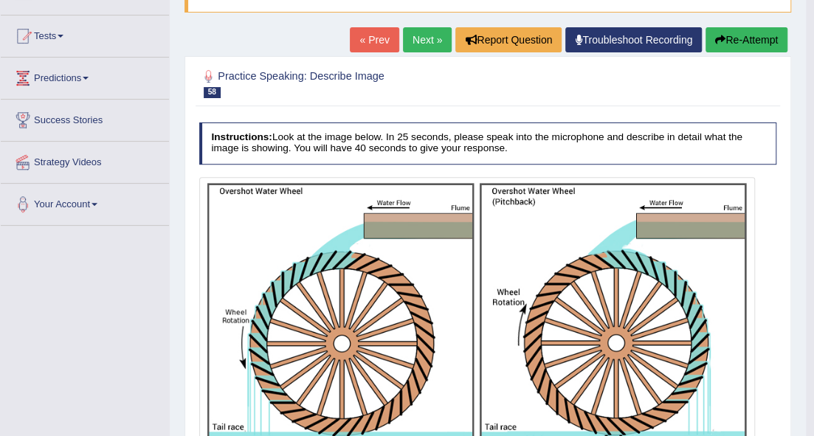
click at [420, 38] on link "Next »" at bounding box center [427, 39] width 49 height 25
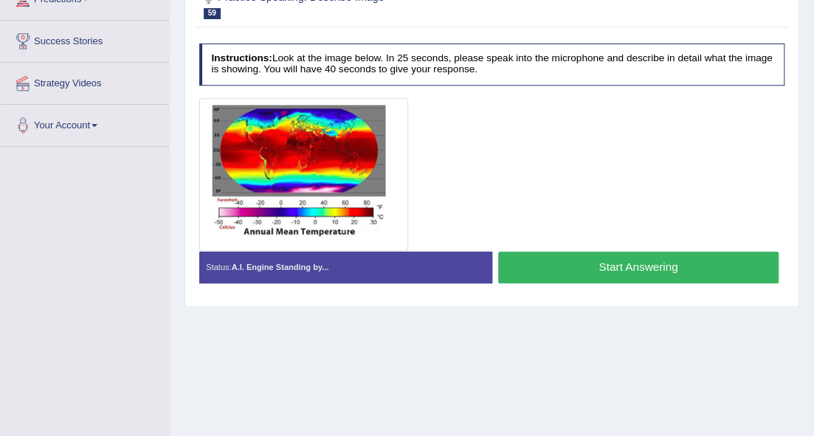
click at [567, 264] on button "Start Answering" at bounding box center [638, 268] width 280 height 32
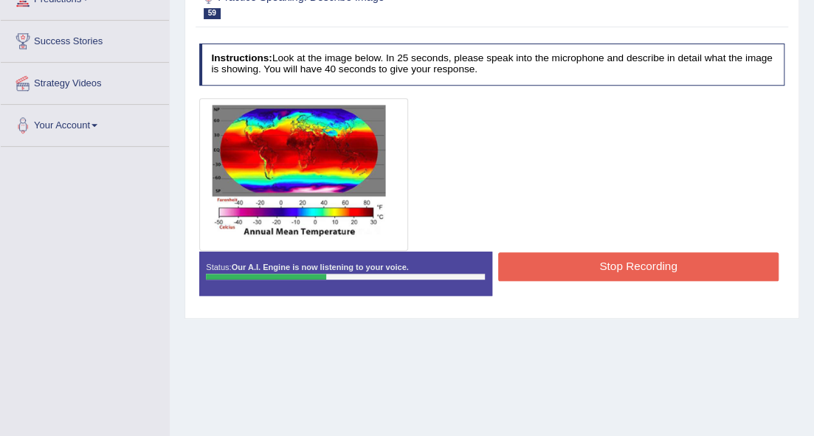
click at [634, 261] on button "Stop Recording" at bounding box center [638, 266] width 280 height 29
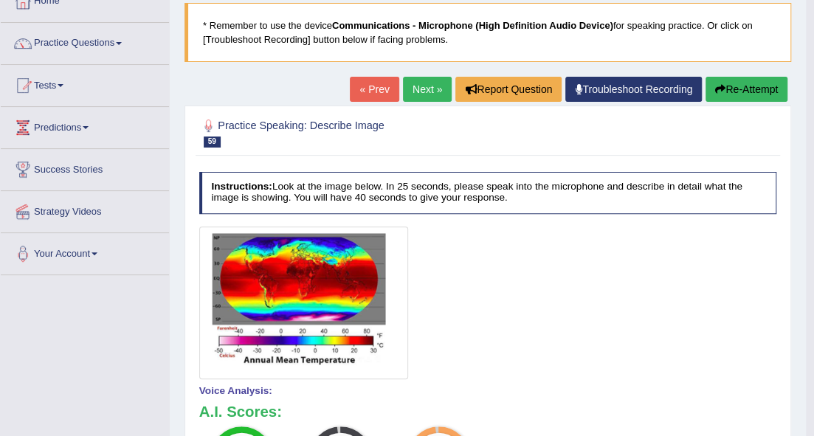
scroll to position [73, 0]
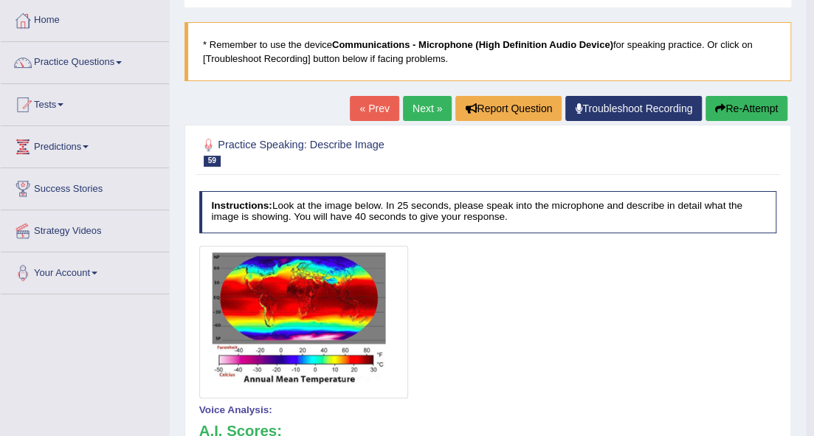
click at [423, 98] on link "Next »" at bounding box center [427, 108] width 49 height 25
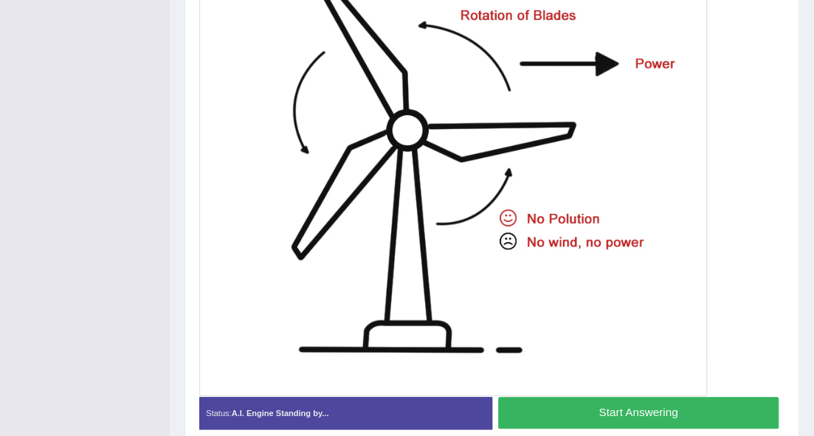
scroll to position [449, 0]
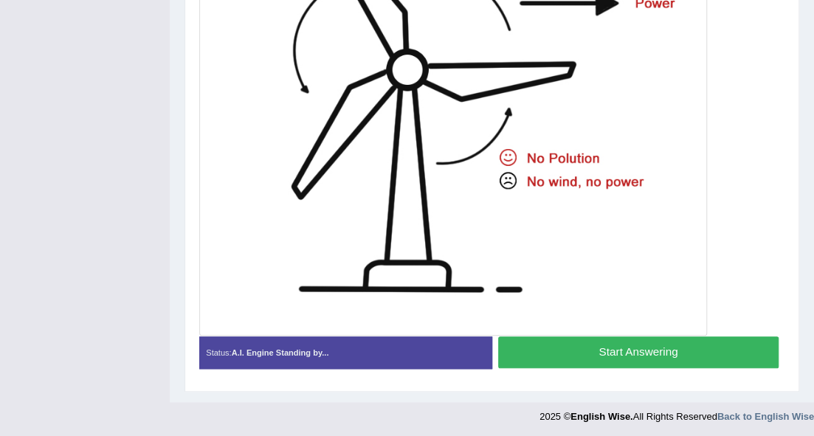
click at [612, 345] on button "Start Answering" at bounding box center [638, 352] width 280 height 32
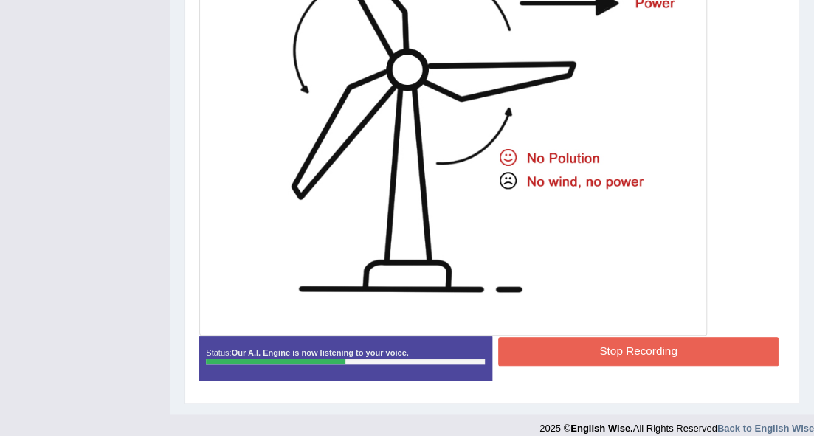
click at [649, 342] on button "Stop Recording" at bounding box center [638, 351] width 280 height 29
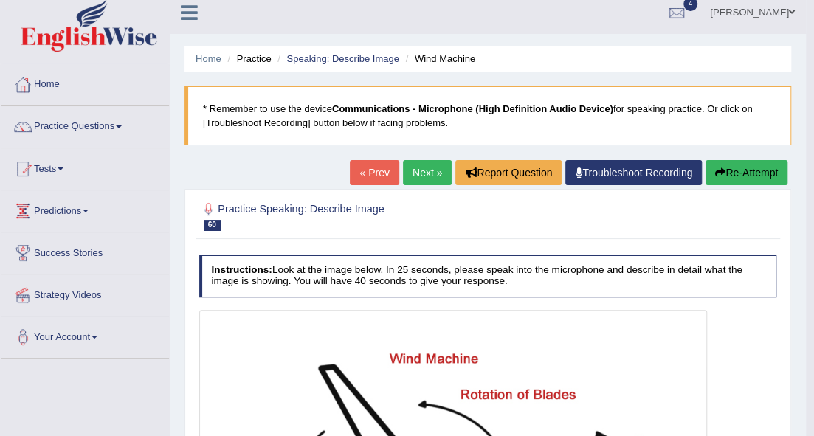
scroll to position [6, 0]
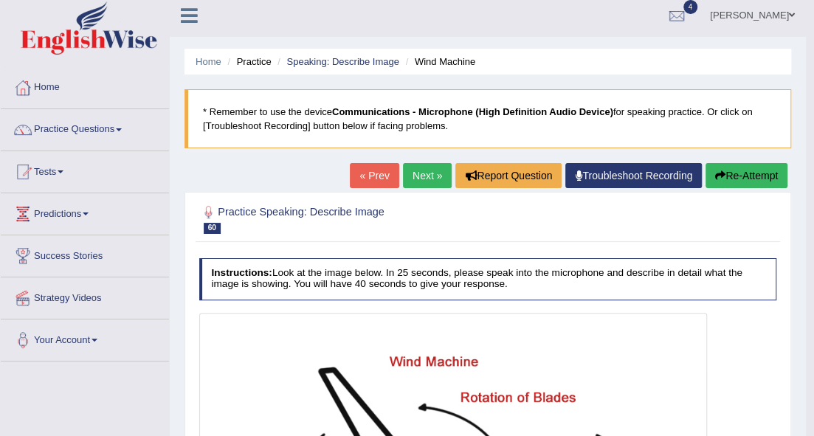
click at [725, 170] on button "Re-Attempt" at bounding box center [746, 175] width 82 height 25
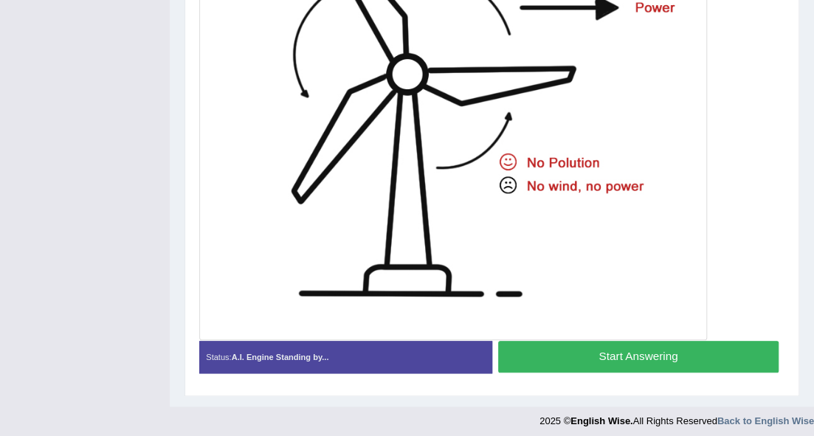
scroll to position [443, 0]
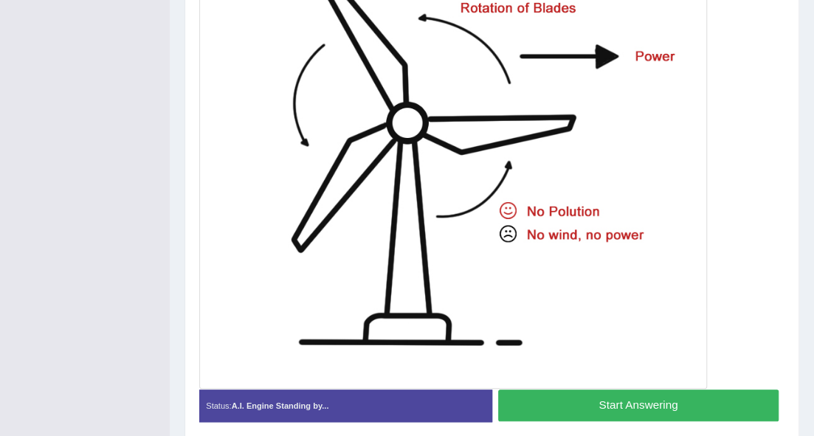
click at [624, 399] on button "Start Answering" at bounding box center [638, 405] width 280 height 32
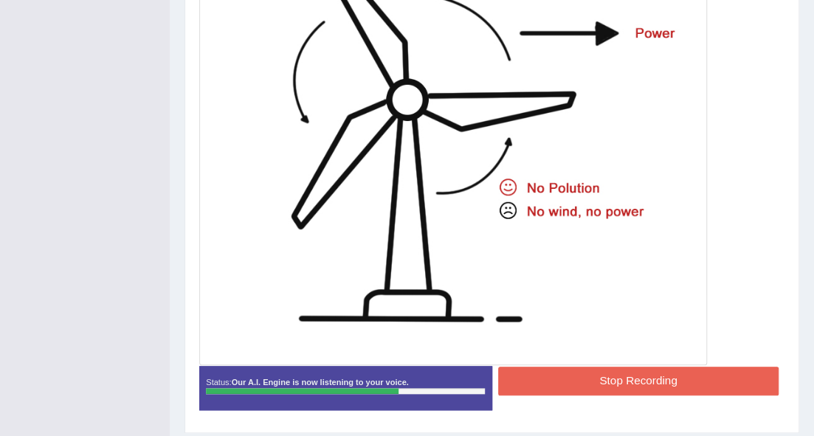
scroll to position [481, 0]
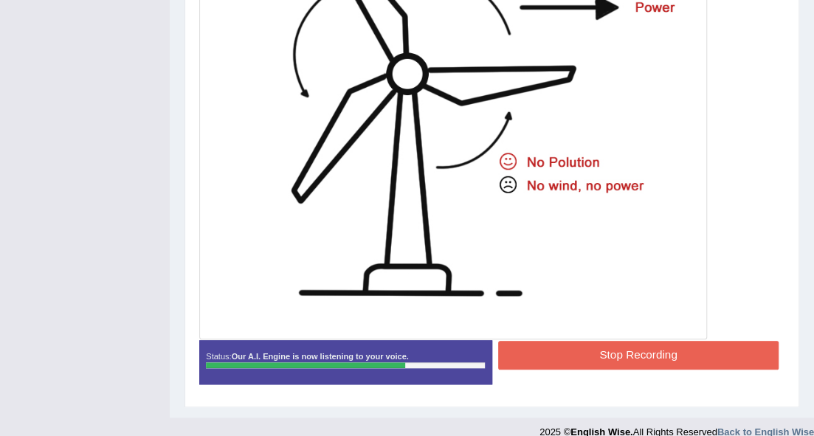
click at [616, 341] on button "Stop Recording" at bounding box center [638, 355] width 280 height 29
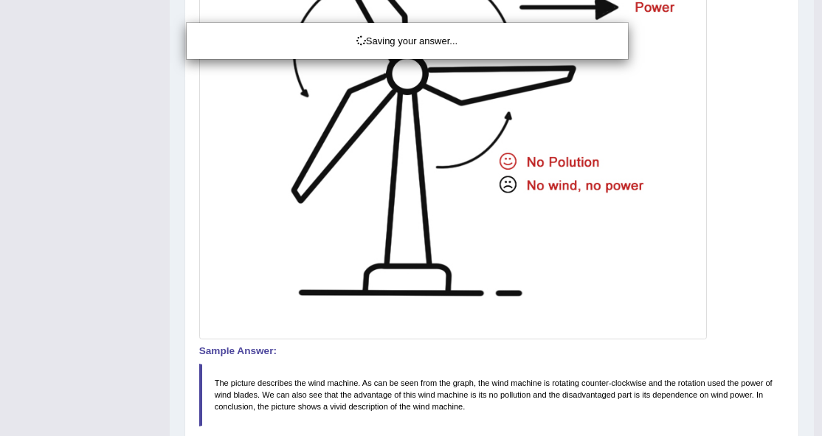
drag, startPoint x: 32, startPoint y: 74, endPoint x: 36, endPoint y: 81, distance: 8.2
click at [34, 74] on div "Saving your answer..." at bounding box center [411, 218] width 822 height 436
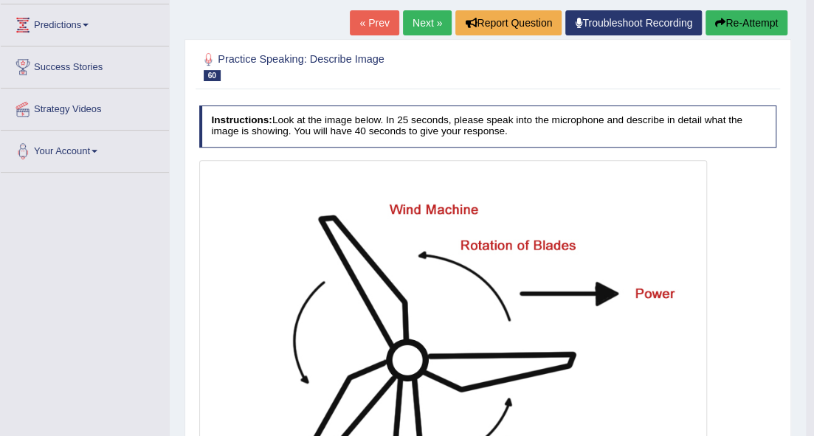
scroll to position [134, 0]
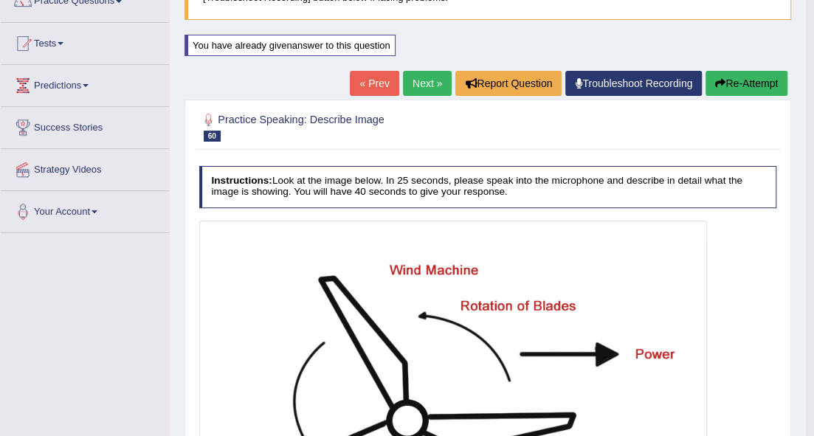
click at [415, 83] on link "Next »" at bounding box center [427, 83] width 49 height 25
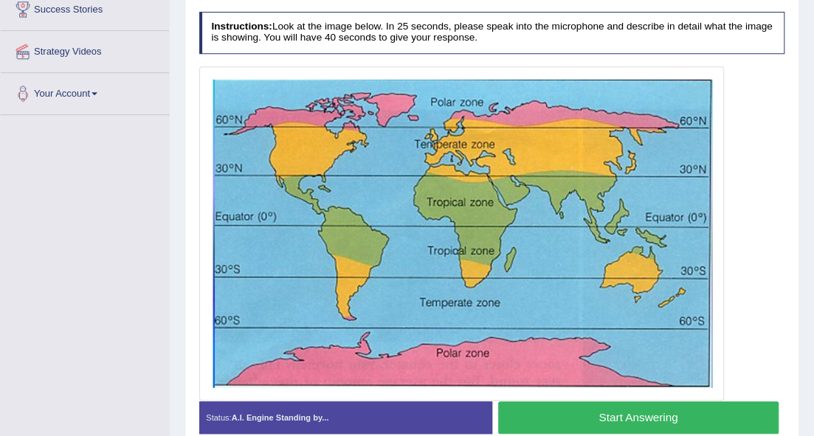
scroll to position [270, 0]
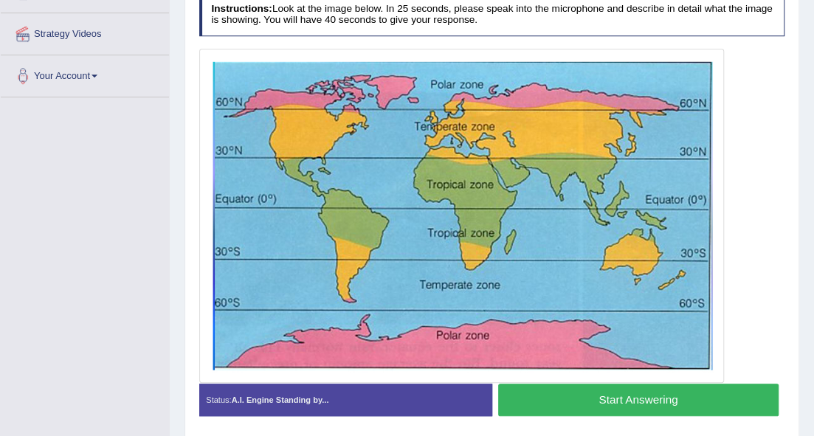
click at [527, 396] on button "Start Answering" at bounding box center [638, 400] width 280 height 32
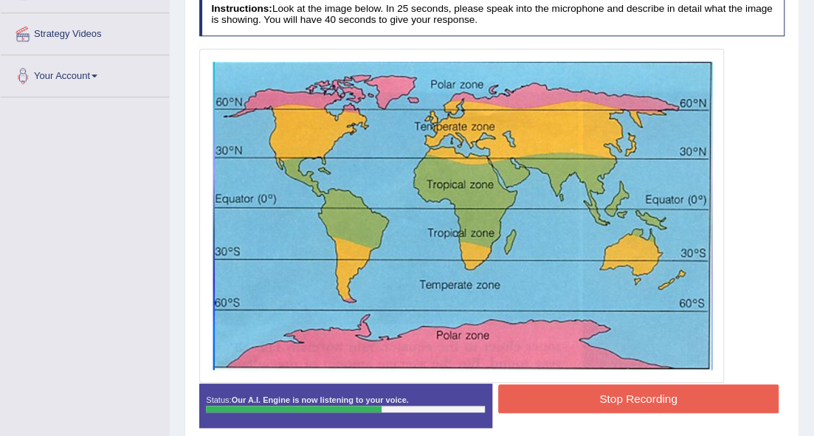
click at [612, 392] on button "Stop Recording" at bounding box center [638, 398] width 280 height 29
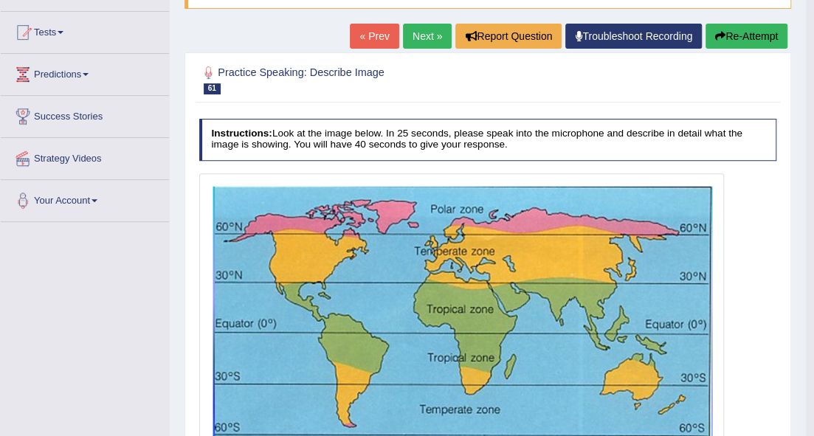
scroll to position [128, 0]
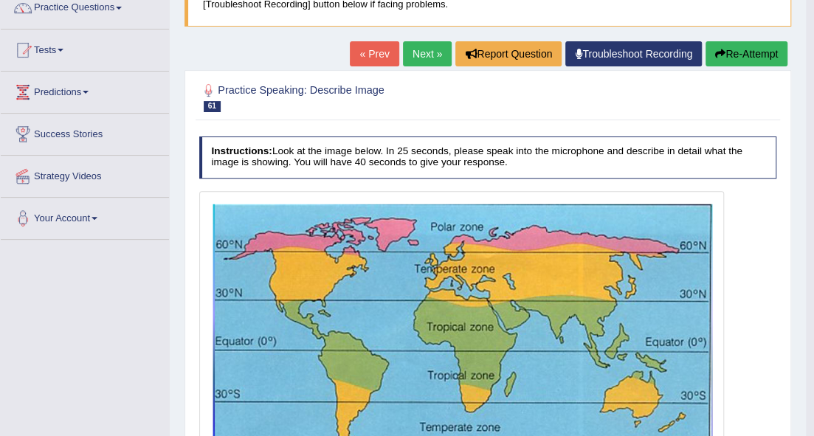
click at [733, 46] on button "Re-Attempt" at bounding box center [746, 53] width 82 height 25
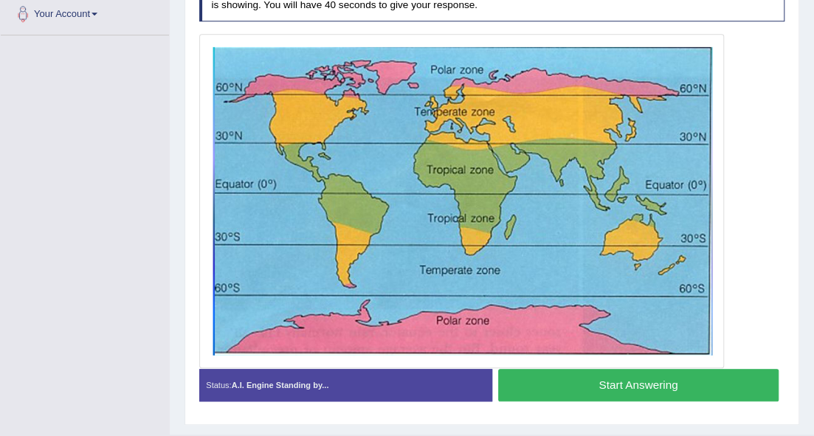
click at [555, 371] on button "Start Answering" at bounding box center [638, 385] width 280 height 32
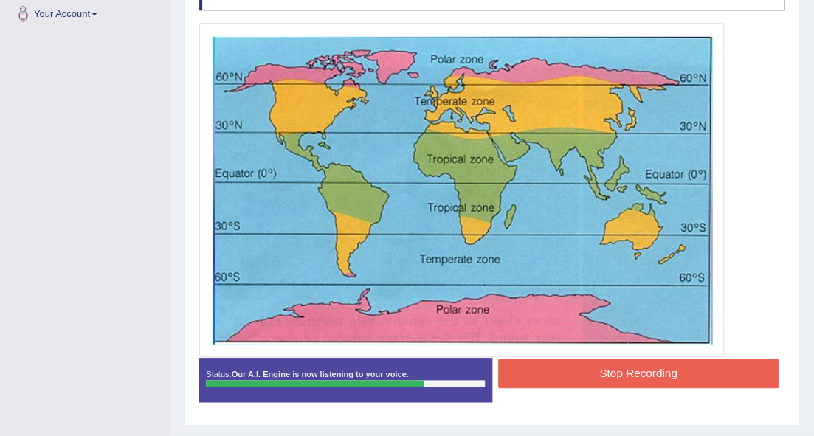
click at [596, 367] on button "Stop Recording" at bounding box center [638, 373] width 280 height 29
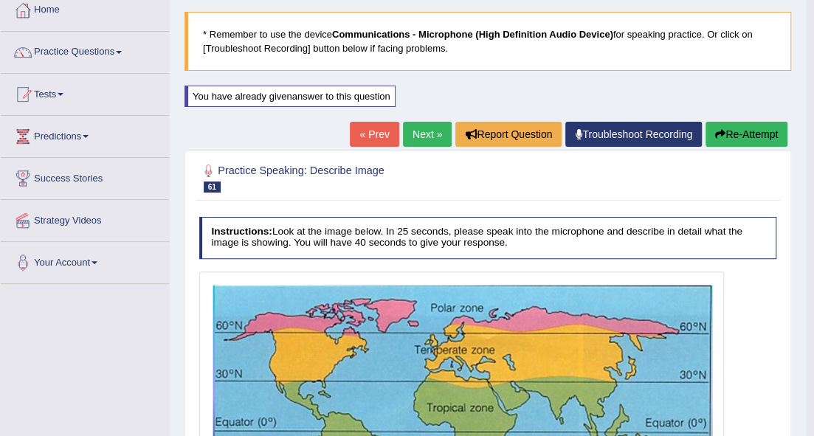
scroll to position [72, 0]
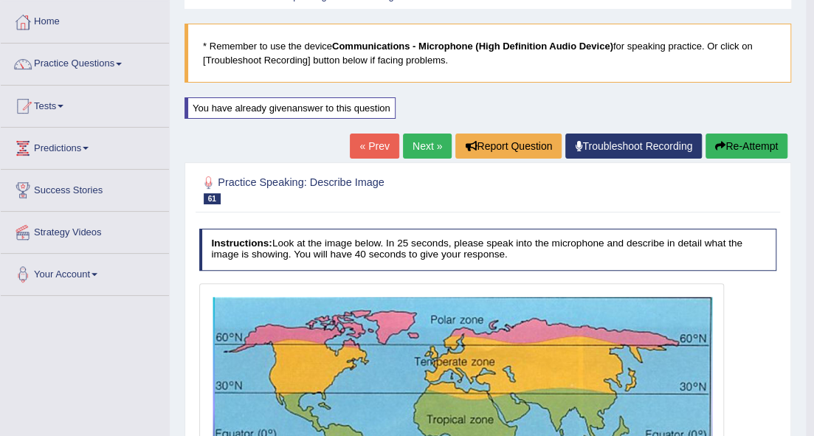
click at [765, 145] on button "Re-Attempt" at bounding box center [746, 146] width 82 height 25
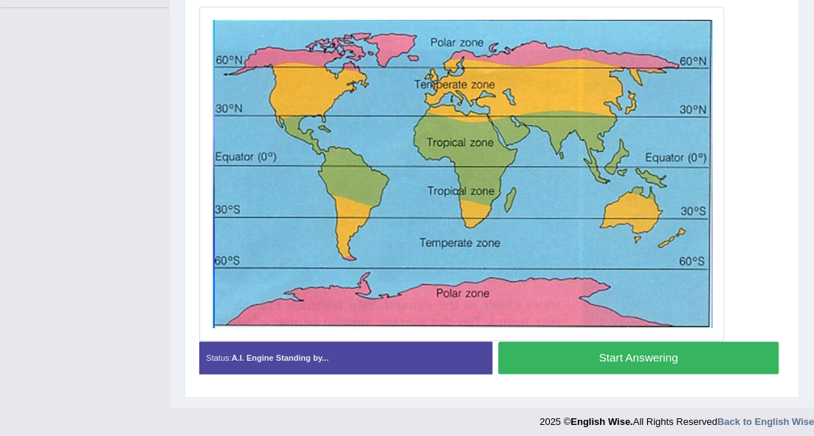
scroll to position [363, 0]
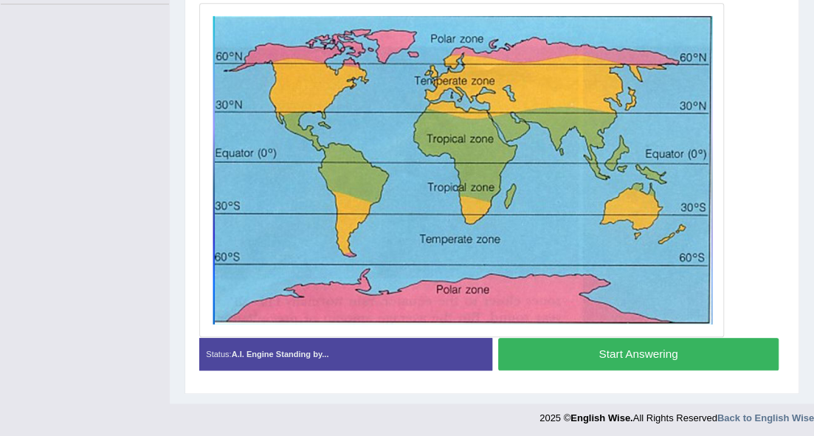
click at [645, 347] on button "Start Answering" at bounding box center [638, 354] width 280 height 32
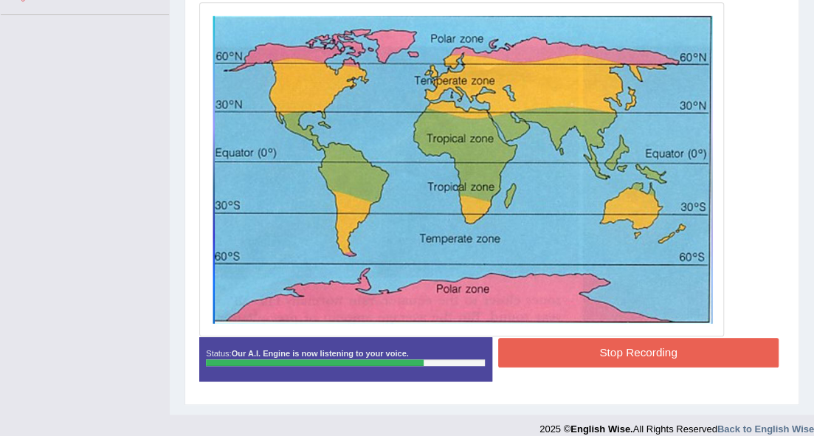
click at [685, 350] on button "Stop Recording" at bounding box center [638, 352] width 280 height 29
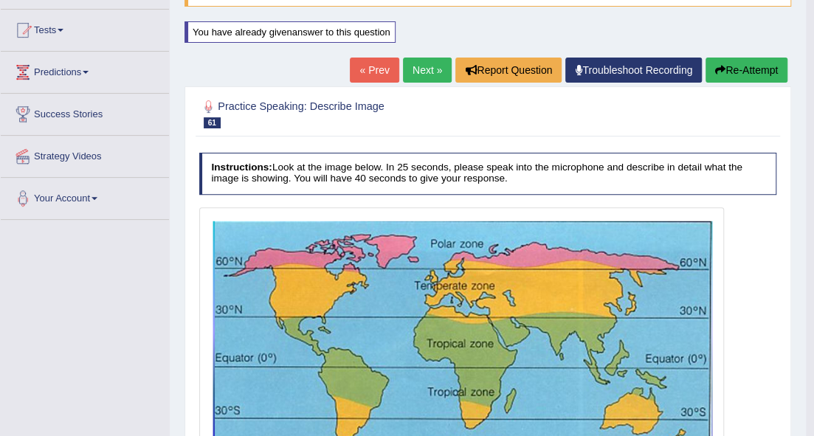
scroll to position [131, 0]
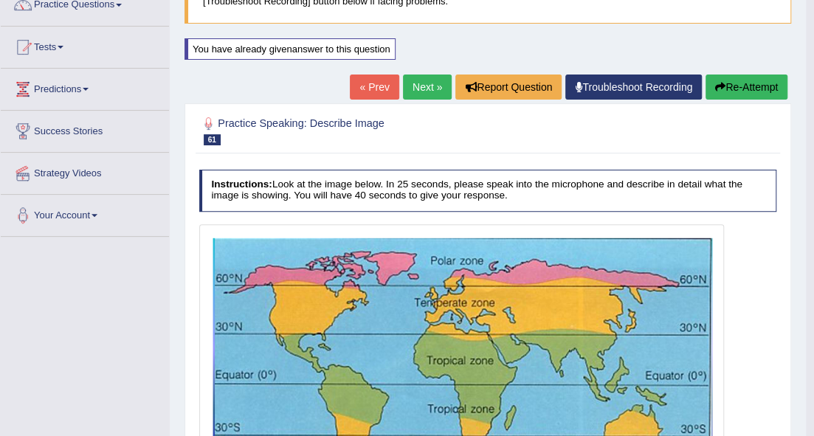
click at [754, 86] on button "Re-Attempt" at bounding box center [746, 87] width 82 height 25
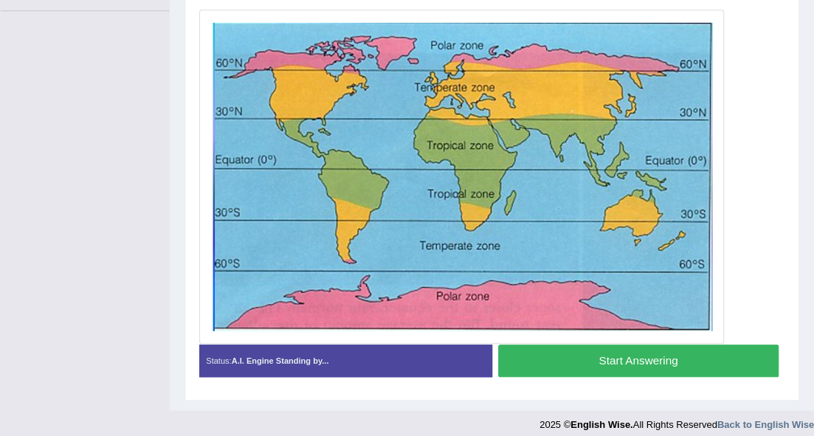
click at [675, 351] on button "Start Answering" at bounding box center [638, 360] width 280 height 32
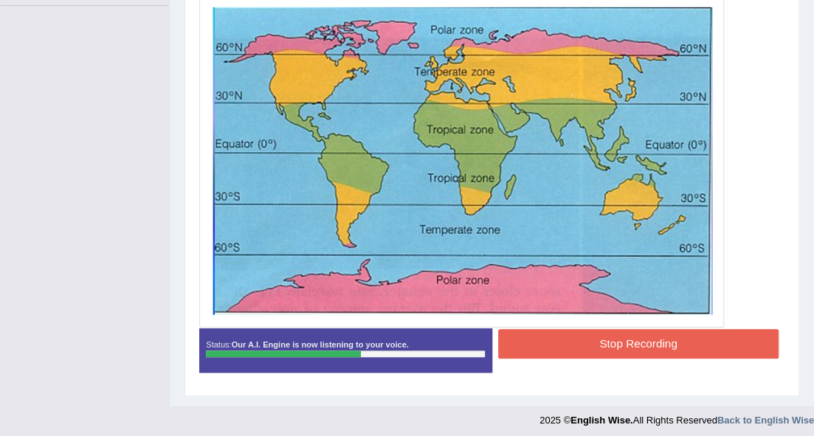
scroll to position [364, 0]
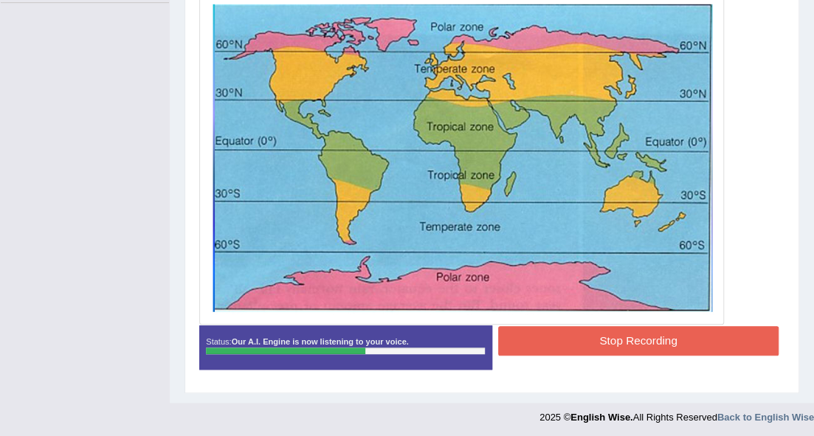
click at [612, 336] on button "Stop Recording" at bounding box center [638, 340] width 280 height 29
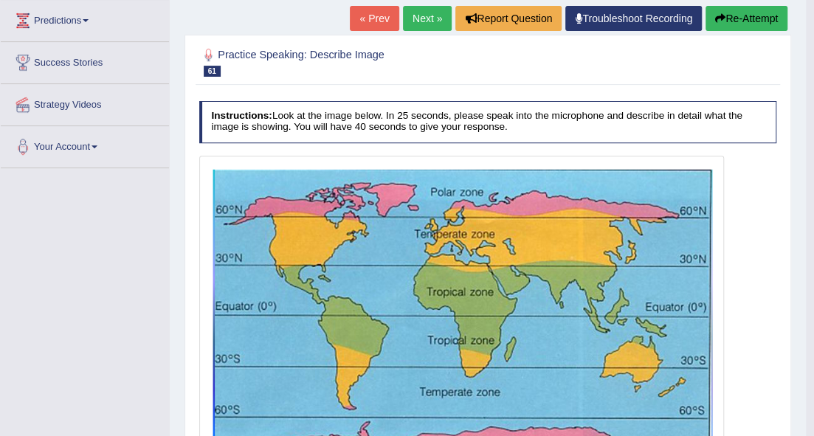
scroll to position [163, 0]
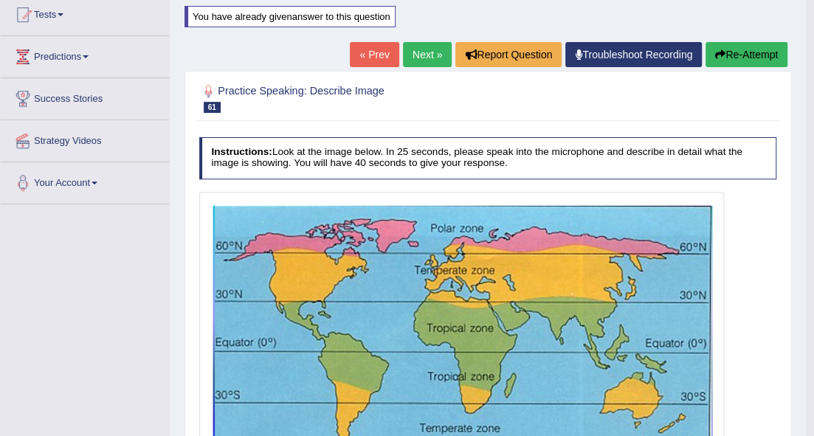
click at [772, 60] on button "Re-Attempt" at bounding box center [746, 54] width 82 height 25
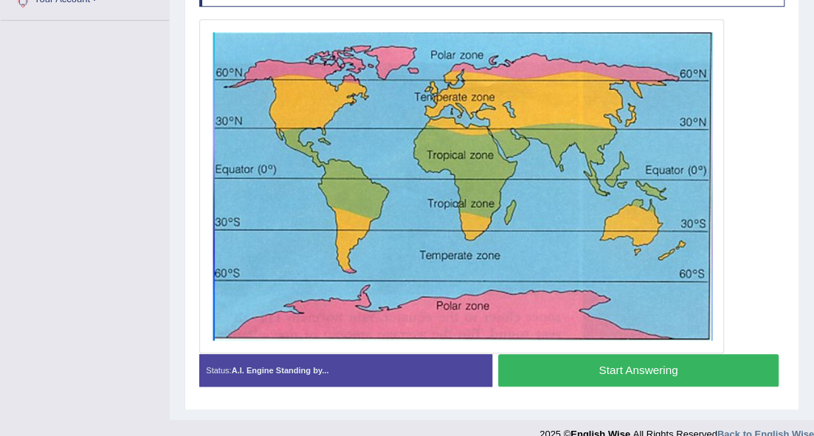
click at [649, 361] on button "Start Answering" at bounding box center [638, 370] width 280 height 32
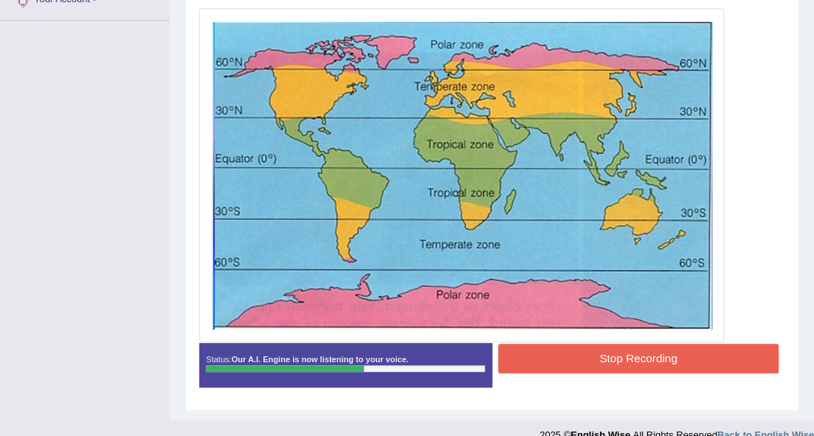
click at [631, 347] on button "Stop Recording" at bounding box center [638, 358] width 280 height 29
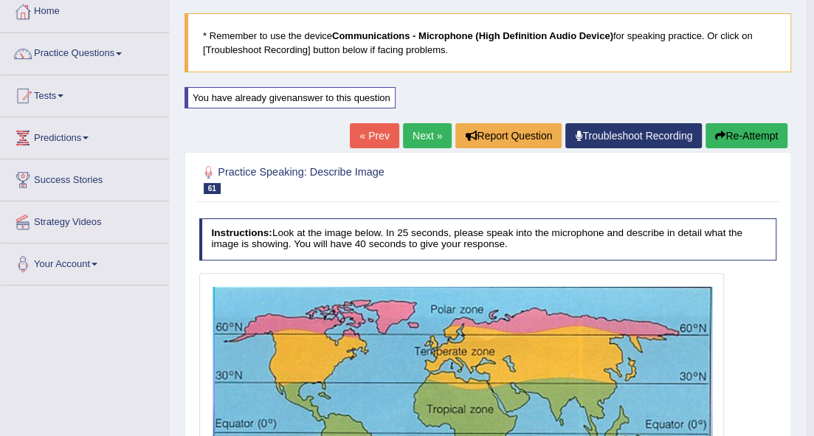
scroll to position [81, 0]
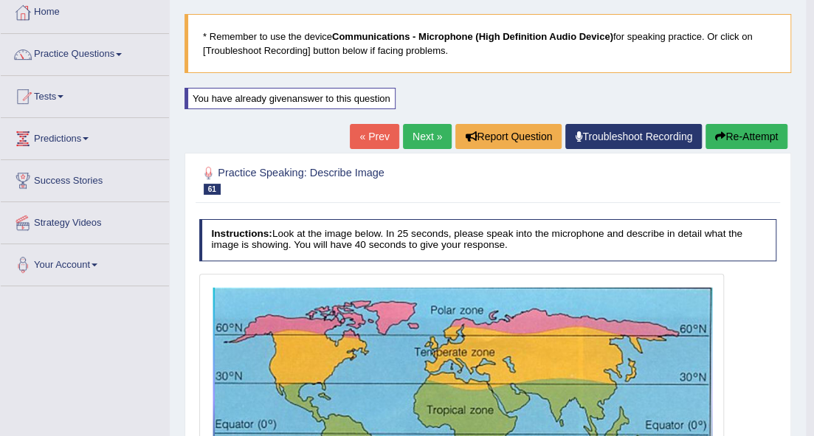
click at [431, 131] on link "Next »" at bounding box center [427, 136] width 49 height 25
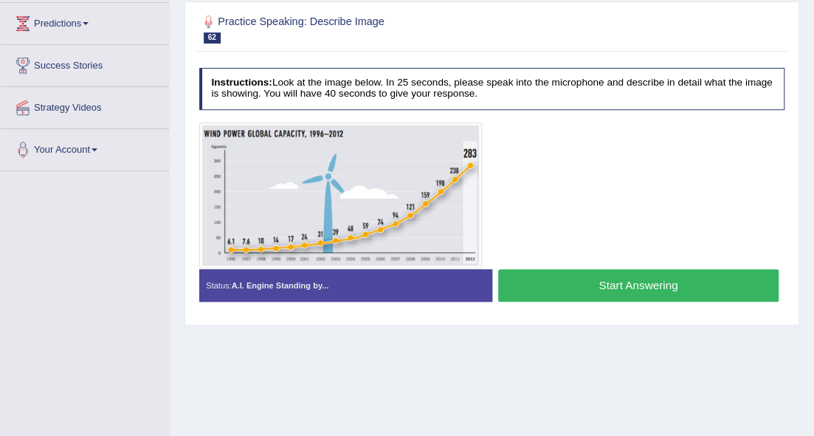
click at [535, 276] on button "Start Answering" at bounding box center [638, 285] width 280 height 32
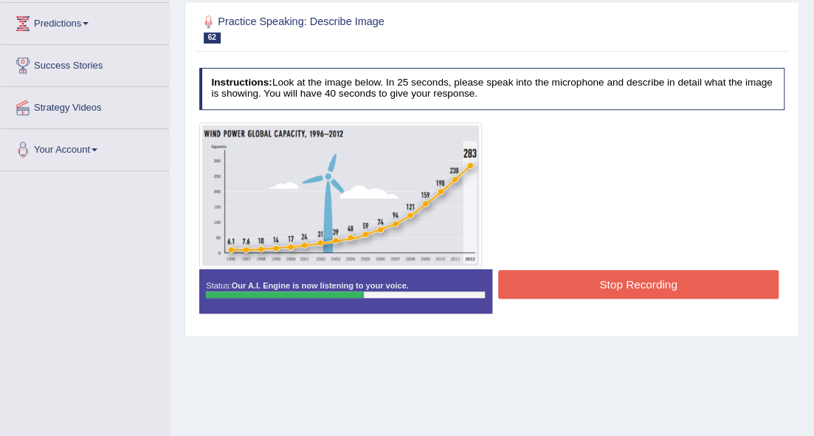
click at [581, 275] on button "Stop Recording" at bounding box center [638, 284] width 280 height 29
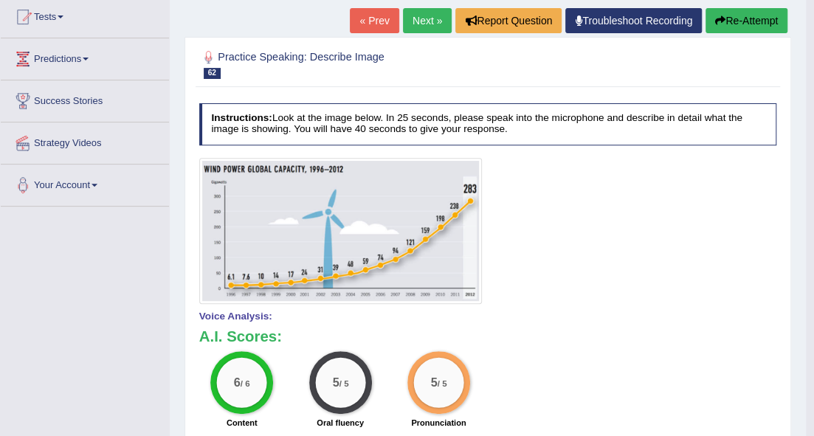
scroll to position [49, 0]
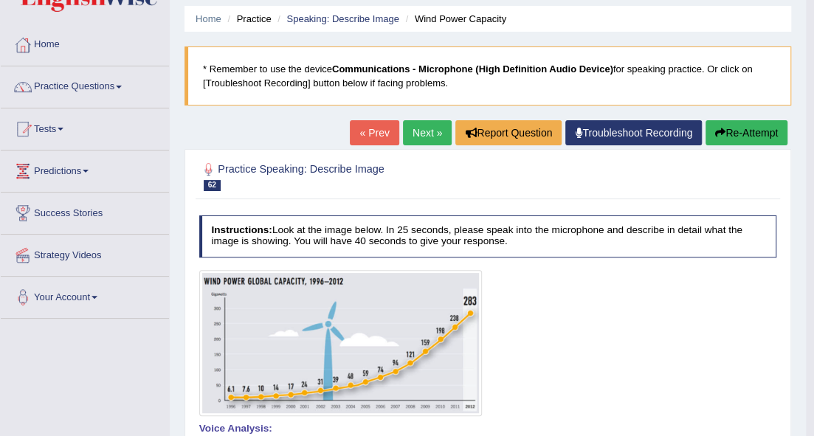
click at [423, 133] on link "Next »" at bounding box center [427, 132] width 49 height 25
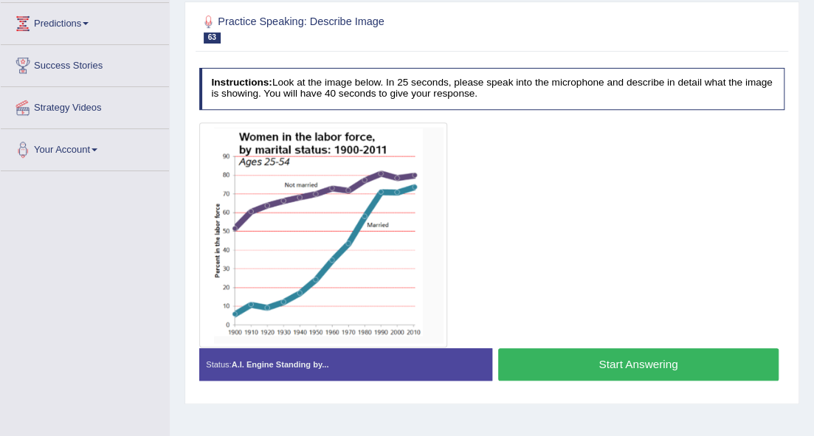
click at [589, 364] on button "Start Answering" at bounding box center [638, 364] width 280 height 32
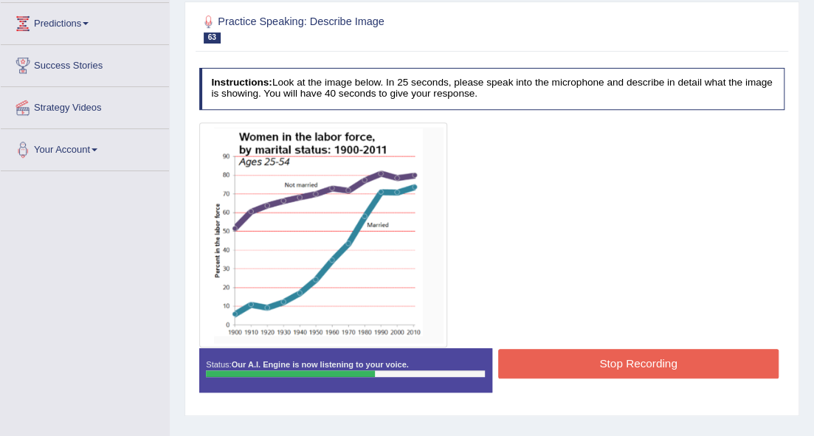
click at [606, 361] on button "Stop Recording" at bounding box center [638, 363] width 280 height 29
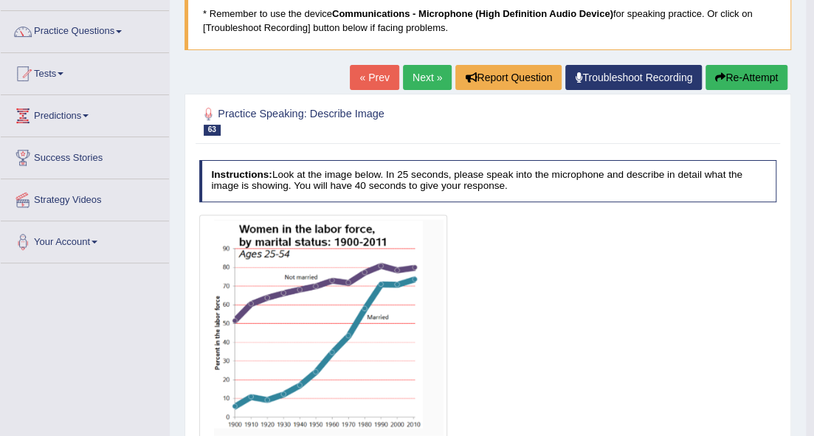
scroll to position [49, 0]
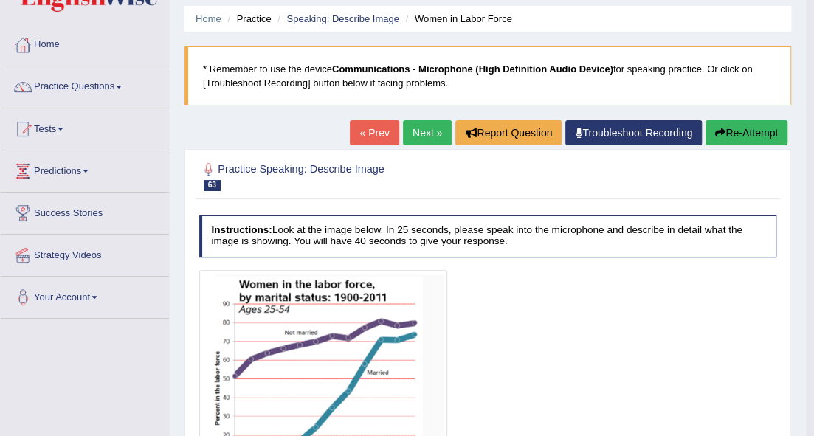
click at [748, 131] on button "Re-Attempt" at bounding box center [746, 132] width 82 height 25
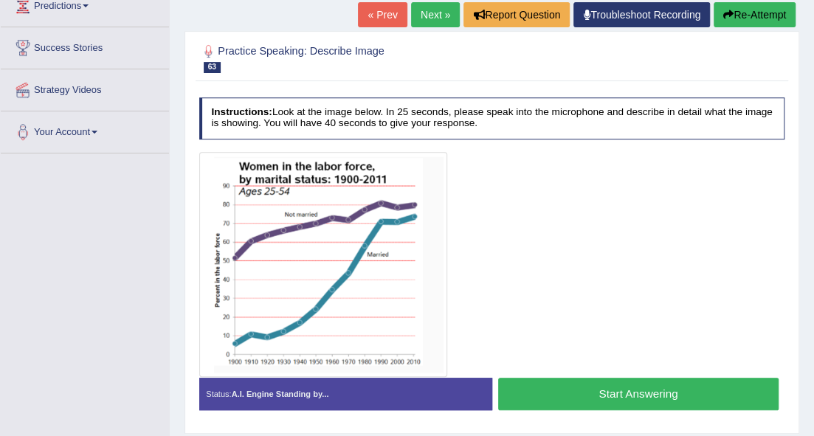
click at [553, 385] on button "Start Answering" at bounding box center [638, 394] width 280 height 32
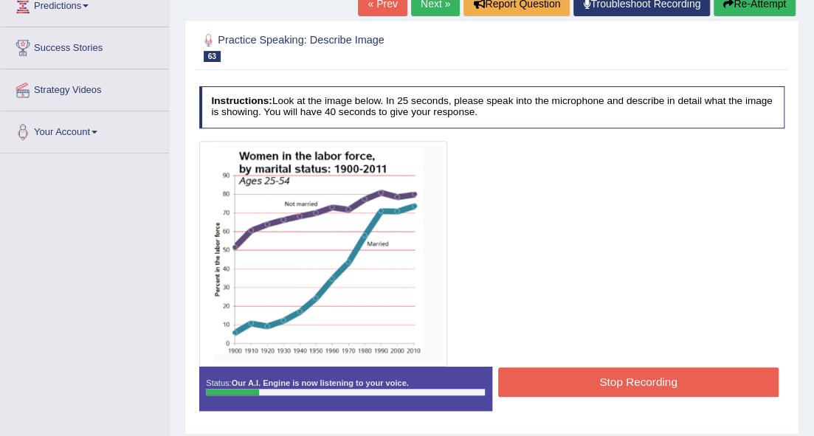
click at [571, 374] on button "Stop Recording" at bounding box center [638, 381] width 280 height 29
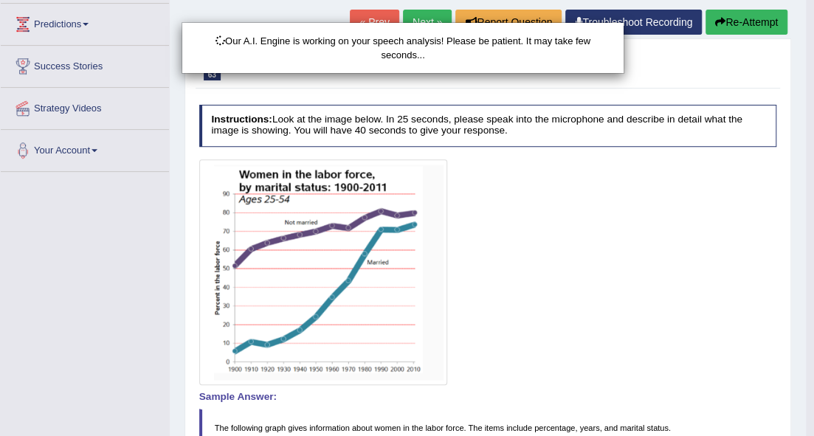
scroll to position [66, 0]
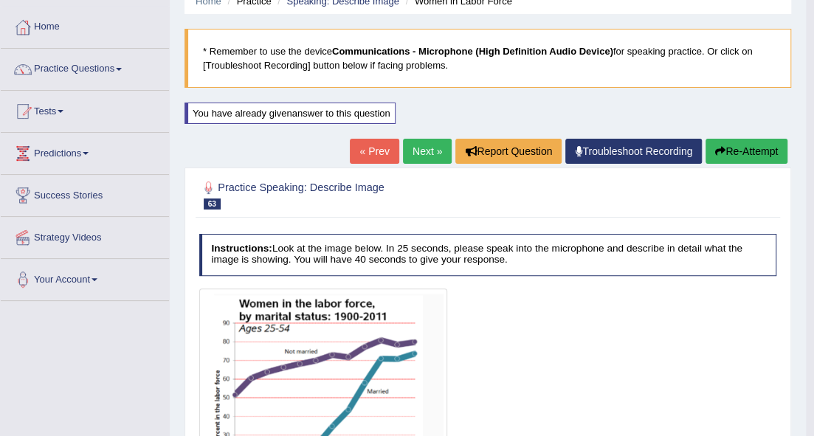
click at [754, 149] on button "Re-Attempt" at bounding box center [746, 151] width 82 height 25
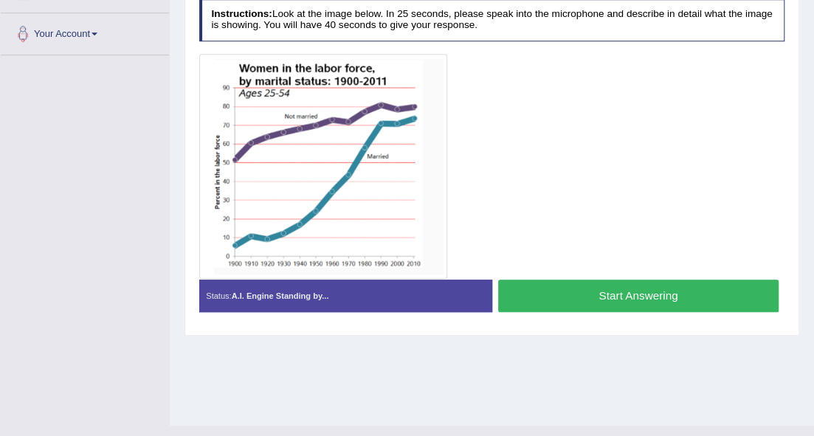
scroll to position [312, 0]
click at [597, 295] on button "Start Answering" at bounding box center [638, 296] width 280 height 32
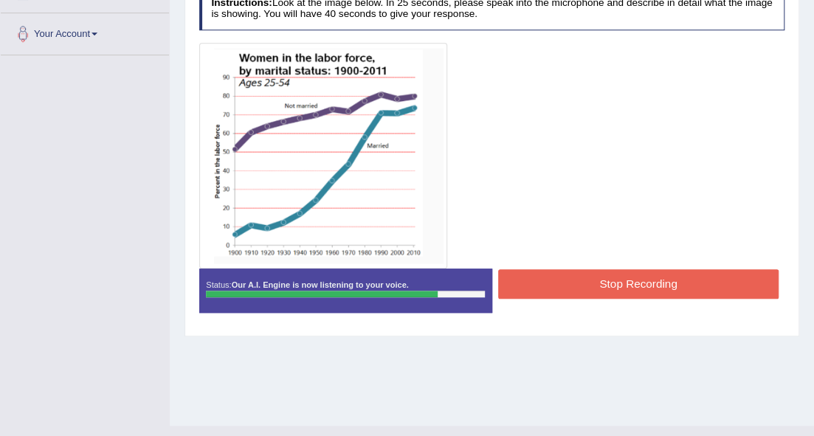
click at [691, 278] on button "Stop Recording" at bounding box center [638, 283] width 280 height 29
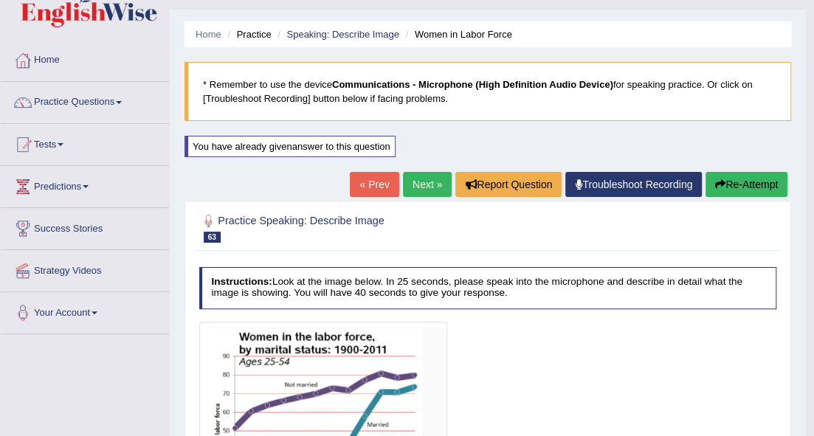
scroll to position [0, 0]
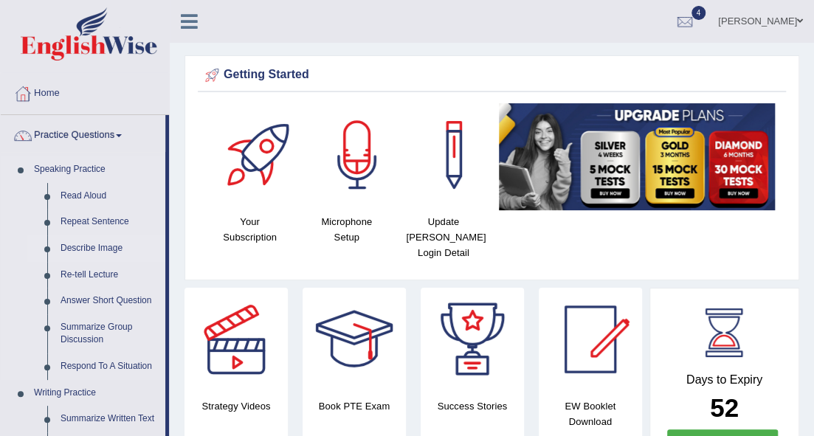
click at [81, 246] on link "Describe Image" at bounding box center [109, 248] width 111 height 27
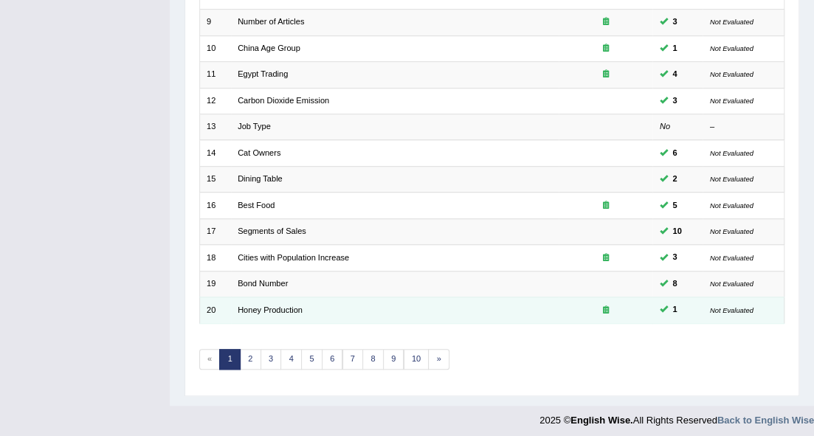
scroll to position [410, 0]
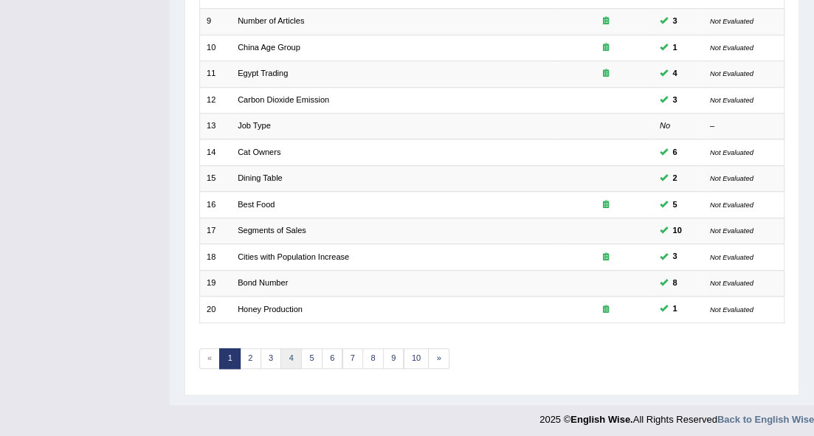
click at [289, 351] on link "4" at bounding box center [290, 358] width 21 height 21
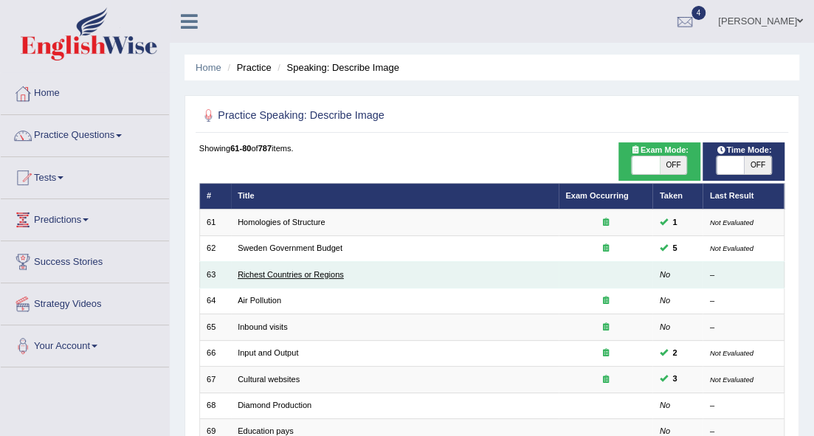
click at [308, 275] on link "Richest Countries or Regions" at bounding box center [291, 274] width 106 height 9
click at [310, 275] on link "Richest Countries or Regions" at bounding box center [291, 274] width 106 height 9
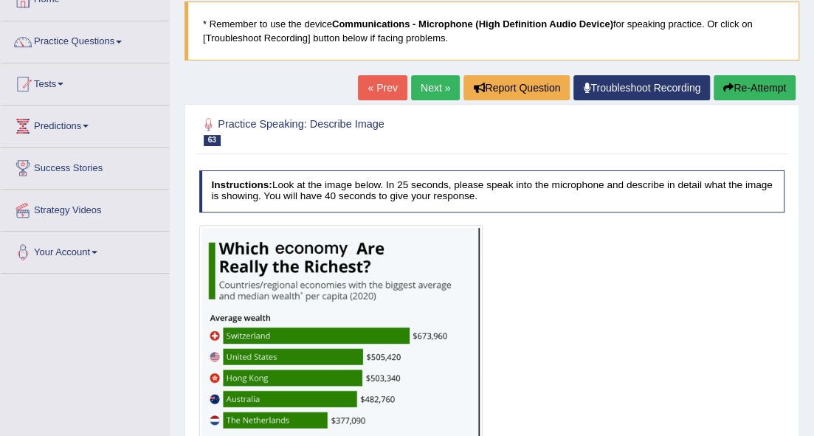
scroll to position [98, 0]
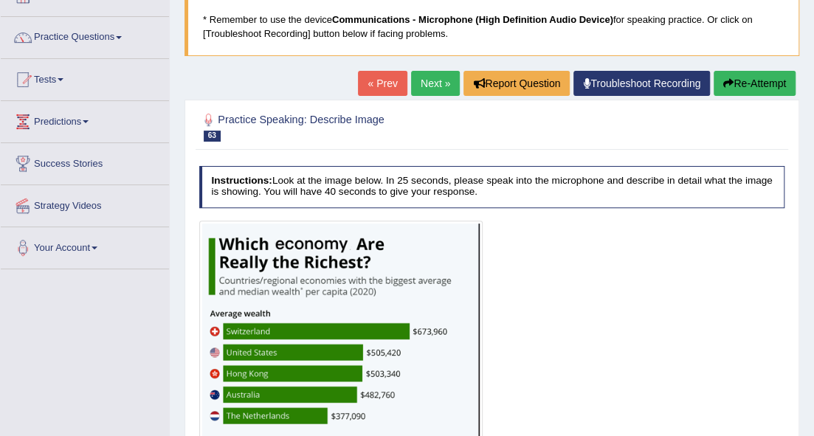
click at [436, 86] on link "Next »" at bounding box center [435, 83] width 49 height 25
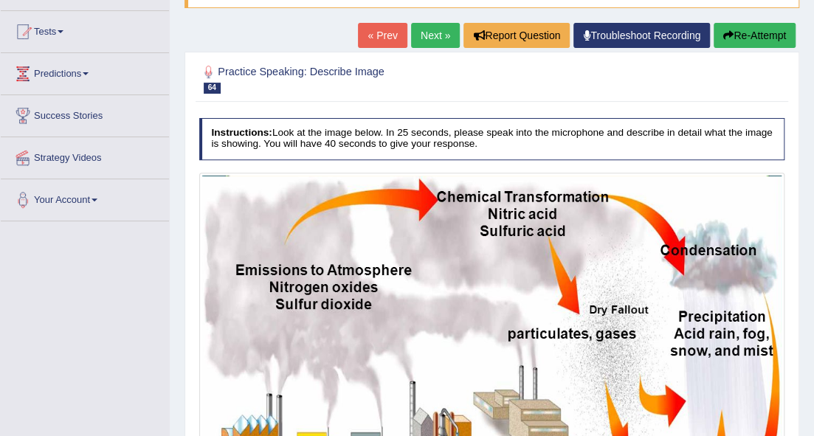
scroll to position [148, 0]
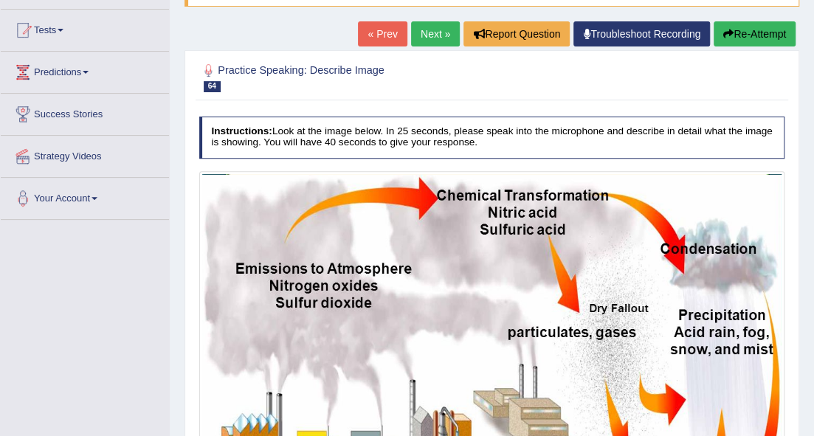
click at [438, 28] on link "Next »" at bounding box center [435, 33] width 49 height 25
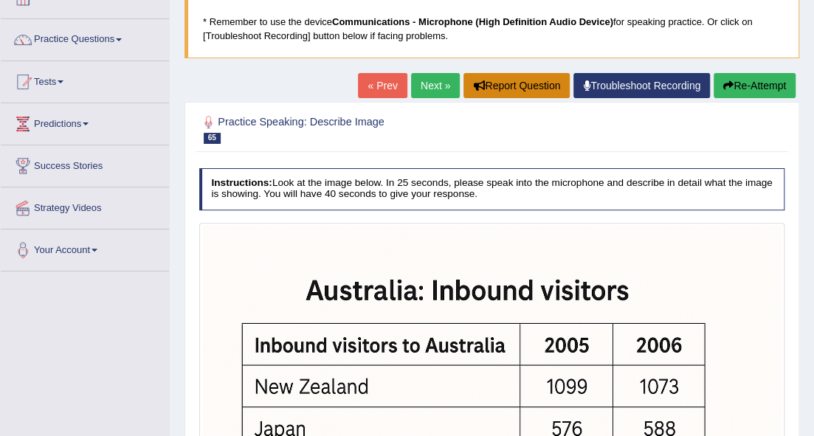
scroll to position [80, 0]
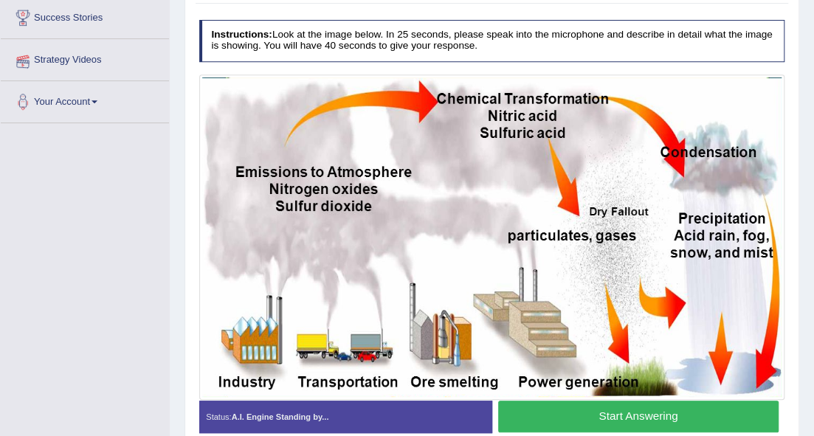
scroll to position [240, 0]
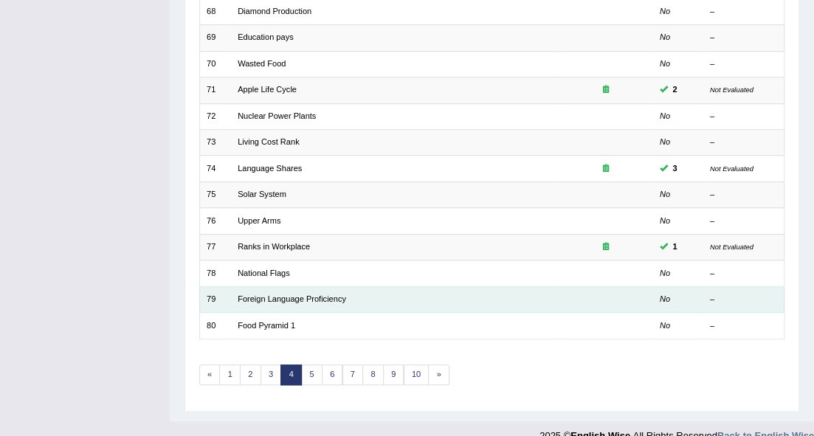
scroll to position [410, 0]
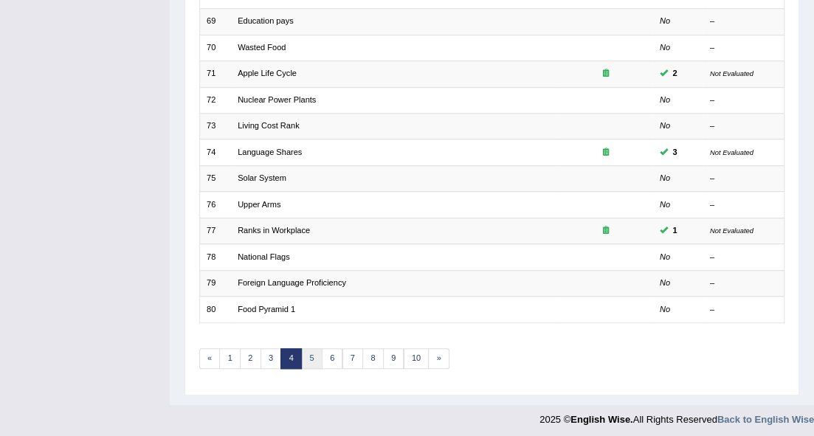
click at [305, 354] on link "5" at bounding box center [311, 358] width 21 height 21
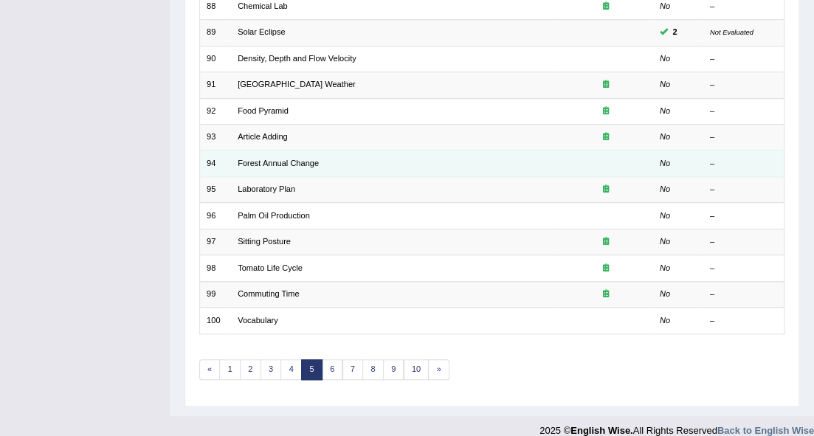
scroll to position [410, 0]
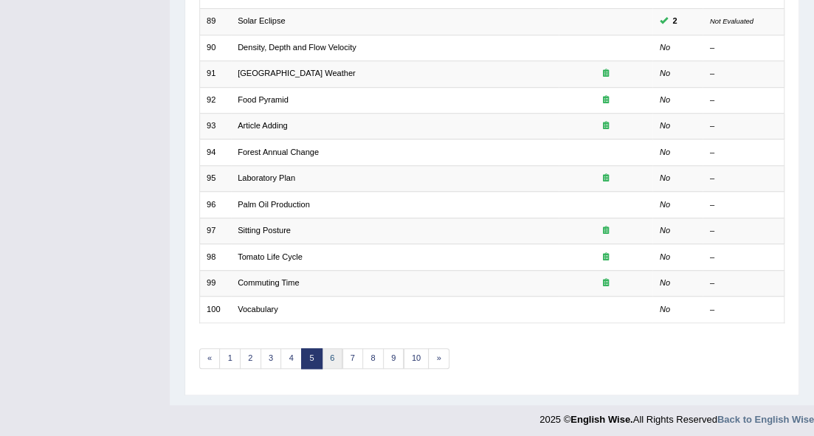
click at [328, 351] on link "6" at bounding box center [332, 358] width 21 height 21
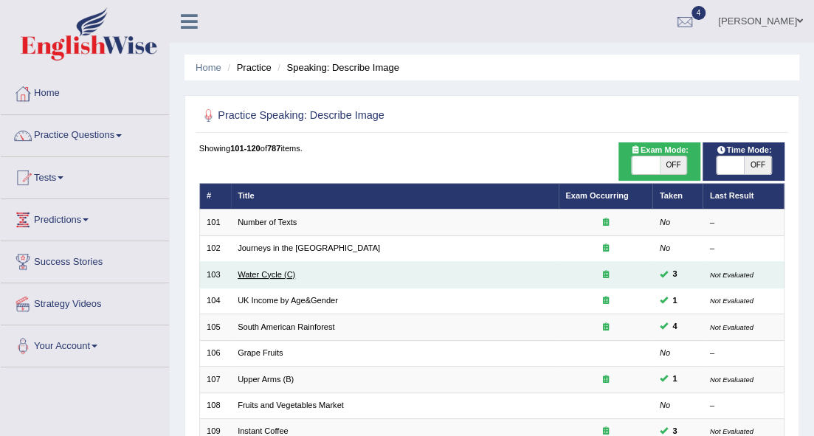
click at [280, 274] on link "Water Cycle (C)" at bounding box center [267, 274] width 58 height 9
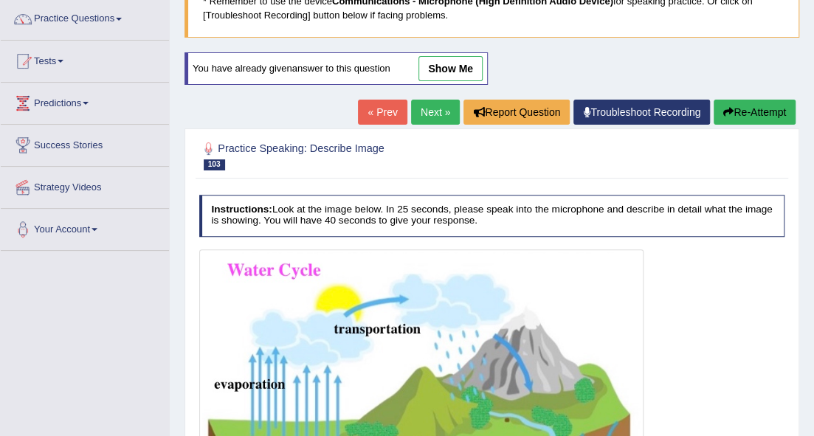
scroll to position [98, 0]
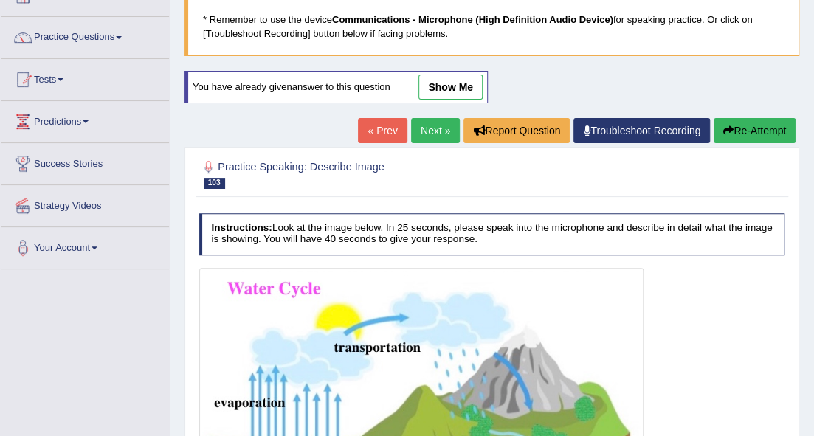
click at [428, 130] on link "Next »" at bounding box center [435, 130] width 49 height 25
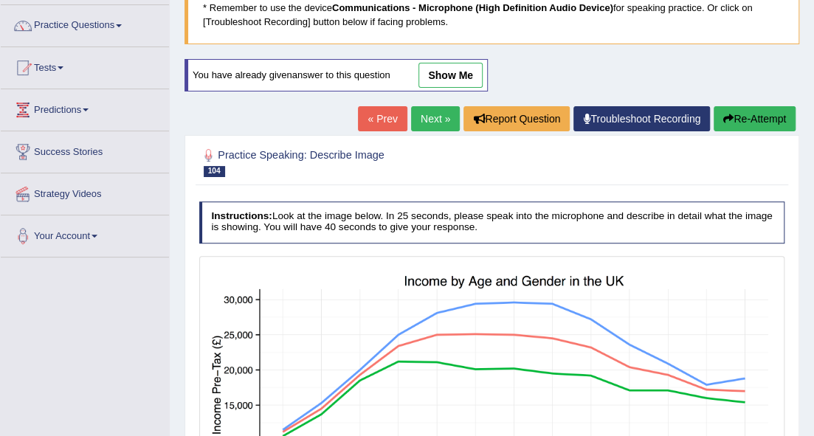
scroll to position [148, 0]
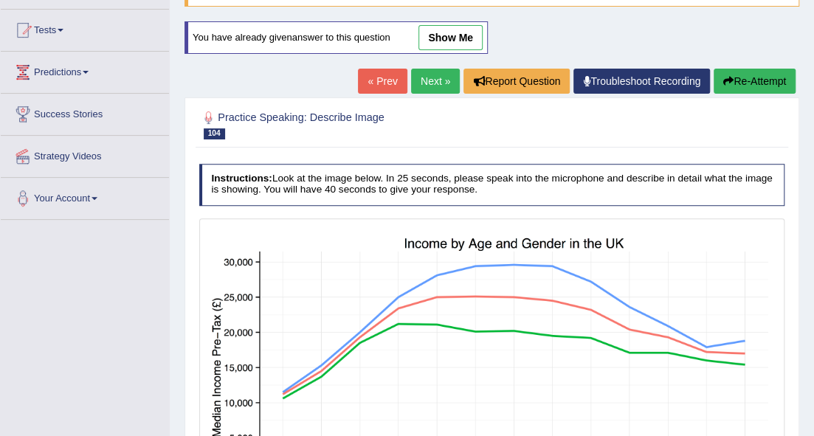
click at [432, 78] on link "Next »" at bounding box center [435, 81] width 49 height 25
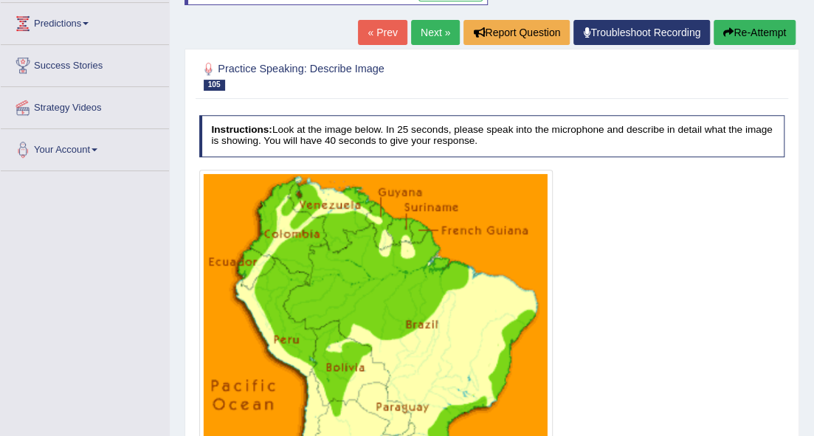
click at [432, 36] on link "Next »" at bounding box center [435, 32] width 49 height 25
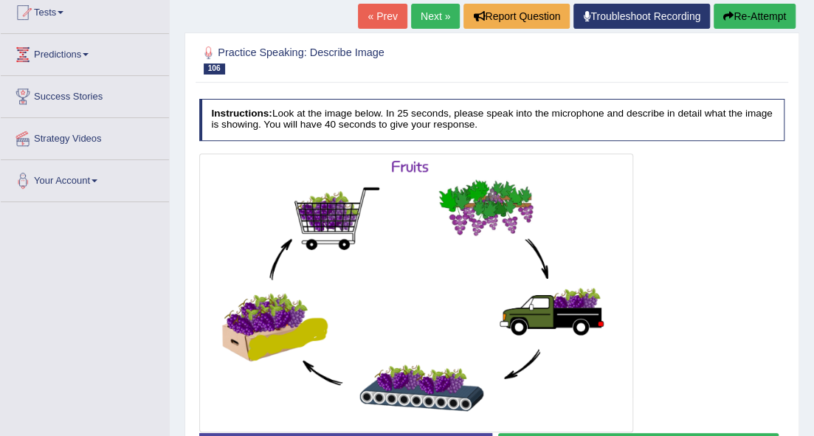
scroll to position [148, 0]
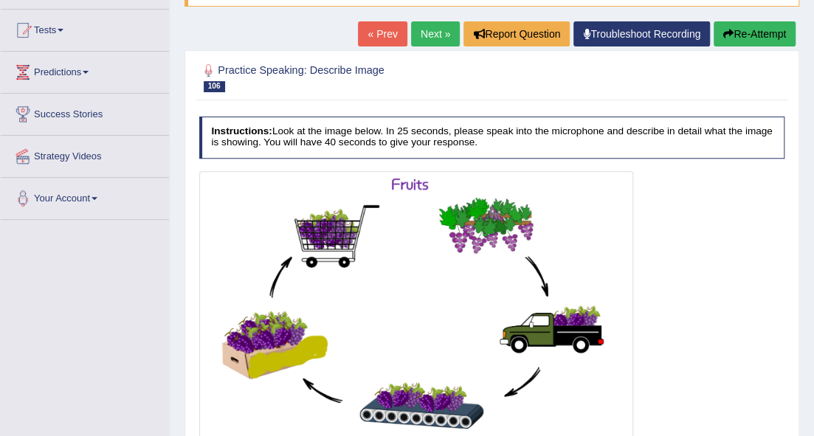
click at [432, 35] on link "Next »" at bounding box center [435, 33] width 49 height 25
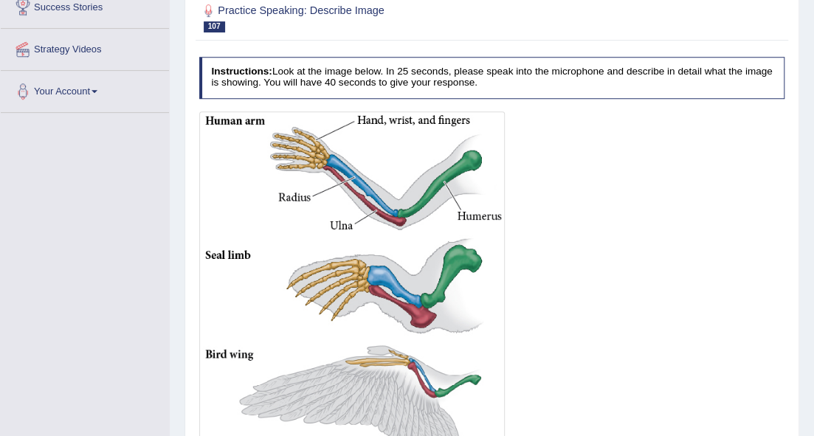
scroll to position [196, 0]
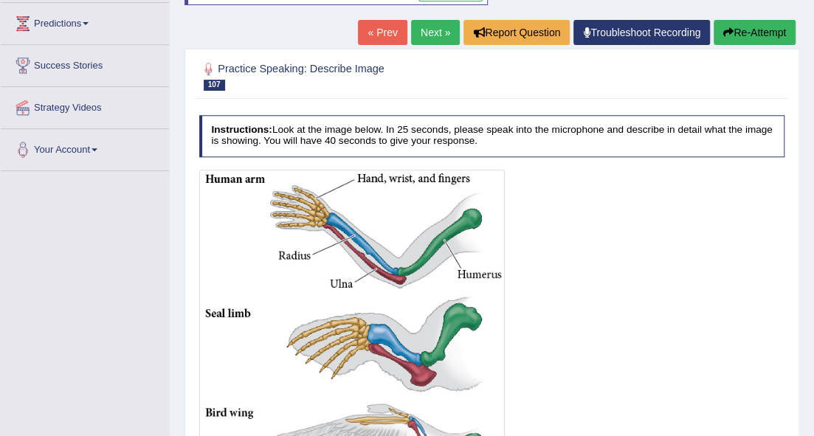
click at [437, 35] on link "Next »" at bounding box center [435, 32] width 49 height 25
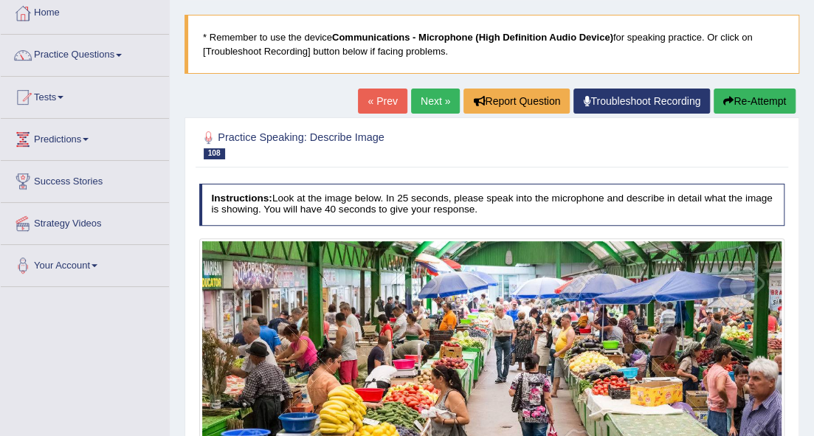
scroll to position [98, 0]
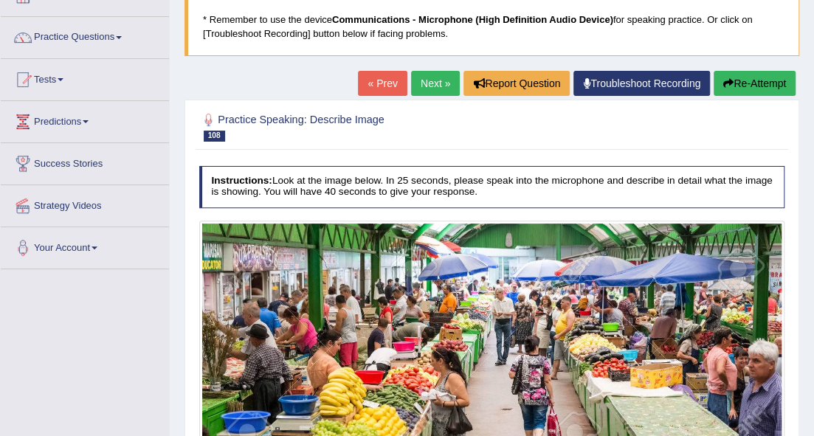
click at [438, 90] on link "Next »" at bounding box center [435, 83] width 49 height 25
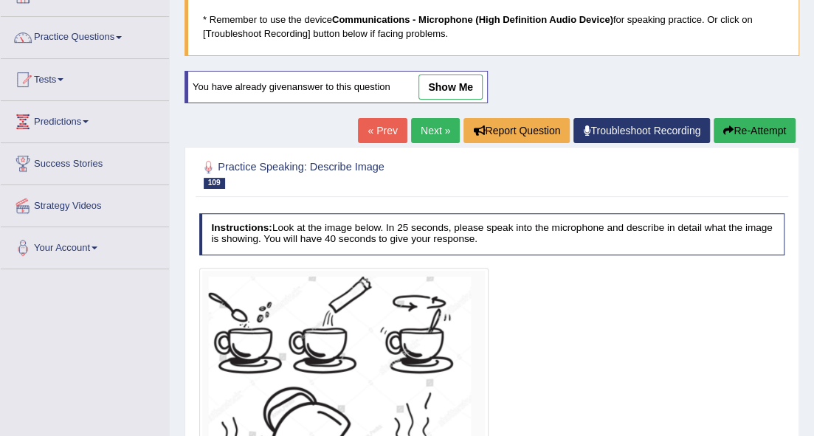
click at [476, 85] on link "show me" at bounding box center [450, 87] width 64 height 25
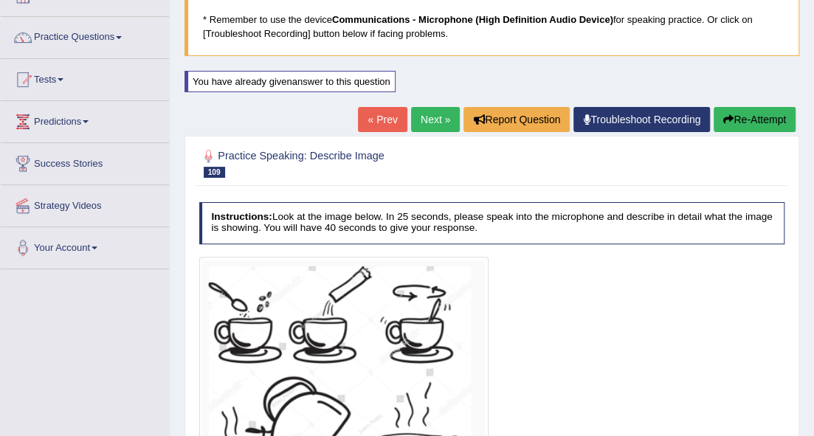
click at [437, 115] on link "Next »" at bounding box center [435, 119] width 49 height 25
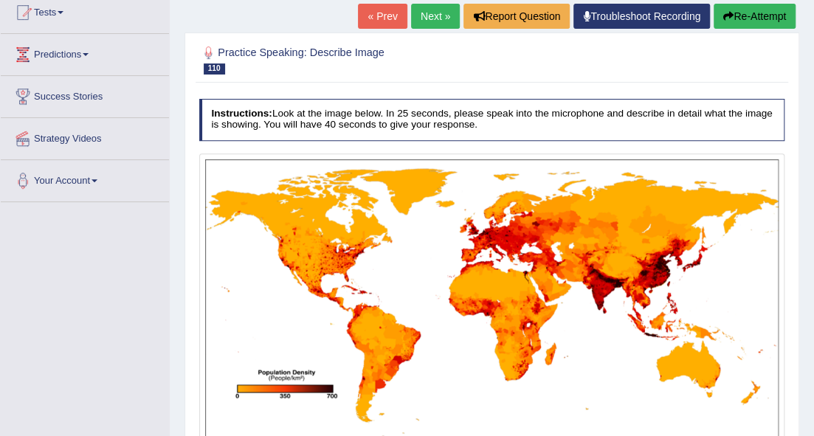
scroll to position [148, 0]
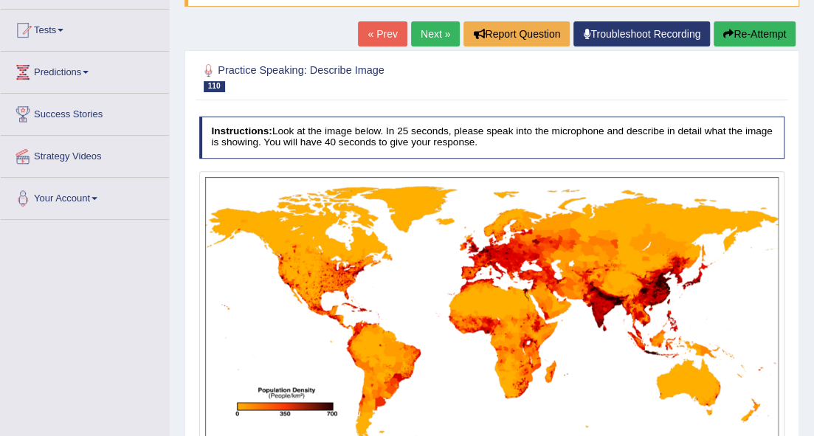
click at [440, 37] on link "Next »" at bounding box center [435, 33] width 49 height 25
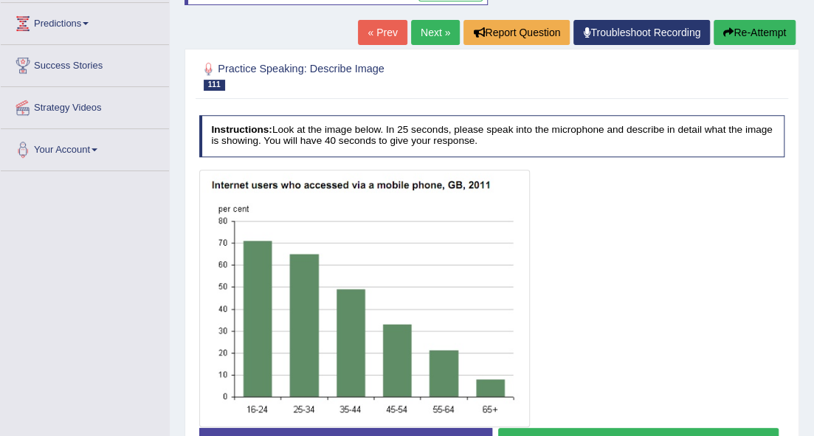
scroll to position [148, 0]
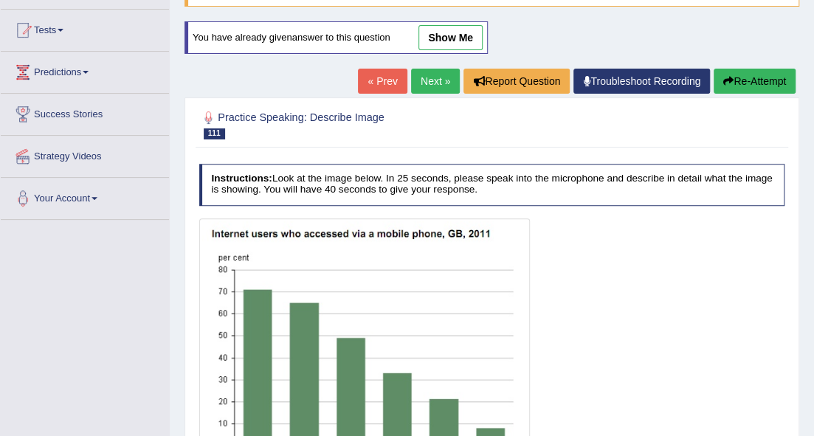
click at [437, 81] on link "Next »" at bounding box center [435, 81] width 49 height 25
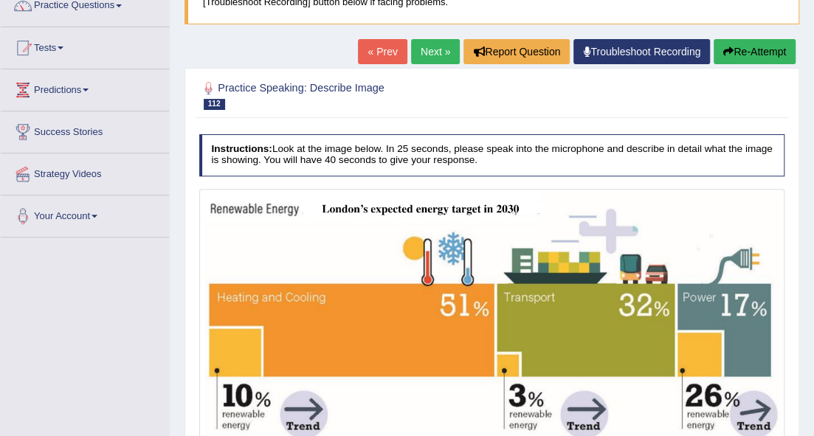
scroll to position [148, 0]
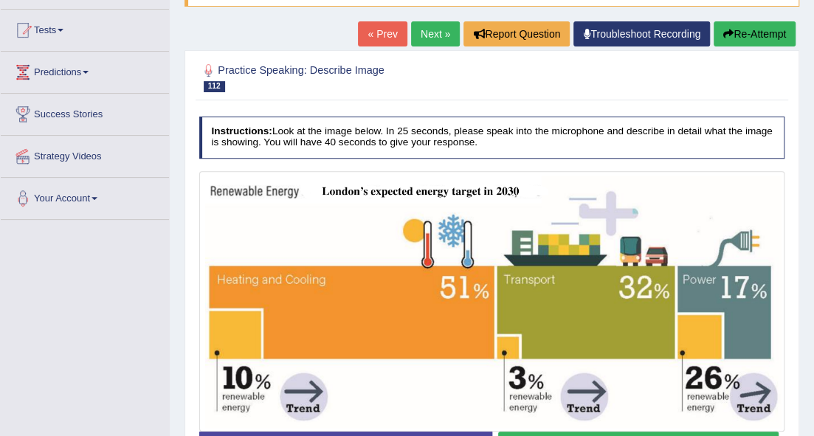
click at [437, 38] on link "Next »" at bounding box center [435, 33] width 49 height 25
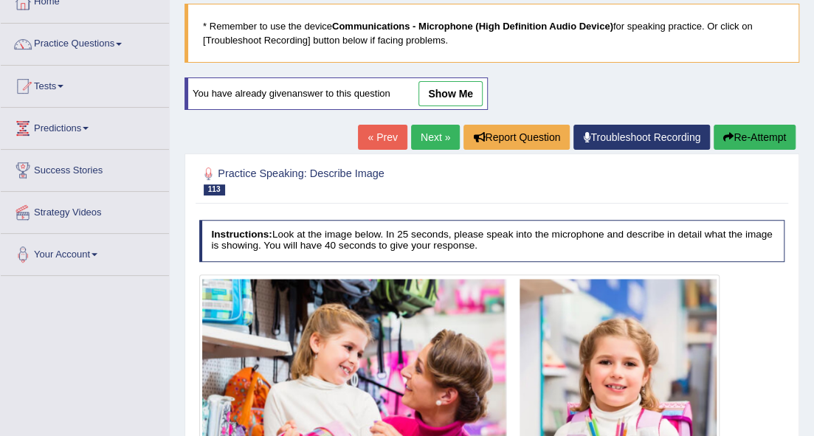
scroll to position [98, 0]
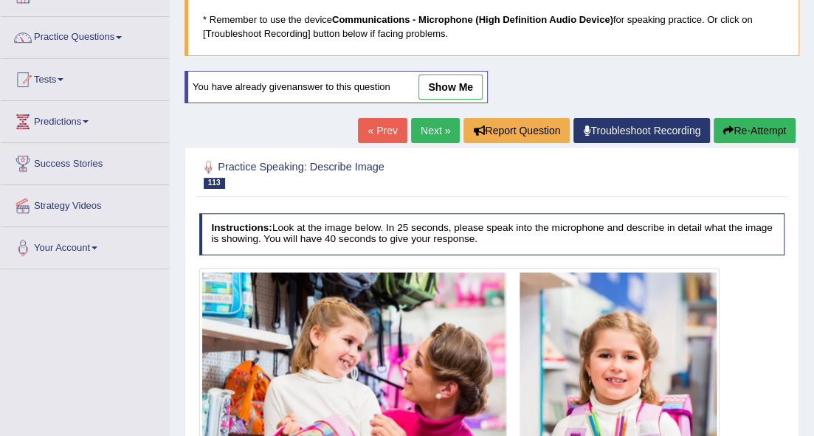
click at [433, 126] on link "Next »" at bounding box center [435, 130] width 49 height 25
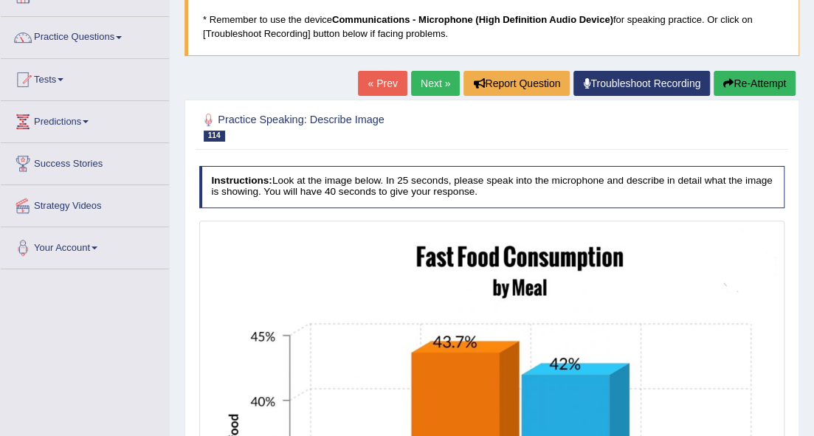
click at [435, 83] on link "Next »" at bounding box center [435, 83] width 49 height 25
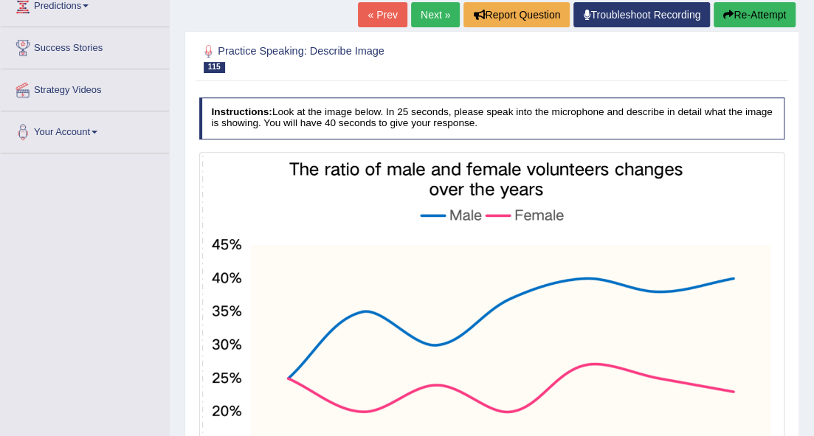
scroll to position [196, 0]
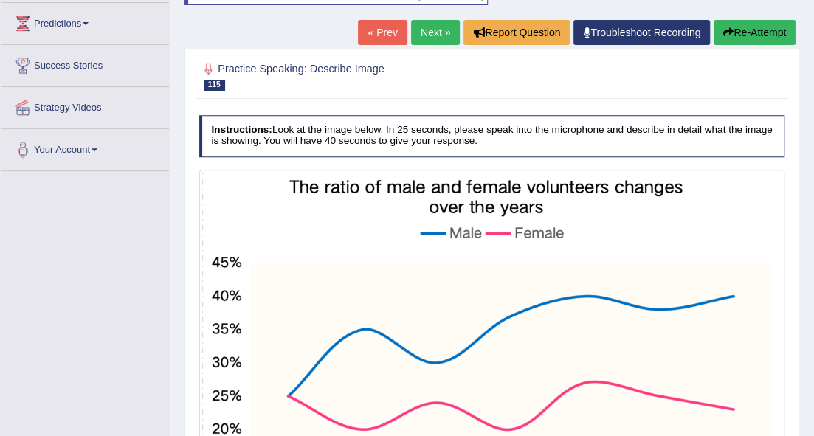
click at [434, 32] on link "Next »" at bounding box center [435, 32] width 49 height 25
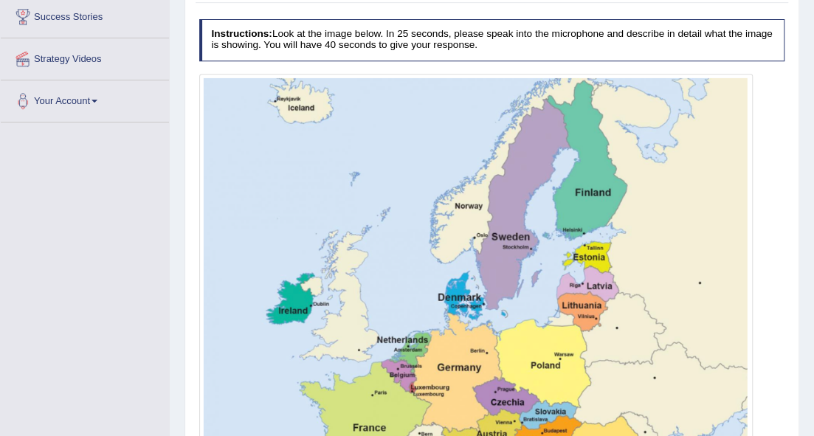
scroll to position [171, 0]
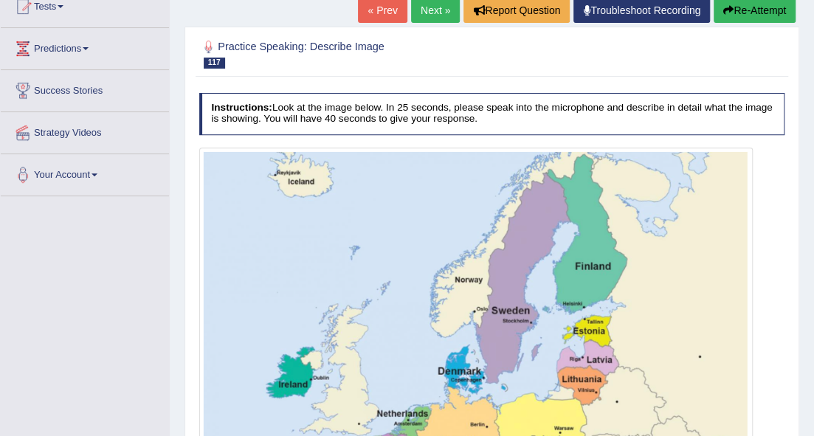
click at [413, 10] on link "Next »" at bounding box center [435, 10] width 49 height 25
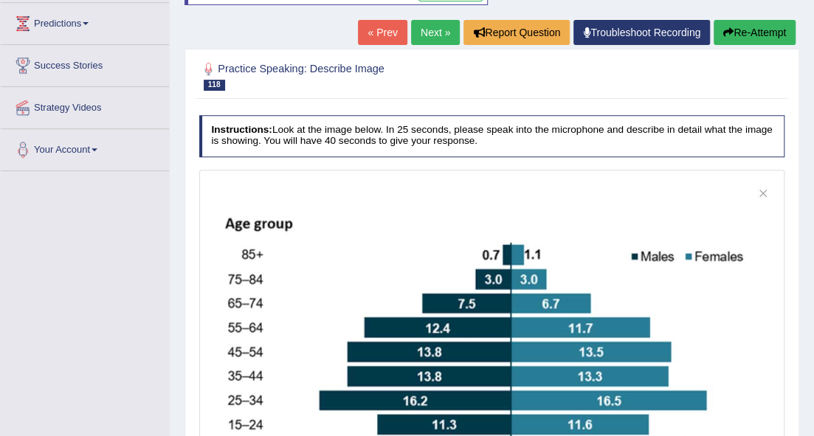
click at [447, 30] on link "Next »" at bounding box center [435, 32] width 49 height 25
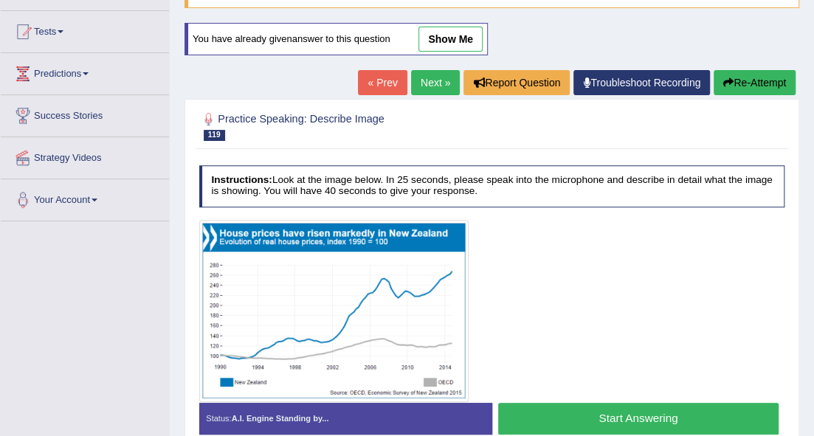
scroll to position [148, 0]
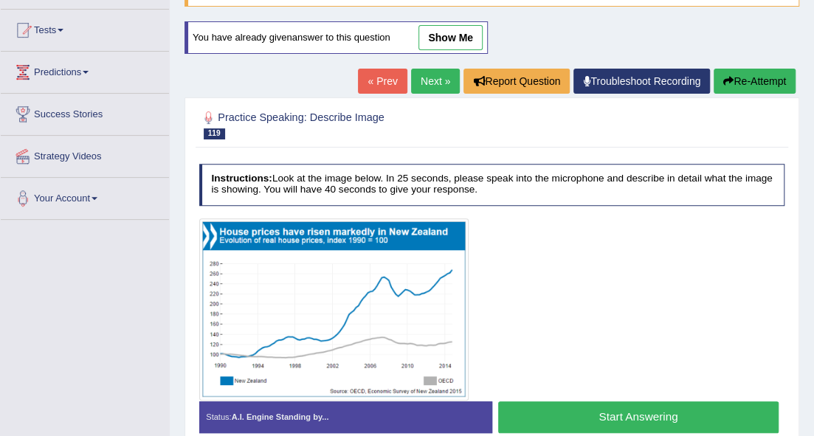
click at [442, 84] on link "Next »" at bounding box center [435, 81] width 49 height 25
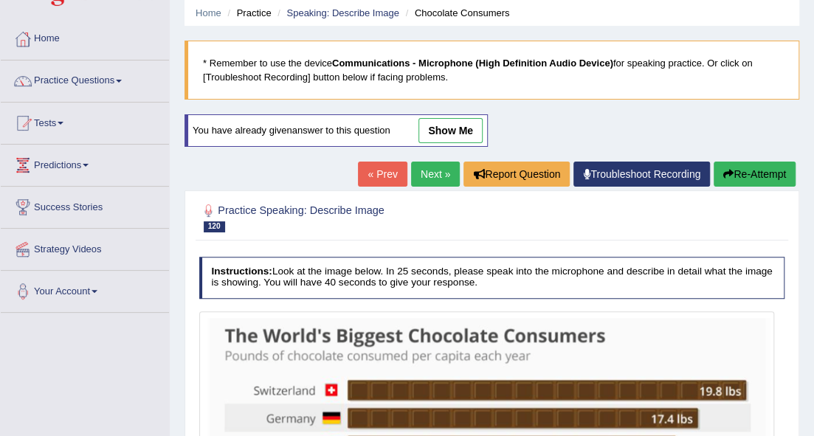
scroll to position [98, 0]
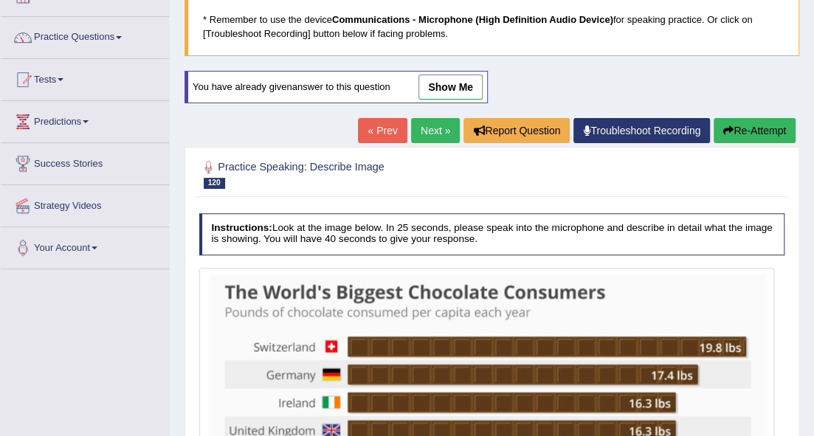
click at [429, 136] on link "Next »" at bounding box center [435, 130] width 49 height 25
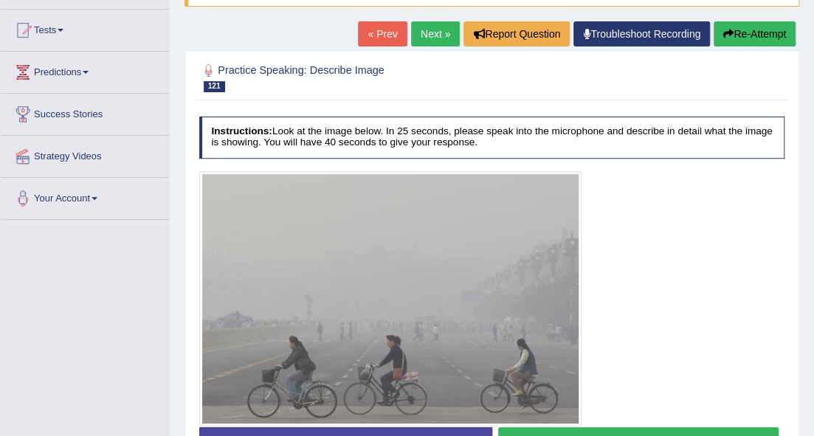
click at [441, 32] on link "Next »" at bounding box center [435, 33] width 49 height 25
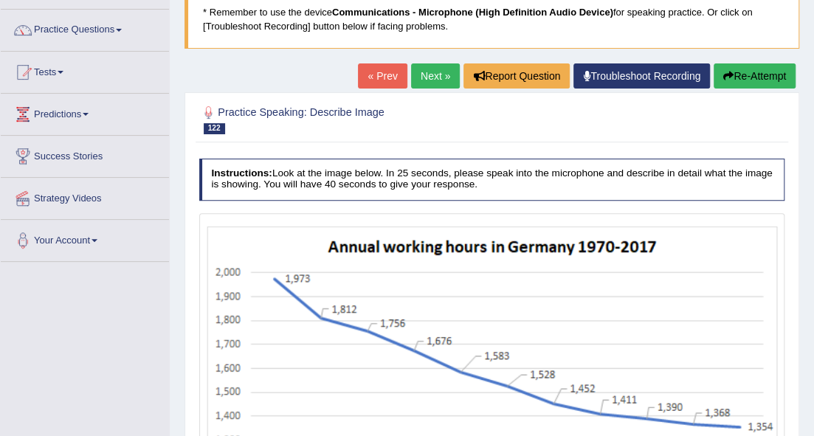
scroll to position [68, 0]
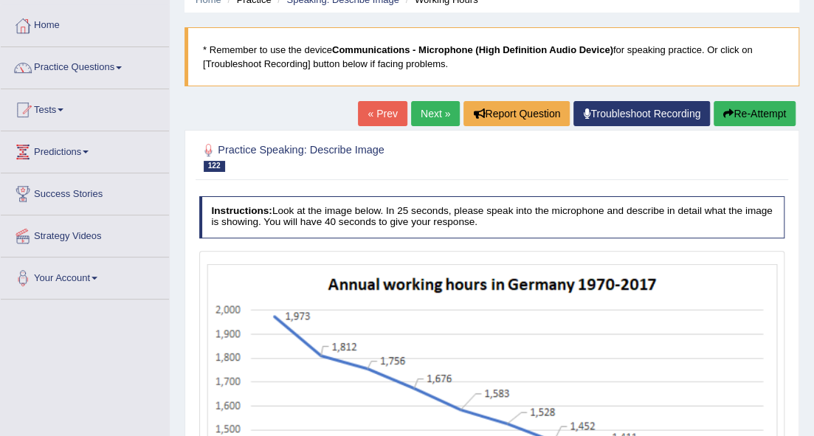
click at [446, 109] on link "Next »" at bounding box center [435, 113] width 49 height 25
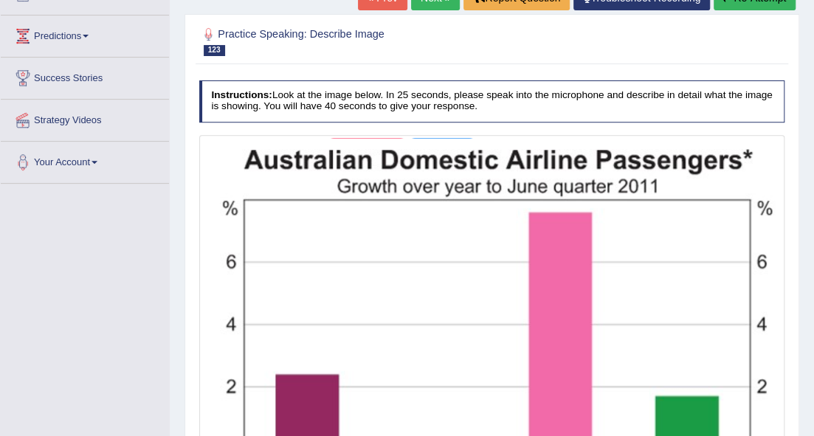
scroll to position [169, 0]
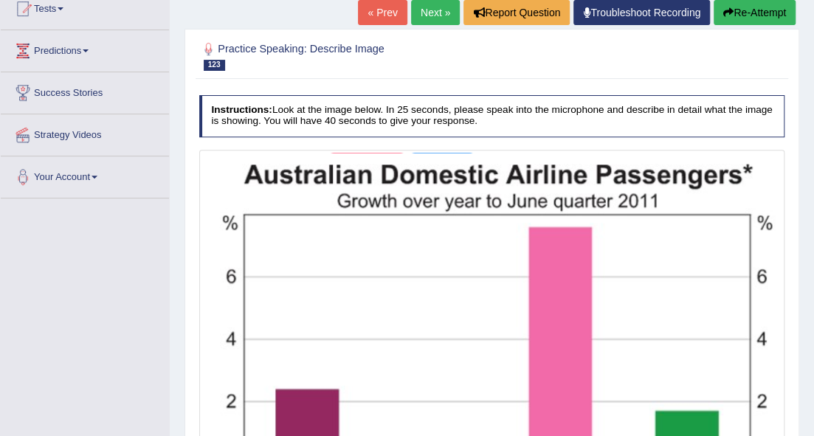
click at [442, 10] on link "Next »" at bounding box center [435, 12] width 49 height 25
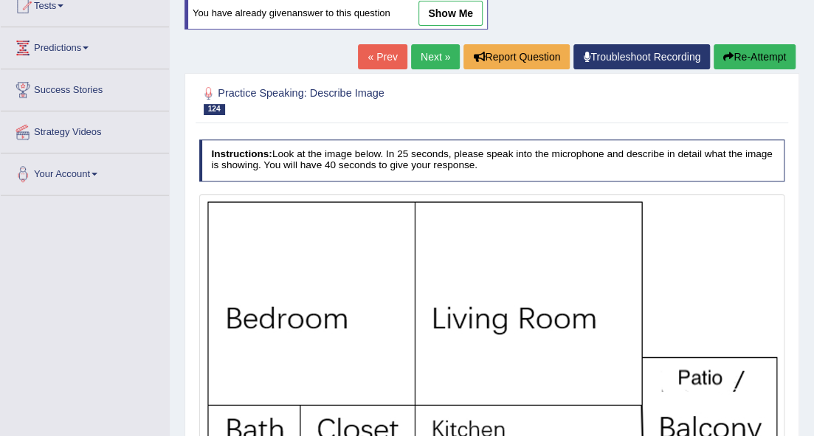
scroll to position [148, 0]
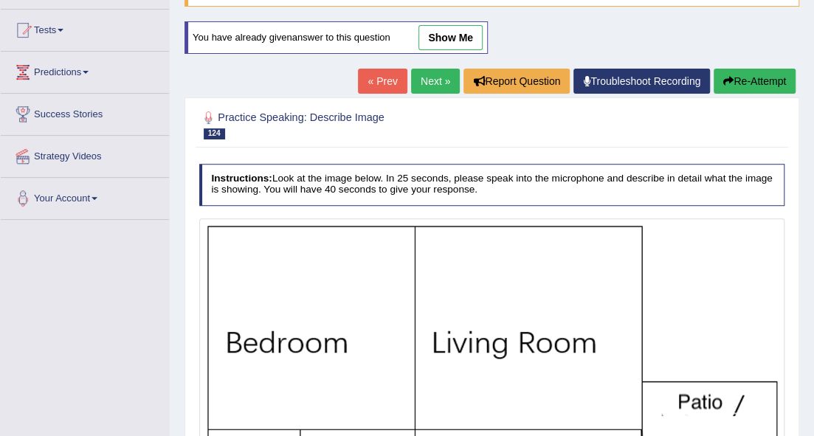
click at [416, 80] on link "Next »" at bounding box center [435, 81] width 49 height 25
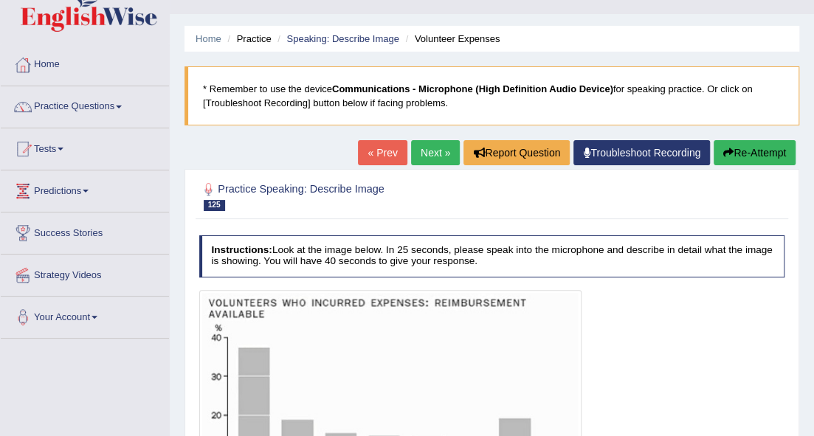
scroll to position [30, 0]
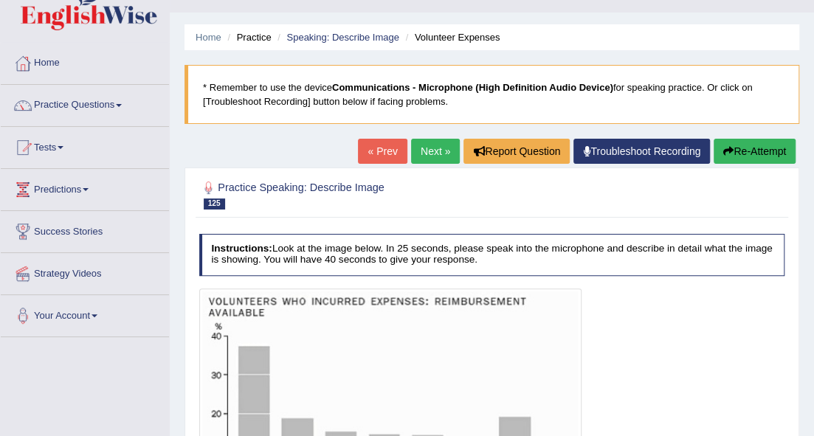
click at [444, 154] on link "Next »" at bounding box center [435, 151] width 49 height 25
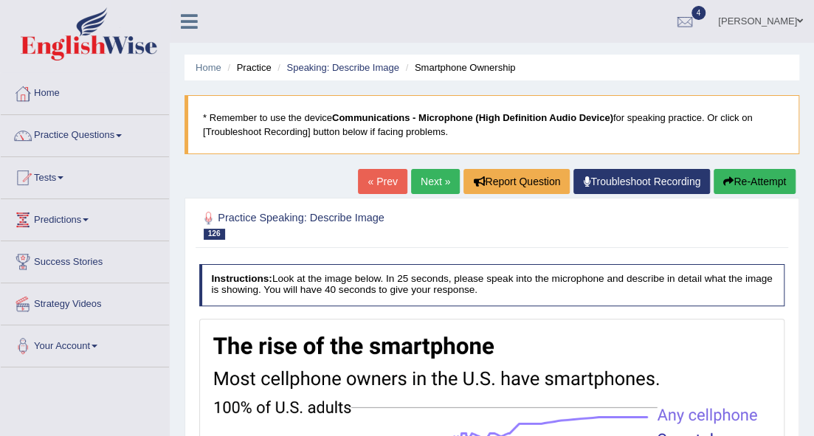
click at [438, 173] on link "Next »" at bounding box center [435, 181] width 49 height 25
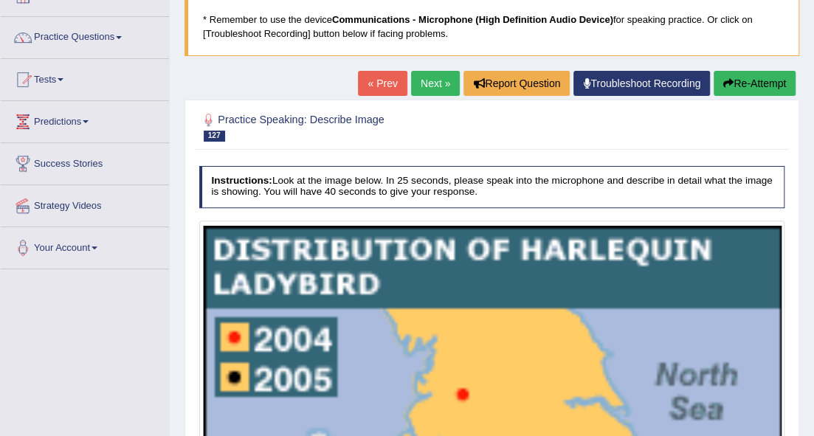
click at [438, 173] on h4 "Instructions: Look at the image below. In 25 seconds, please speak into the mic…" at bounding box center [492, 187] width 586 height 42
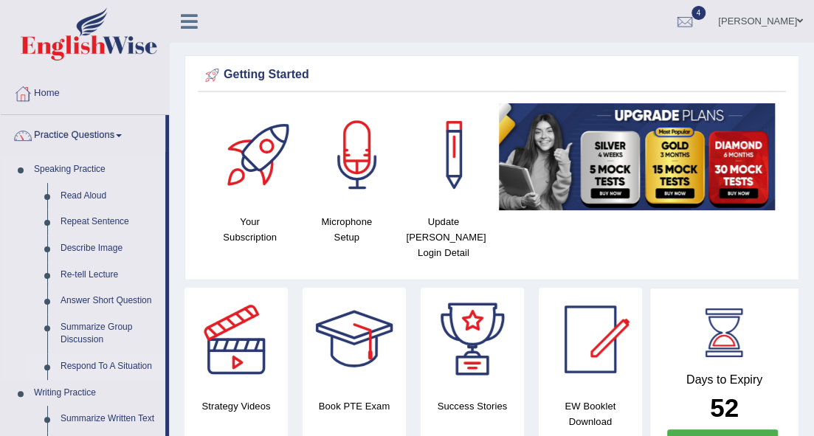
click at [112, 360] on link "Respond To A Situation" at bounding box center [109, 366] width 111 height 27
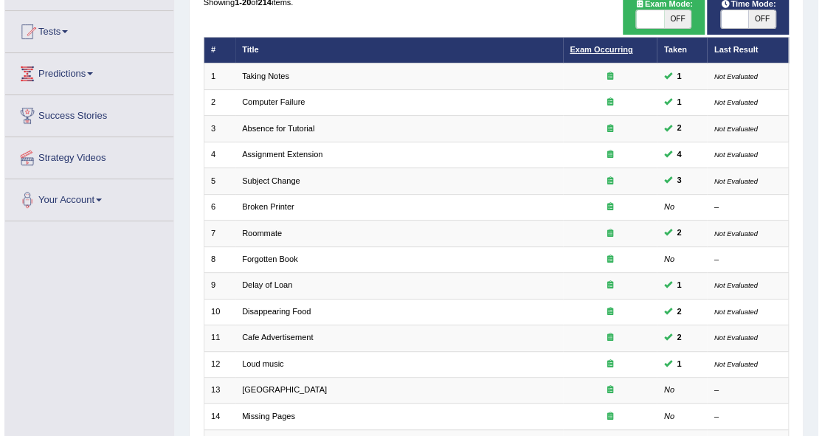
scroll to position [49, 0]
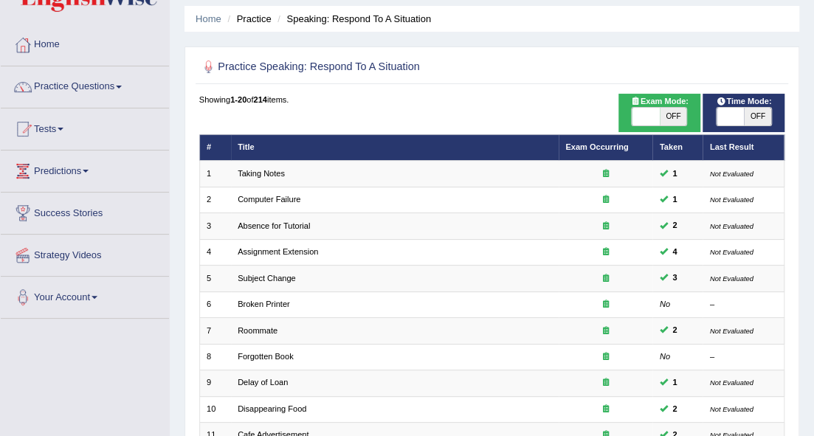
click at [665, 118] on span "OFF" at bounding box center [672, 117] width 27 height 18
checkbox input "true"
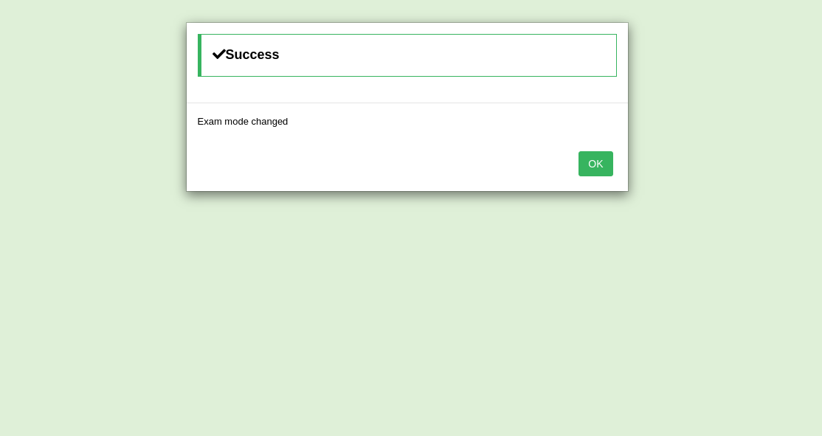
click at [592, 167] on button "OK" at bounding box center [595, 163] width 34 height 25
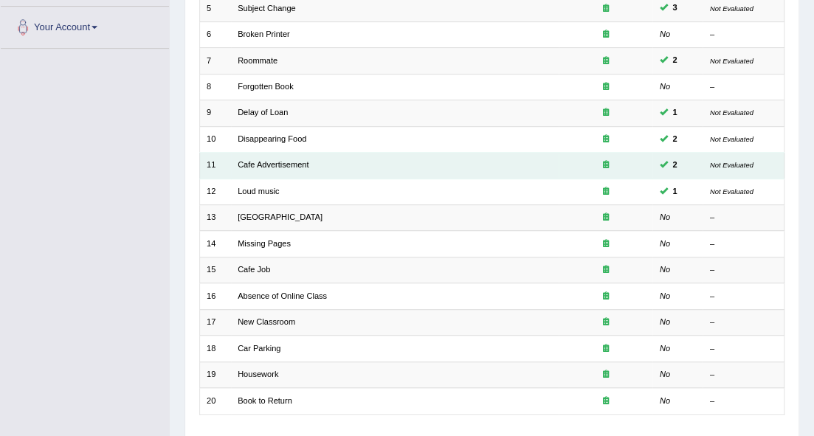
scroll to position [344, 0]
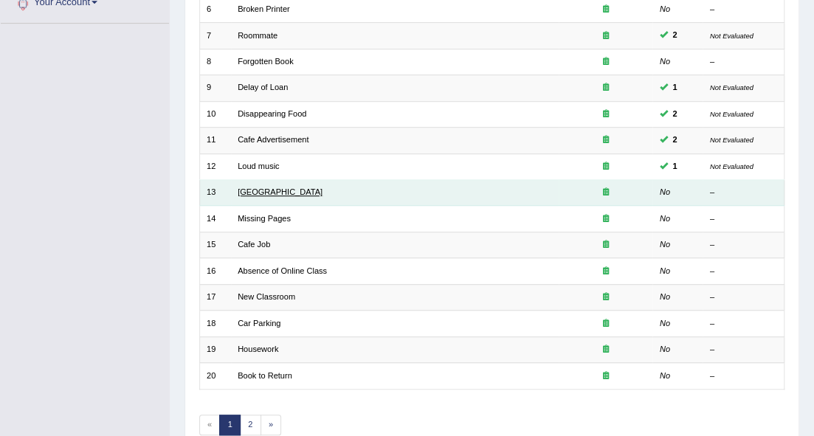
click at [264, 190] on link "[GEOGRAPHIC_DATA]" at bounding box center [280, 191] width 85 height 9
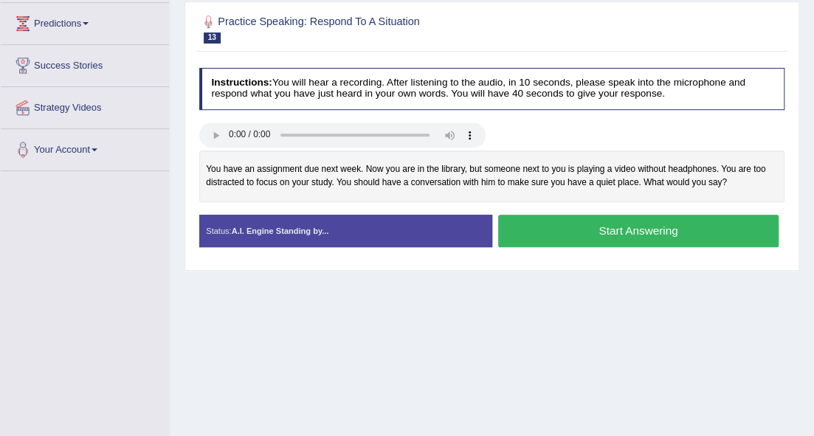
click at [559, 238] on button "Start Answering" at bounding box center [638, 231] width 280 height 32
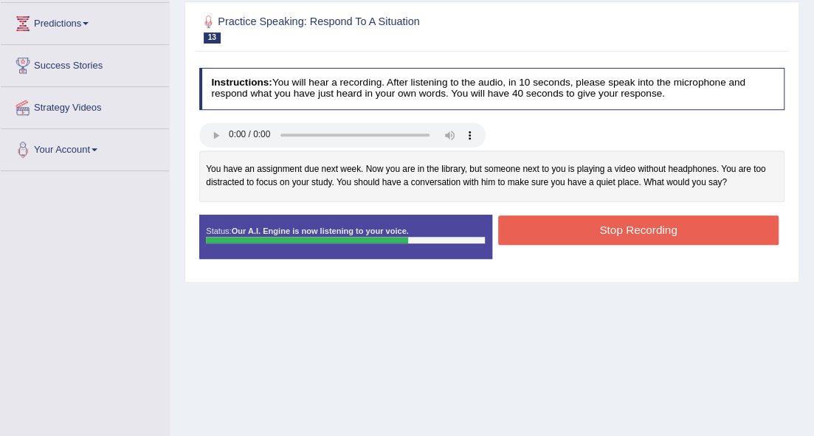
click at [556, 236] on button "Stop Recording" at bounding box center [638, 229] width 280 height 29
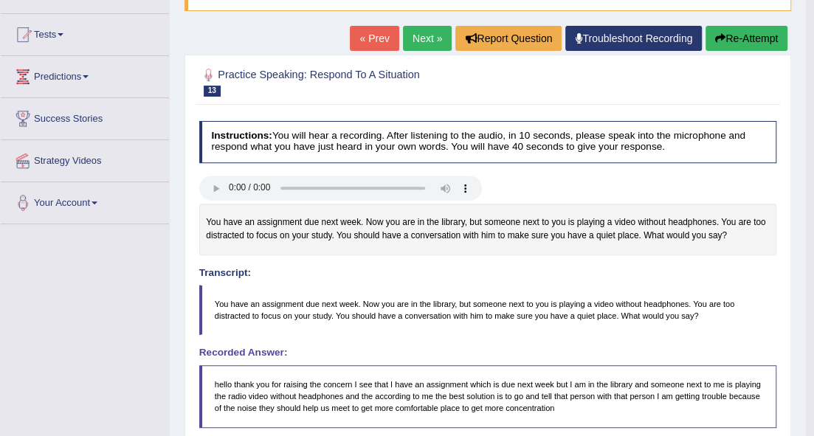
scroll to position [49, 0]
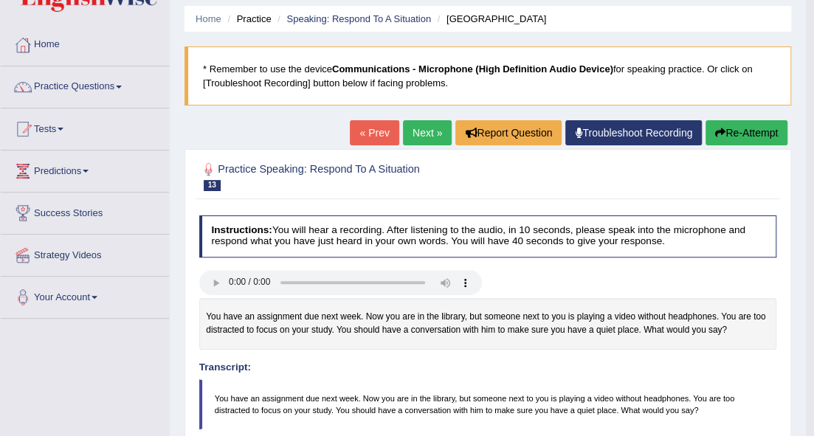
click at [421, 131] on link "Next »" at bounding box center [427, 132] width 49 height 25
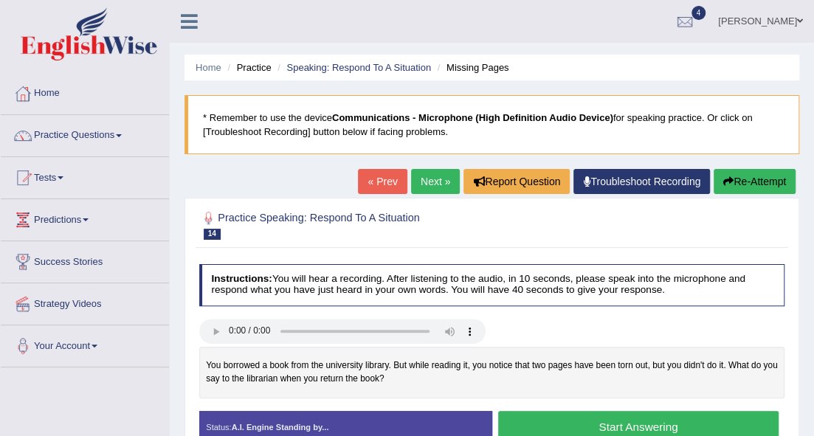
click at [547, 422] on button "Start Answering" at bounding box center [638, 427] width 280 height 32
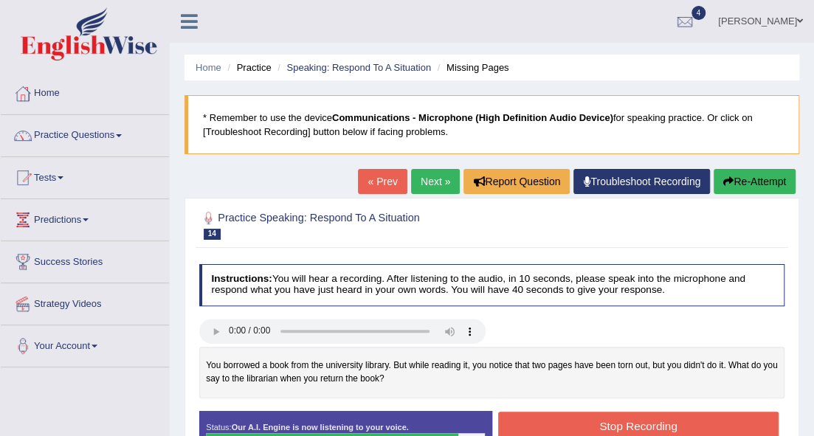
drag, startPoint x: 539, startPoint y: 422, endPoint x: 545, endPoint y: 428, distance: 8.9
click at [546, 428] on button "Stop Recording" at bounding box center [638, 426] width 280 height 29
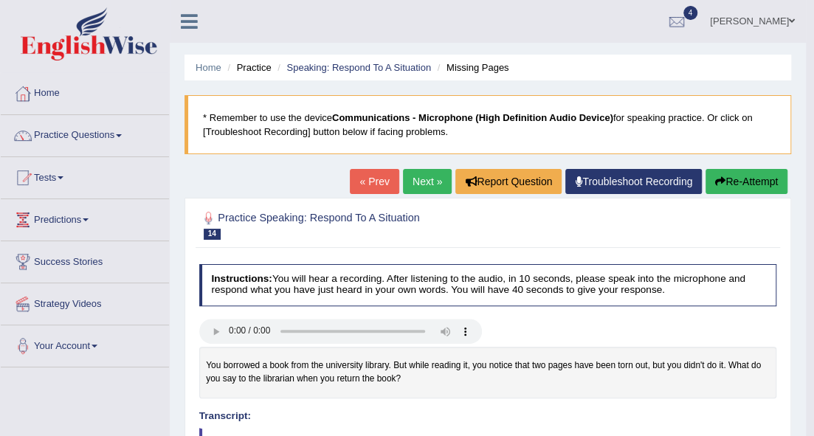
click at [744, 187] on button "Re-Attempt" at bounding box center [746, 181] width 82 height 25
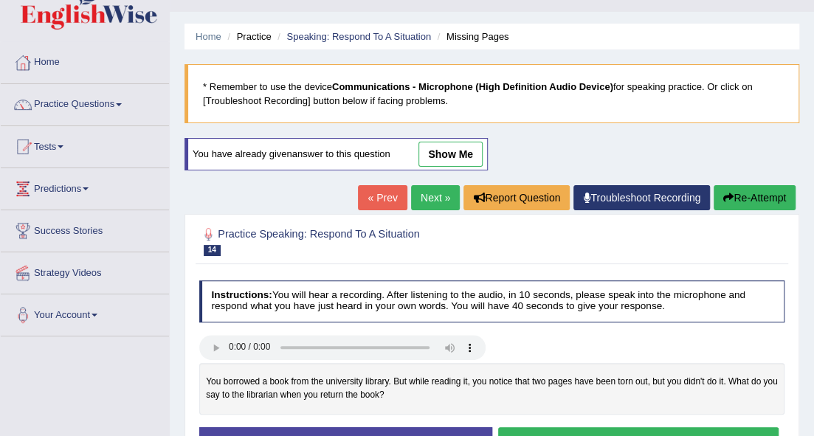
scroll to position [49, 0]
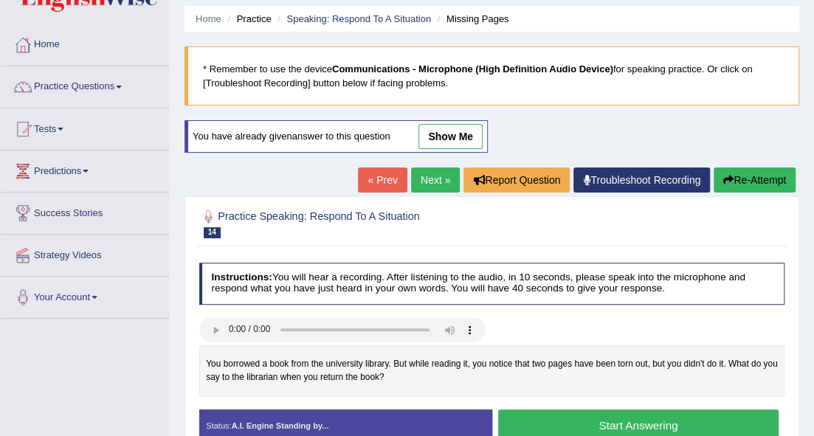
click at [563, 412] on button "Start Answering" at bounding box center [638, 425] width 280 height 32
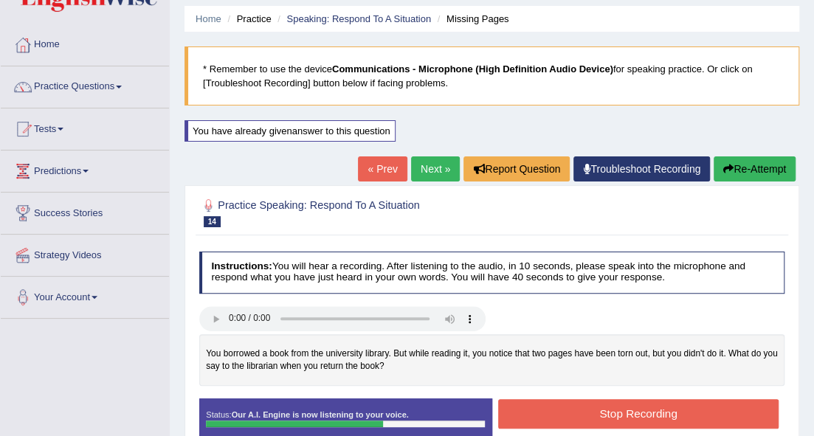
click at [568, 414] on button "Stop Recording" at bounding box center [638, 413] width 280 height 29
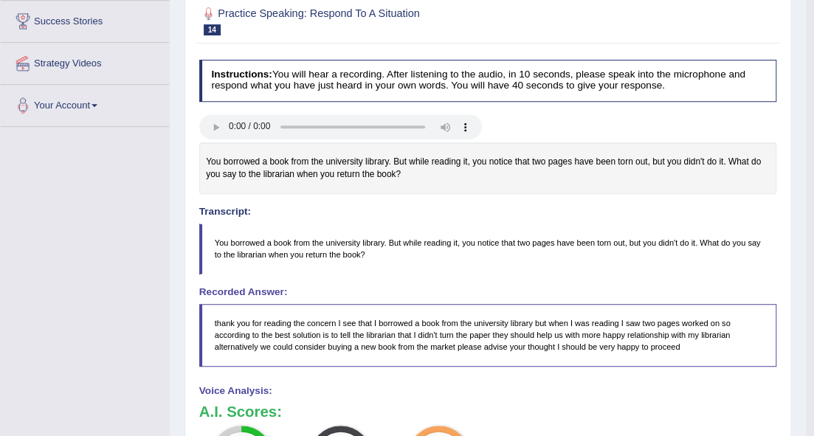
scroll to position [196, 0]
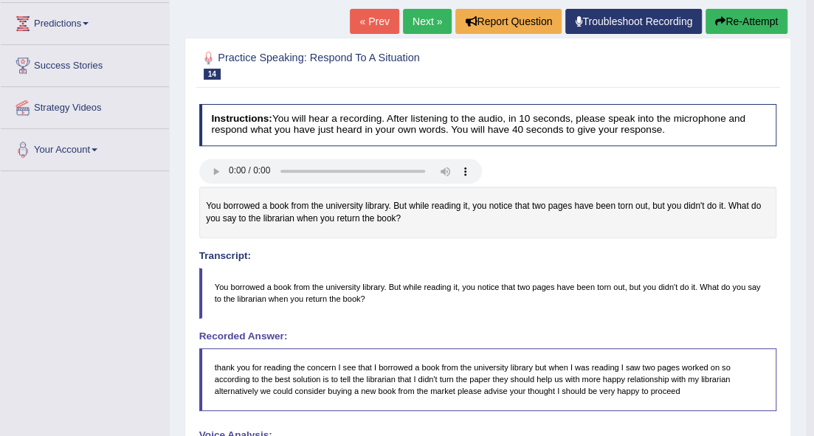
click at [413, 16] on link "Next »" at bounding box center [427, 21] width 49 height 25
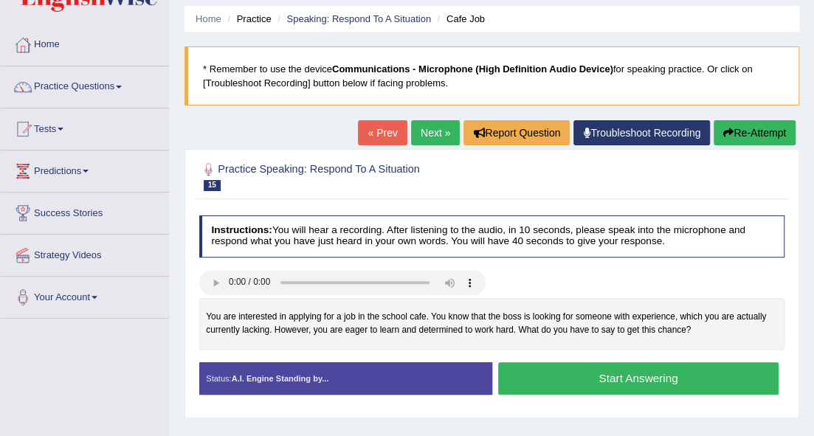
click at [543, 364] on button "Start Answering" at bounding box center [638, 378] width 280 height 32
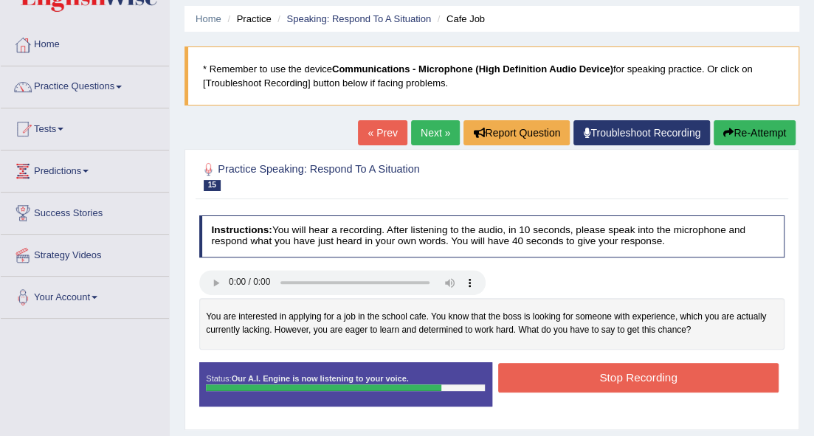
click at [562, 391] on div "Stop Recording" at bounding box center [638, 379] width 293 height 32
click at [569, 382] on button "Stop Recording" at bounding box center [638, 377] width 280 height 29
